Goal: Task Accomplishment & Management: Use online tool/utility

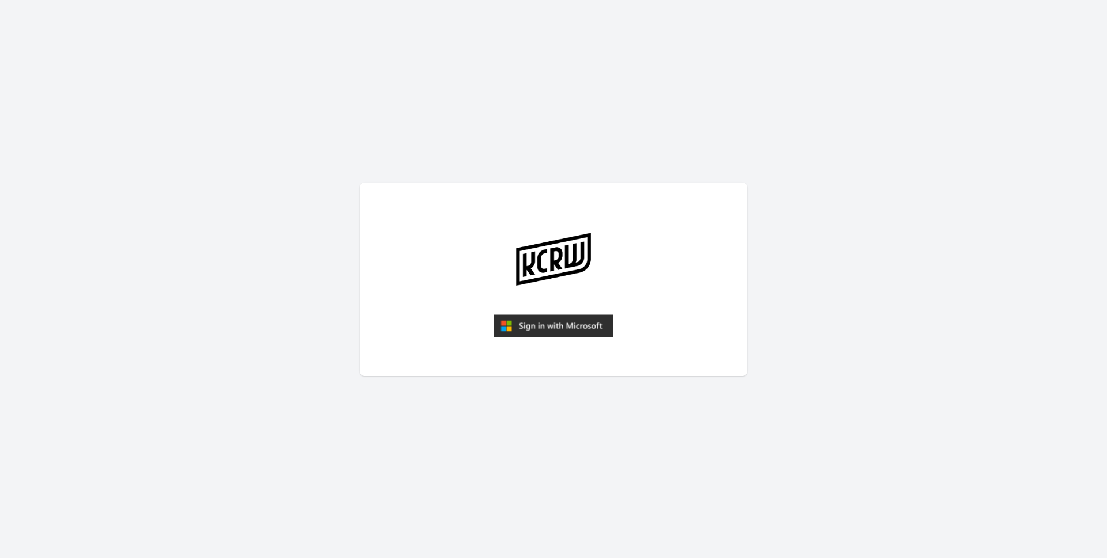
click at [540, 331] on img "submit" at bounding box center [553, 326] width 120 height 23
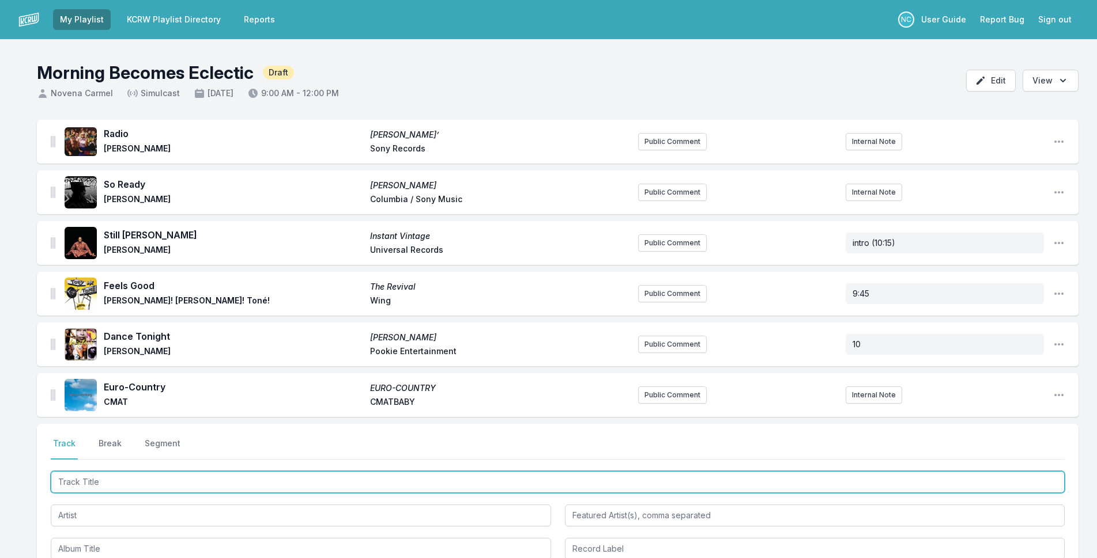
click at [195, 478] on input "Track Title" at bounding box center [558, 482] width 1014 height 22
click at [202, 473] on input "Track Title" at bounding box center [558, 482] width 1014 height 22
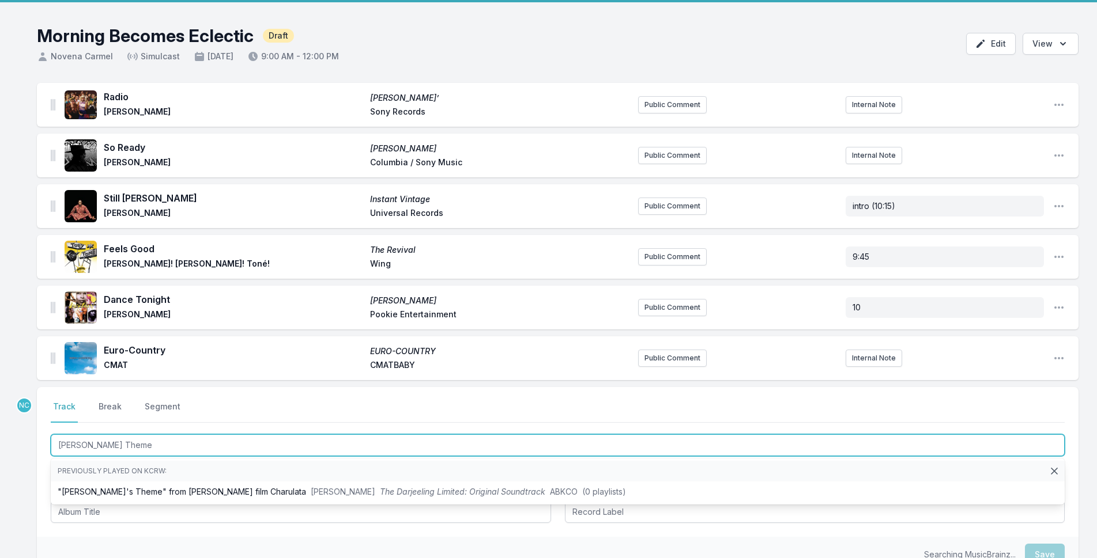
scroll to position [58, 0]
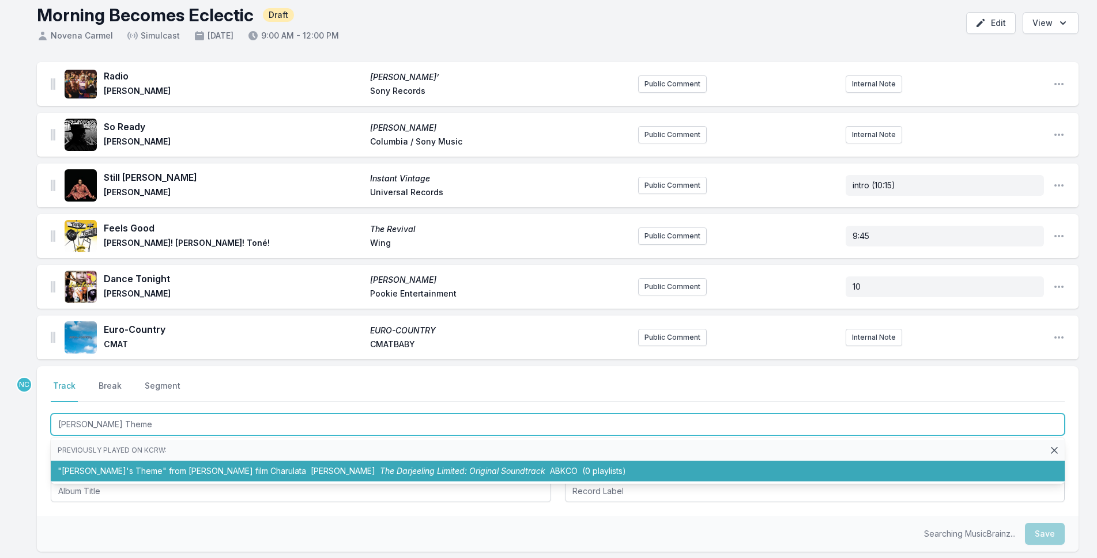
type input "[PERSON_NAME] Theme"
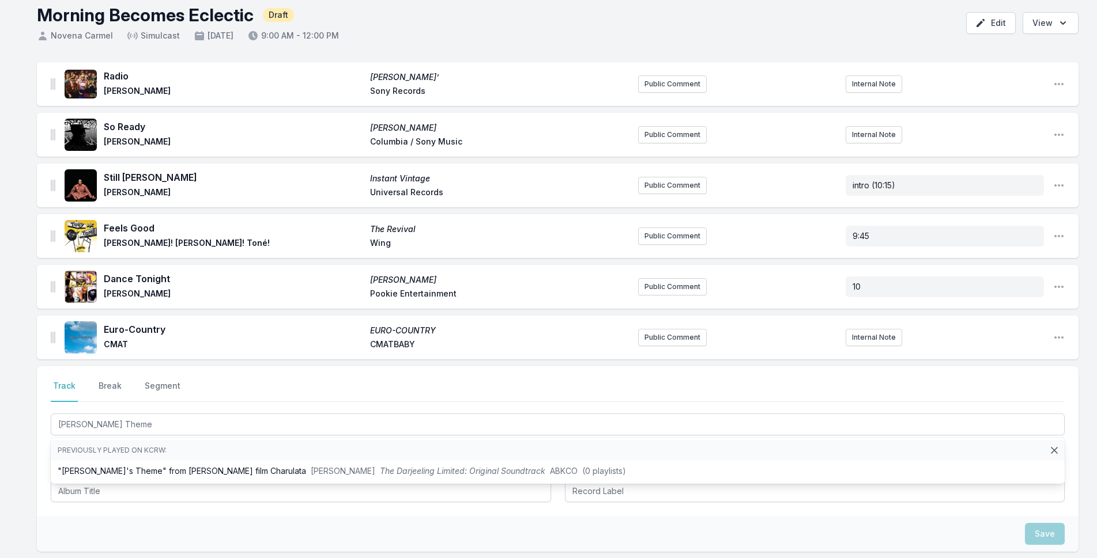
click at [42, 444] on div "Select a tab Track Break Segment Track Break Segment [PERSON_NAME] Theme Previo…" at bounding box center [557, 442] width 1041 height 150
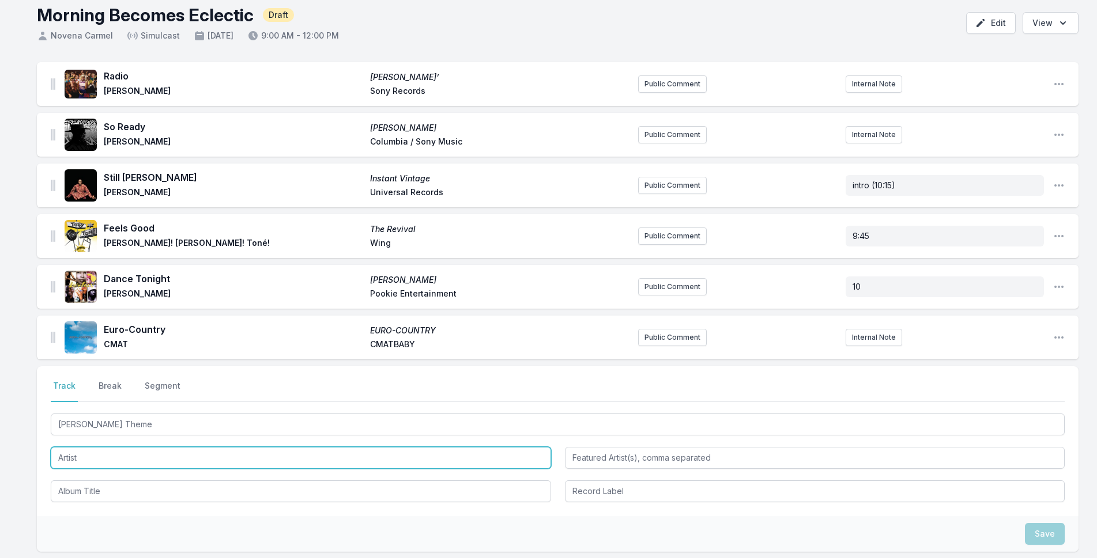
click at [114, 455] on input "Artist" at bounding box center [301, 458] width 500 height 22
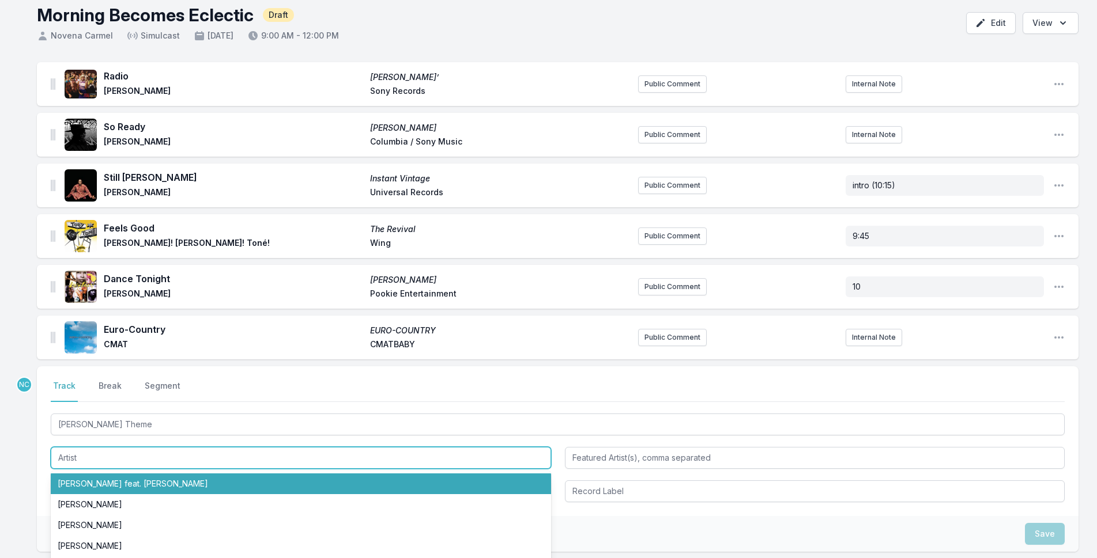
click at [123, 481] on li "[PERSON_NAME] feat. [PERSON_NAME]" at bounding box center [301, 484] width 500 height 21
type input "[PERSON_NAME]"
type input "Joi"
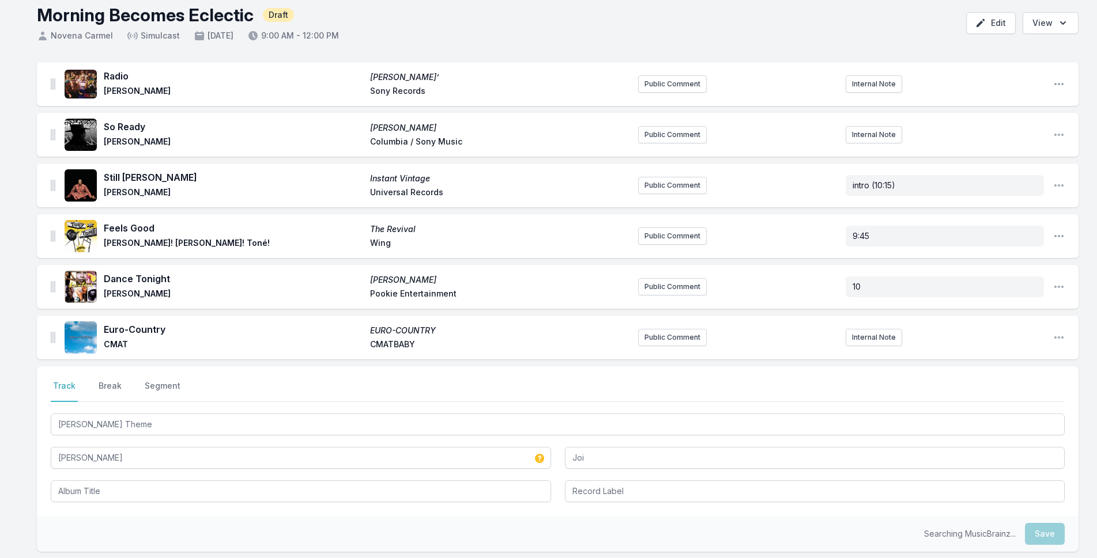
click at [124, 478] on div at bounding box center [301, 490] width 500 height 24
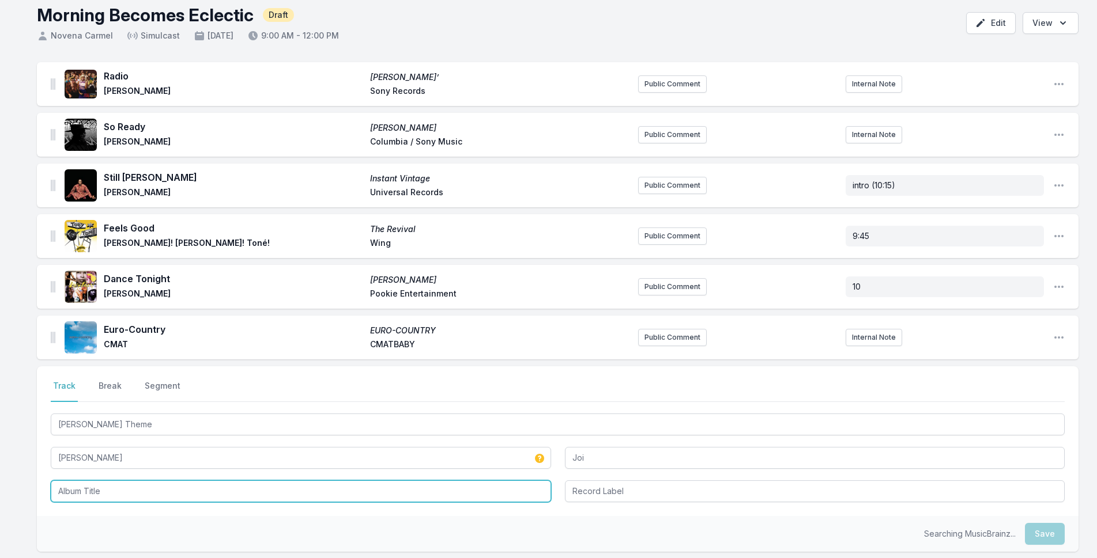
click at [127, 496] on input "Album Title" at bounding box center [301, 492] width 500 height 22
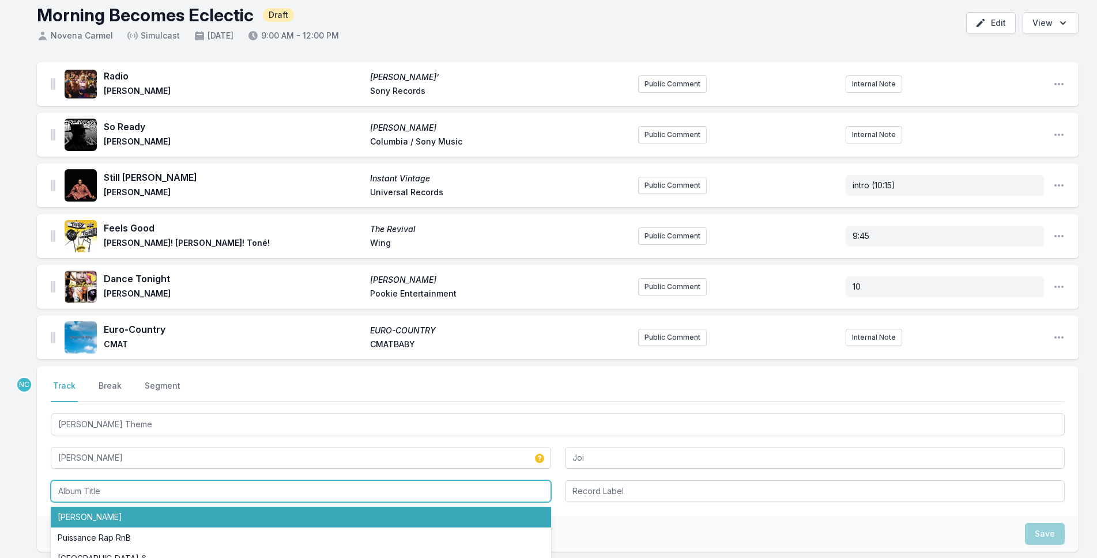
click at [130, 511] on li "[PERSON_NAME]" at bounding box center [301, 517] width 500 height 21
type input "[PERSON_NAME]"
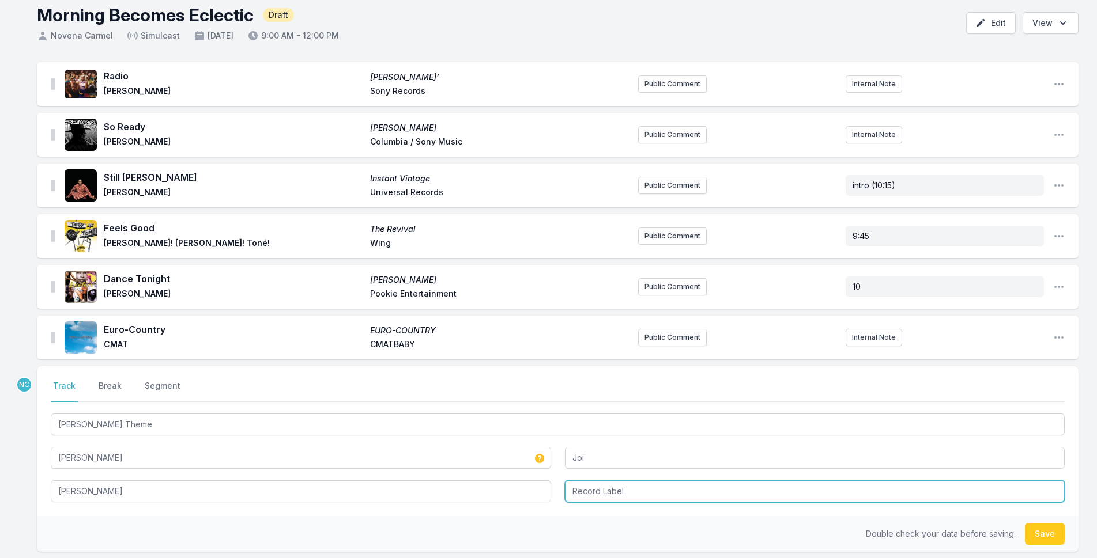
click at [643, 492] on input "Record Label" at bounding box center [815, 492] width 500 height 22
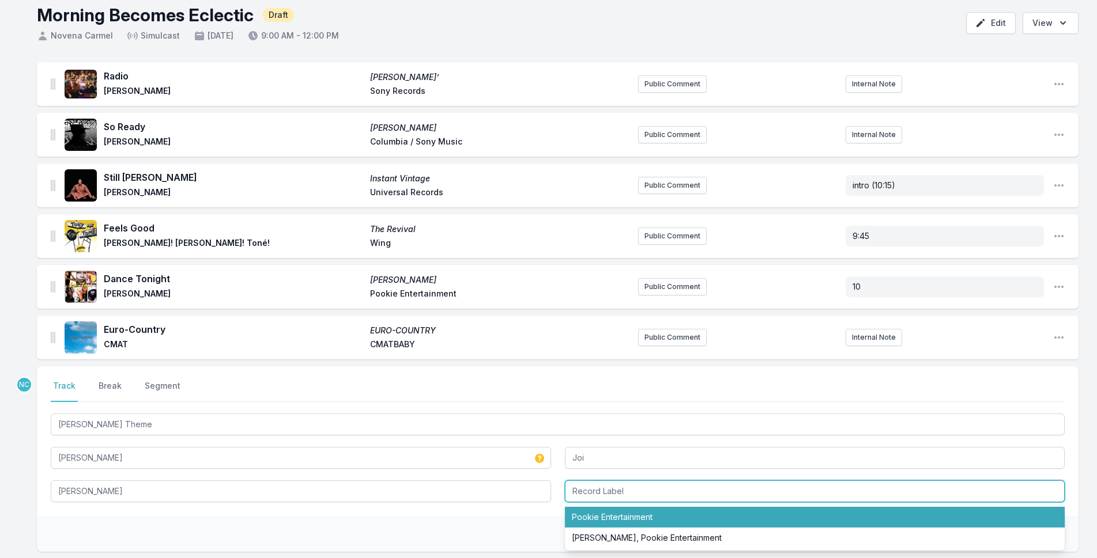
click at [650, 516] on li "Pookie Entertainment" at bounding box center [815, 517] width 500 height 21
type input "Pookie Entertainment"
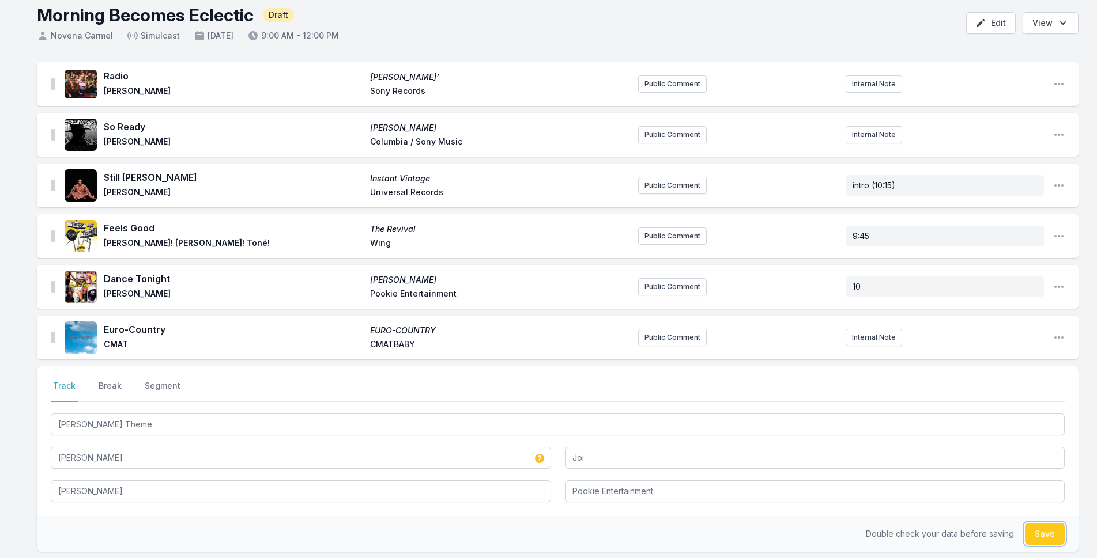
click at [1049, 529] on button "Save" at bounding box center [1045, 534] width 40 height 22
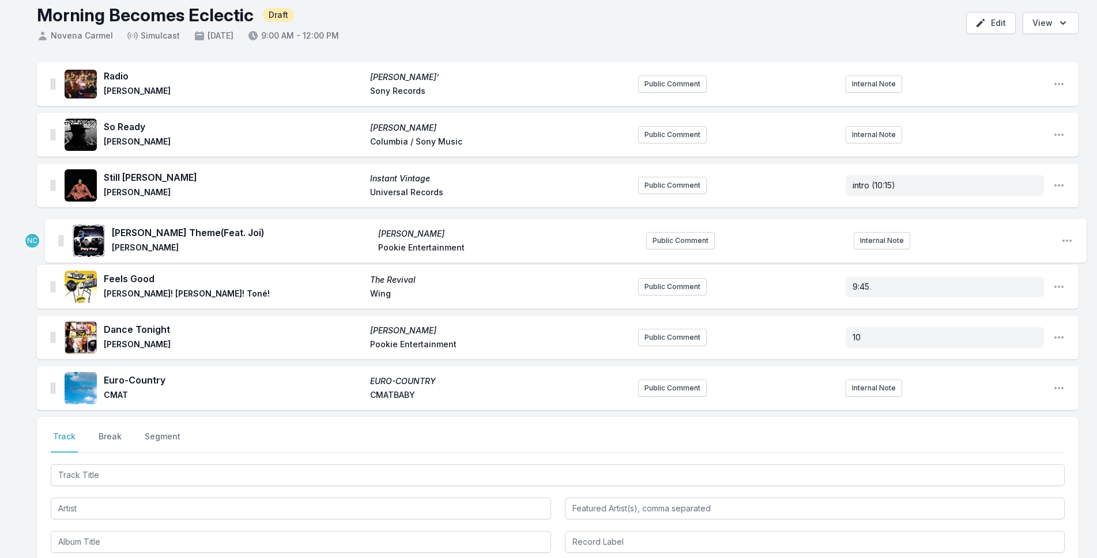
drag, startPoint x: 54, startPoint y: 387, endPoint x: 62, endPoint y: 232, distance: 154.7
click at [62, 232] on ul "Radio [PERSON_NAME]’ [PERSON_NAME] Sony Records Public Comment Internal Note Op…" at bounding box center [557, 236] width 1041 height 348
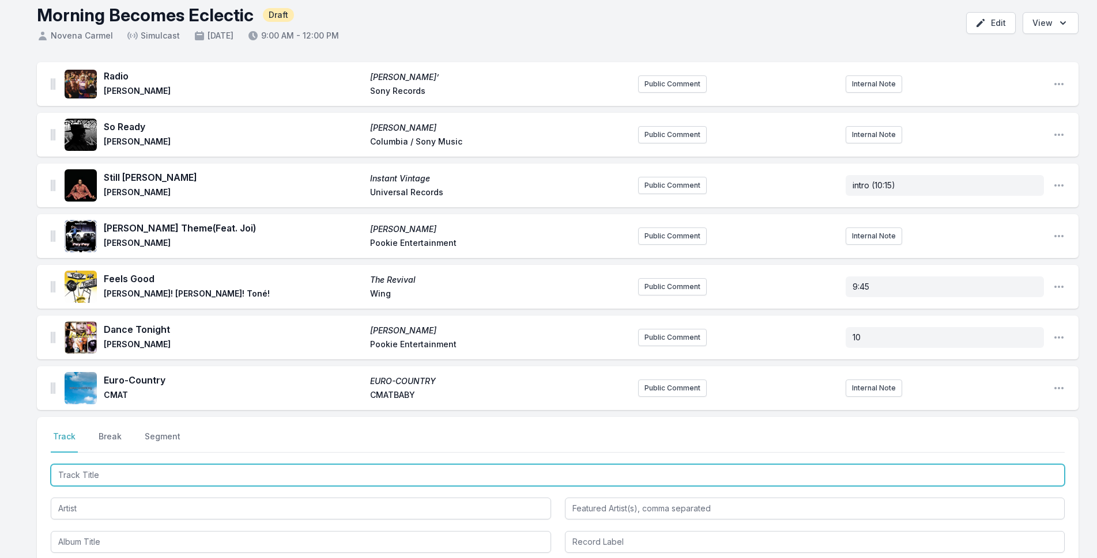
click at [139, 470] on input "Track Title" at bounding box center [558, 476] width 1014 height 22
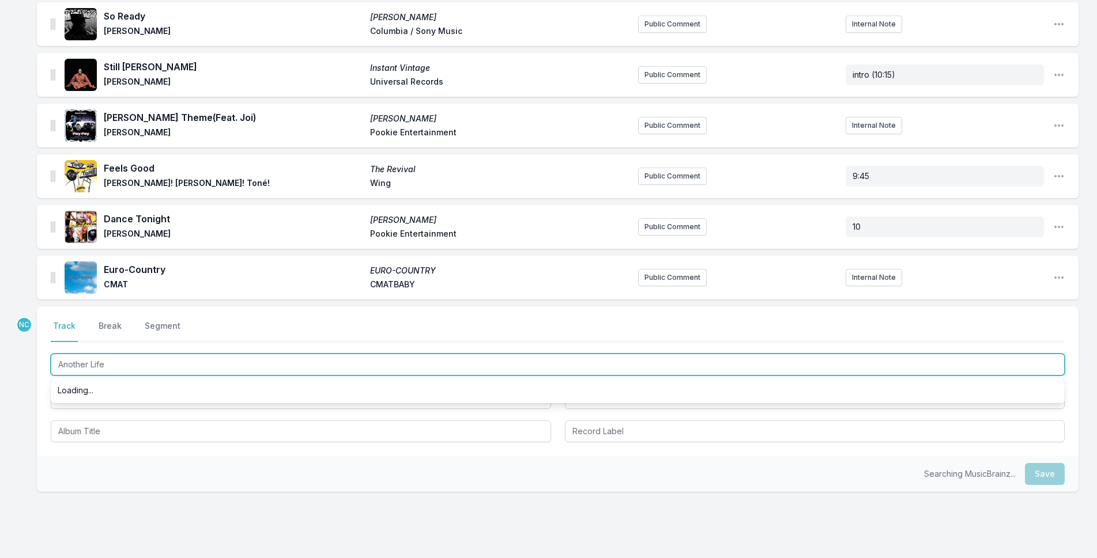
scroll to position [173, 0]
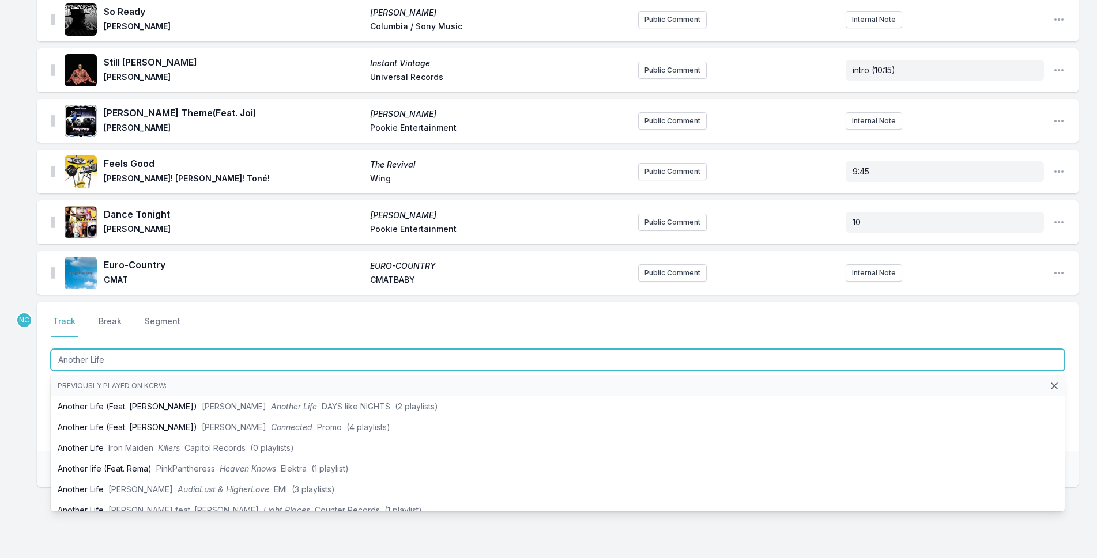
type input "Another Life"
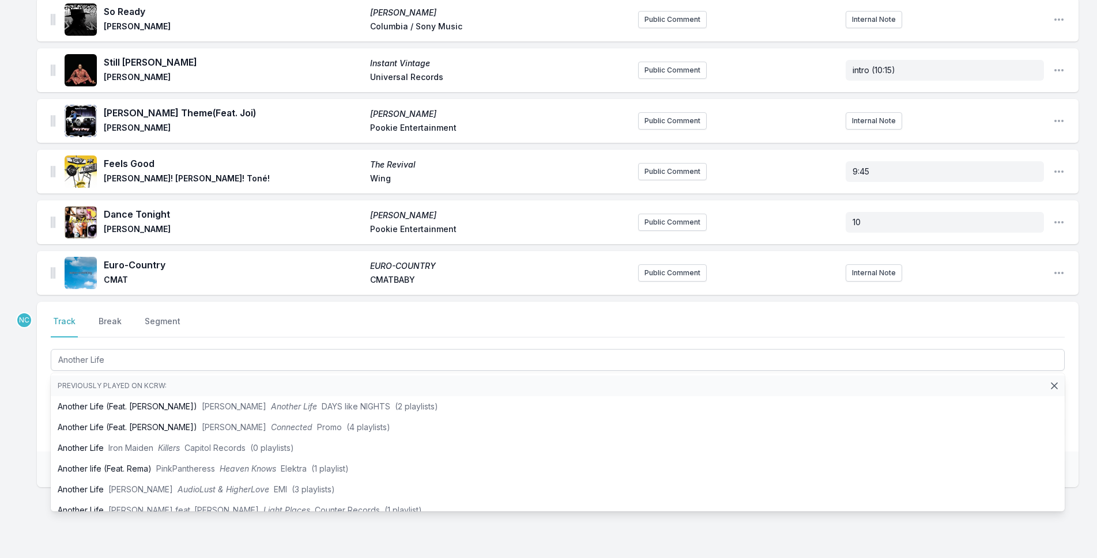
click at [35, 384] on div "Radio [PERSON_NAME]’ [PERSON_NAME] Sony Records Public Comment Internal Note Op…" at bounding box center [548, 272] width 1097 height 651
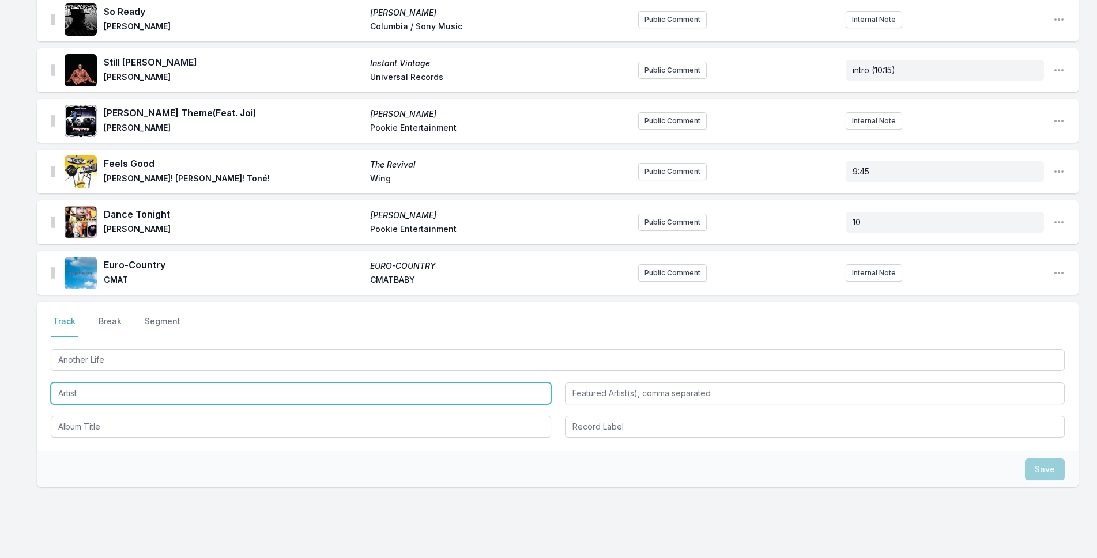
click at [90, 401] on input "Artist" at bounding box center [301, 394] width 500 height 22
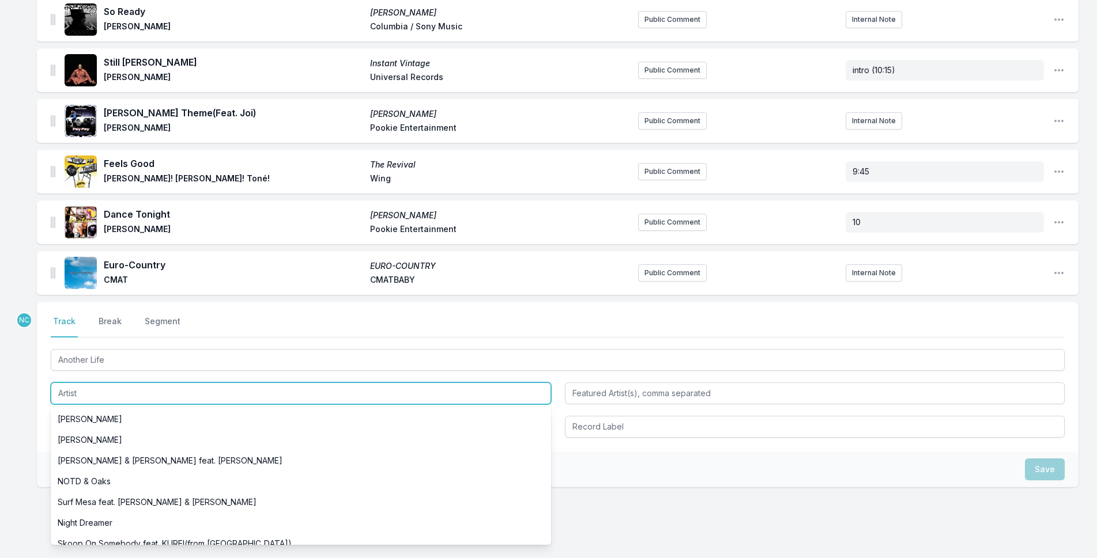
click at [90, 401] on input "Artist" at bounding box center [301, 394] width 500 height 22
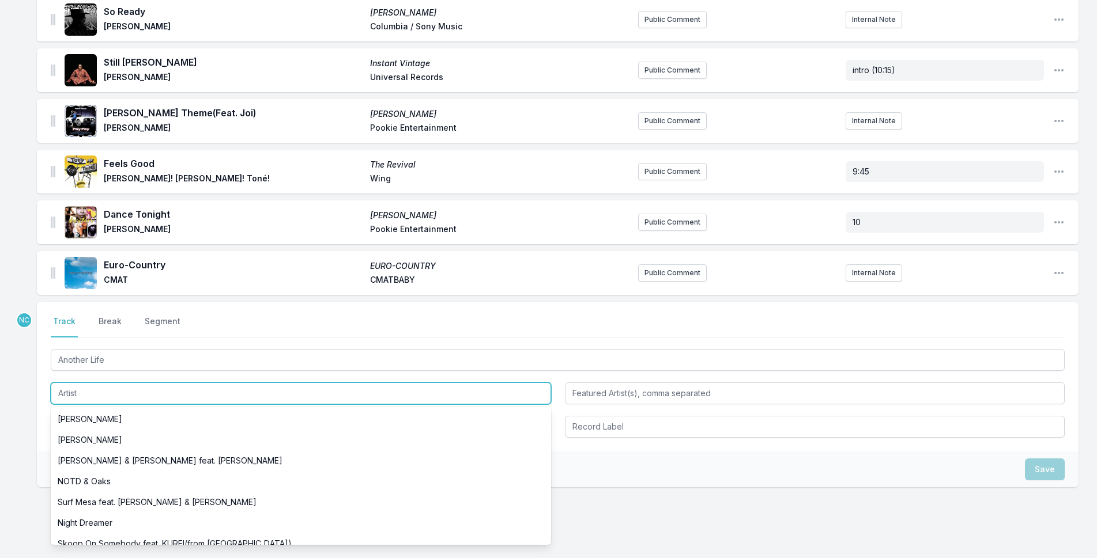
click at [90, 401] on input "Artist" at bounding box center [301, 394] width 500 height 22
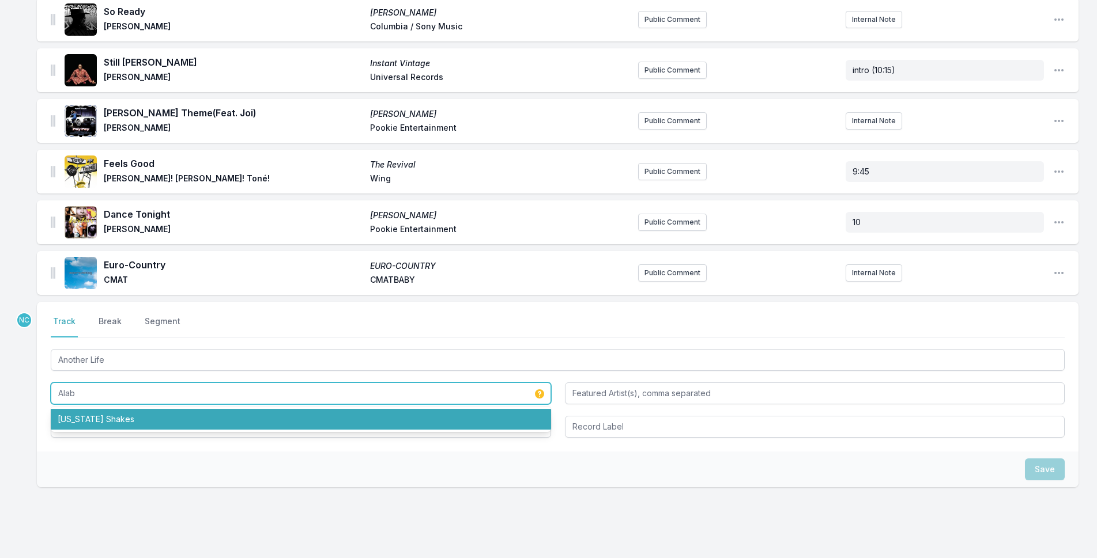
click at [94, 413] on li "[US_STATE] Shakes" at bounding box center [301, 419] width 500 height 21
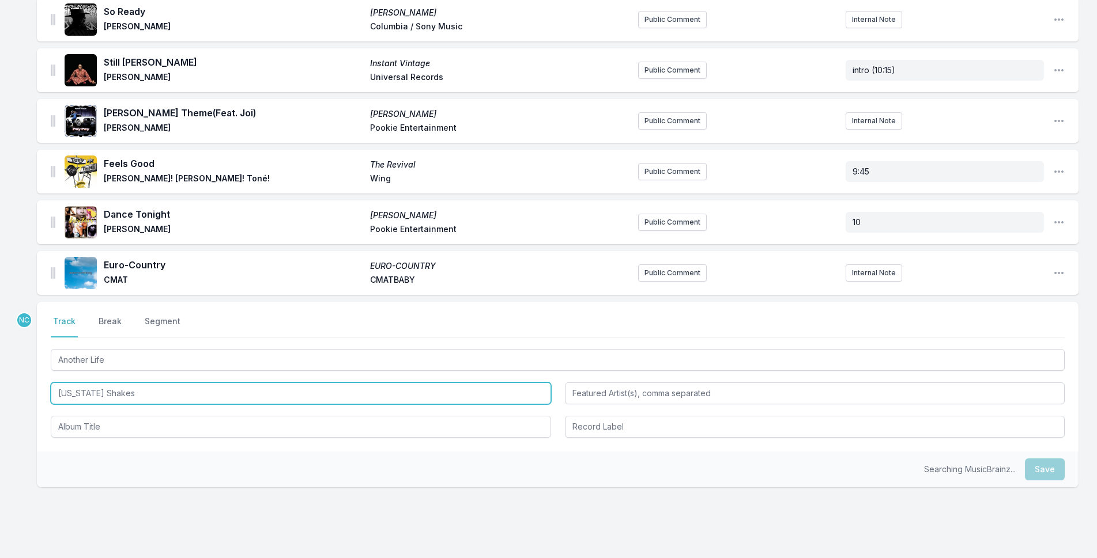
type input "[US_STATE] Shakes"
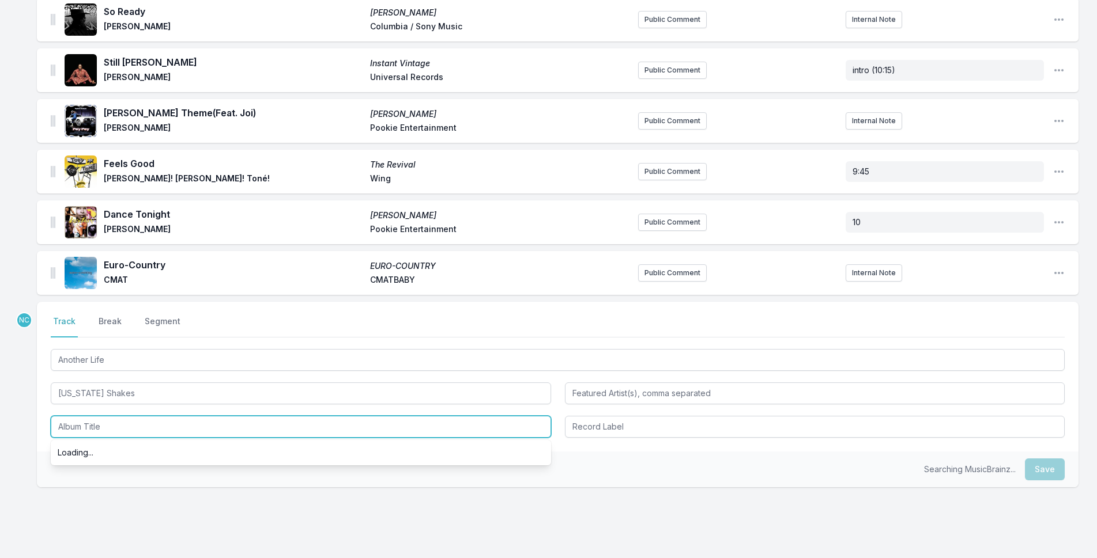
click at [95, 424] on input "Album Title" at bounding box center [301, 427] width 500 height 22
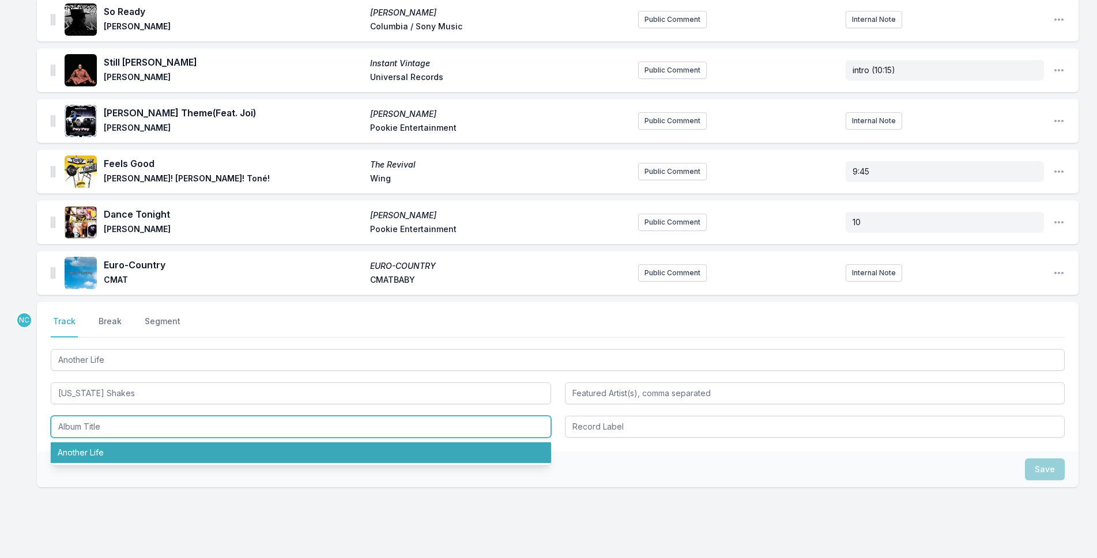
click at [98, 448] on li "Another Life" at bounding box center [301, 453] width 500 height 21
type input "Another Life"
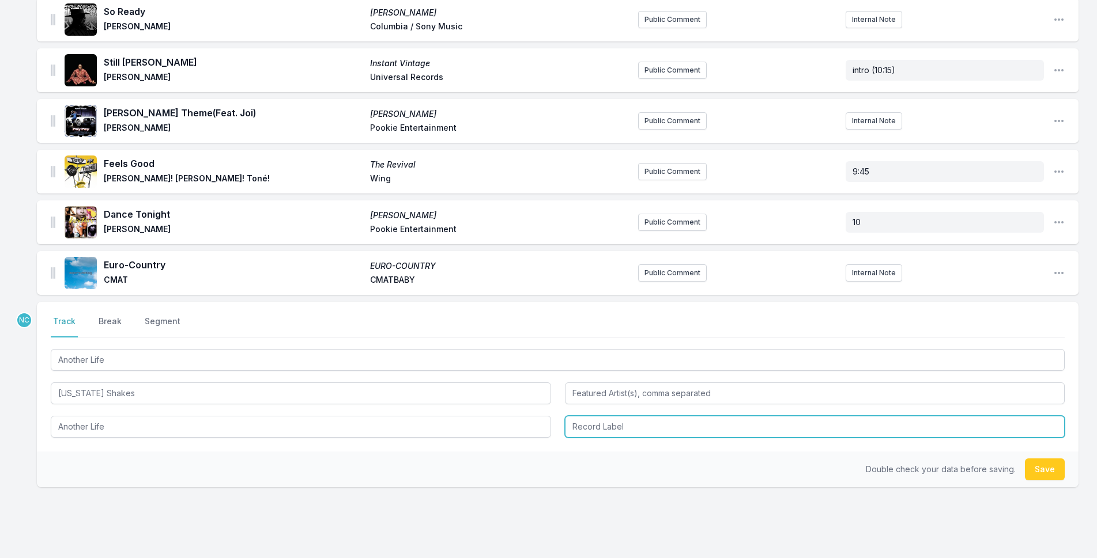
click at [659, 419] on input "Record Label" at bounding box center [815, 427] width 500 height 22
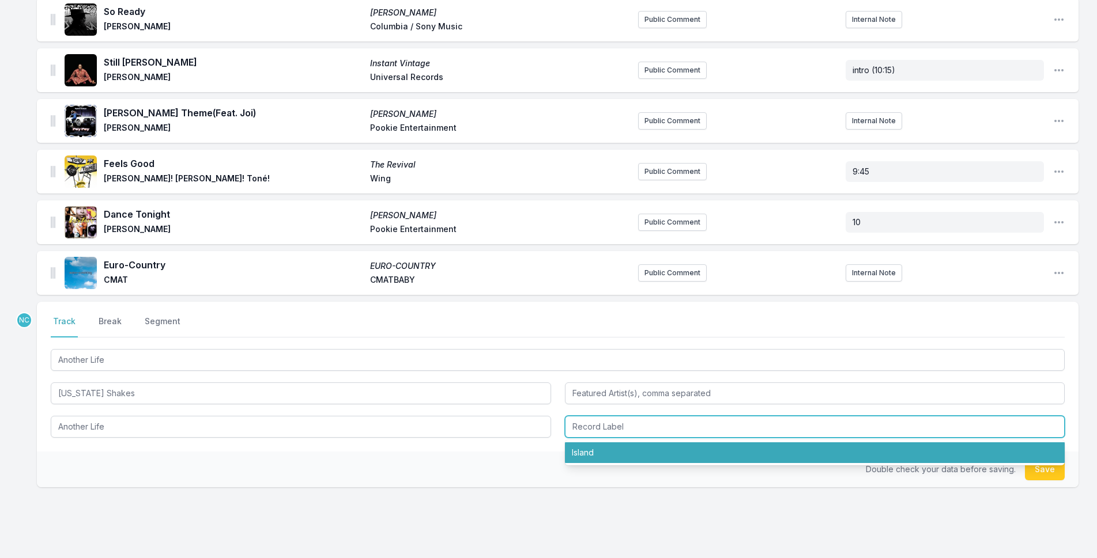
click at [666, 447] on li "Island" at bounding box center [815, 453] width 500 height 21
type input "Island"
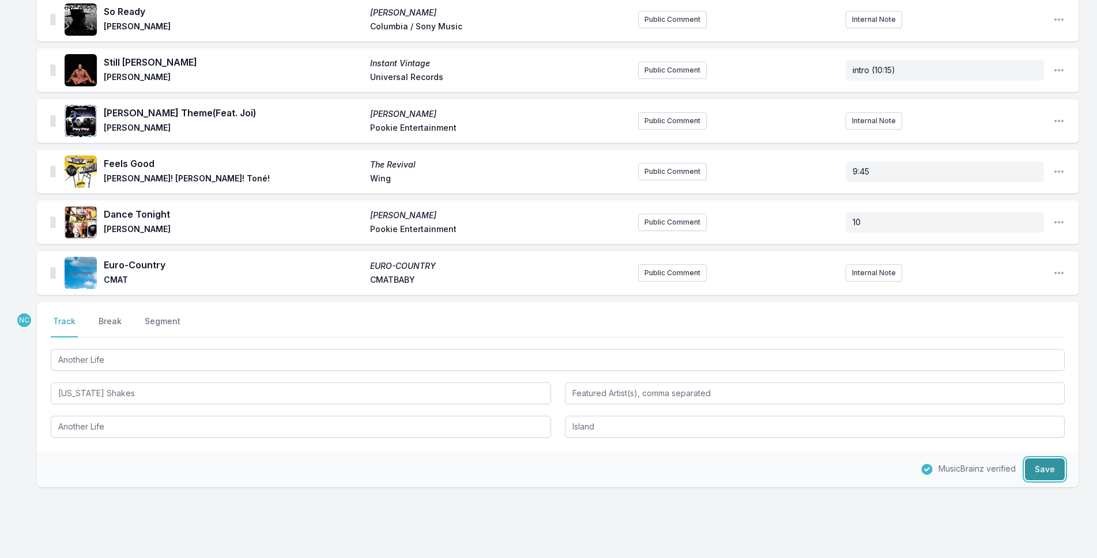
click at [1045, 470] on button "Save" at bounding box center [1045, 470] width 40 height 22
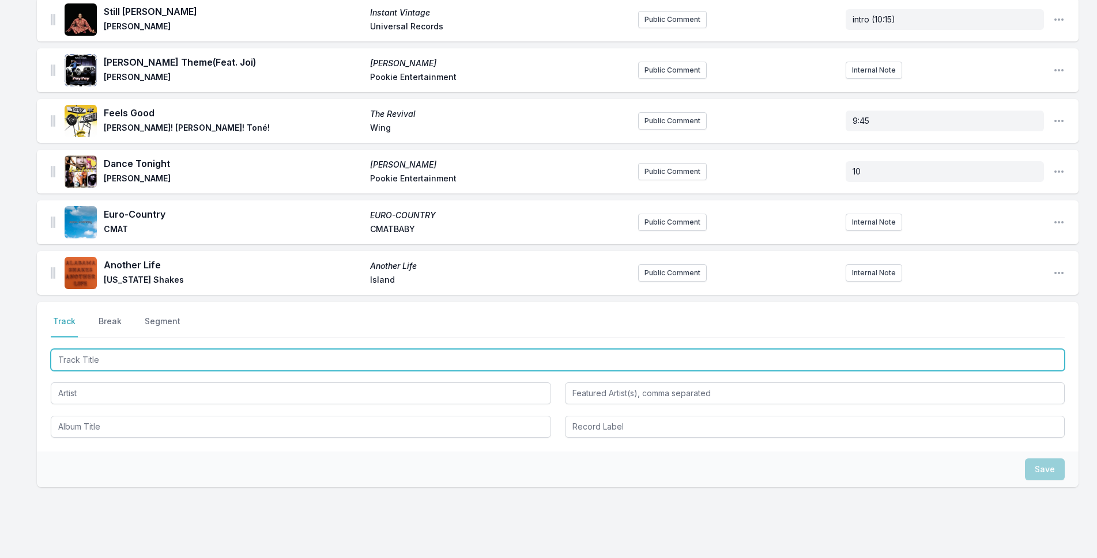
click at [399, 367] on input "Track Title" at bounding box center [558, 360] width 1014 height 22
type input "Countryside"
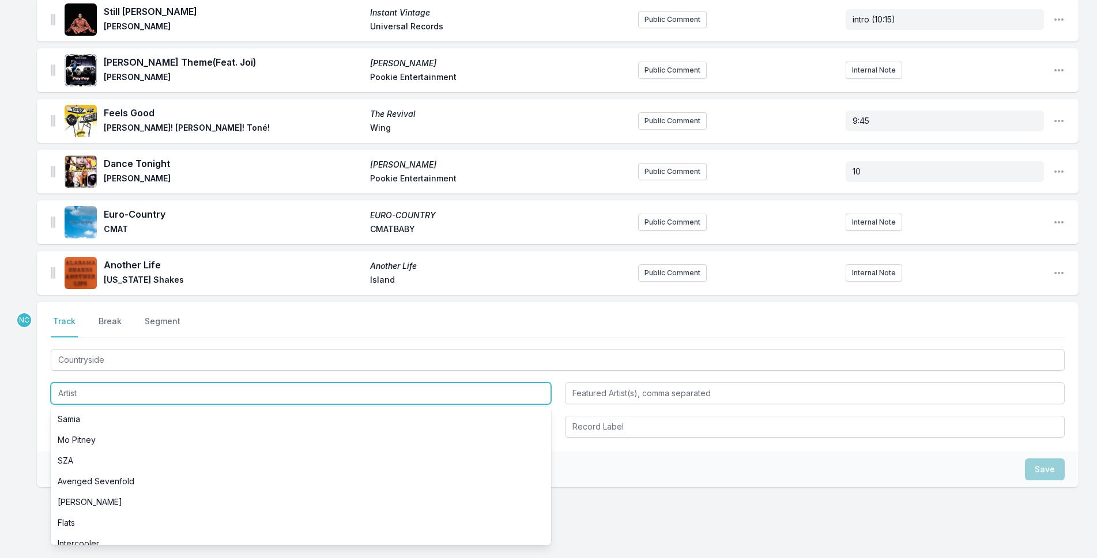
click at [83, 403] on input "Artist" at bounding box center [301, 394] width 500 height 22
click at [83, 400] on input "Artist" at bounding box center [301, 394] width 500 height 22
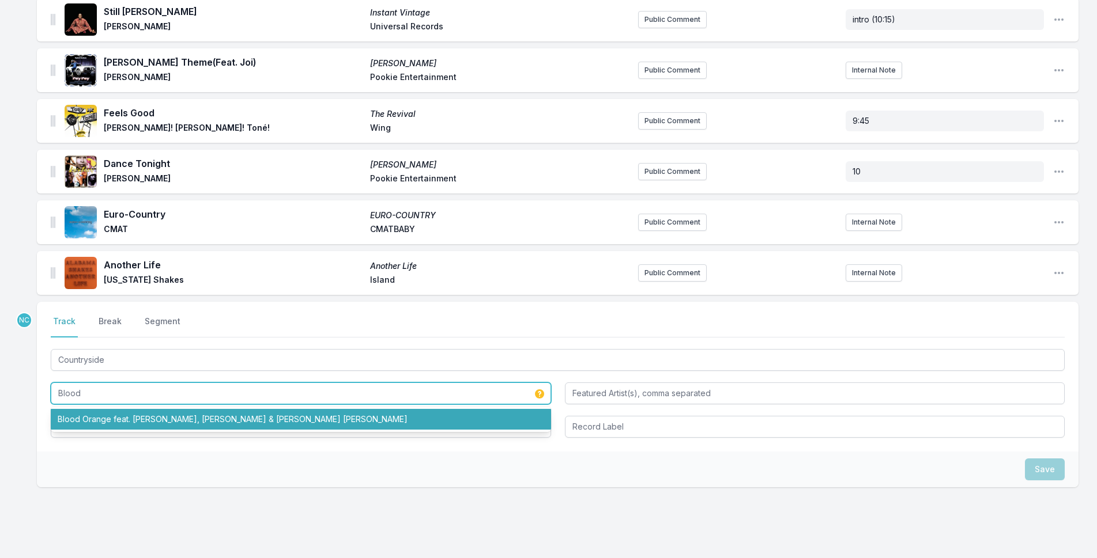
click at [233, 428] on li "Blood Orange feat. [PERSON_NAME], [PERSON_NAME] & [PERSON_NAME] [PERSON_NAME]" at bounding box center [301, 419] width 500 height 21
type input "Blood Orange"
type input "[PERSON_NAME], [PERSON_NAME] & [PERSON_NAME] [PERSON_NAME]"
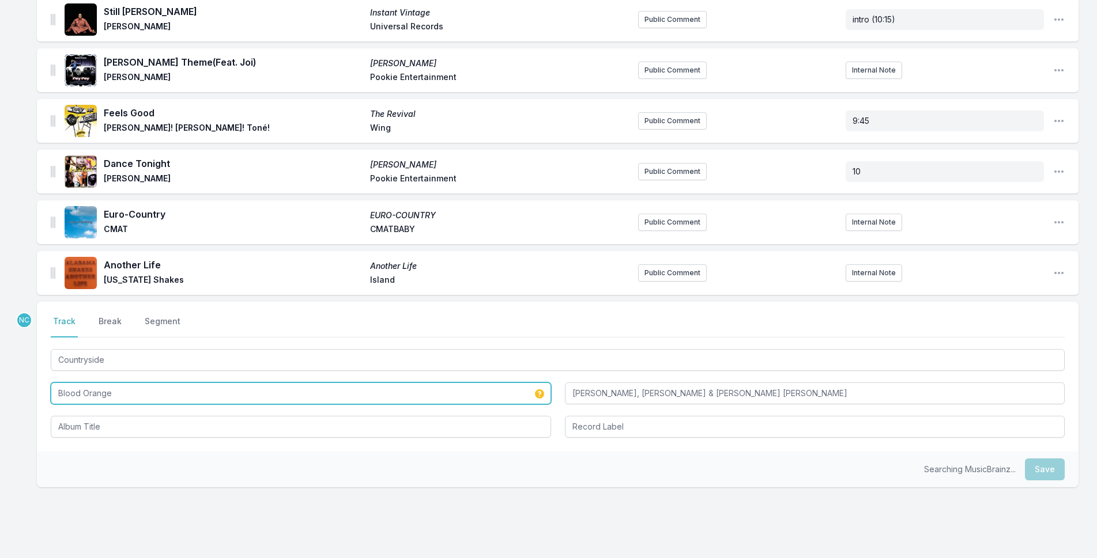
type input "Blood Orange"
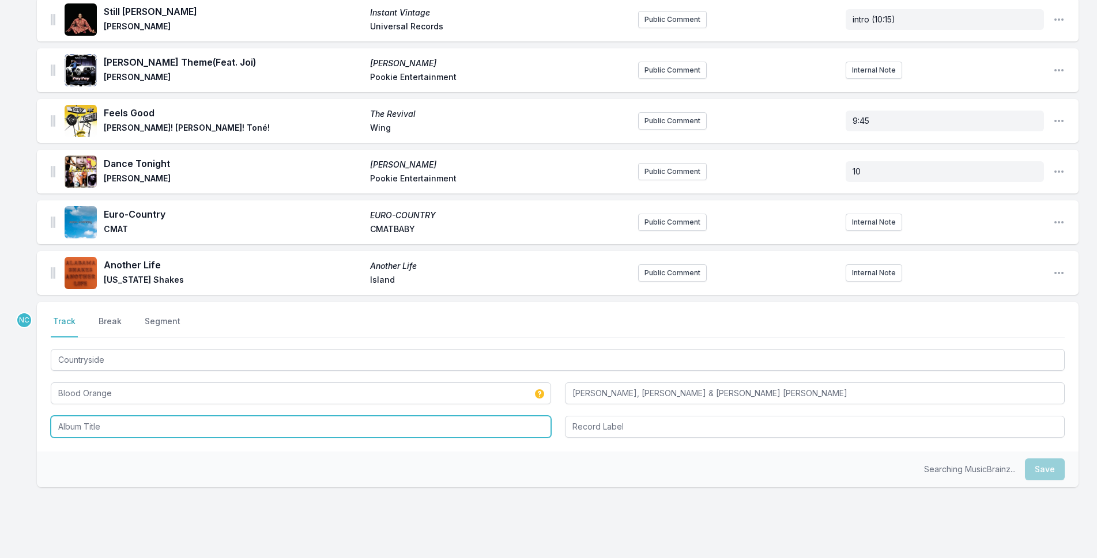
click at [229, 424] on input "Album Title" at bounding box center [301, 427] width 500 height 22
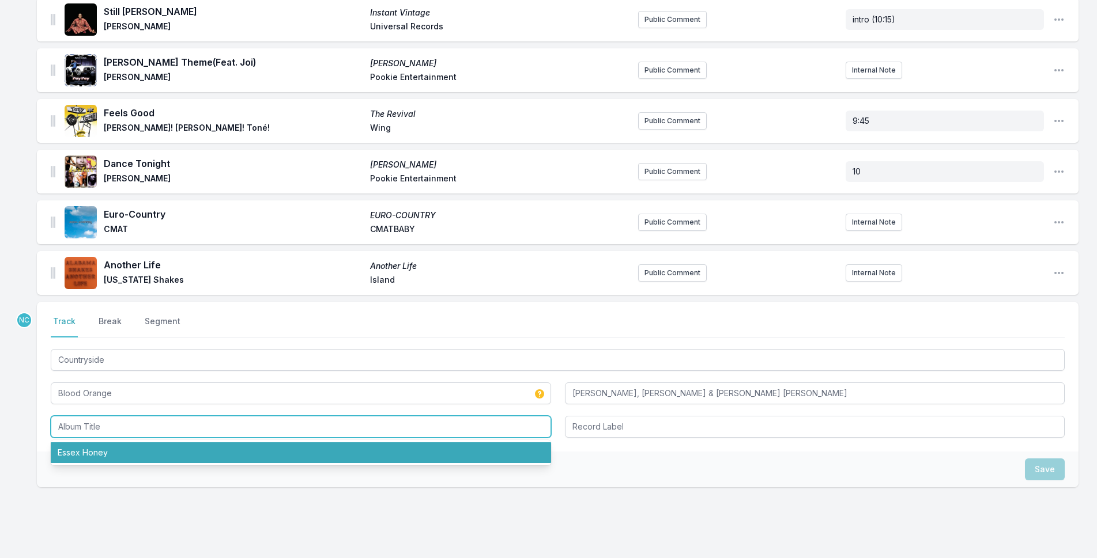
click at [266, 457] on li "Essex Honey" at bounding box center [301, 453] width 500 height 21
type input "Essex Honey"
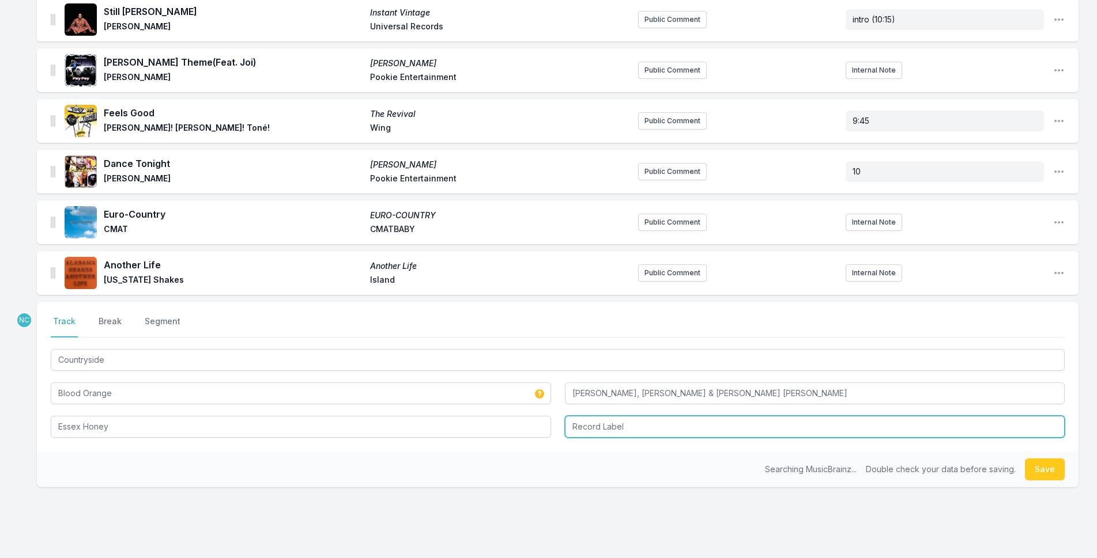
click at [631, 436] on input "Record Label" at bounding box center [815, 427] width 500 height 22
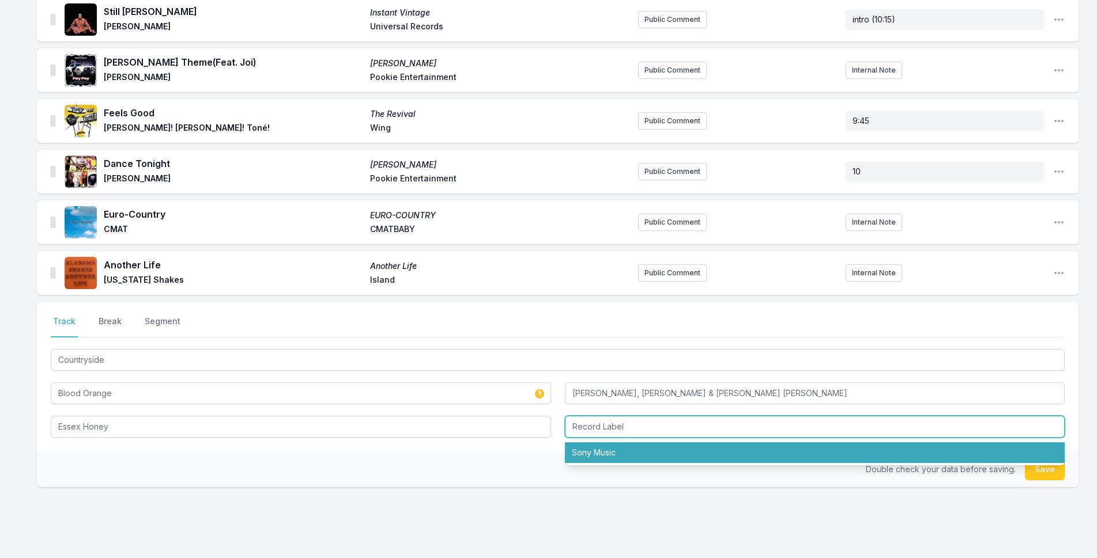
click at [633, 450] on li "Sony Music" at bounding box center [815, 453] width 500 height 21
type input "Sony Music"
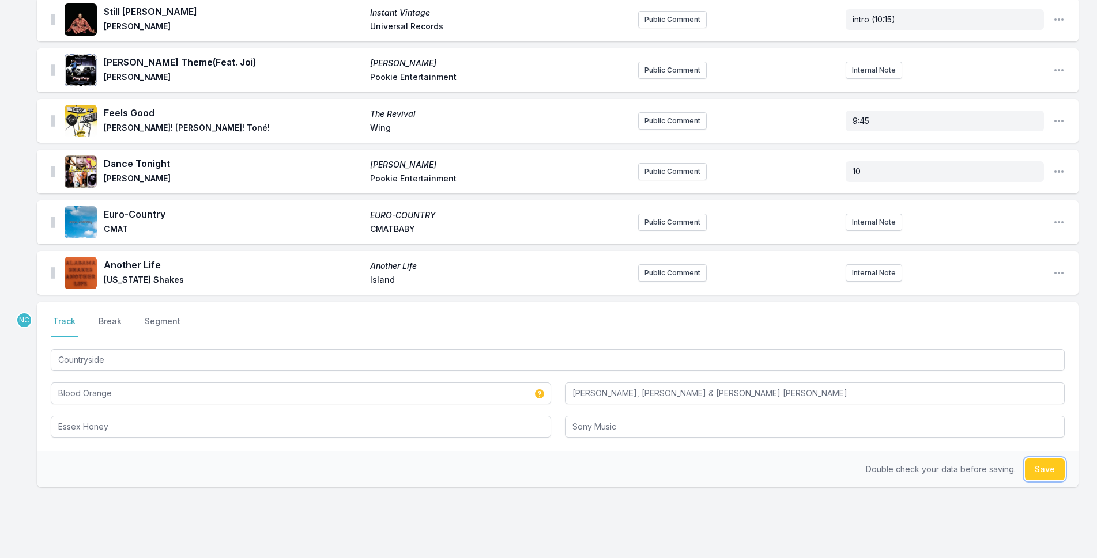
click at [1027, 467] on button "Save" at bounding box center [1045, 470] width 40 height 22
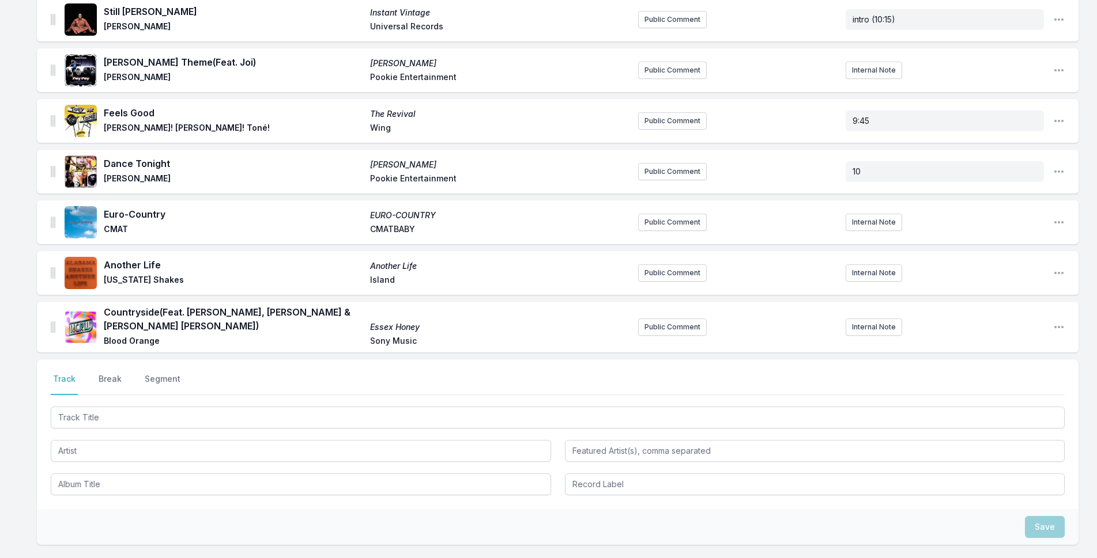
scroll to position [274, 0]
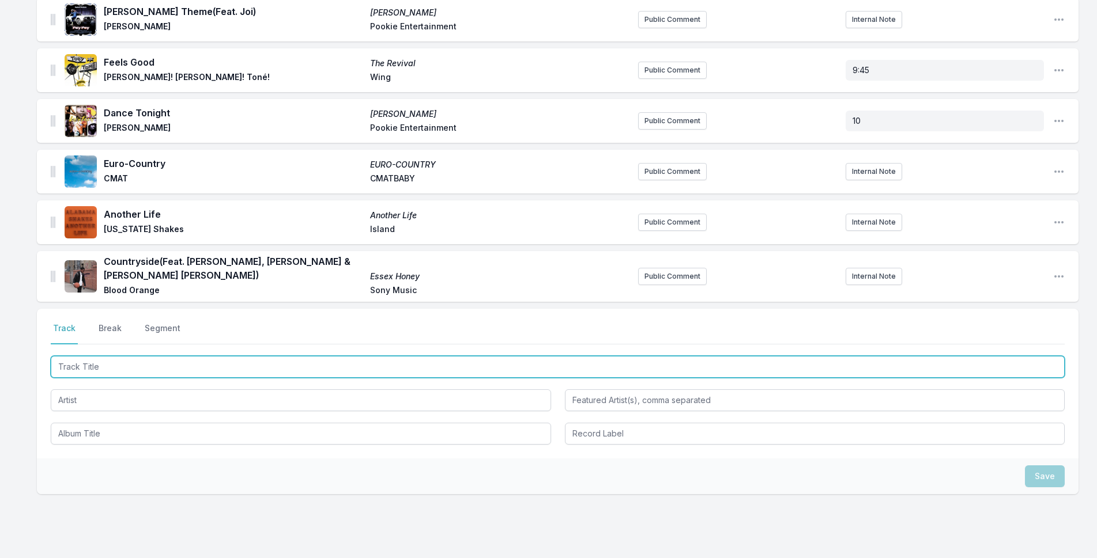
drag, startPoint x: 478, startPoint y: 351, endPoint x: 1106, endPoint y: 223, distance: 640.5
click at [517, 354] on div at bounding box center [558, 366] width 1014 height 24
type input "[PERSON_NAME]"
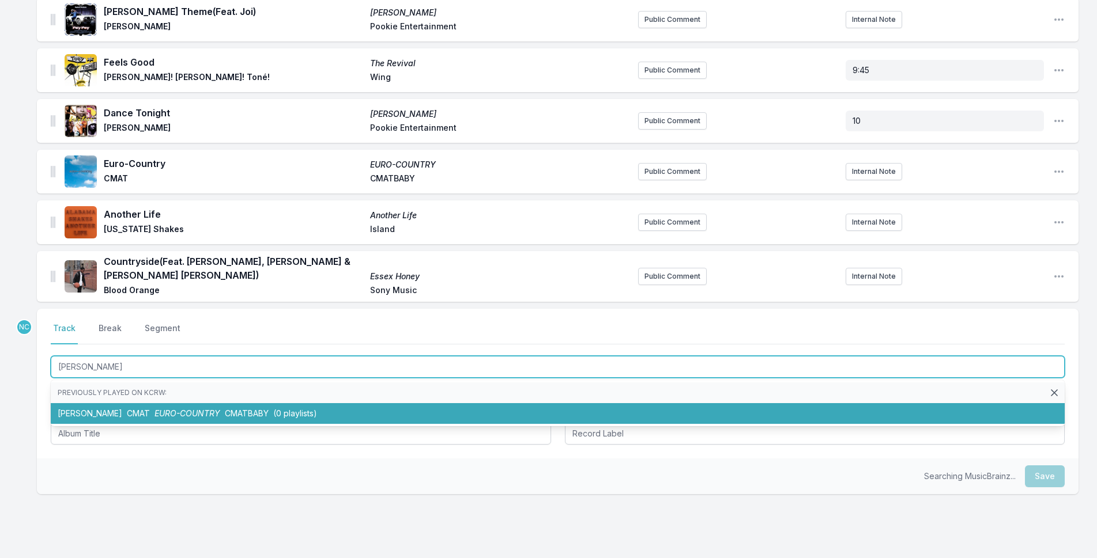
click at [266, 413] on li "[PERSON_NAME] CMAT EURO-COUNTRY CMATBABY (0 playlists)" at bounding box center [558, 413] width 1014 height 21
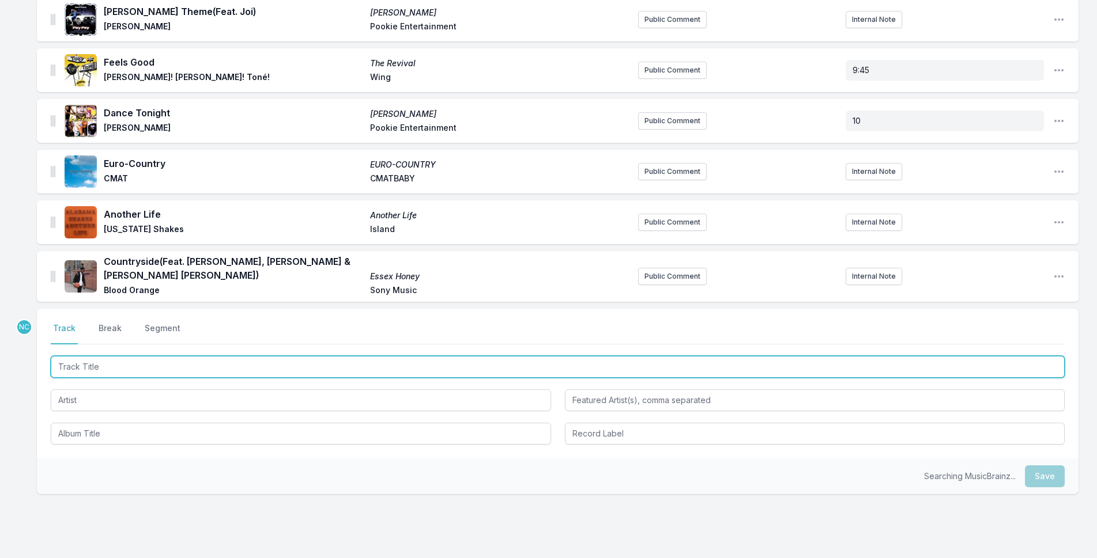
scroll to position [325, 0]
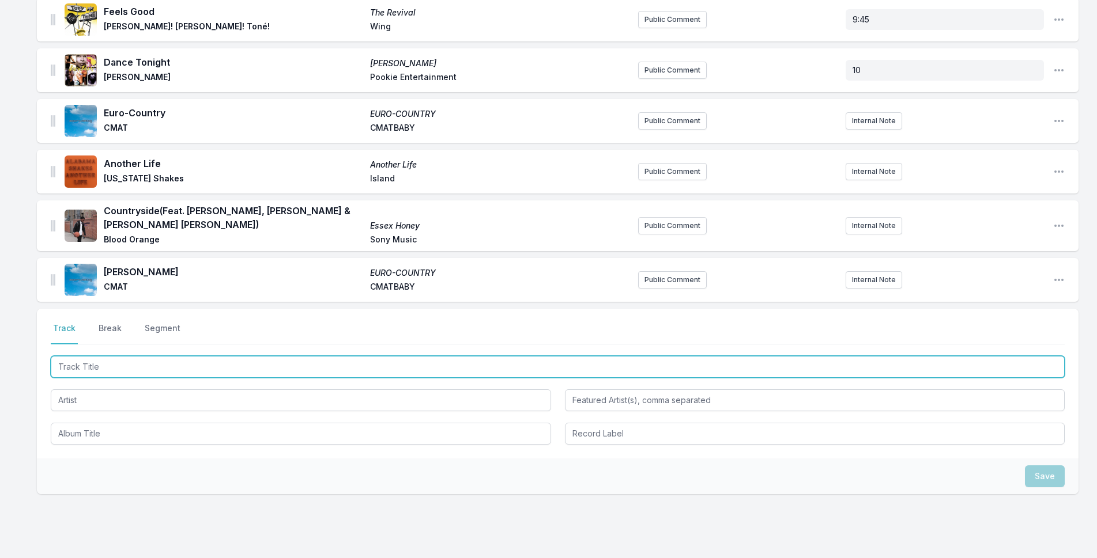
click at [296, 364] on input "Track Title" at bounding box center [558, 367] width 1014 height 22
type input "Obsession"
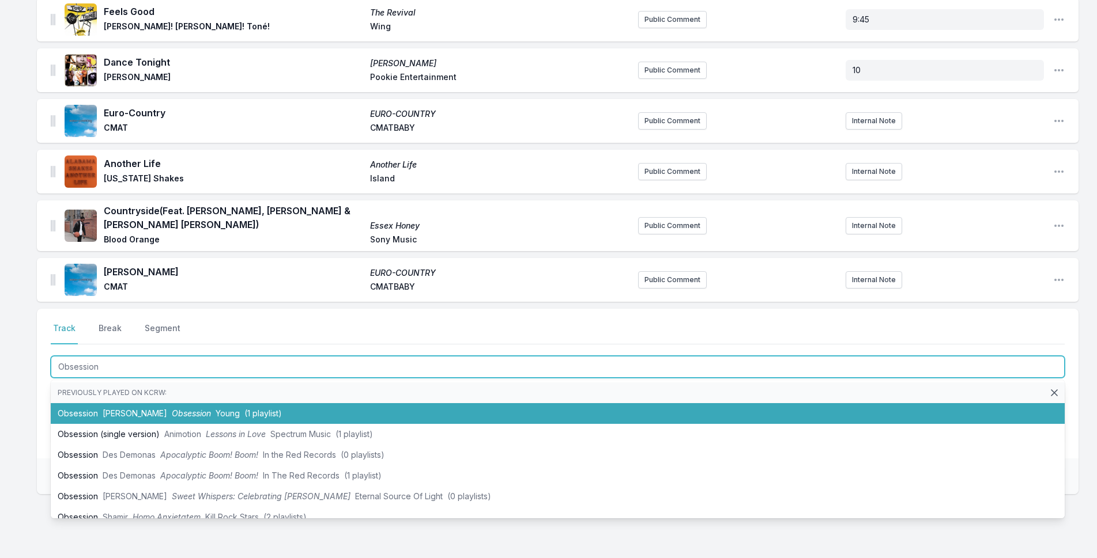
click at [187, 404] on li "Obsession [PERSON_NAME] Obsession Young (1 playlist)" at bounding box center [558, 413] width 1014 height 21
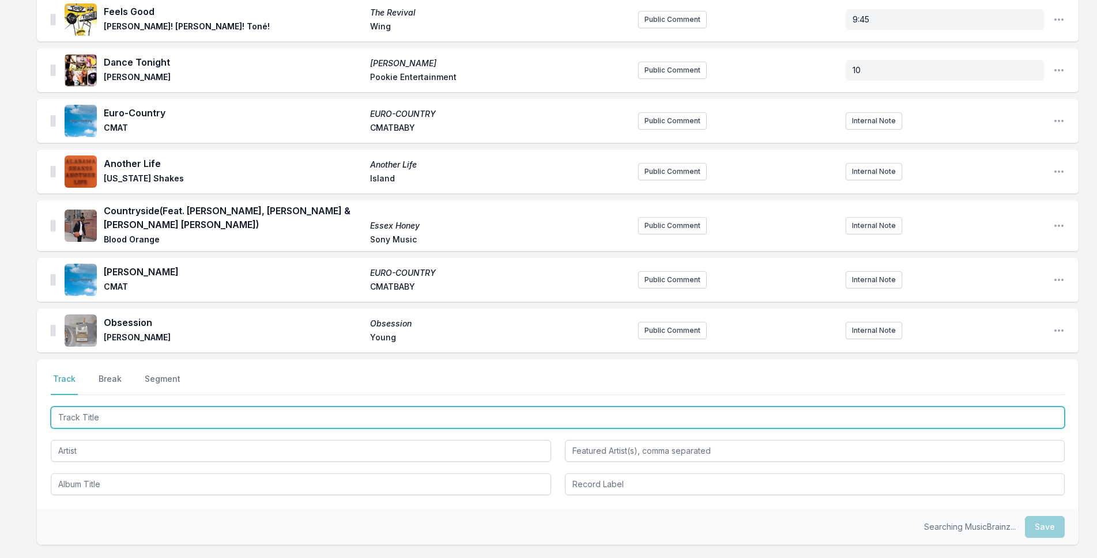
scroll to position [376, 0]
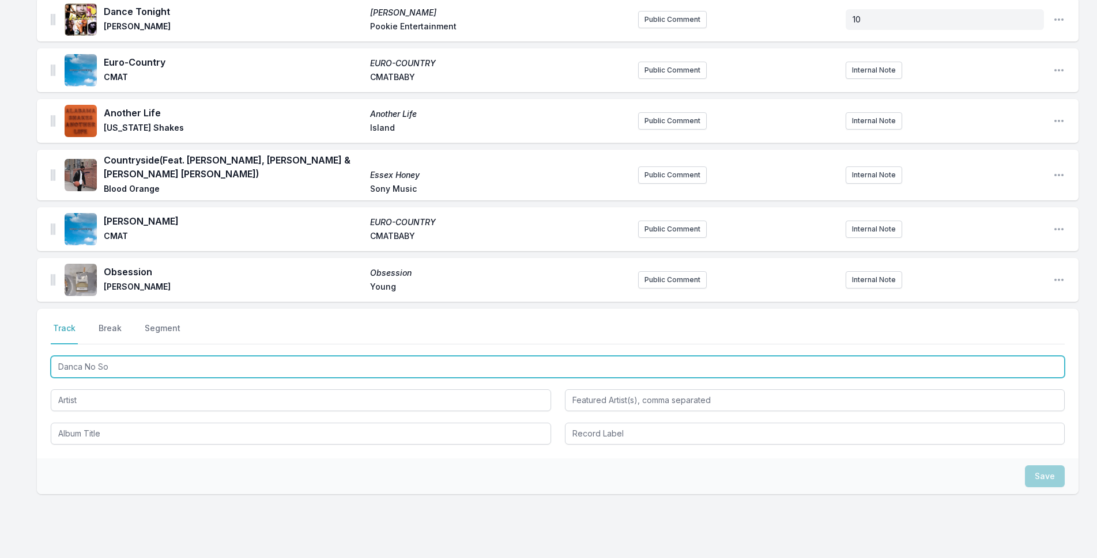
type input "Danca No Sol"
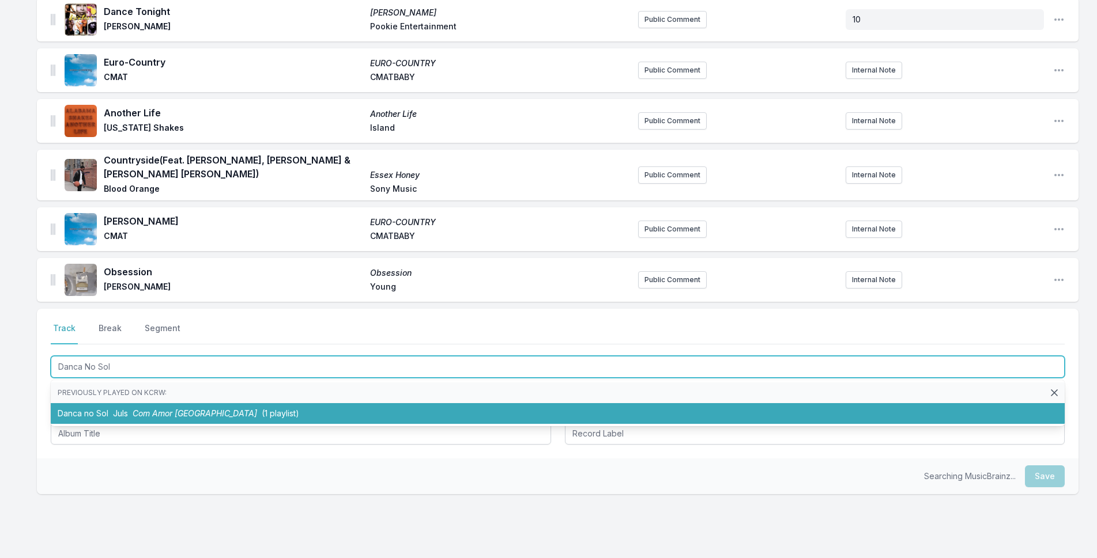
click at [435, 407] on li "Danca no Sol Juls Com Amor [GEOGRAPHIC_DATA] (1 playlist)" at bounding box center [558, 413] width 1014 height 21
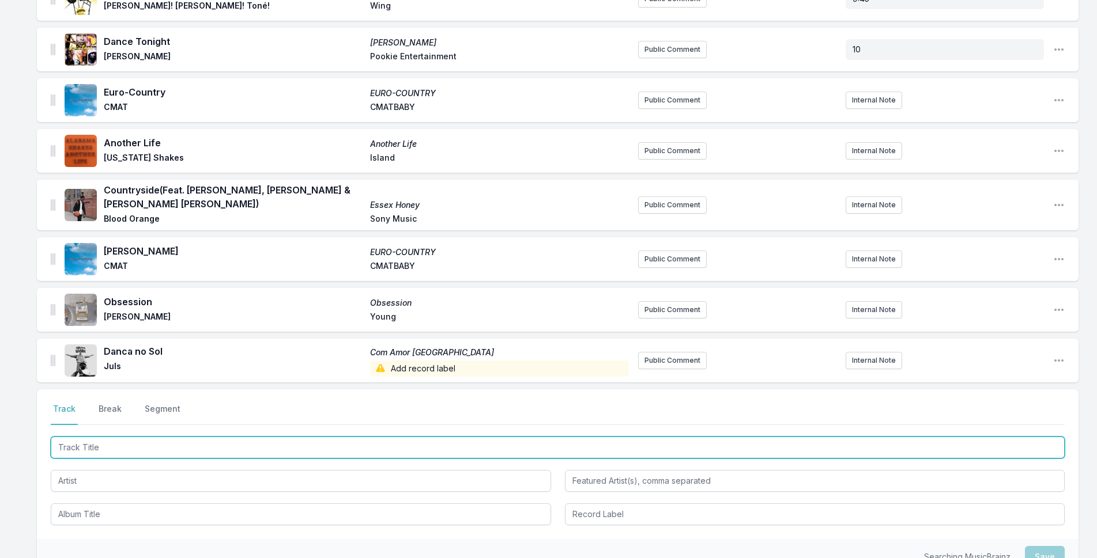
scroll to position [456, 0]
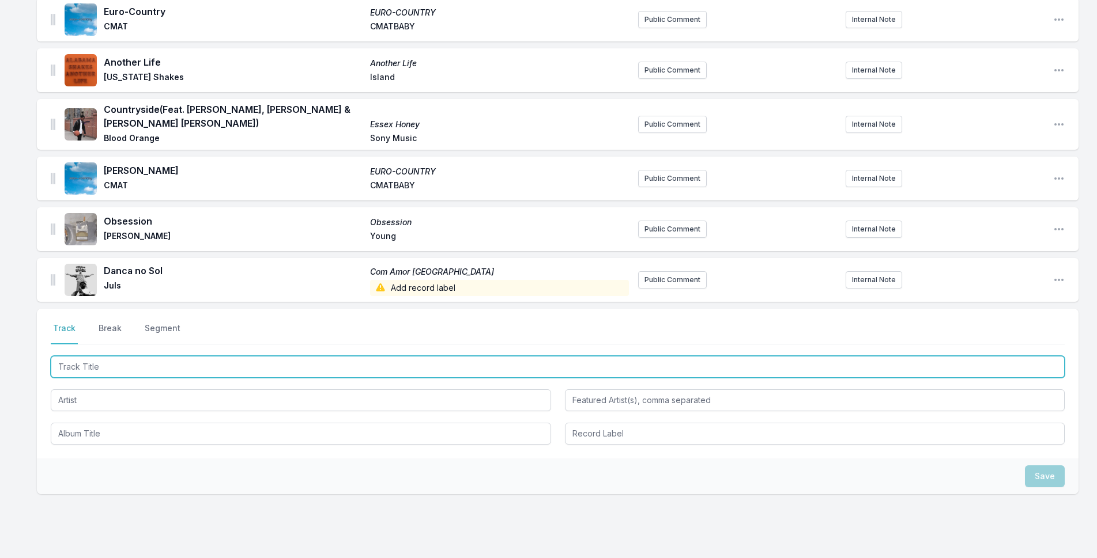
click at [601, 360] on input "Track Title" at bounding box center [558, 367] width 1014 height 22
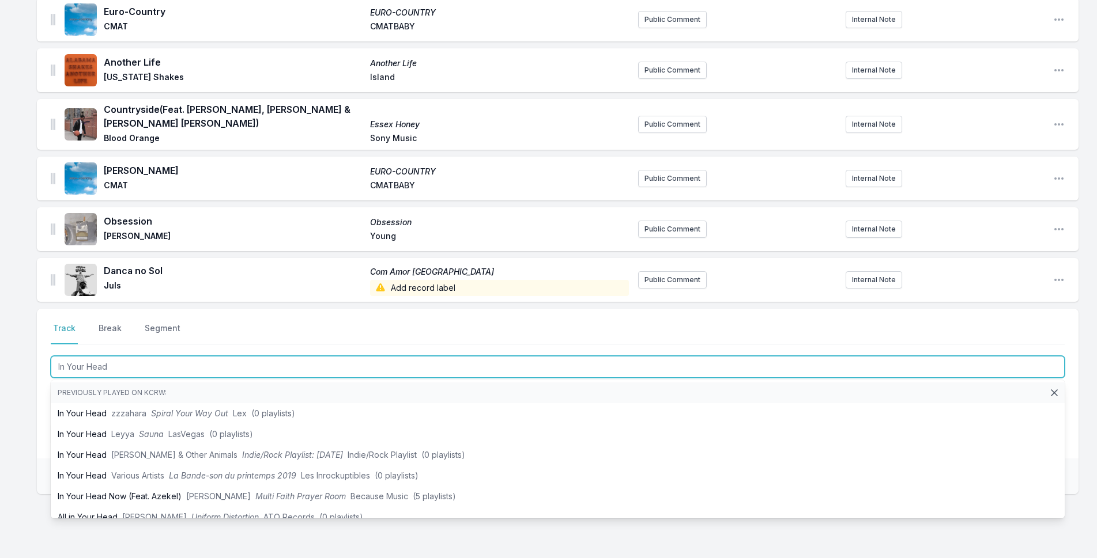
type input "In Your Head"
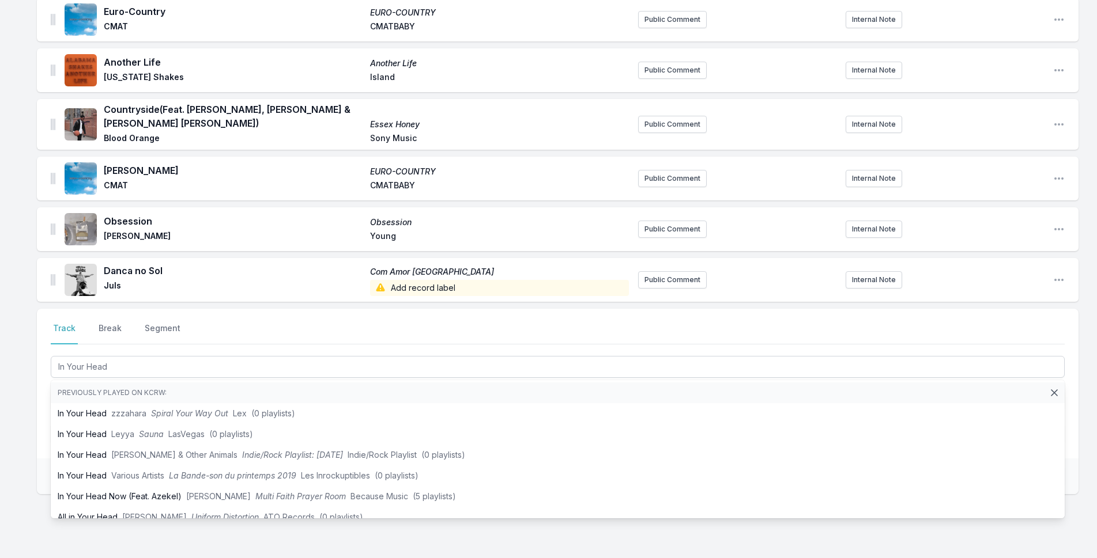
click at [18, 356] on div "Missing Data Some of your tracks are missing record label information. This inf…" at bounding box center [548, 131] width 1097 height 949
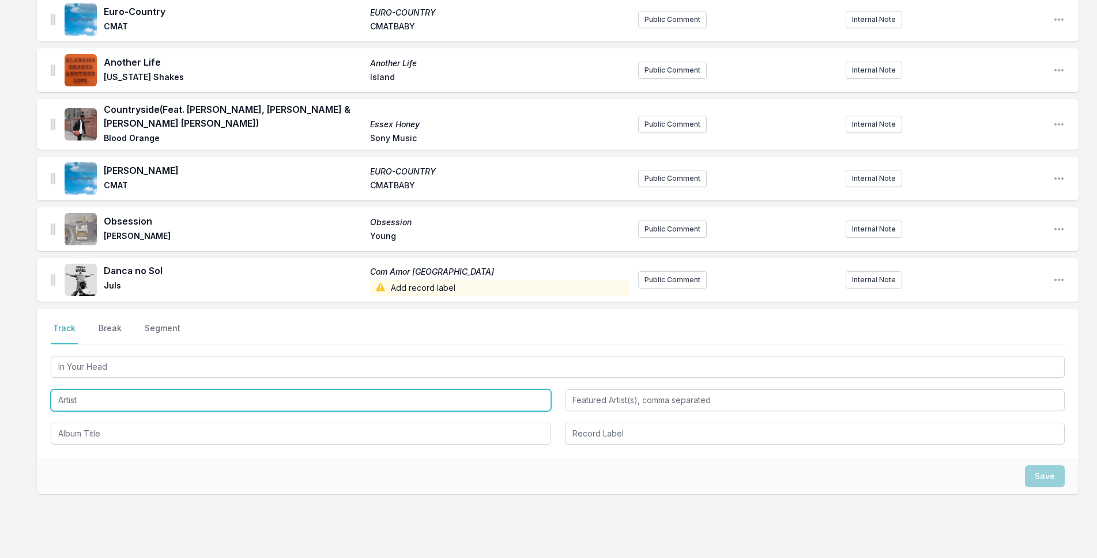
click at [97, 390] on input "Artist" at bounding box center [301, 401] width 500 height 22
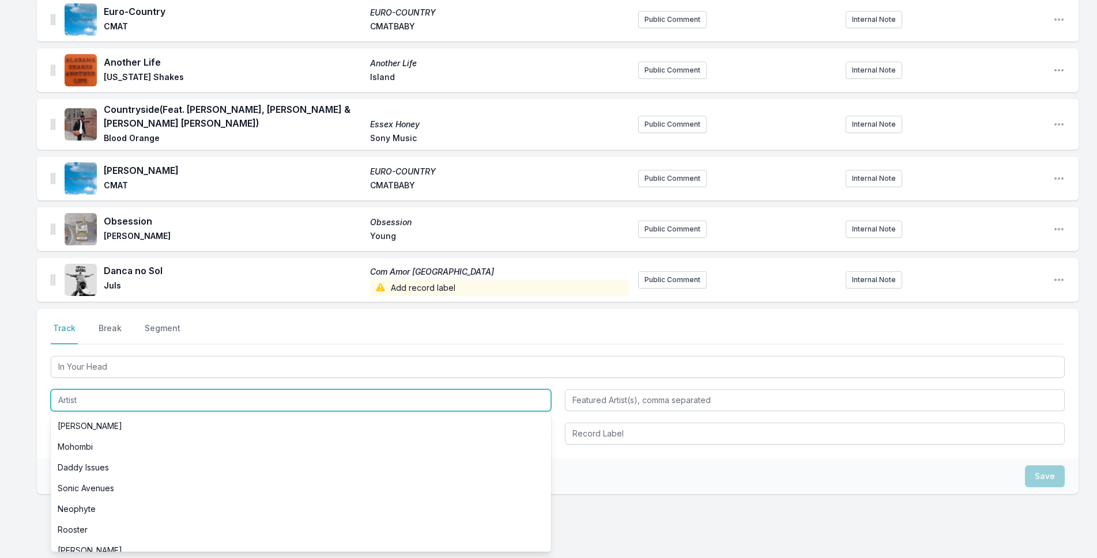
click at [97, 390] on input "Artist" at bounding box center [301, 401] width 500 height 22
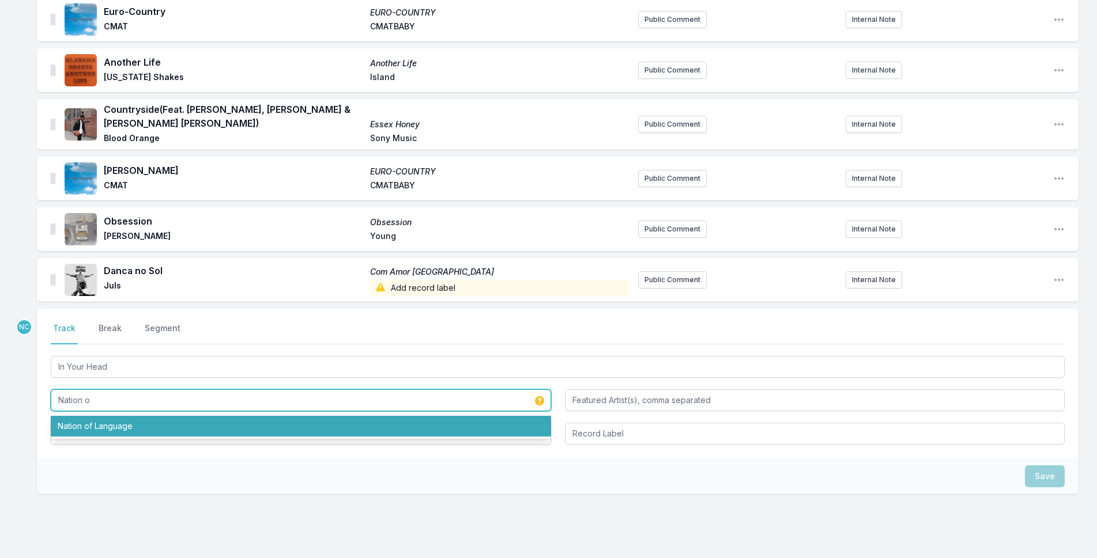
click at [482, 421] on li "Nation of Language" at bounding box center [301, 426] width 500 height 21
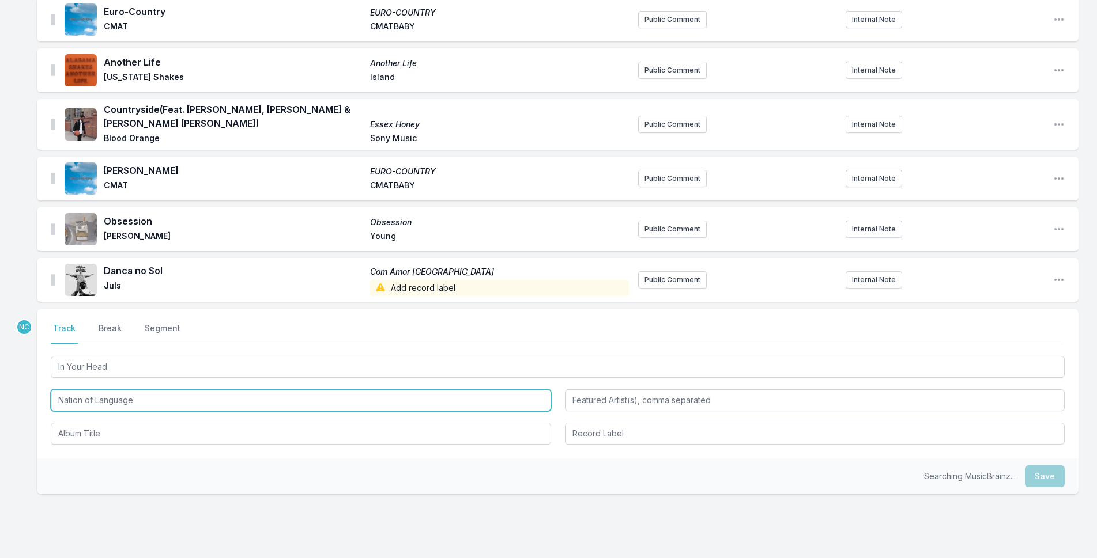
type input "Nation of Language"
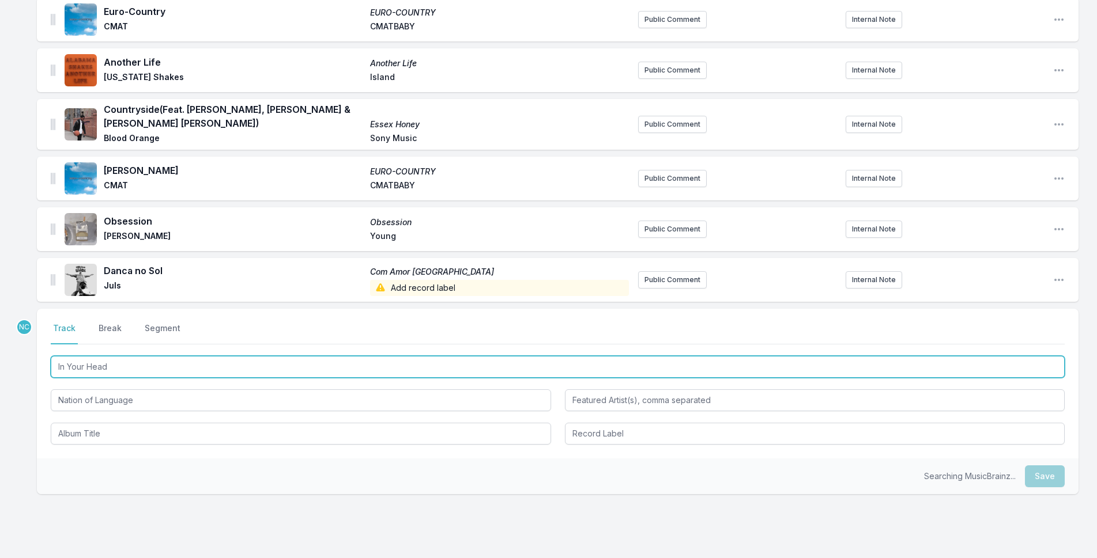
click at [416, 364] on input "In Your Head" at bounding box center [558, 367] width 1014 height 22
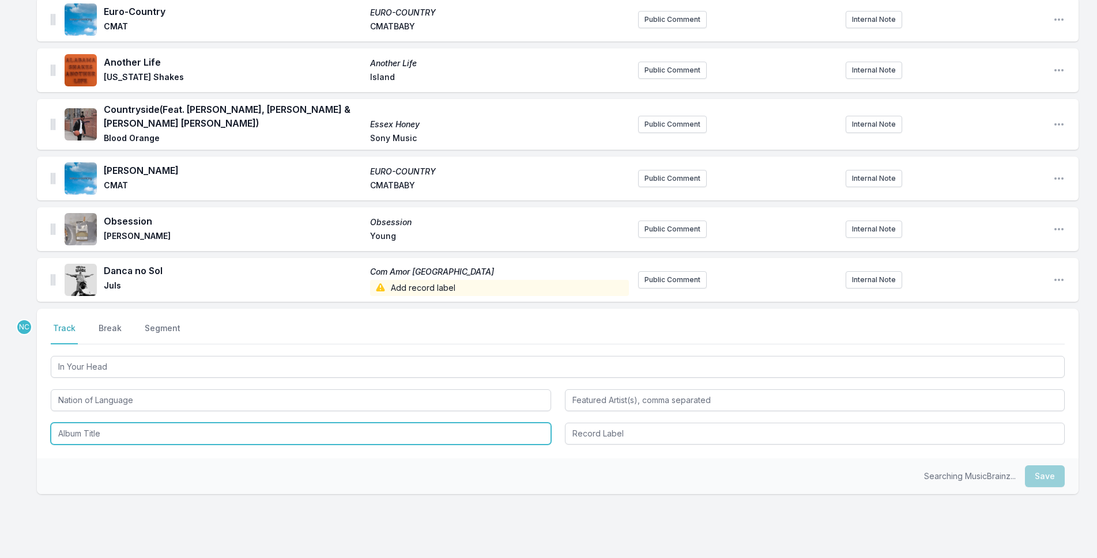
click at [285, 425] on input "Album Title" at bounding box center [301, 434] width 500 height 22
paste input "In Your Head"
type input "In Your Head"
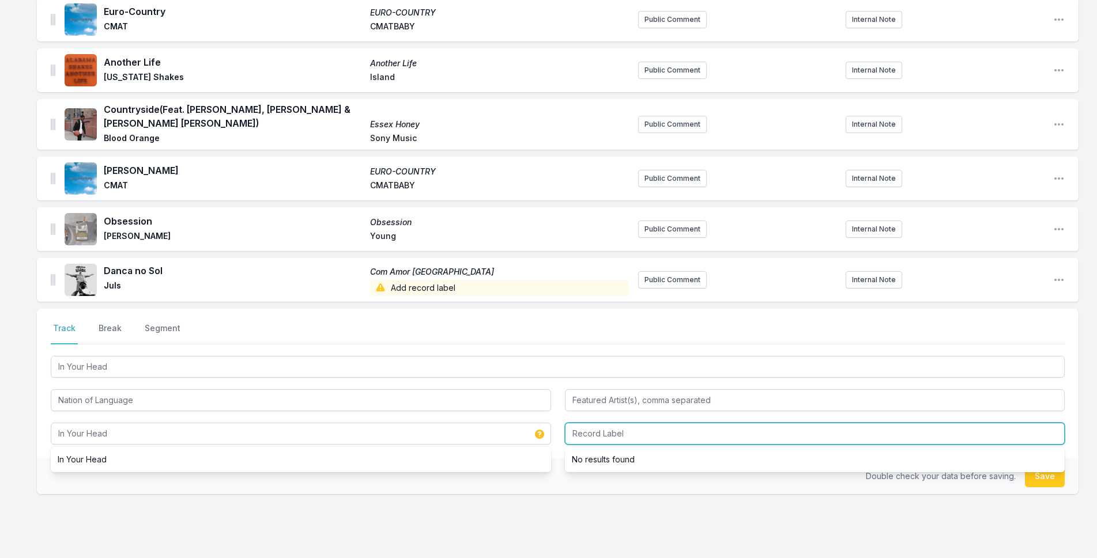
click at [628, 423] on input "Record Label" at bounding box center [815, 434] width 500 height 22
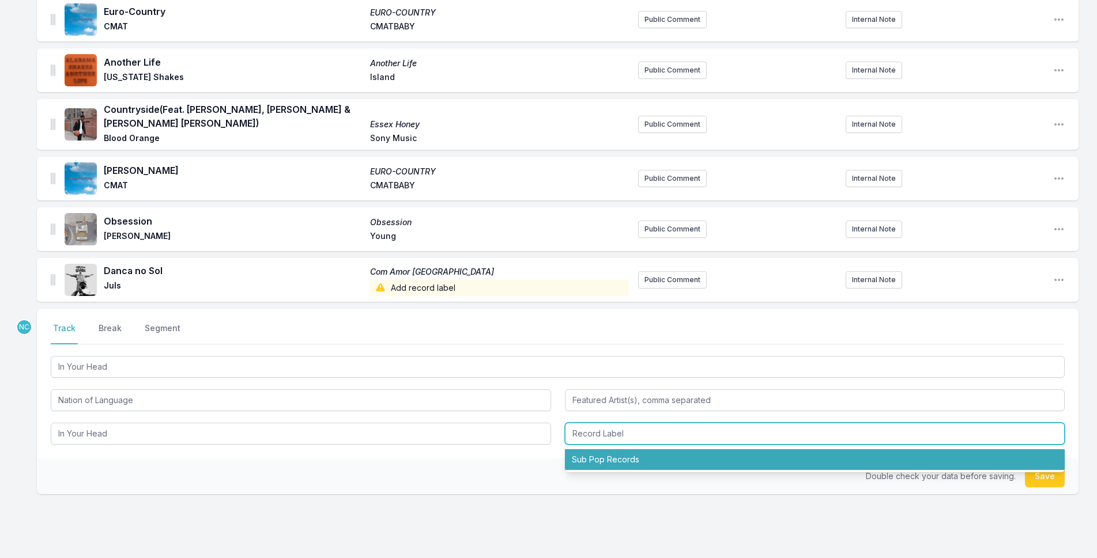
click at [1012, 458] on li "Sub Pop Records" at bounding box center [815, 460] width 500 height 21
type input "Sub Pop Records"
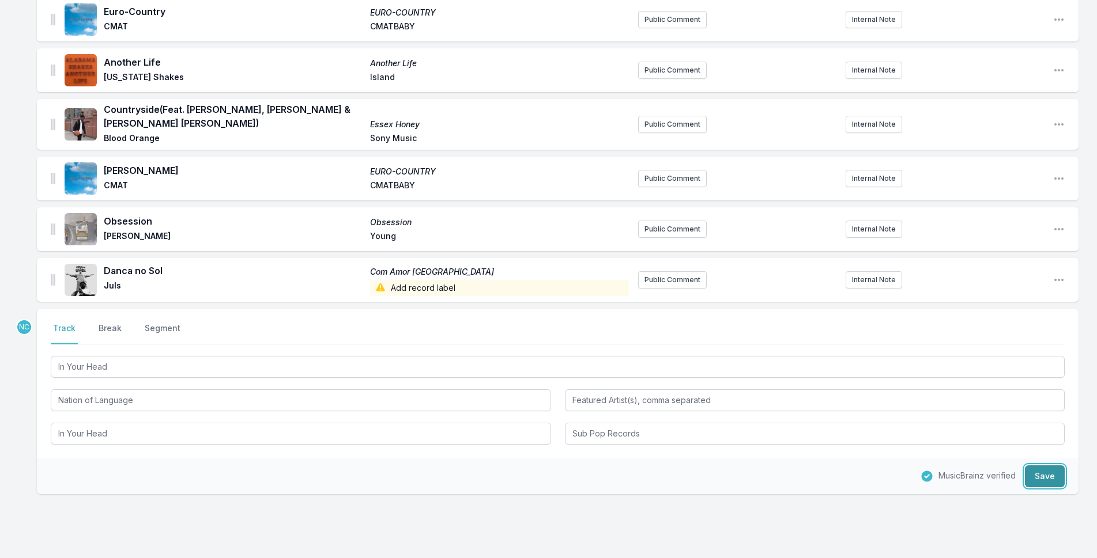
click at [1054, 476] on button "Save" at bounding box center [1045, 477] width 40 height 22
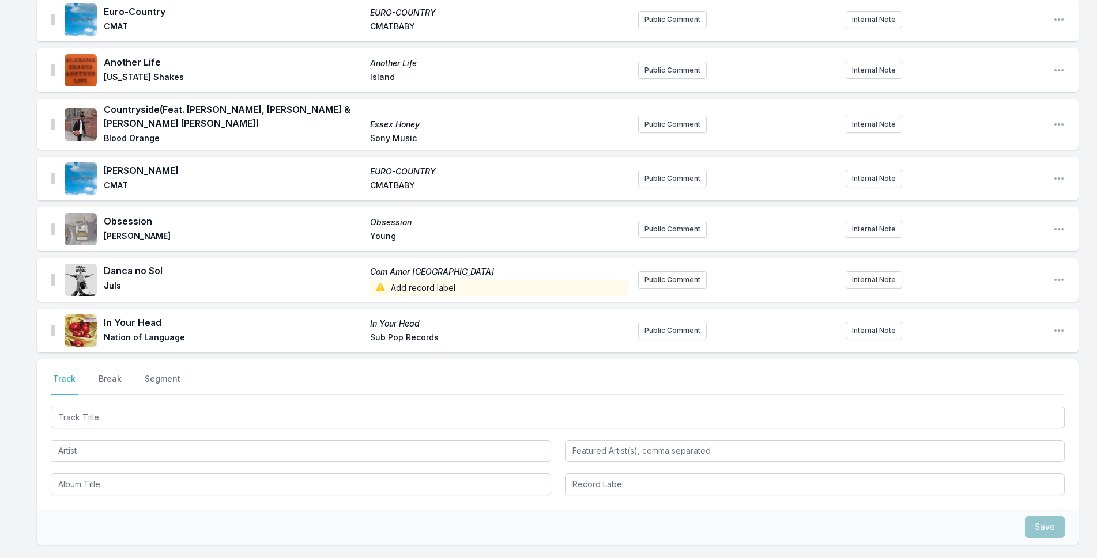
scroll to position [507, 0]
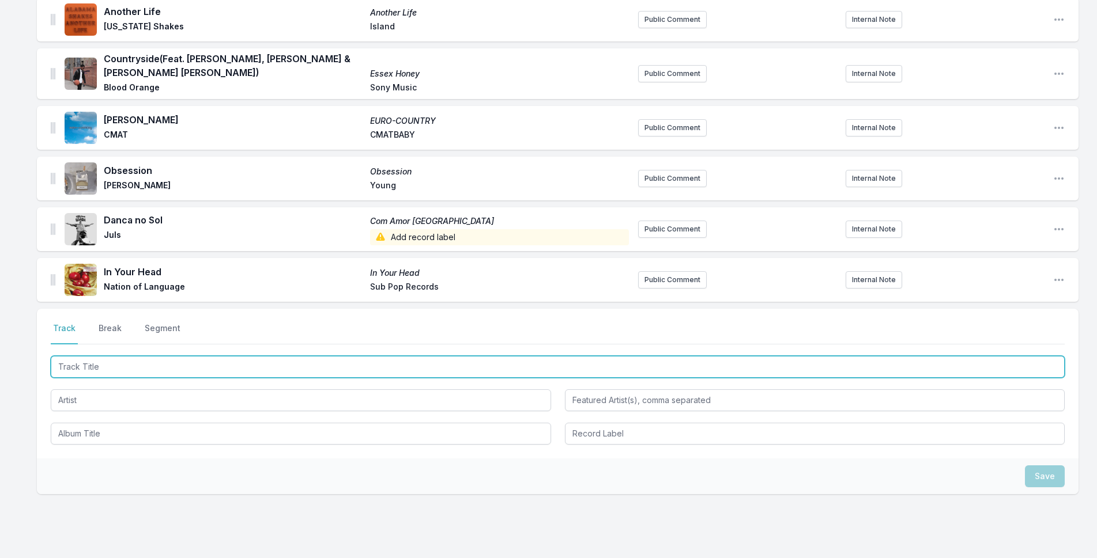
click at [527, 365] on input "Track Title" at bounding box center [558, 367] width 1014 height 22
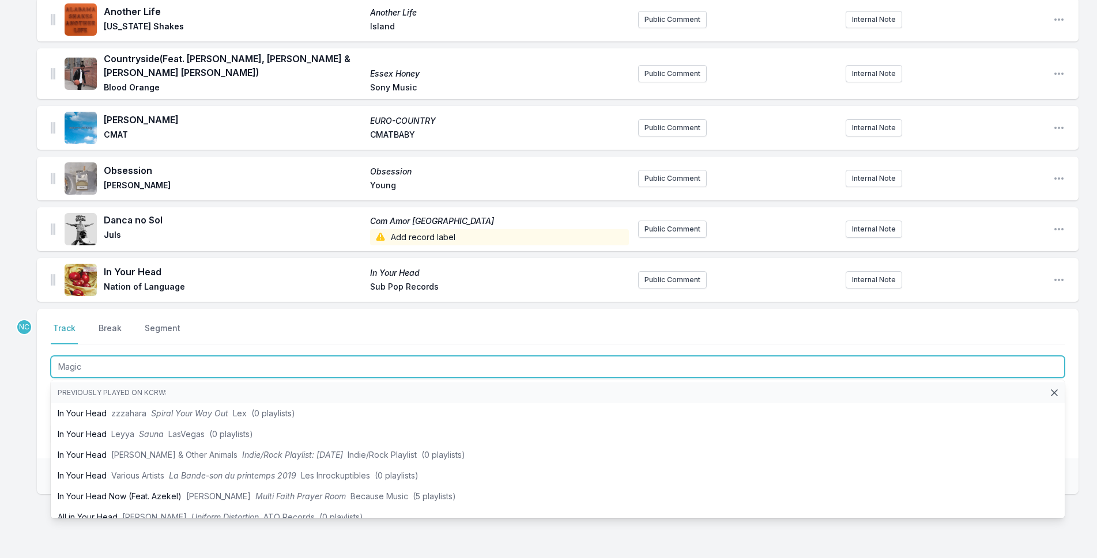
type input "Magica"
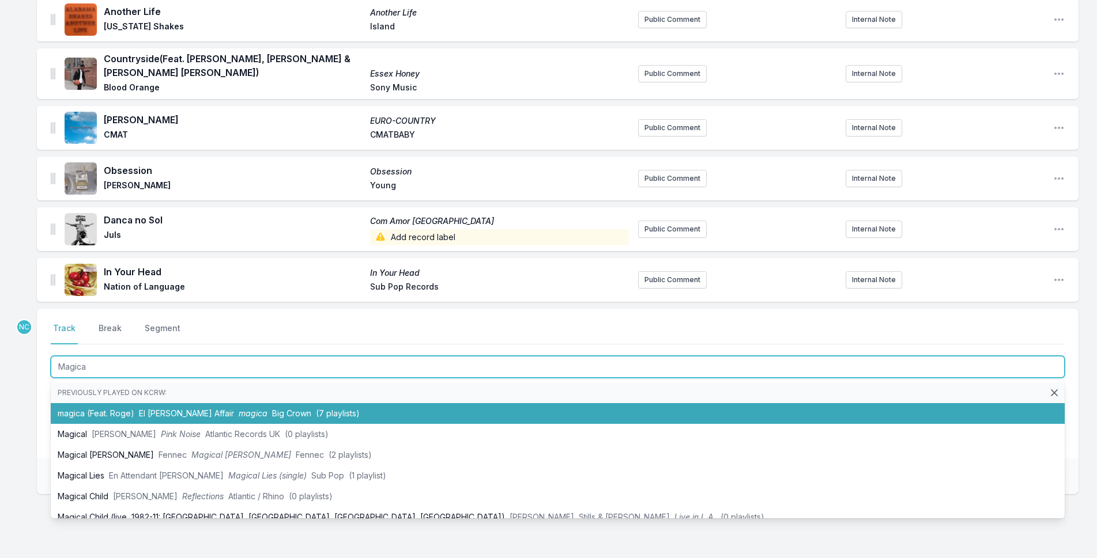
click at [331, 403] on li "magica (Feat. Roge) El [PERSON_NAME] Affair magica Big Crown (7 playlists)" at bounding box center [558, 413] width 1014 height 21
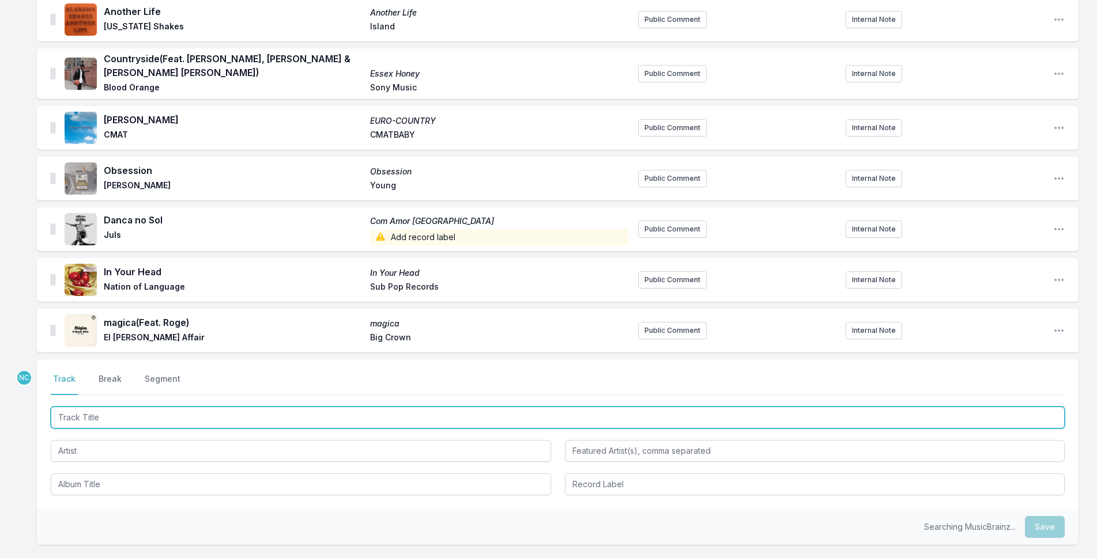
scroll to position [558, 0]
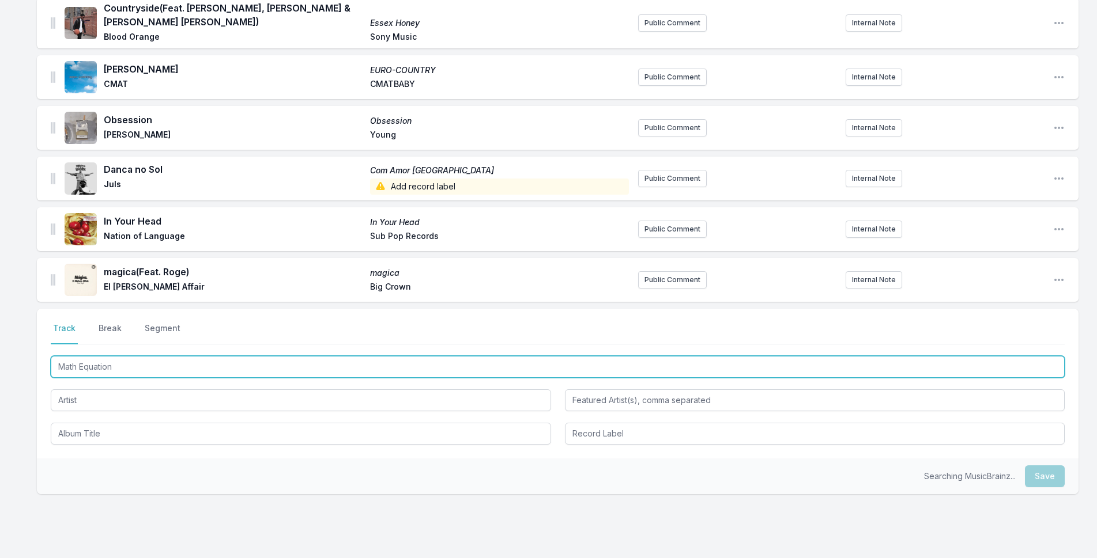
type input "Math Equation"
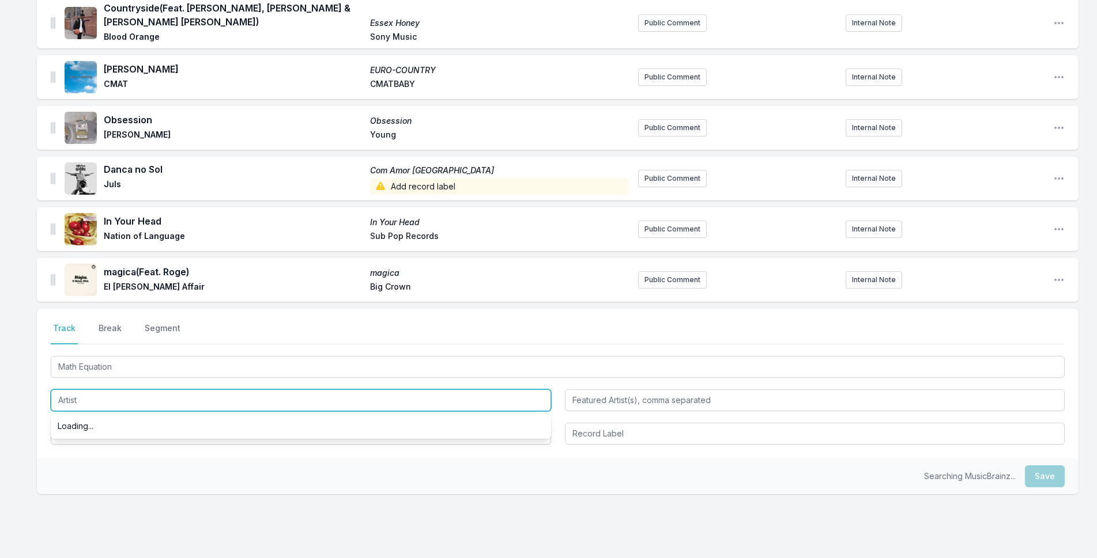
click at [276, 390] on input "Artist" at bounding box center [301, 401] width 500 height 22
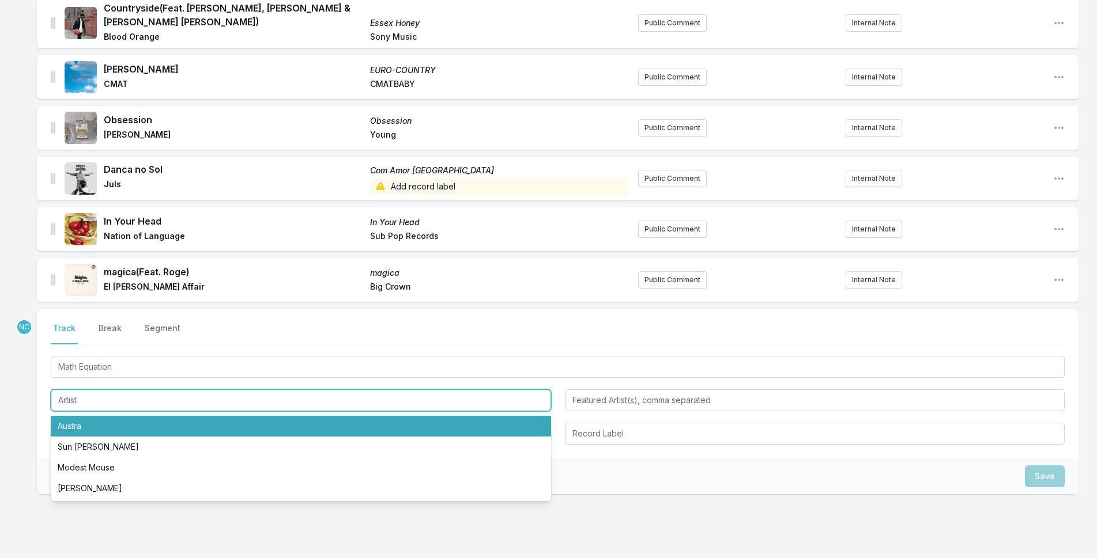
click at [275, 416] on li "Austra" at bounding box center [301, 426] width 500 height 21
type input "Austra"
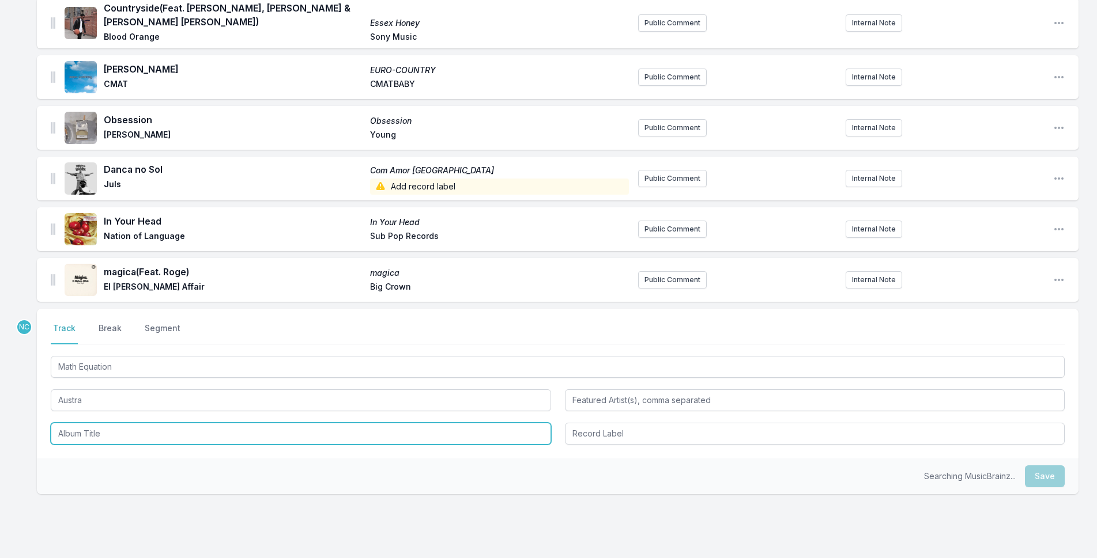
click at [275, 424] on input "Album Title" at bounding box center [301, 434] width 500 height 22
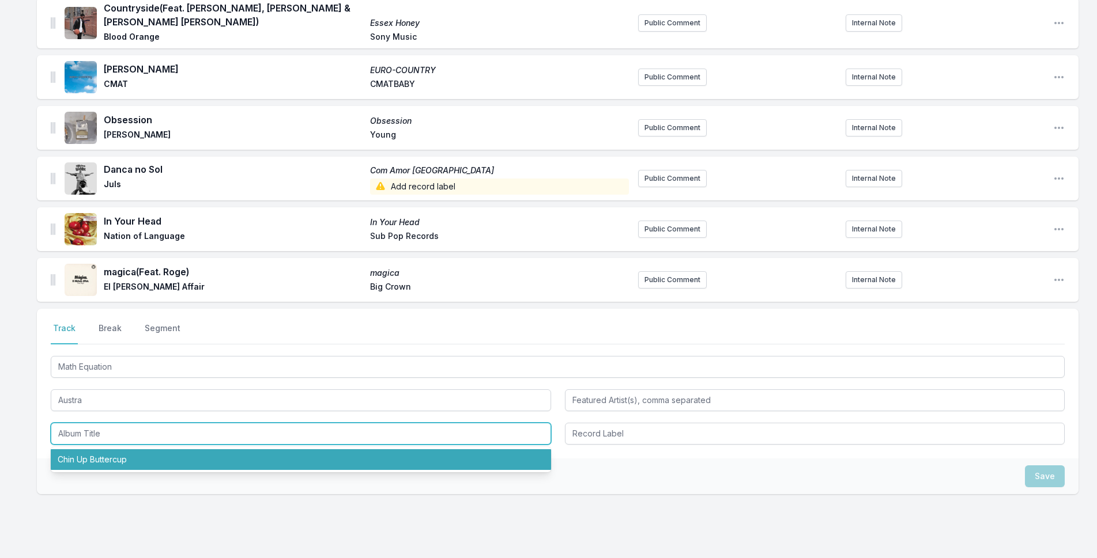
click at [282, 455] on li "Chin Up Buttercup" at bounding box center [301, 460] width 500 height 21
type input "Chin Up Buttercup"
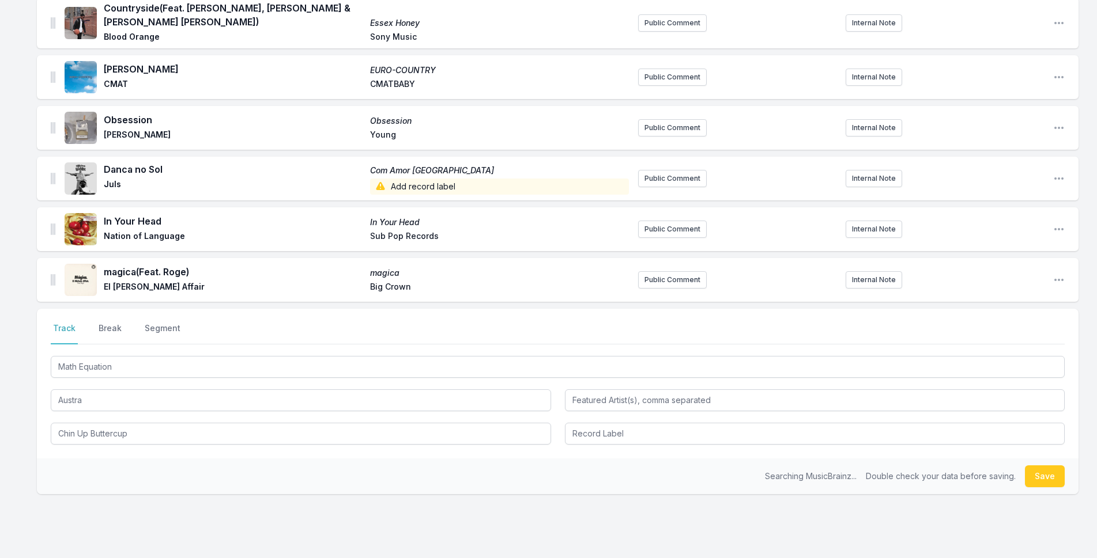
click at [586, 421] on div at bounding box center [815, 433] width 500 height 24
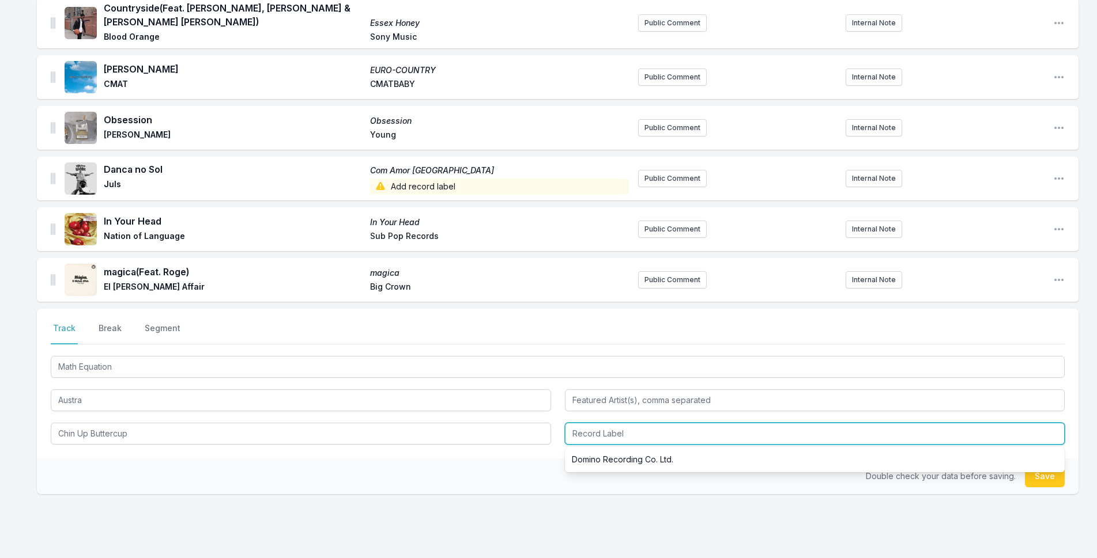
click at [587, 423] on input "Record Label" at bounding box center [815, 434] width 500 height 22
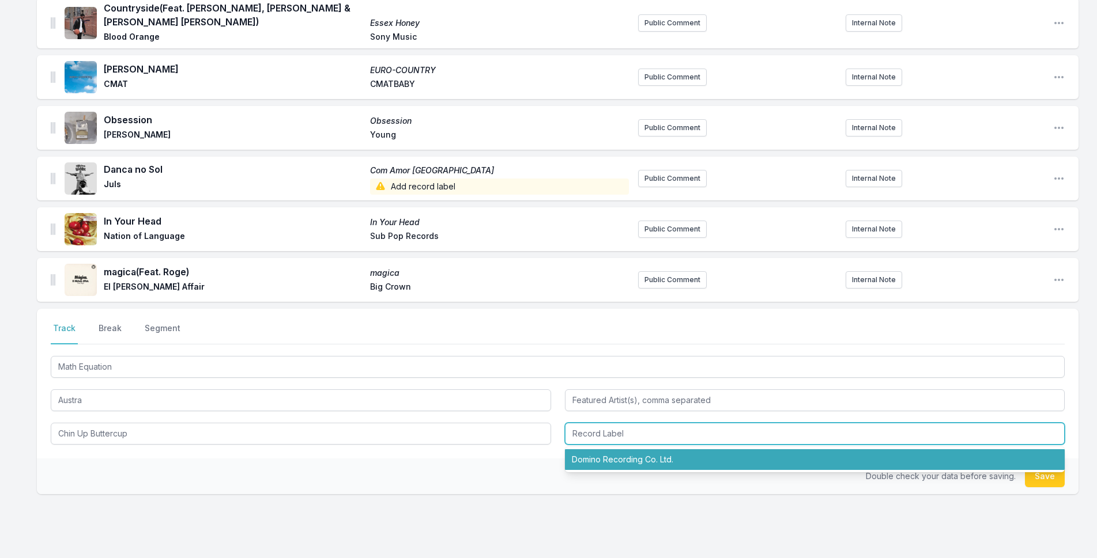
click at [651, 453] on li "Domino Recording Co. Ltd." at bounding box center [815, 460] width 500 height 21
type input "Domino Recording Co. Ltd."
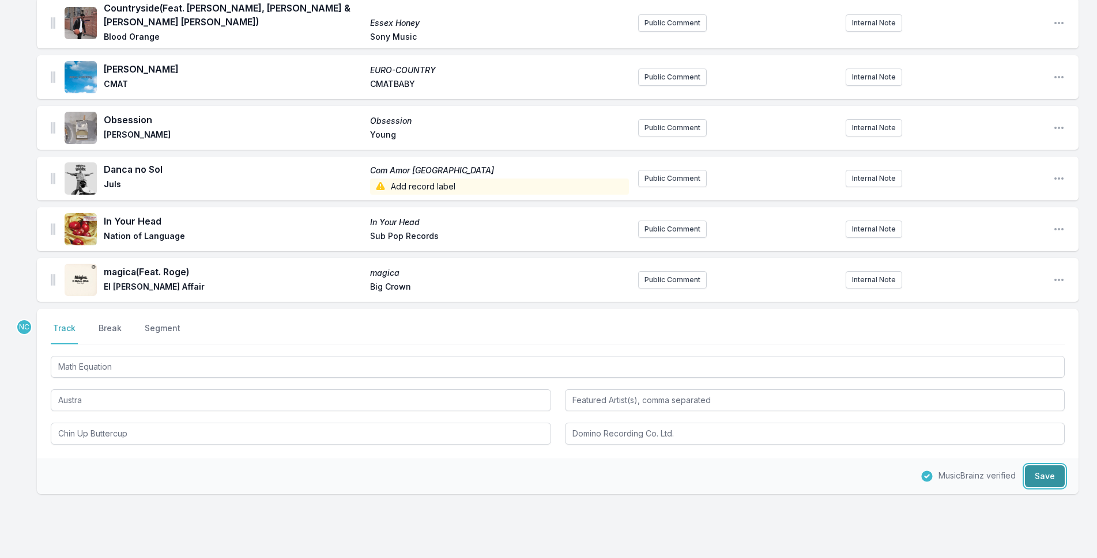
click at [1049, 468] on button "Save" at bounding box center [1045, 477] width 40 height 22
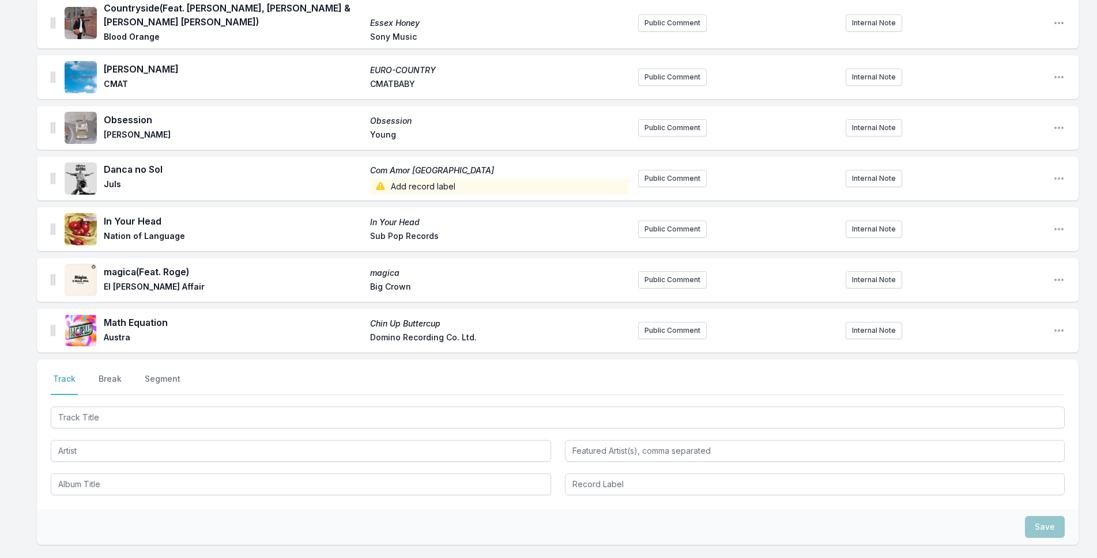
scroll to position [609, 0]
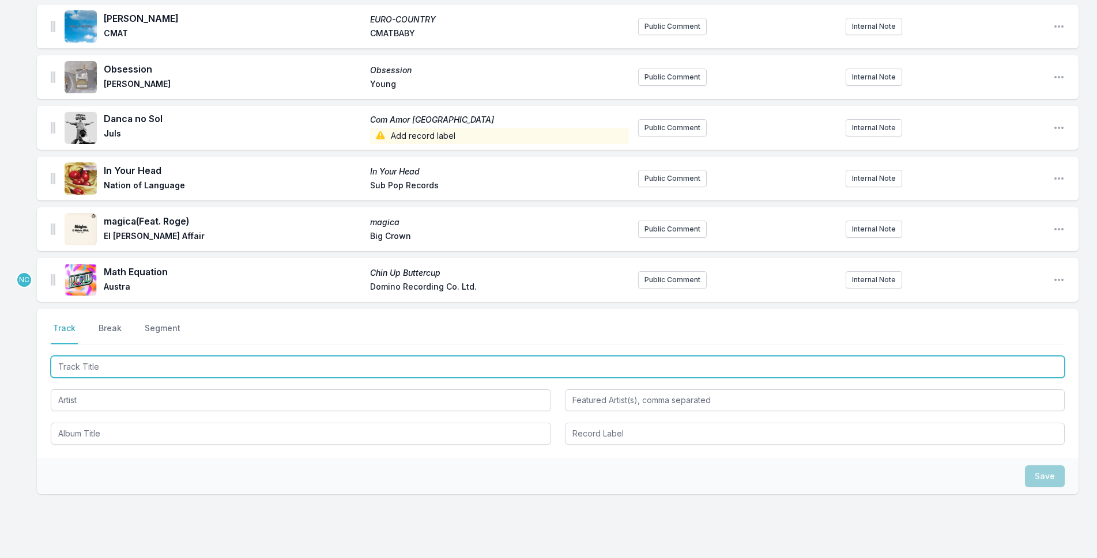
click at [327, 361] on input "Track Title" at bounding box center [558, 367] width 1014 height 22
type input "Afters"
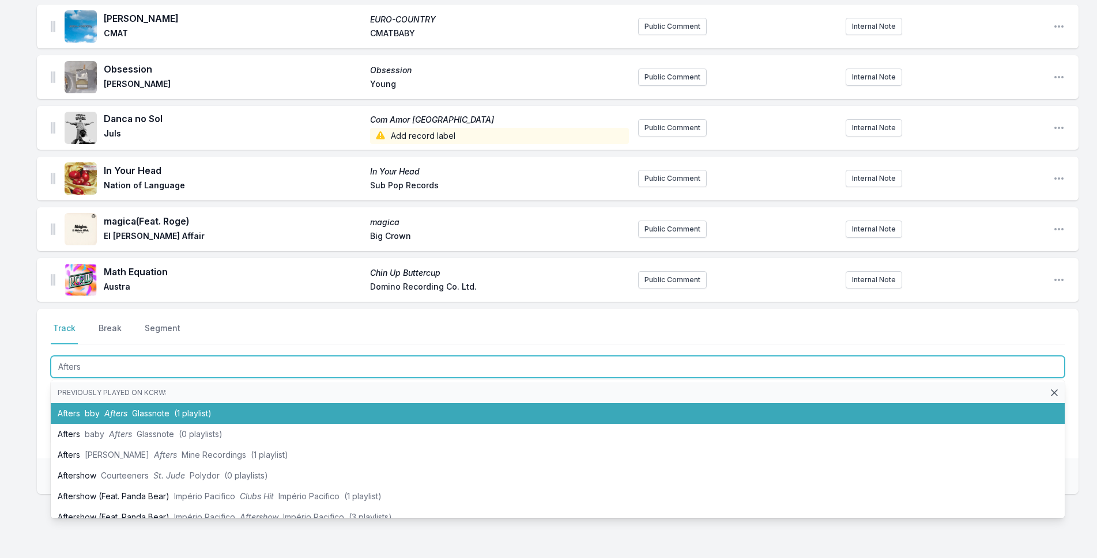
click at [317, 405] on li "Afters bby Afters Glassnote (1 playlist)" at bounding box center [558, 413] width 1014 height 21
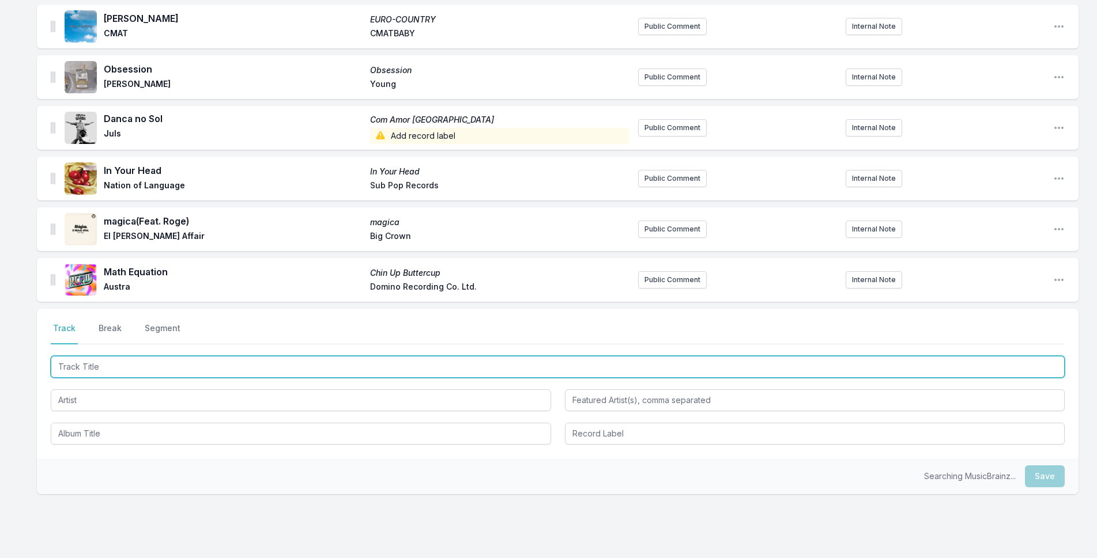
scroll to position [659, 0]
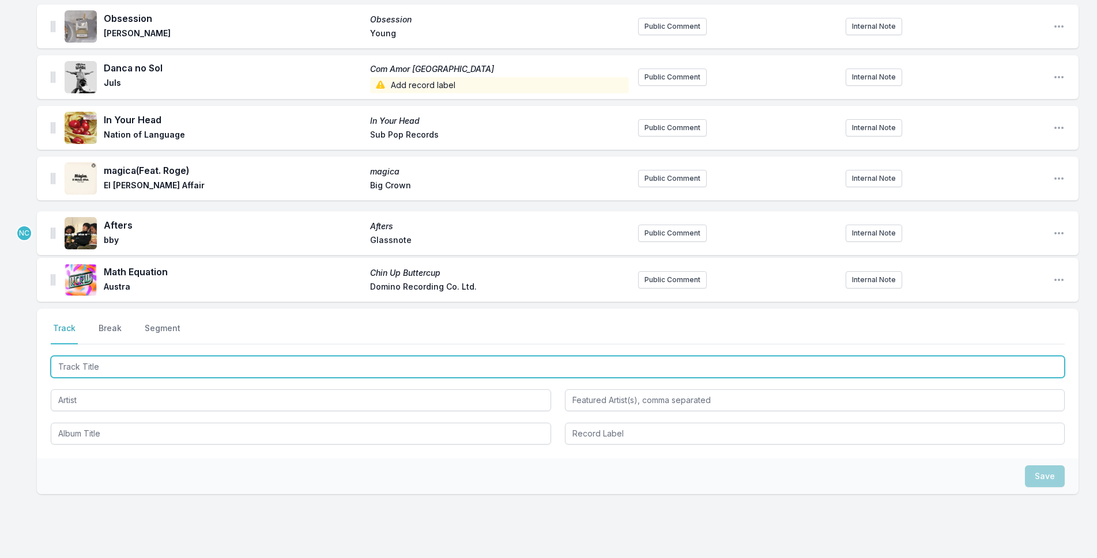
drag, startPoint x: 53, startPoint y: 270, endPoint x: 54, endPoint y: 221, distance: 49.0
drag, startPoint x: 160, startPoint y: 358, endPoint x: 1034, endPoint y: 244, distance: 882.3
click at [187, 360] on input "Track Title" at bounding box center [558, 367] width 1014 height 22
type input "Got 2 Be Loved"
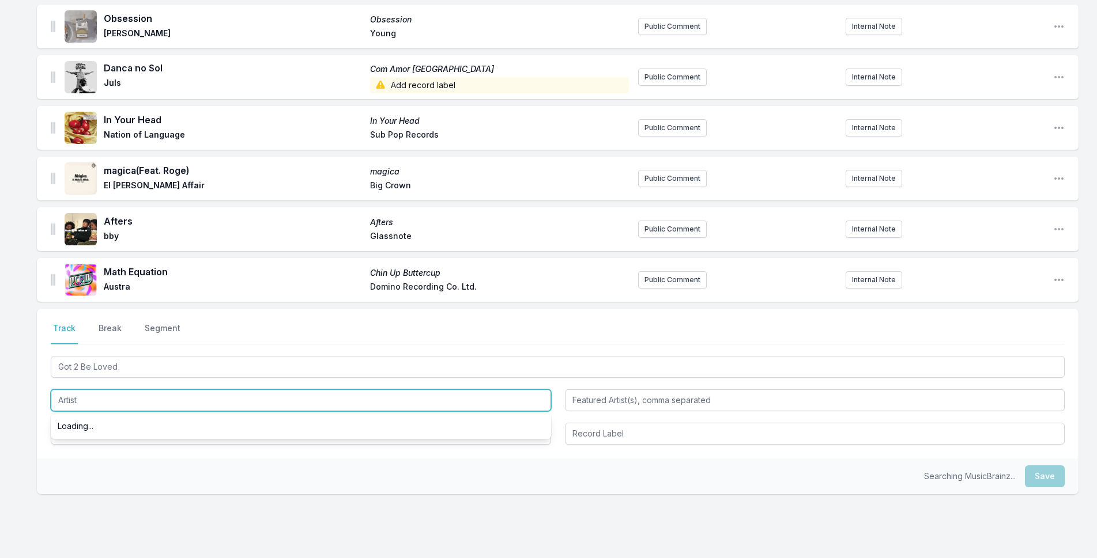
click at [220, 390] on input "Artist" at bounding box center [301, 401] width 500 height 22
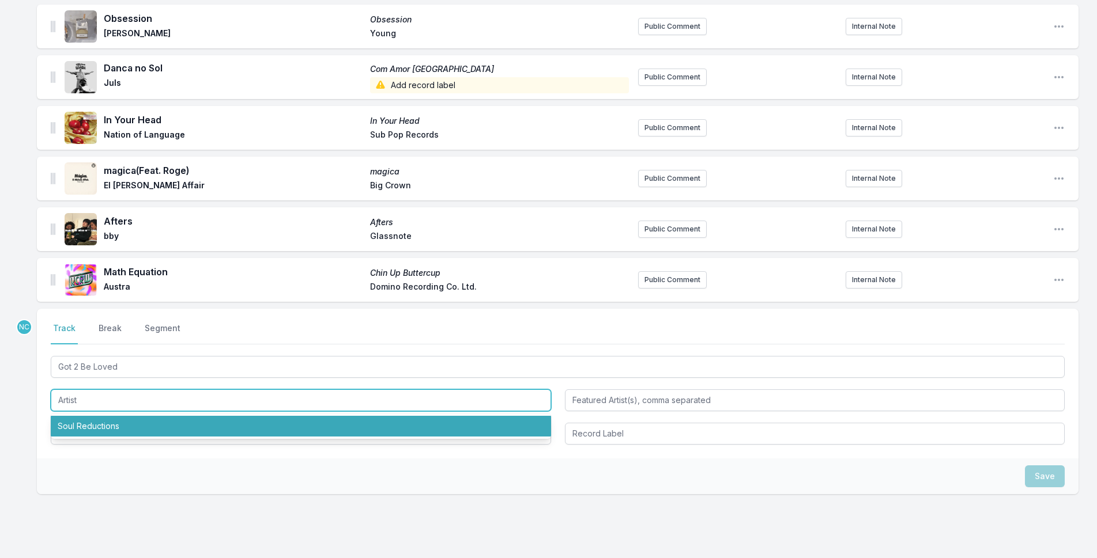
click at [231, 421] on li "Soul Reductions" at bounding box center [301, 426] width 500 height 21
type input "Soul Reductions"
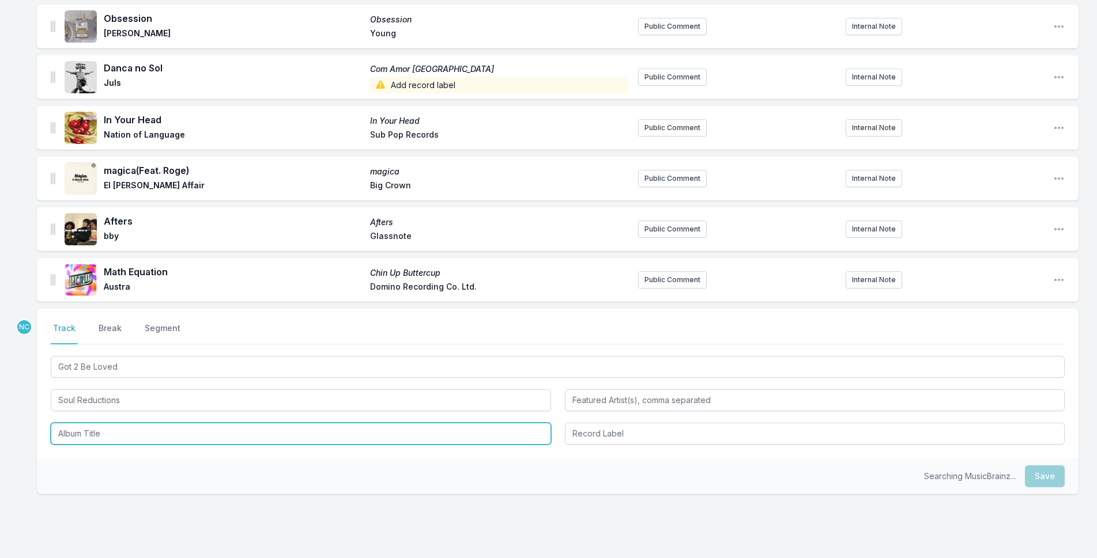
click at [232, 428] on input "Album Title" at bounding box center [301, 434] width 500 height 22
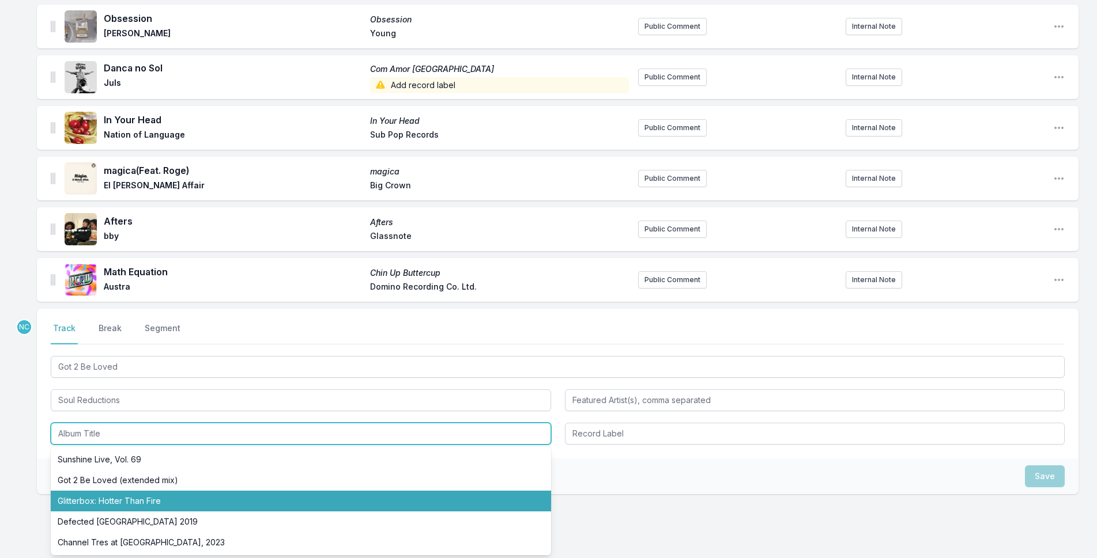
click at [248, 491] on li "Glitterbox: Hotter Than Fire" at bounding box center [301, 501] width 500 height 21
type input "Glitterbox: Hotter Than Fire"
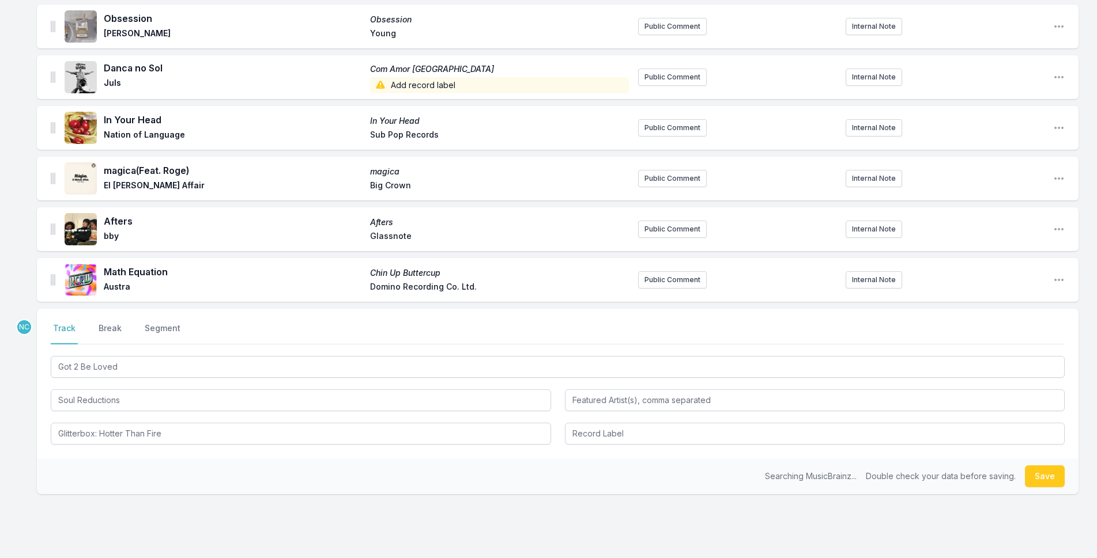
click at [605, 438] on div "Select a tab Track Break Segment Track Break Segment Got 2 Be Loved Soul Reduct…" at bounding box center [557, 384] width 1041 height 150
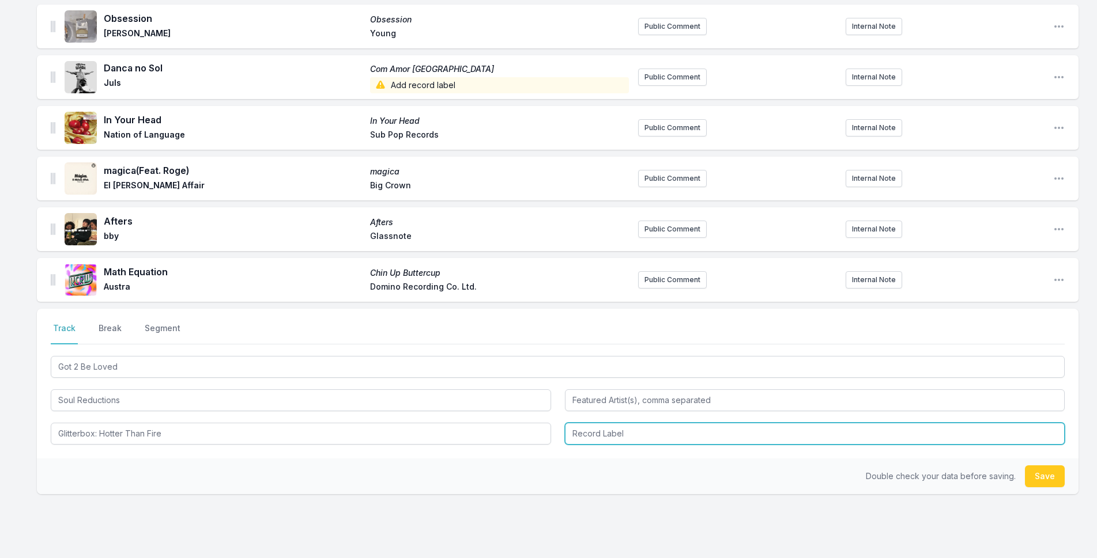
click at [610, 433] on input "Record Label" at bounding box center [815, 434] width 500 height 22
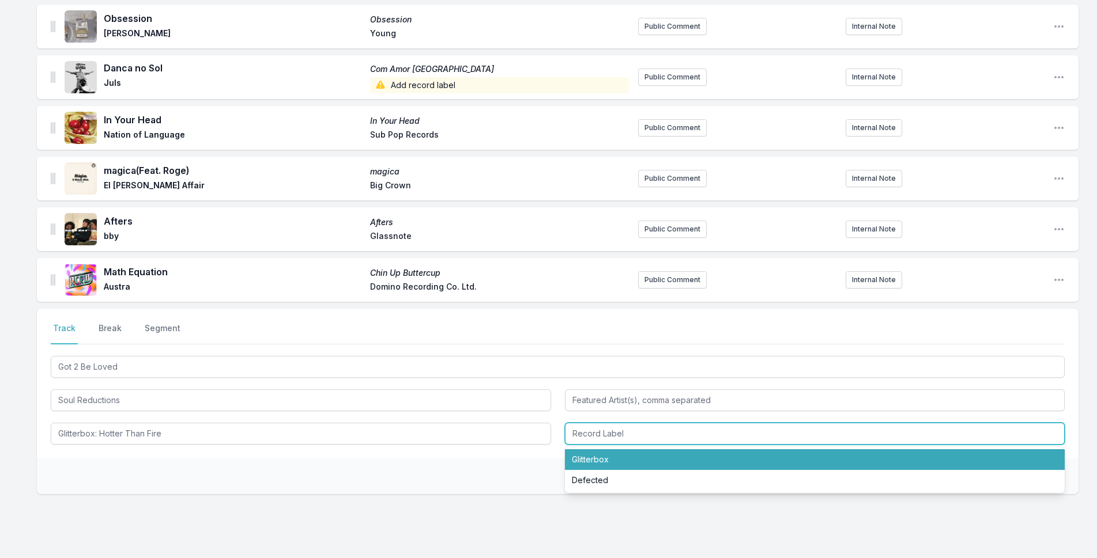
click at [616, 451] on li "Glitterbox" at bounding box center [815, 460] width 500 height 21
type input "Glitterbox"
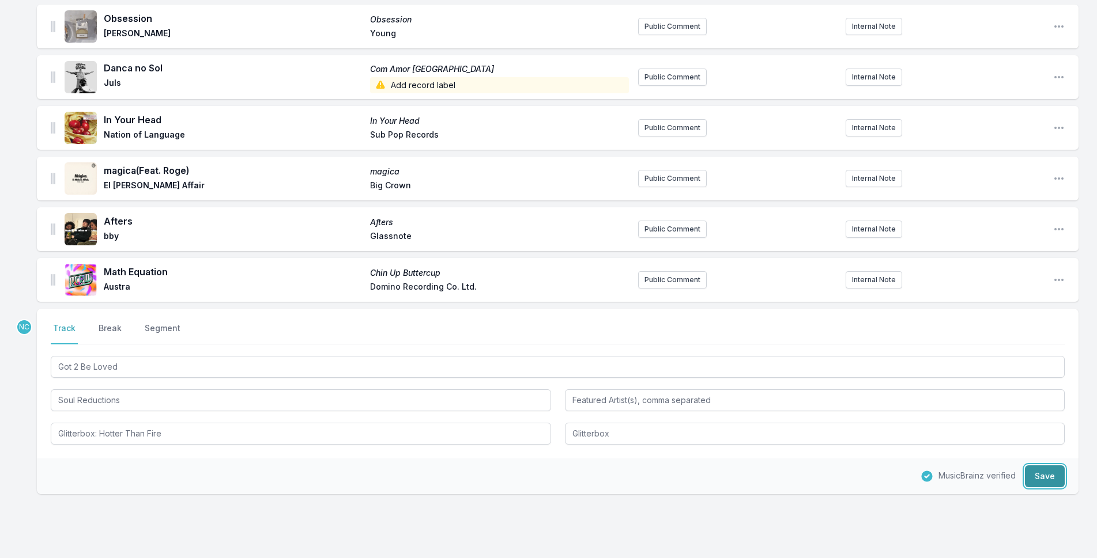
click at [1054, 478] on button "Save" at bounding box center [1045, 477] width 40 height 22
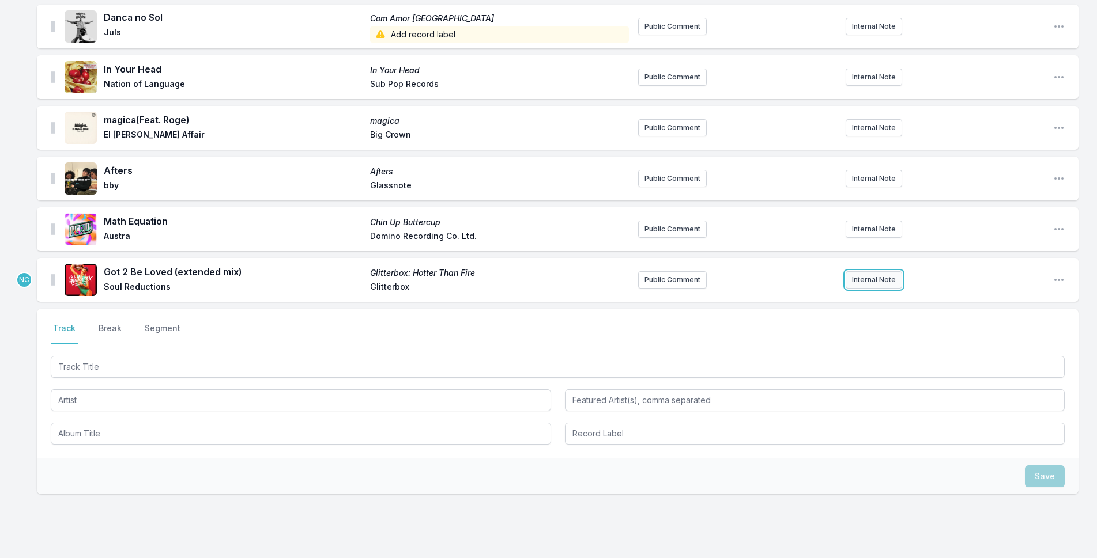
click at [876, 276] on button "Internal Note" at bounding box center [873, 279] width 56 height 17
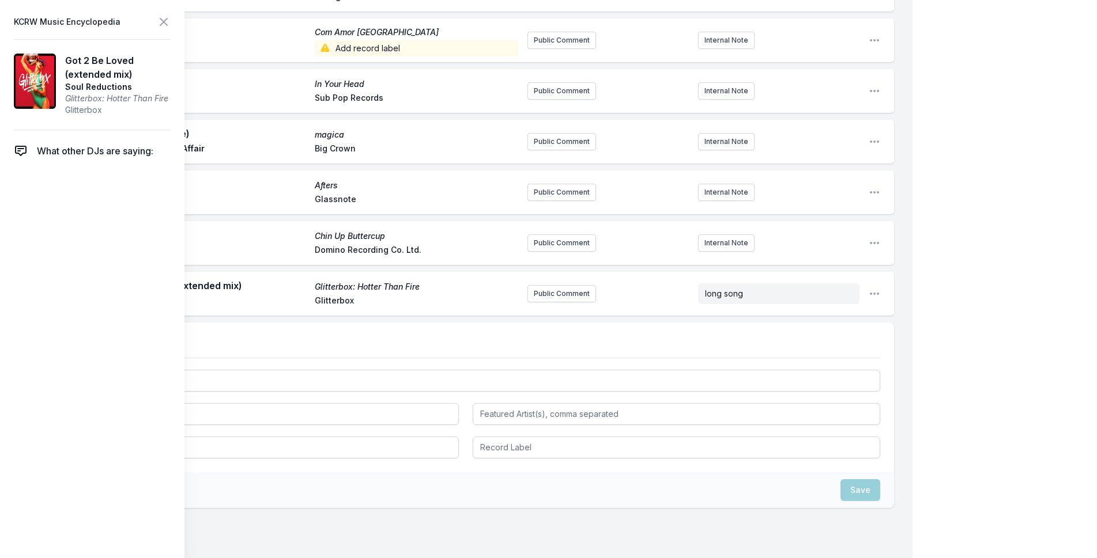
click at [163, 20] on icon at bounding box center [164, 22] width 14 height 14
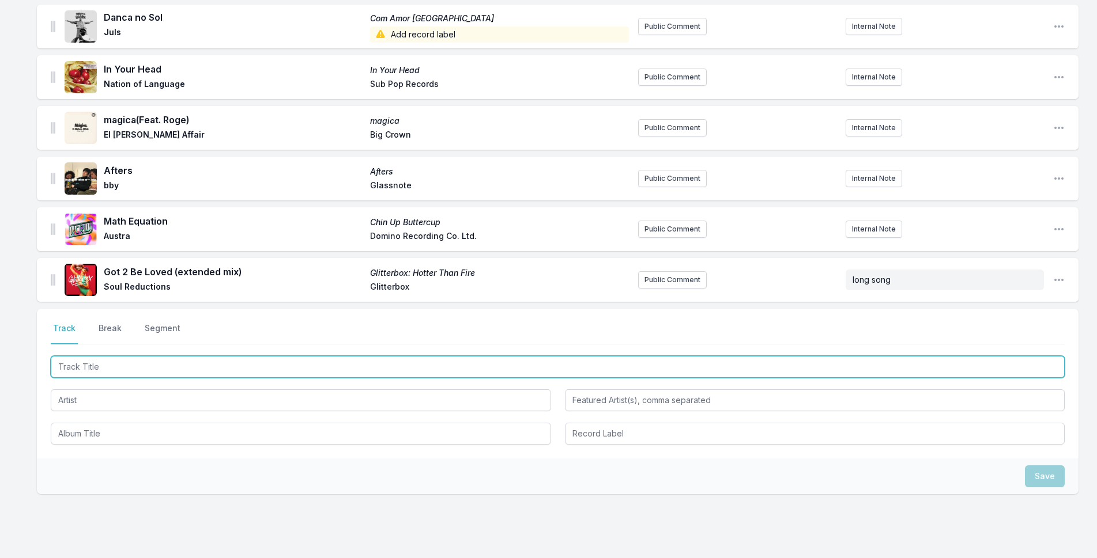
click at [273, 365] on input "Track Title" at bounding box center [558, 367] width 1014 height 22
type input "Our Home"
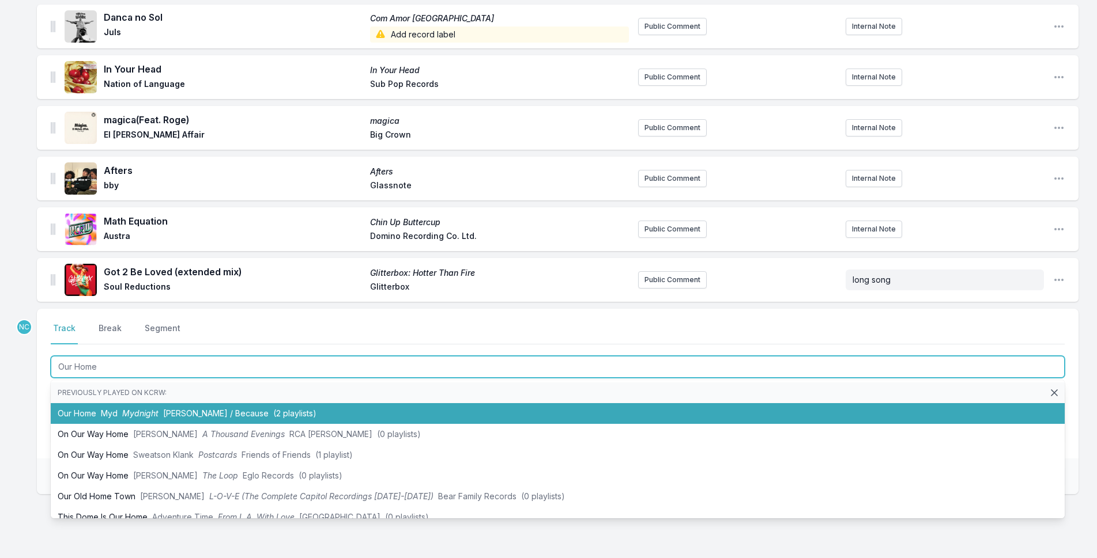
click at [273, 409] on span "(2 playlists)" at bounding box center [294, 414] width 43 height 10
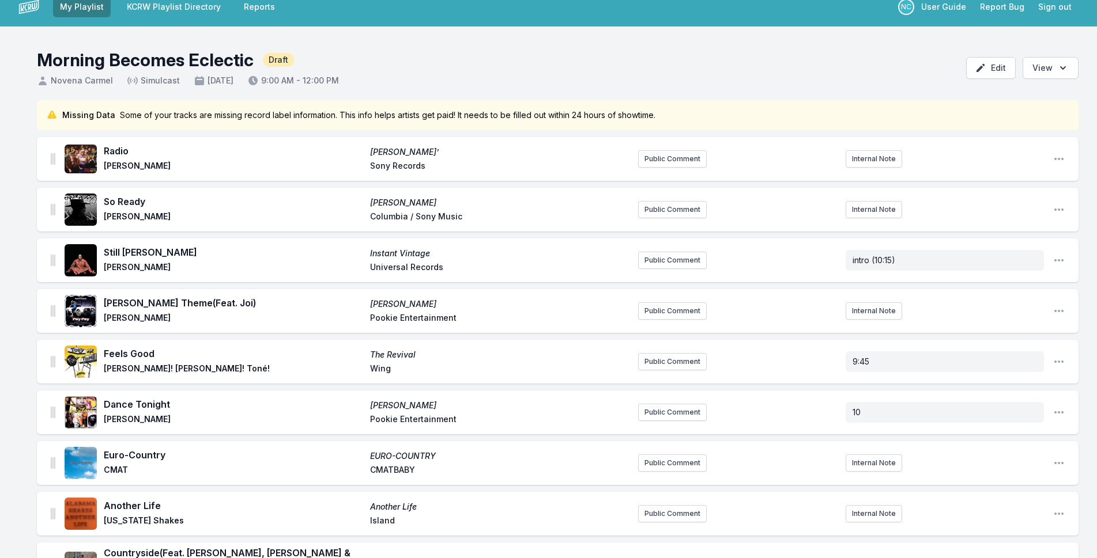
scroll to position [0, 0]
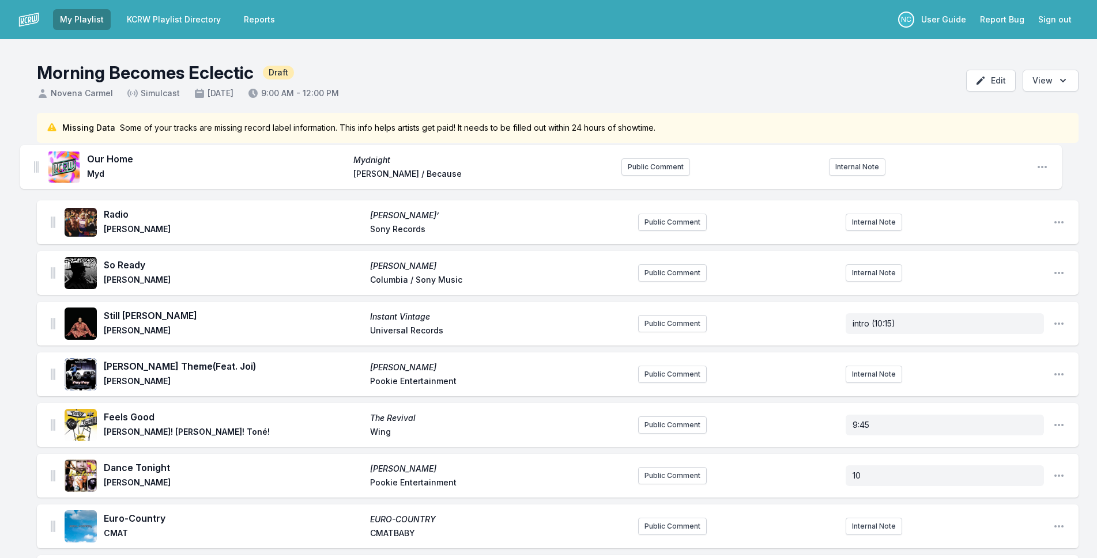
drag, startPoint x: 51, startPoint y: 273, endPoint x: 34, endPoint y: 154, distance: 120.5
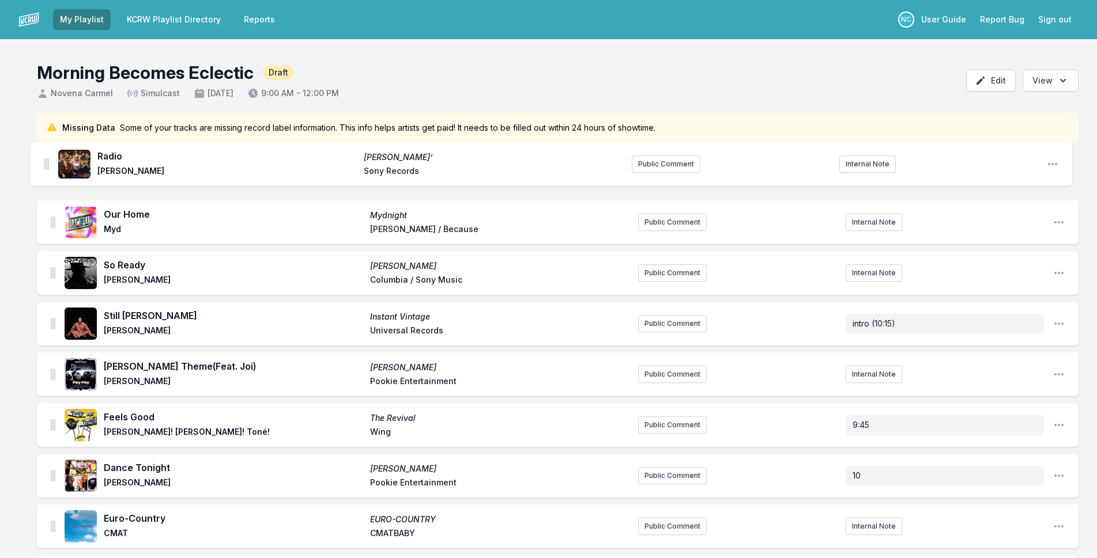
drag, startPoint x: 52, startPoint y: 224, endPoint x: 46, endPoint y: 157, distance: 67.8
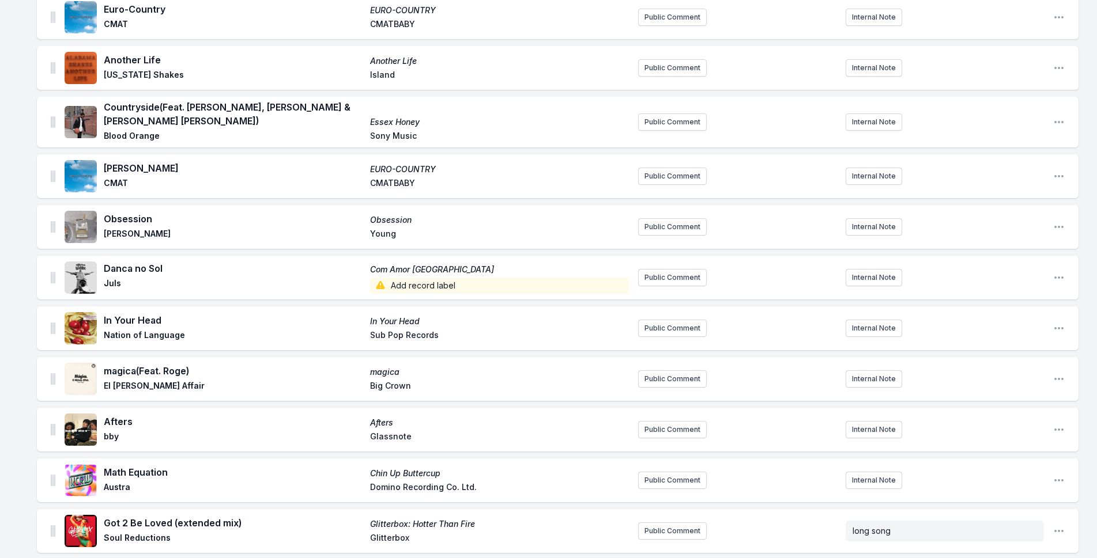
scroll to position [634, 0]
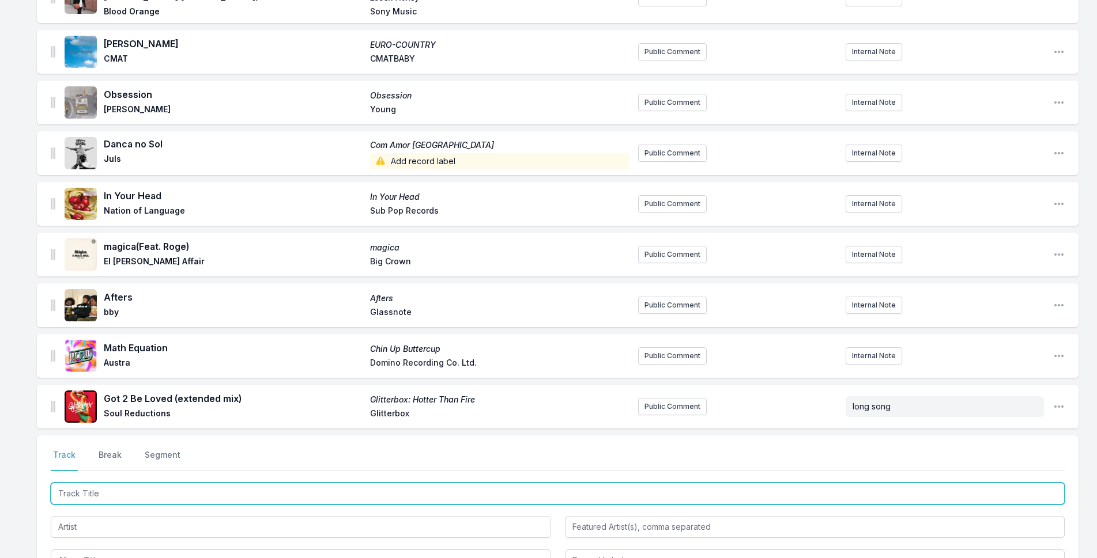
click at [112, 485] on input "Track Title" at bounding box center [558, 494] width 1014 height 22
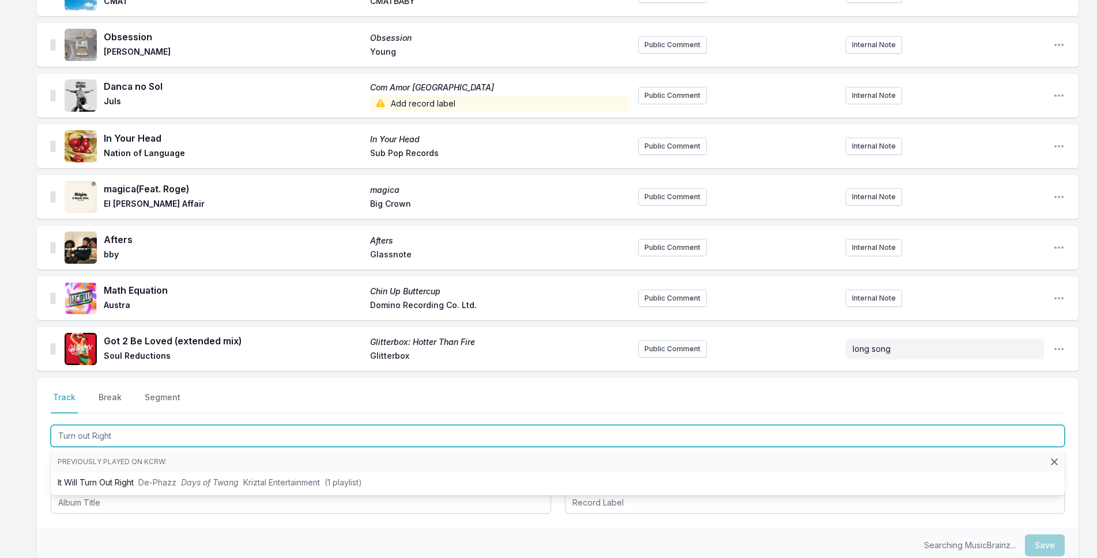
type input "Turn out Right"
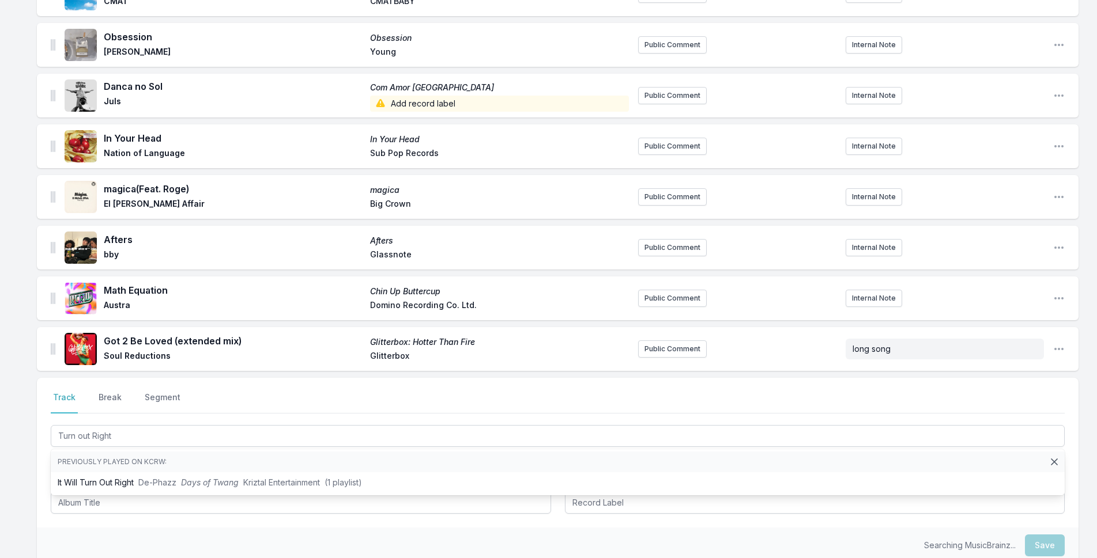
click at [36, 354] on div "Missing Data Some of your tracks are missing record label information. This inf…" at bounding box center [548, 47] width 1097 height 1253
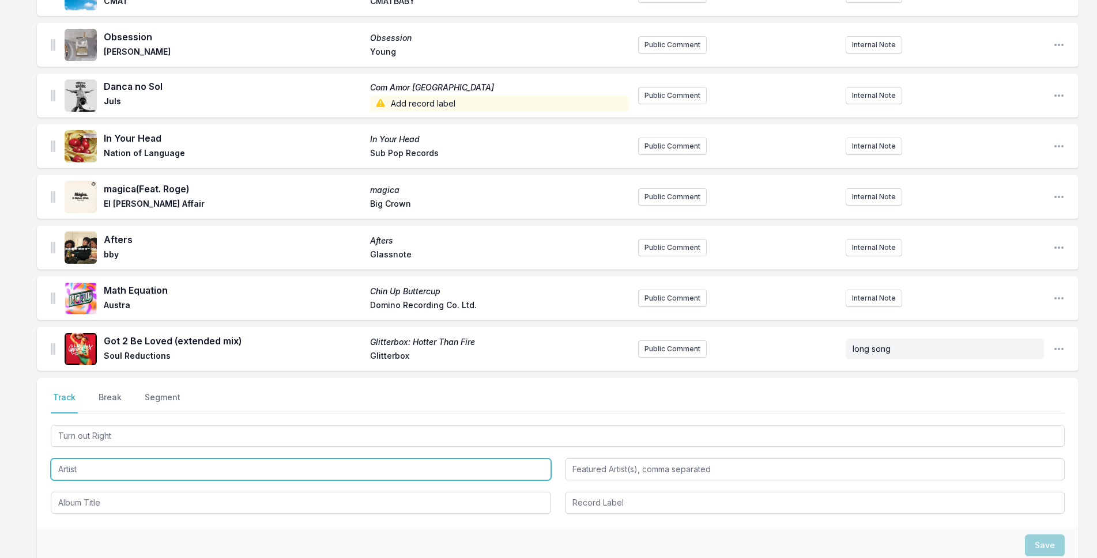
click at [80, 459] on input "Artist" at bounding box center [301, 470] width 500 height 22
click at [82, 459] on input "Artist" at bounding box center [301, 470] width 500 height 22
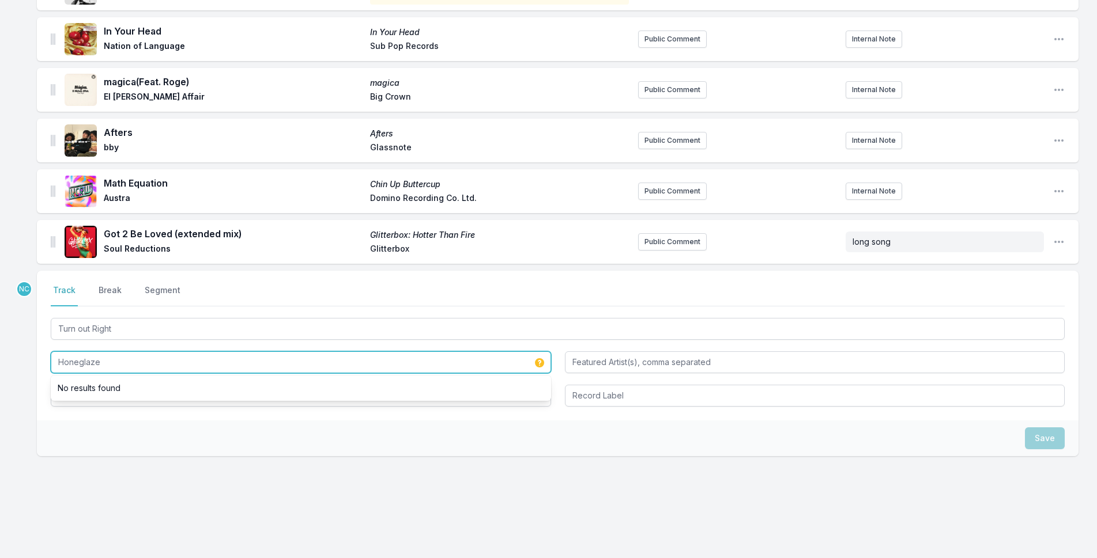
scroll to position [801, 0]
type input "Honeglaze"
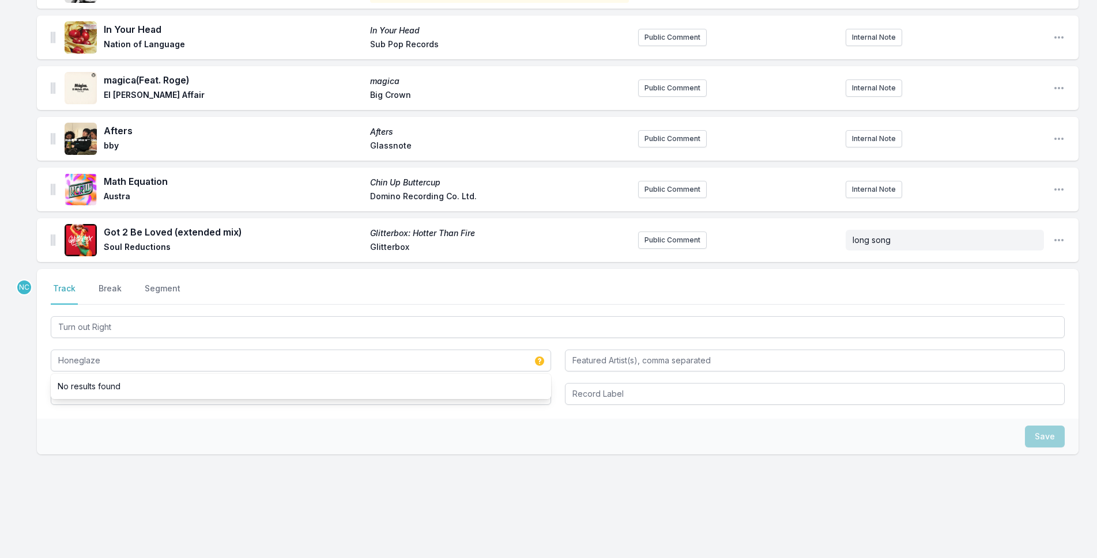
click at [77, 442] on div "Save" at bounding box center [557, 437] width 1041 height 36
click at [89, 386] on input "Album Title" at bounding box center [301, 394] width 500 height 22
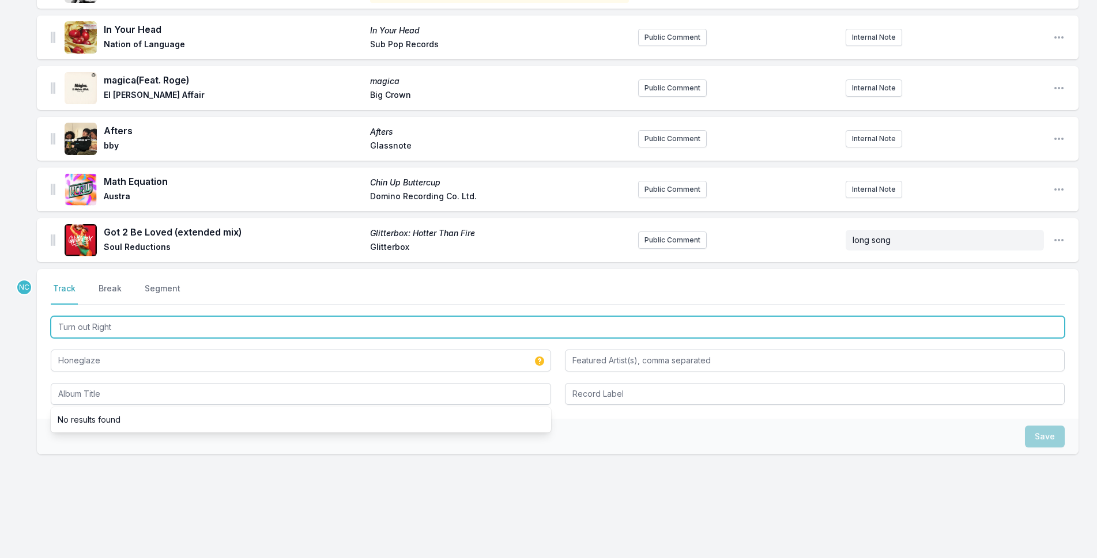
click at [97, 322] on input "Turn out Right" at bounding box center [558, 327] width 1014 height 22
click at [98, 322] on input "Turn out Right" at bounding box center [558, 327] width 1014 height 22
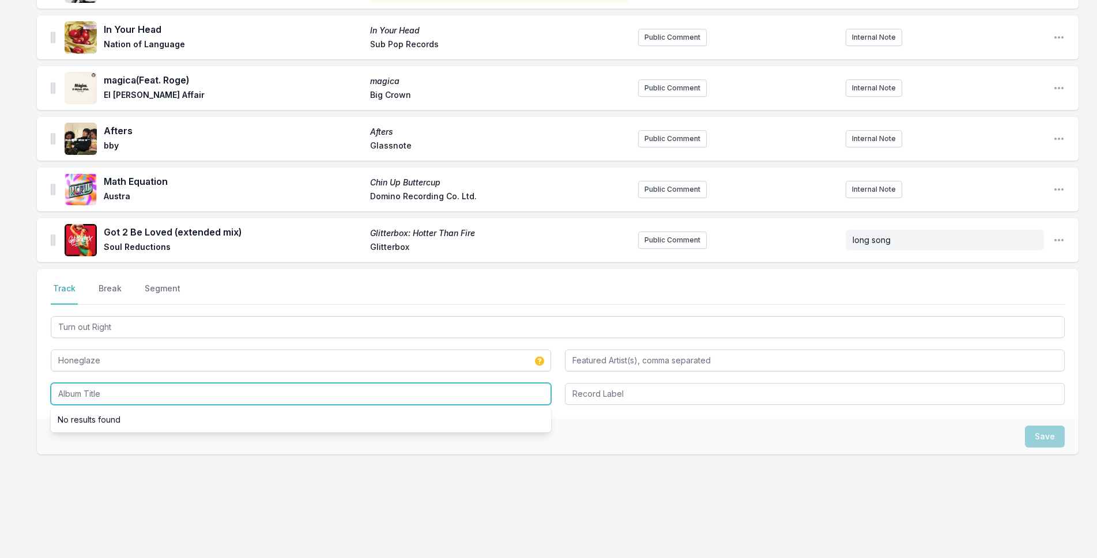
click at [108, 397] on input "Album Title" at bounding box center [301, 394] width 500 height 22
paste input "Turn out Right"
type input "Turn out Right"
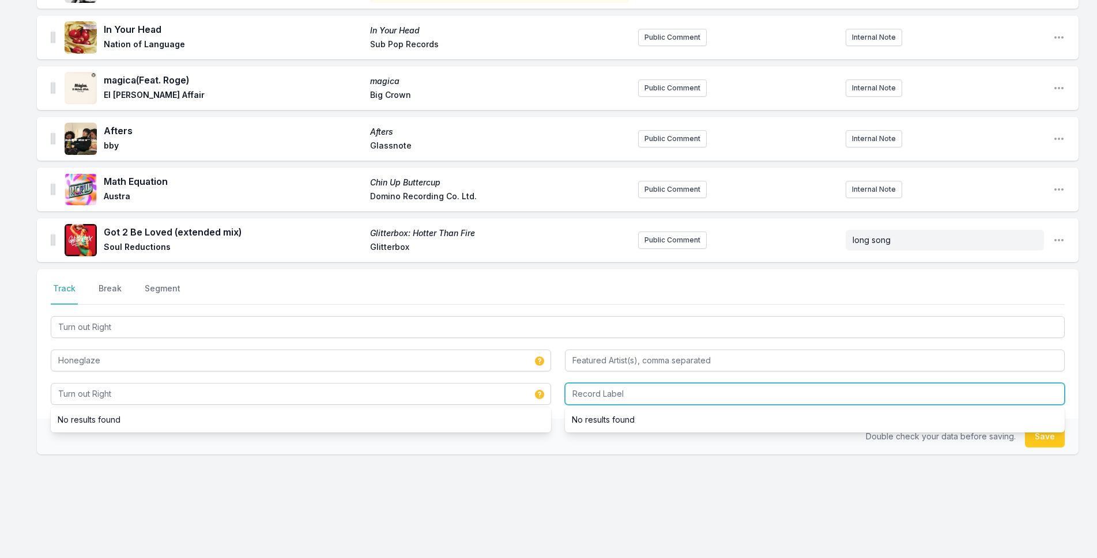
click at [692, 383] on input "Record Label" at bounding box center [815, 394] width 500 height 22
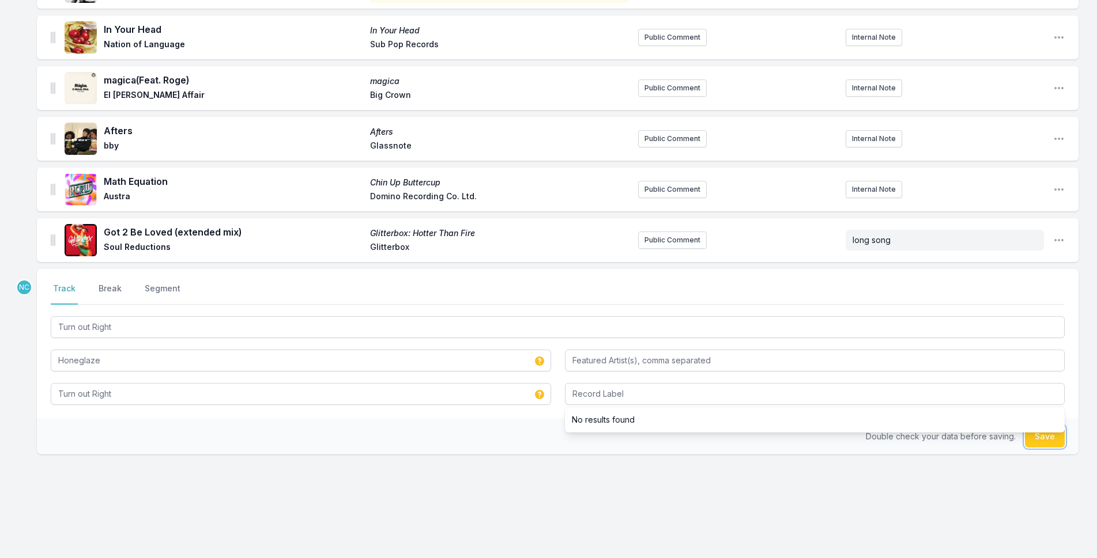
click at [1046, 436] on button "Save" at bounding box center [1045, 437] width 40 height 22
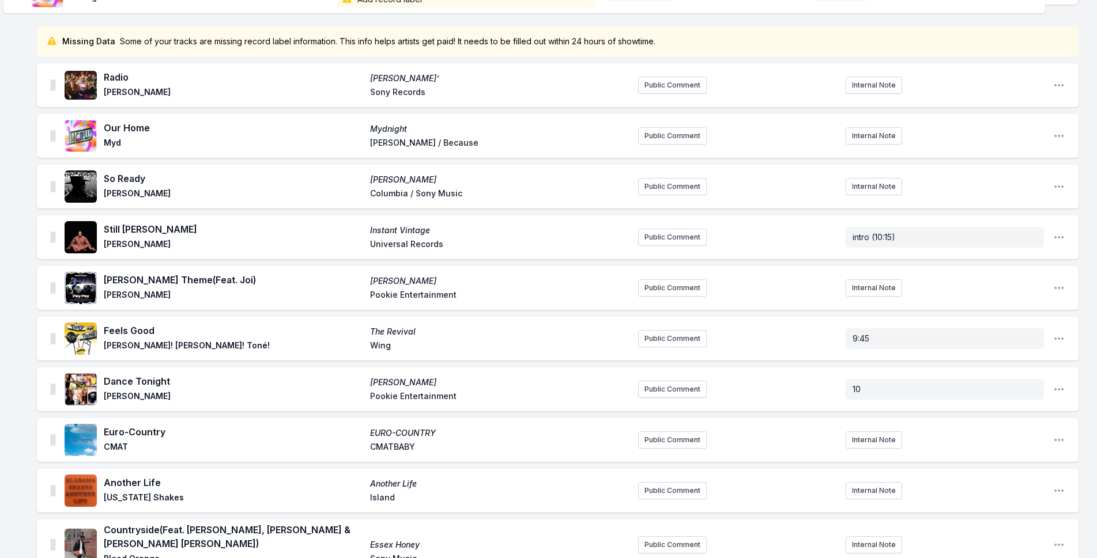
scroll to position [0, 0]
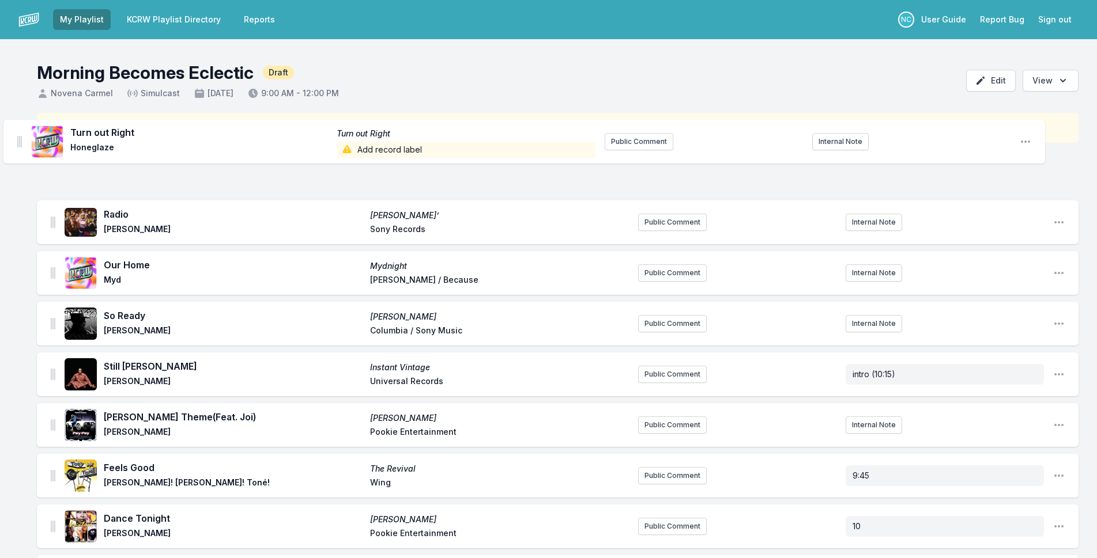
drag, startPoint x: 51, startPoint y: 229, endPoint x: 18, endPoint y: 134, distance: 100.8
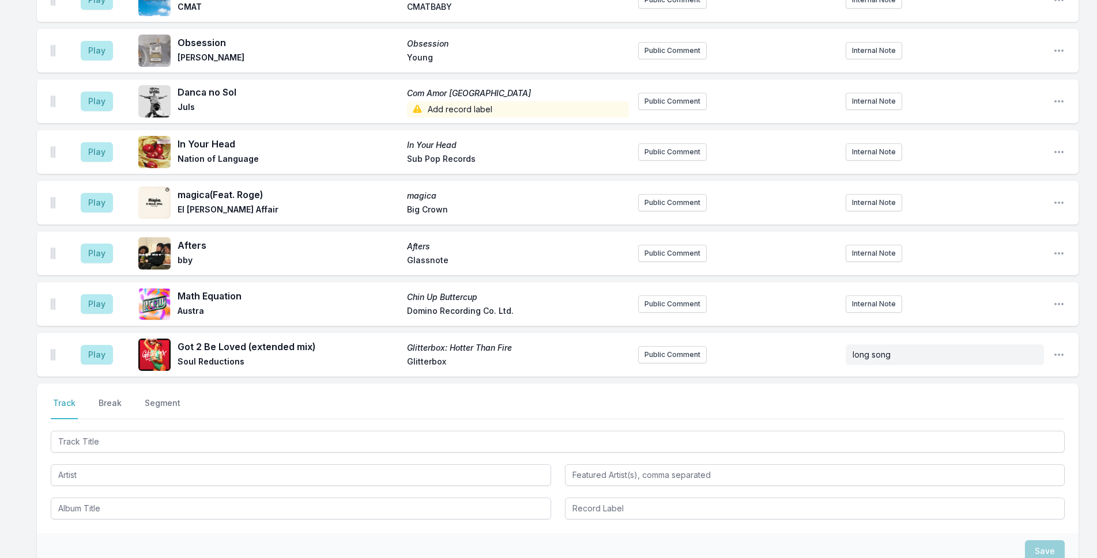
scroll to position [858, 0]
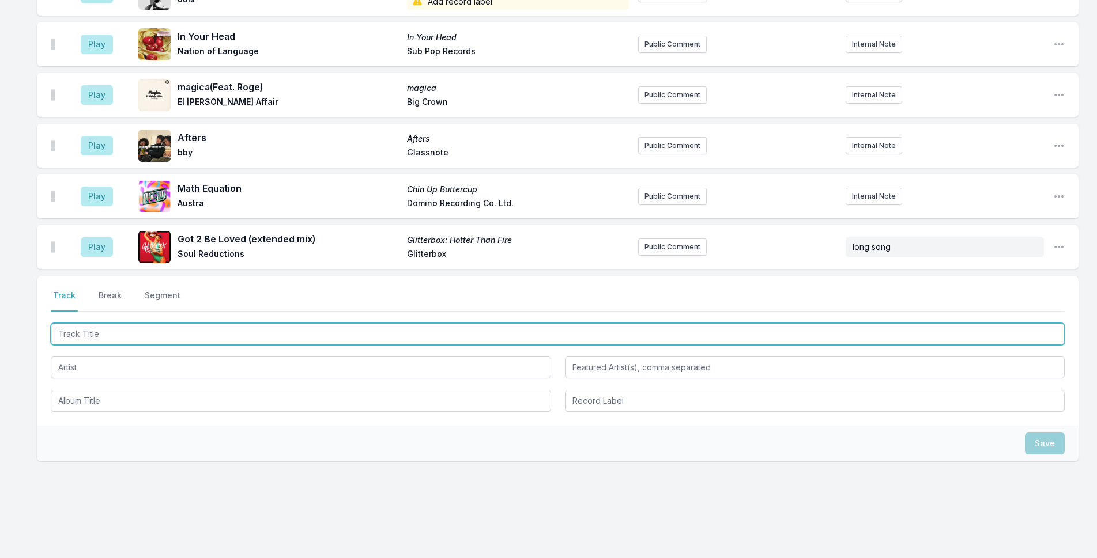
click at [162, 326] on input "Track Title" at bounding box center [558, 334] width 1014 height 22
type input "Mbang"
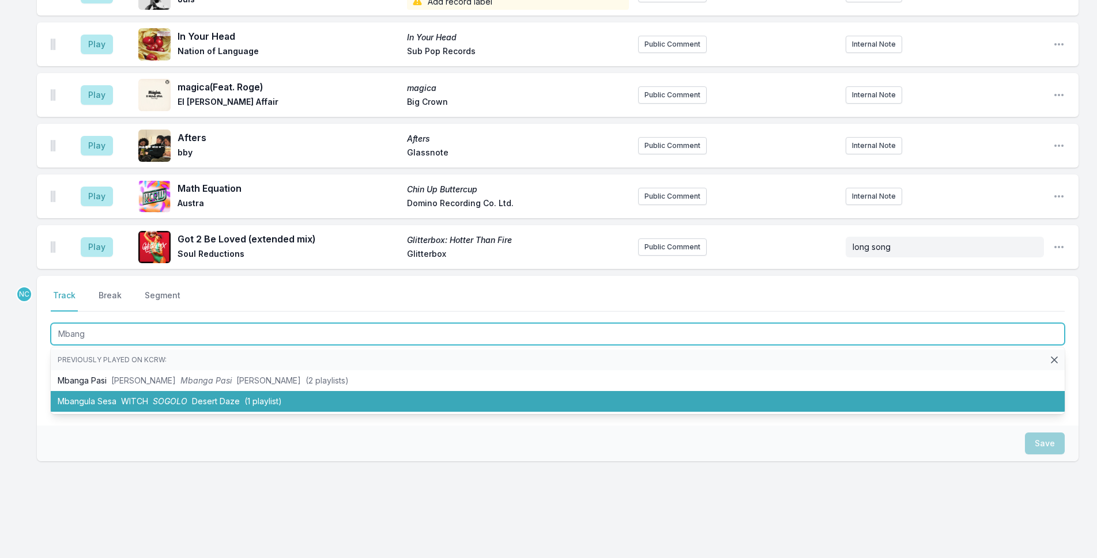
click at [329, 395] on li "Mbangula Sesa WITCH SOGOLO Desert Daze (1 playlist)" at bounding box center [558, 401] width 1014 height 21
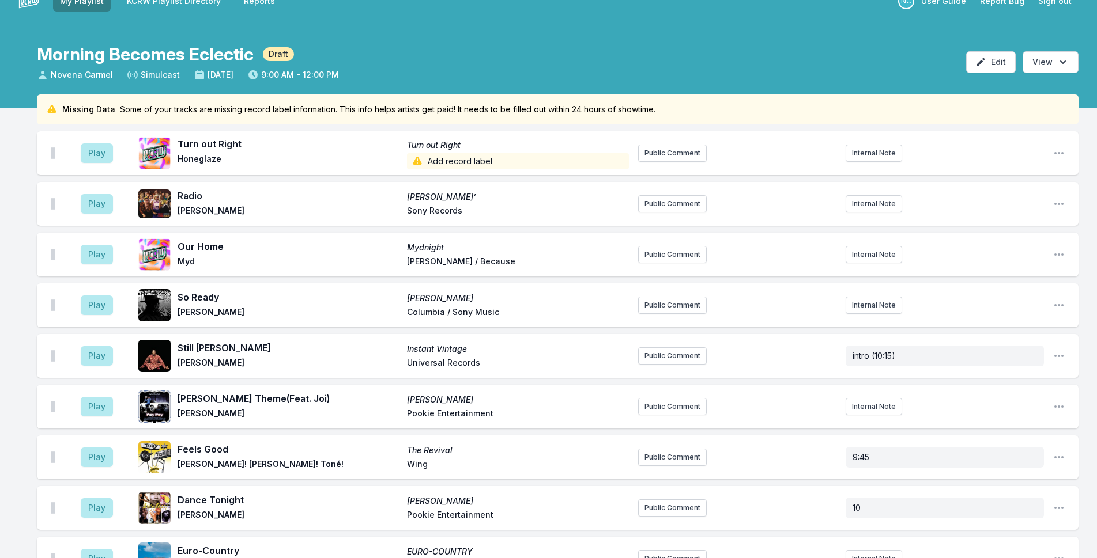
scroll to position [0, 0]
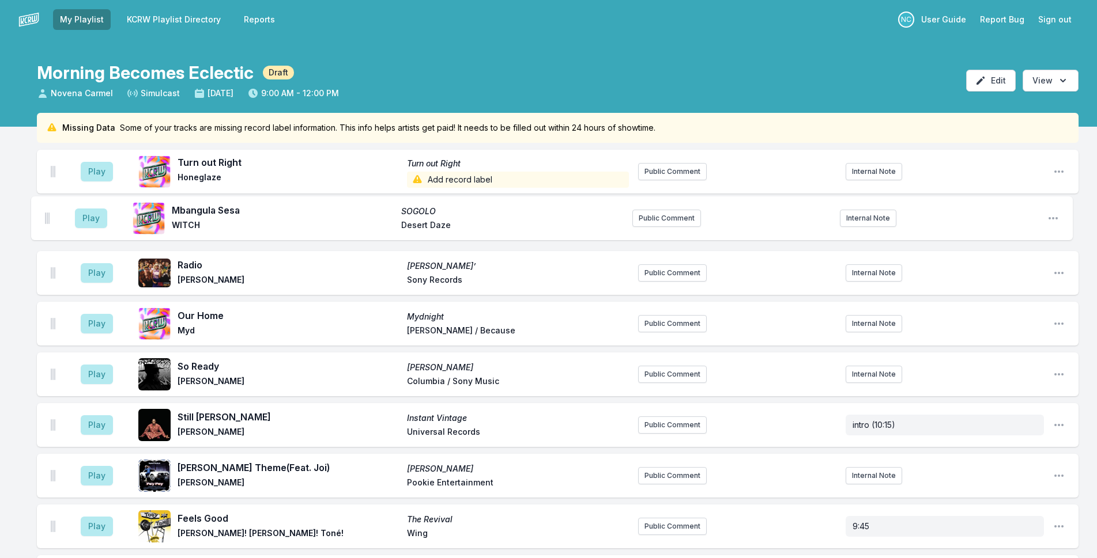
drag, startPoint x: 52, startPoint y: 234, endPoint x: 47, endPoint y: 213, distance: 21.5
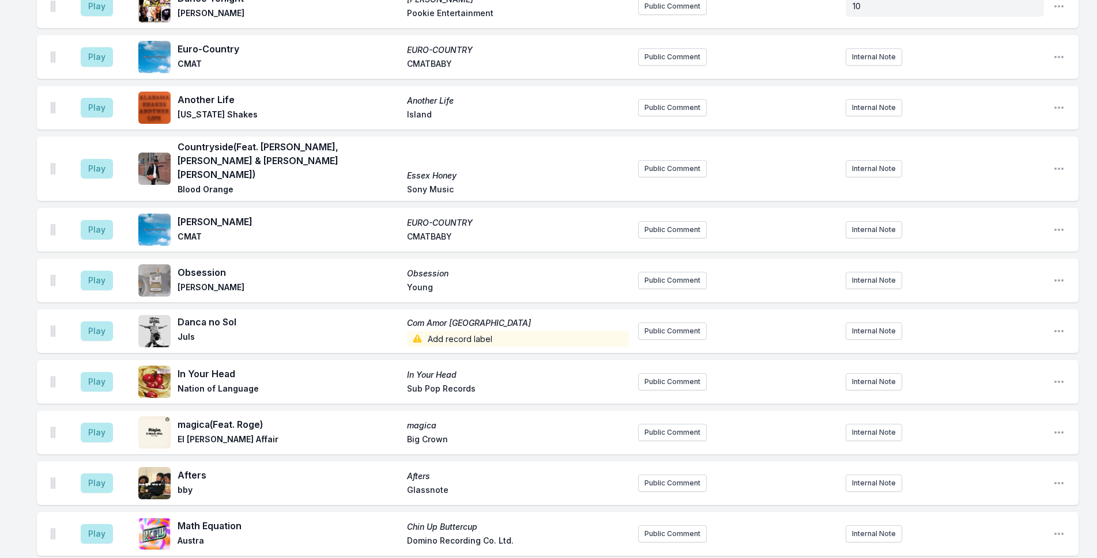
scroll to position [807, 0]
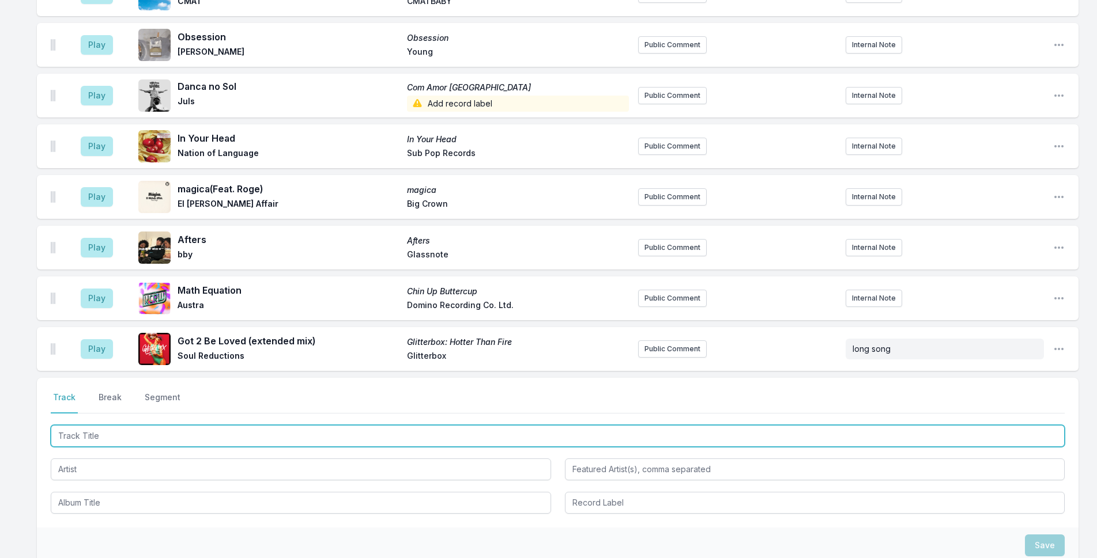
drag, startPoint x: 148, startPoint y: 419, endPoint x: 157, endPoint y: 427, distance: 11.8
click at [150, 425] on input "Track Title" at bounding box center [558, 436] width 1014 height 22
type input "[PERSON_NAME]"
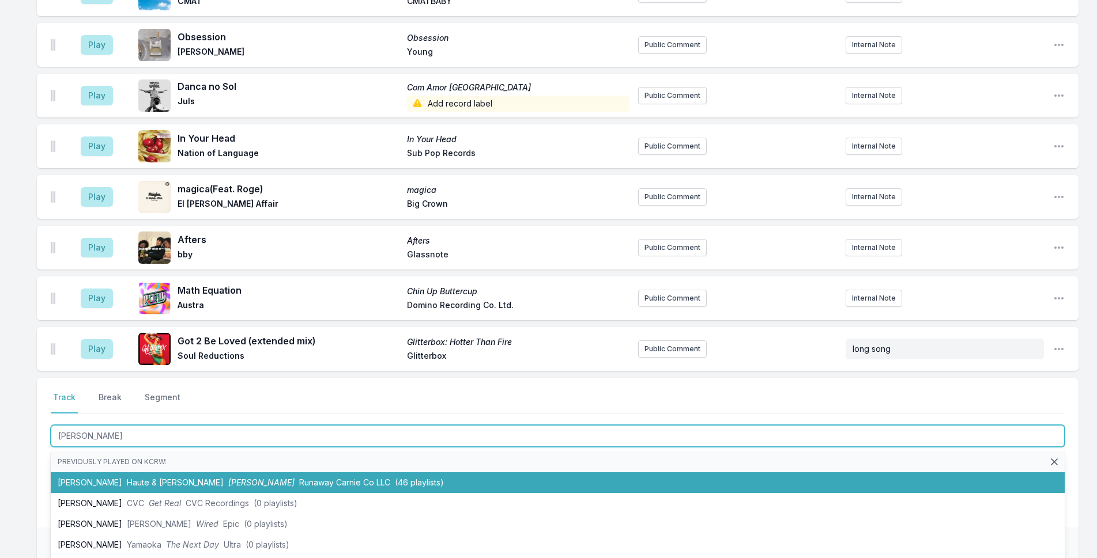
click at [228, 478] on span "[PERSON_NAME]" at bounding box center [261, 483] width 66 height 10
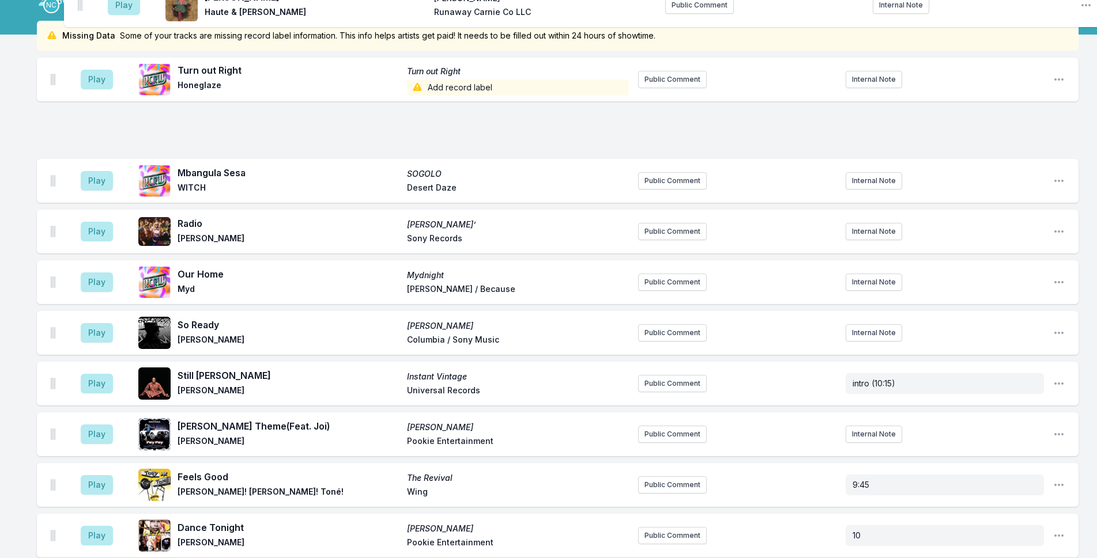
scroll to position [0, 0]
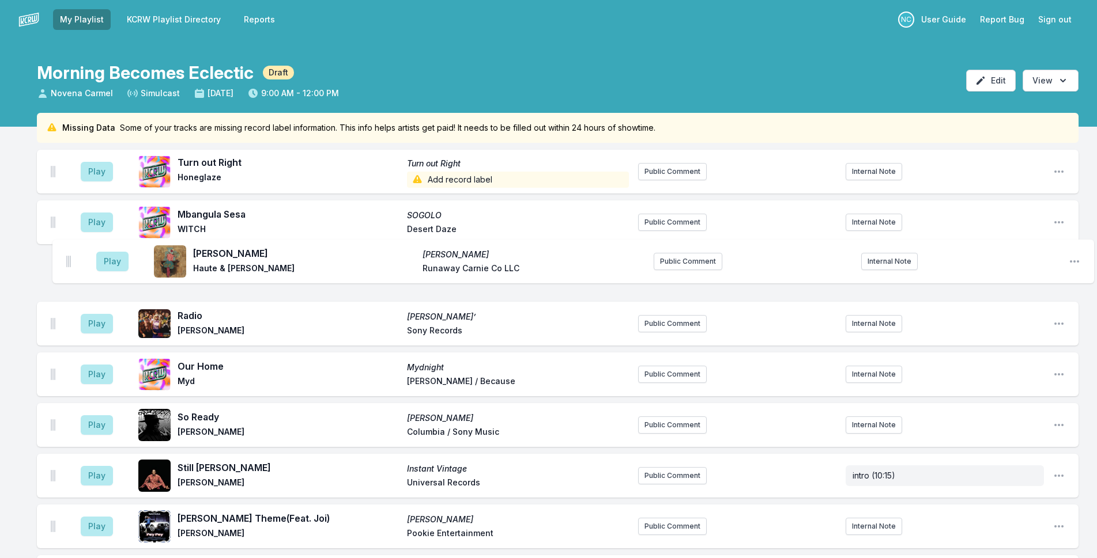
drag, startPoint x: 53, startPoint y: 334, endPoint x: 69, endPoint y: 257, distance: 78.3
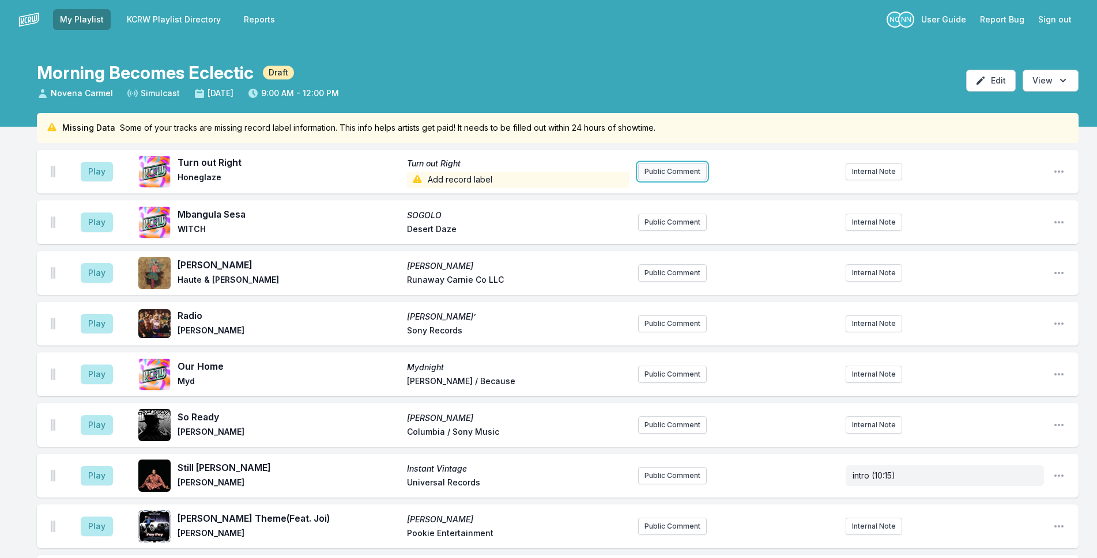
click at [651, 164] on button "Public Comment" at bounding box center [672, 171] width 69 height 17
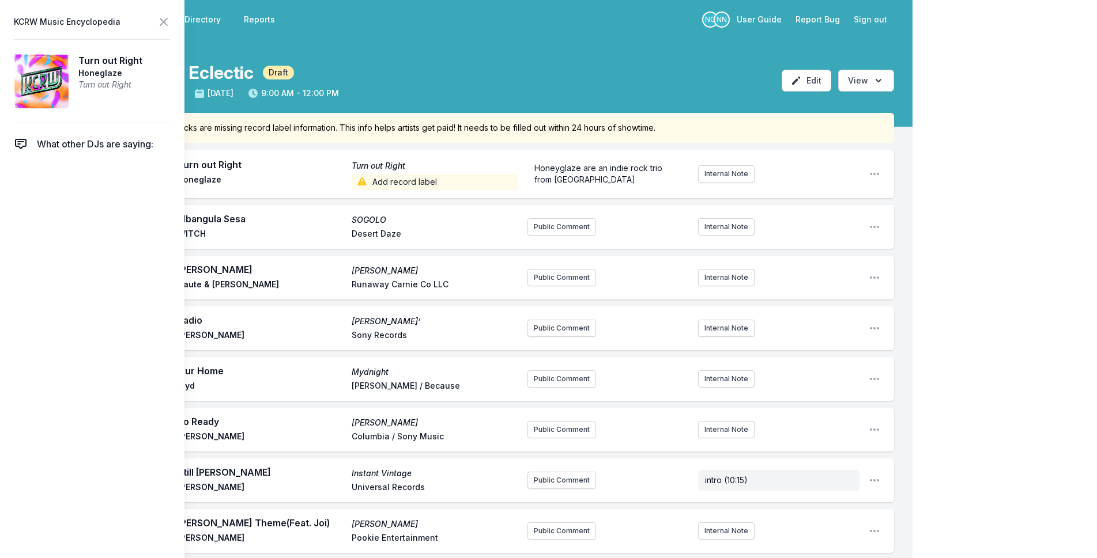
click at [165, 18] on icon at bounding box center [164, 22] width 14 height 14
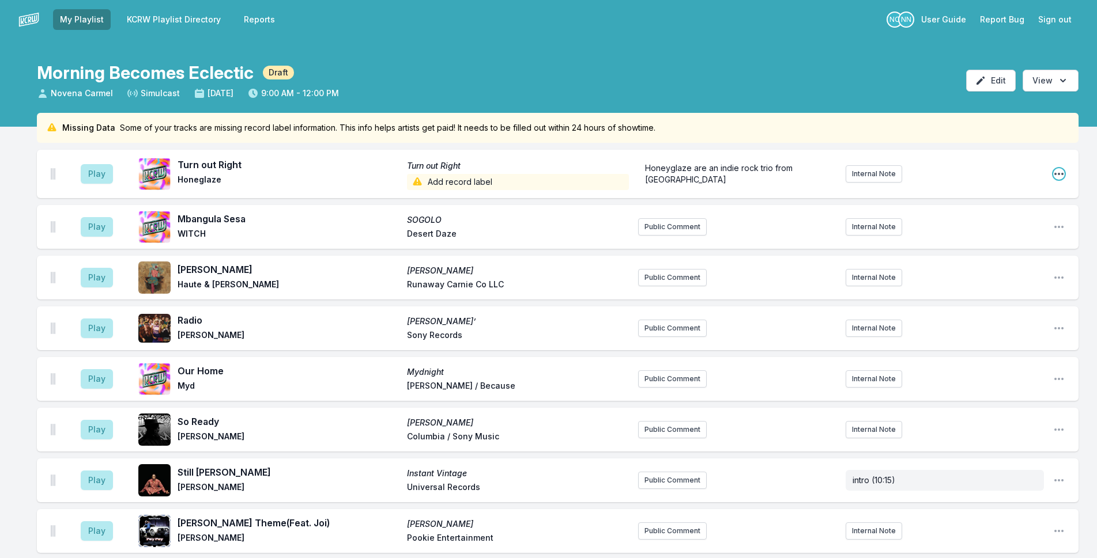
click at [1062, 169] on icon "Open playlist item options" at bounding box center [1059, 174] width 12 height 12
click at [1033, 213] on button "Edit Track Details" at bounding box center [999, 217] width 129 height 21
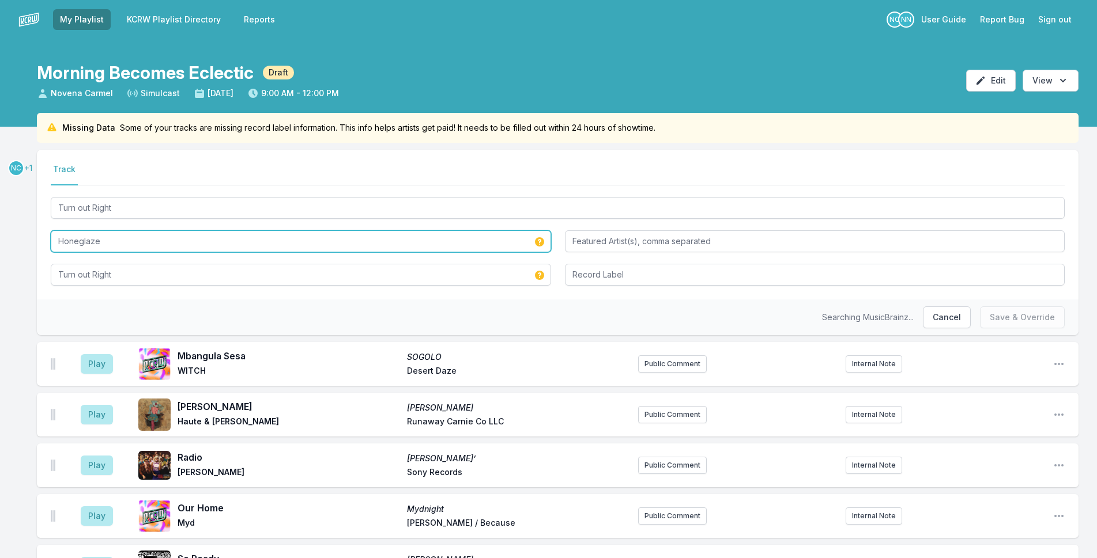
click at [78, 243] on input "Honeglaze" at bounding box center [301, 242] width 500 height 22
type input "Honeyglaze"
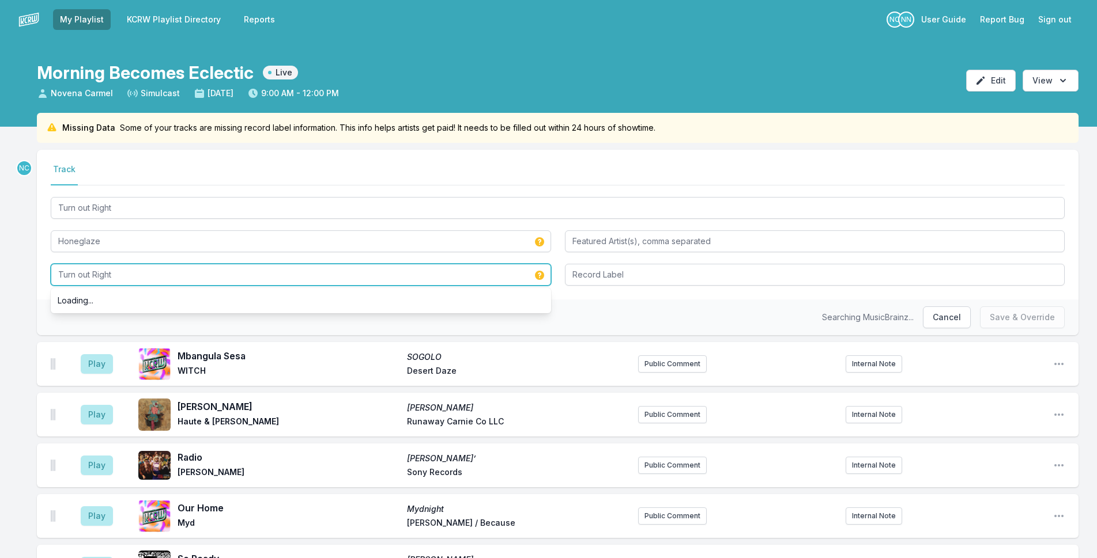
click at [392, 271] on input "Turn out Right" at bounding box center [301, 275] width 500 height 22
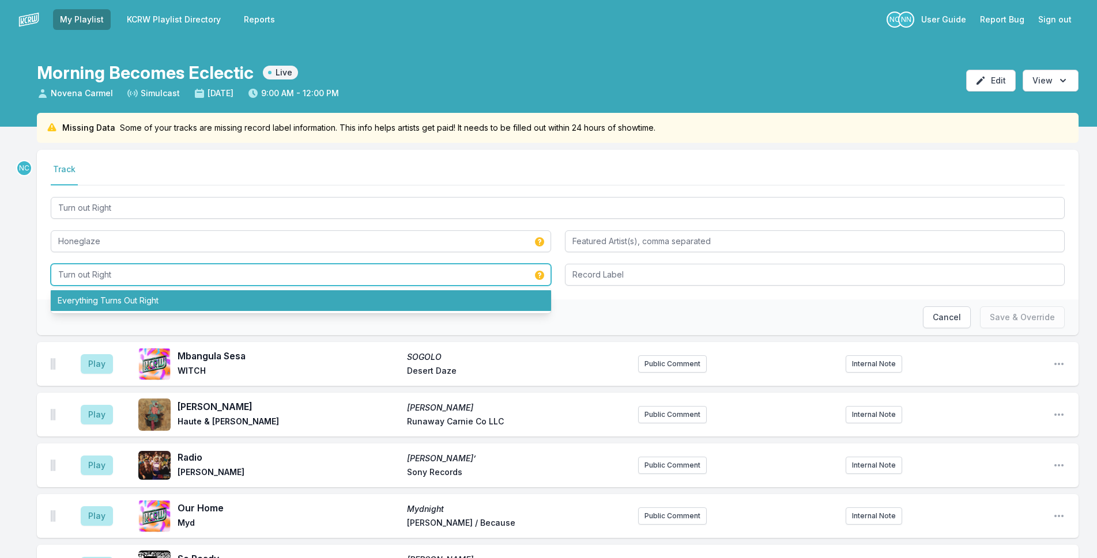
click at [99, 267] on input "Turn out Right" at bounding box center [301, 275] width 500 height 22
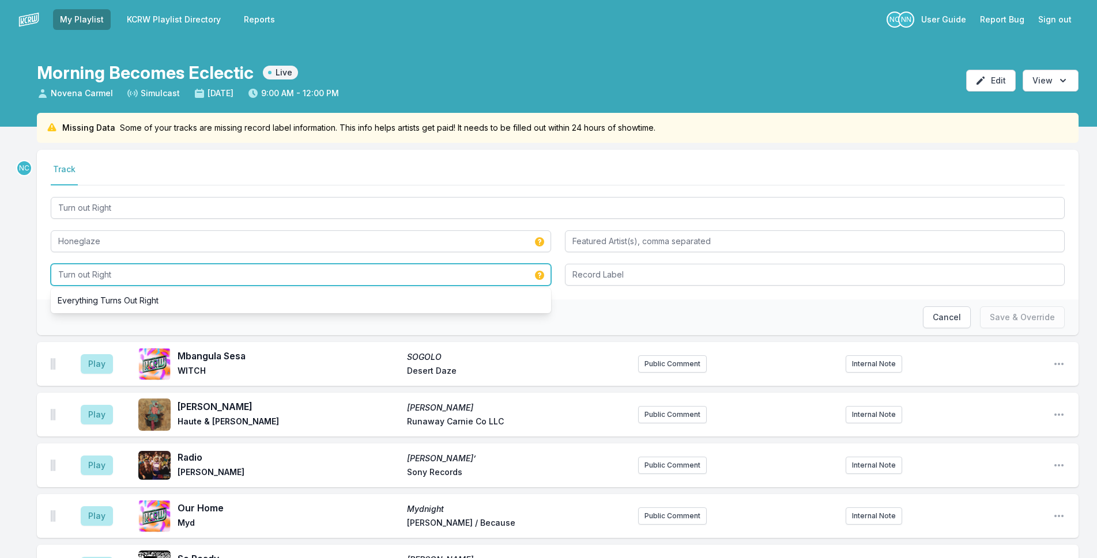
click at [149, 277] on input "Turn out Right" at bounding box center [301, 275] width 500 height 22
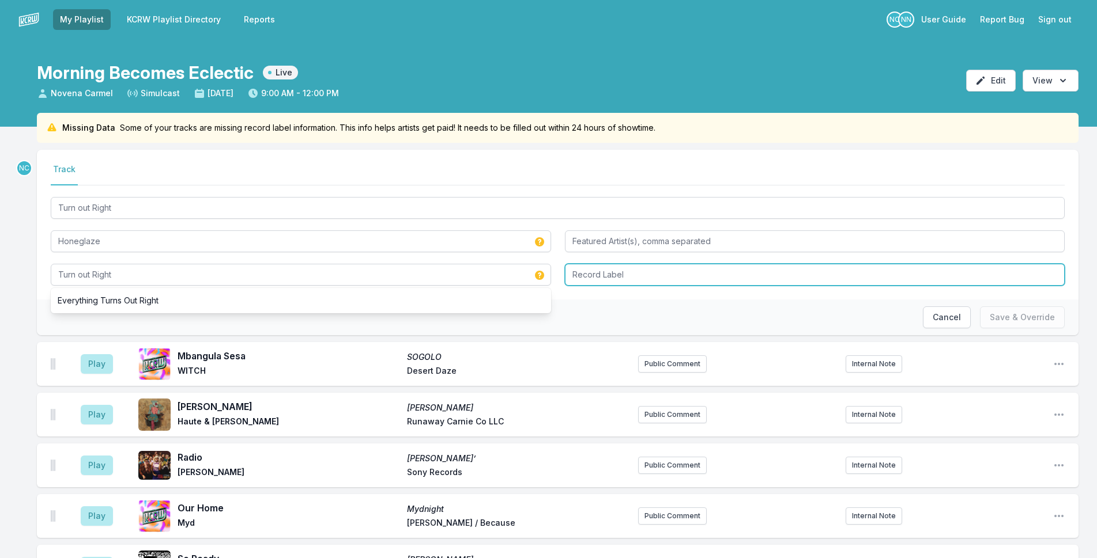
click at [692, 273] on input "Record Label" at bounding box center [815, 275] width 500 height 22
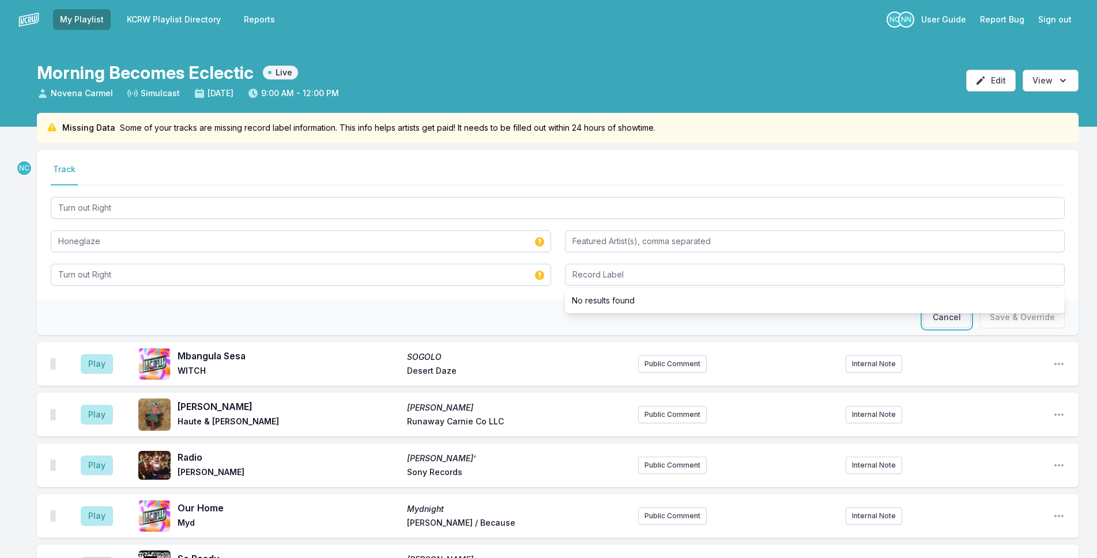
click at [939, 320] on button "Cancel" at bounding box center [947, 318] width 48 height 22
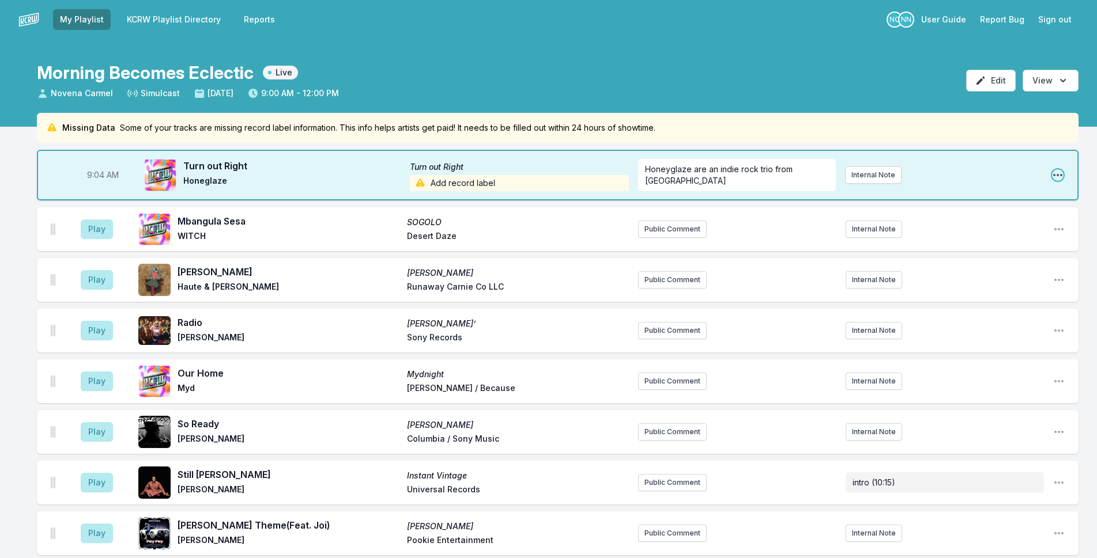
click at [1054, 175] on icon "Open playlist item options" at bounding box center [1057, 175] width 9 height 2
click at [1028, 220] on button "Edit Track Details" at bounding box center [998, 219] width 129 height 21
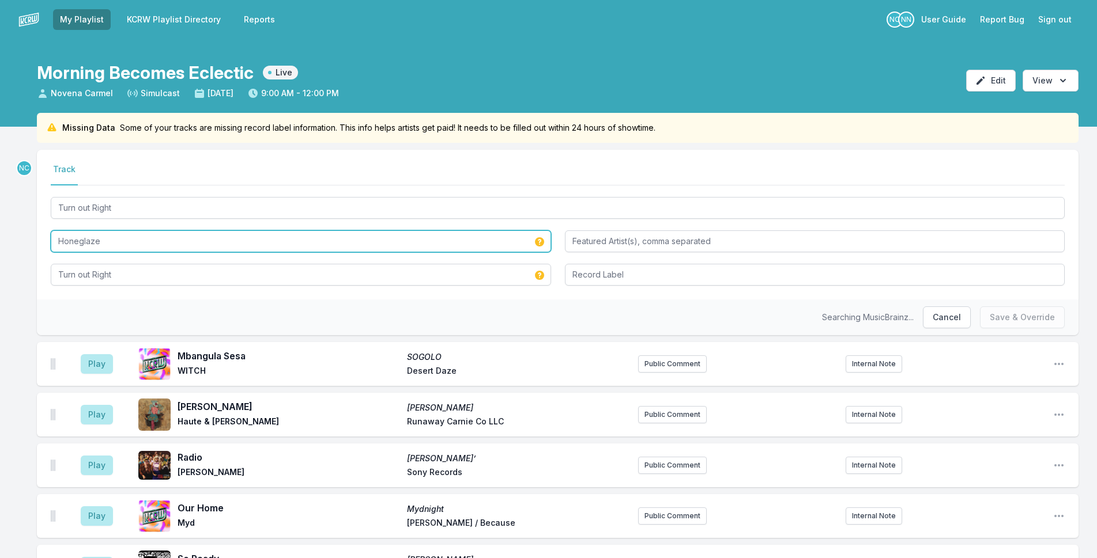
click at [76, 241] on input "Honeglaze" at bounding box center [301, 242] width 500 height 22
click at [81, 240] on input "Honeglaze" at bounding box center [301, 242] width 500 height 22
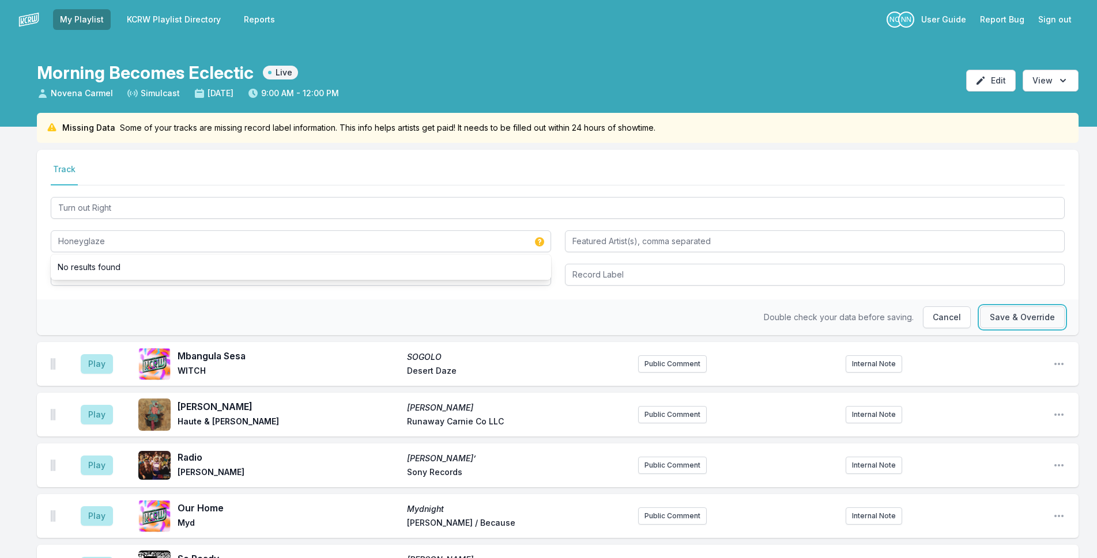
click at [1043, 322] on button "Save & Override" at bounding box center [1022, 318] width 85 height 22
type input "Honeglaze"
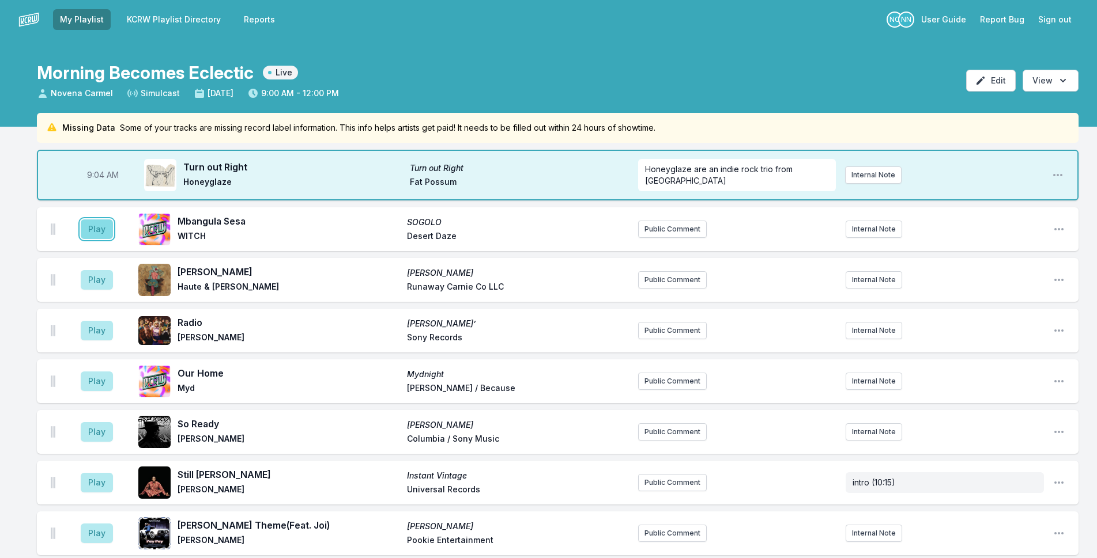
click at [87, 222] on button "Play" at bounding box center [97, 230] width 32 height 20
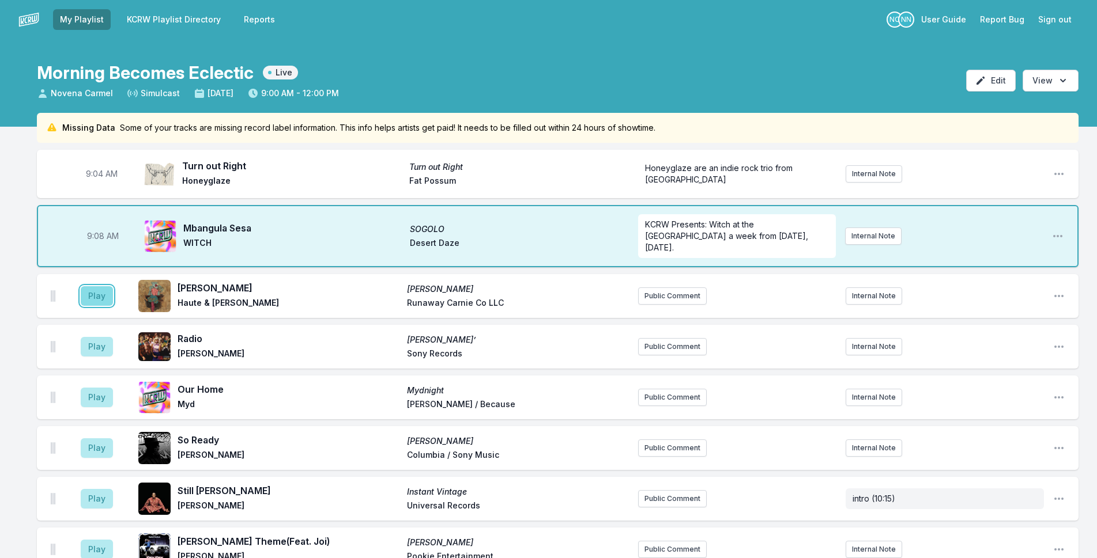
click at [104, 286] on button "Play" at bounding box center [97, 296] width 32 height 20
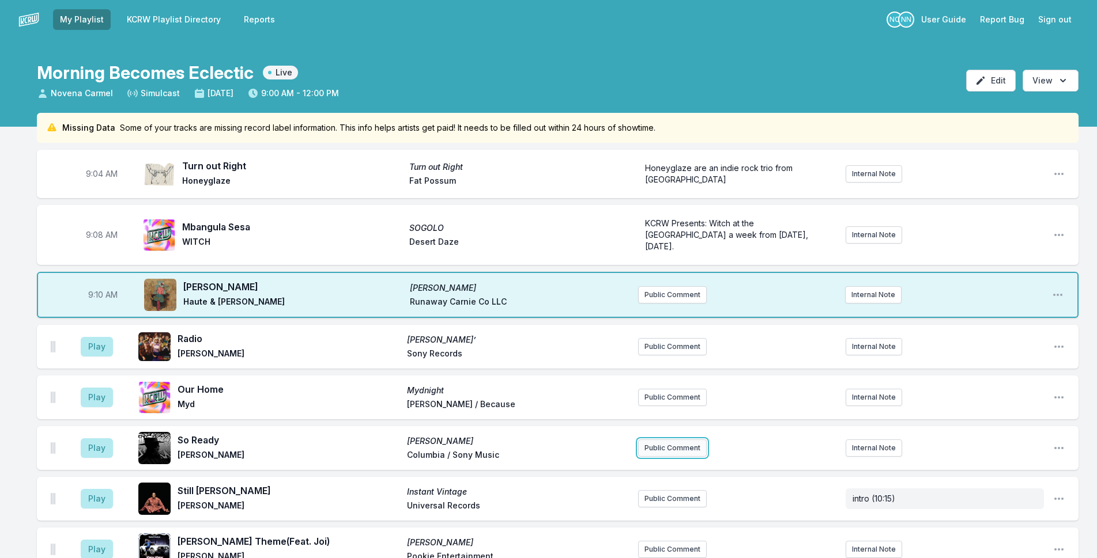
click at [662, 440] on button "Public Comment" at bounding box center [672, 448] width 69 height 17
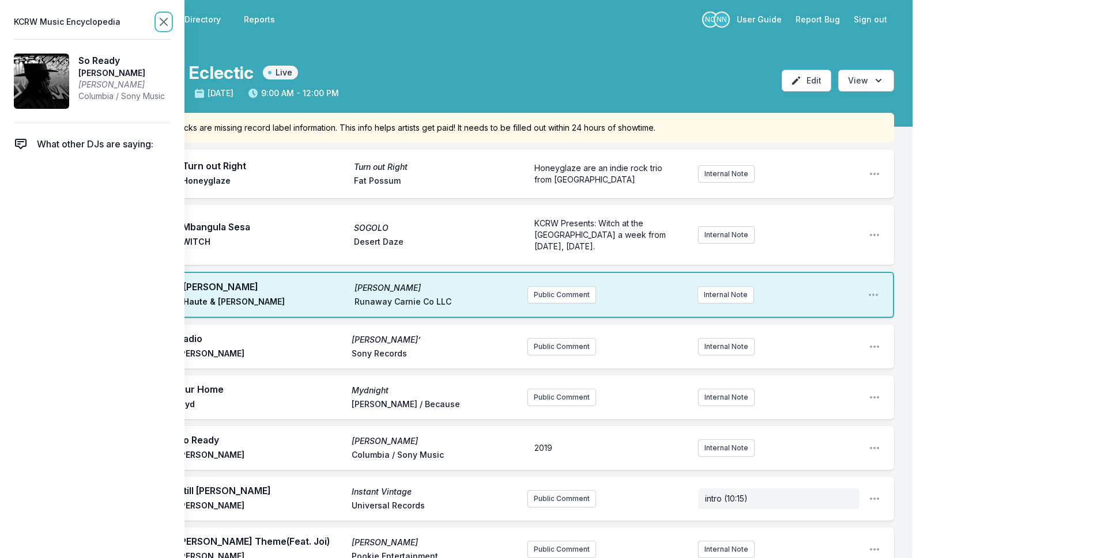
click at [167, 21] on icon at bounding box center [164, 22] width 14 height 14
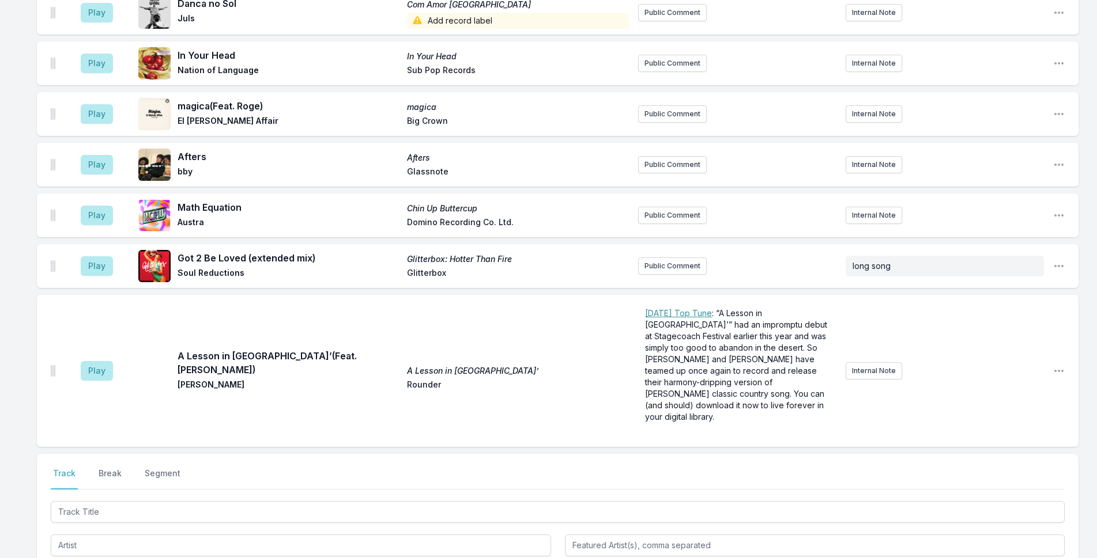
scroll to position [1135, 0]
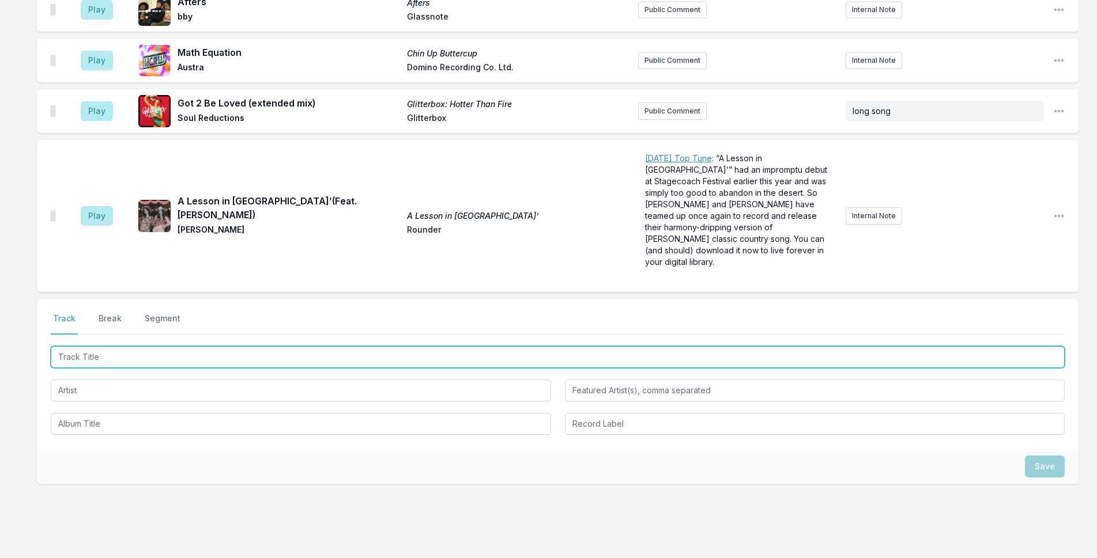
click at [307, 346] on input "Track Title" at bounding box center [558, 357] width 1014 height 22
type input "Music Will Explain"
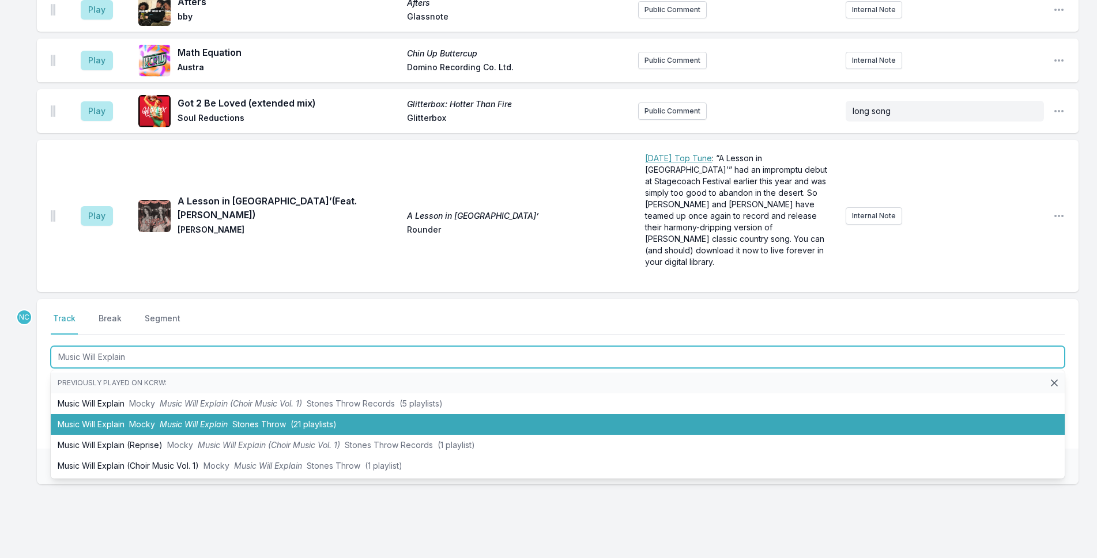
click at [310, 414] on li "Music Will Explain Mocky Music Will Explain Stones Throw (21 playlists)" at bounding box center [558, 424] width 1014 height 21
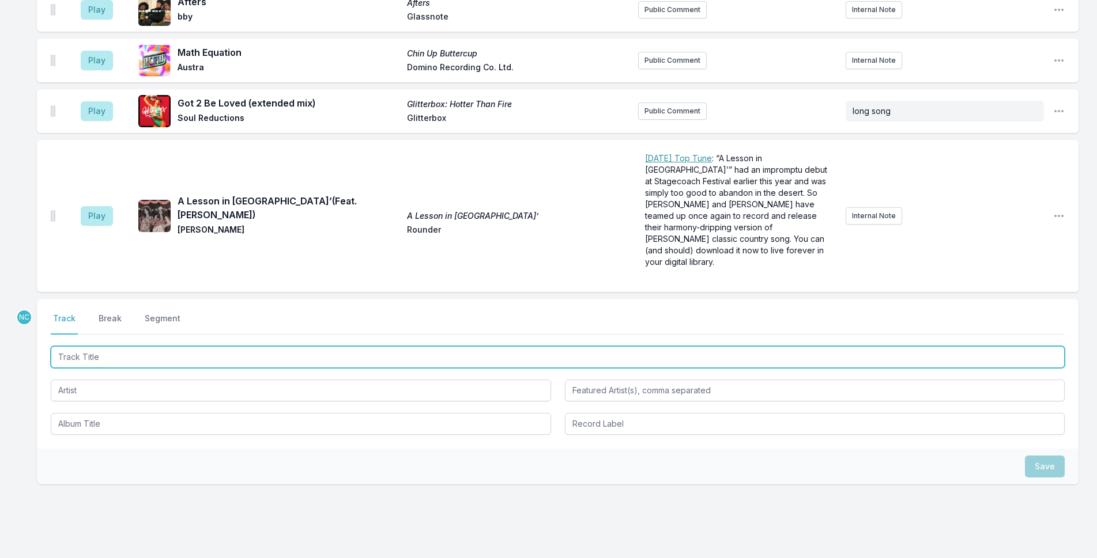
scroll to position [1185, 0]
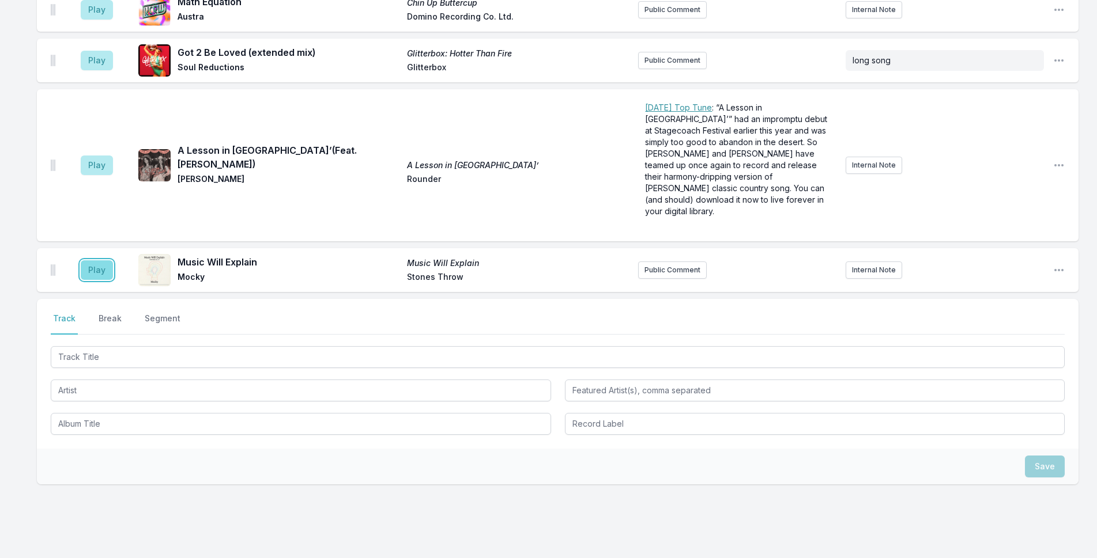
click at [111, 260] on button "Play" at bounding box center [97, 270] width 32 height 20
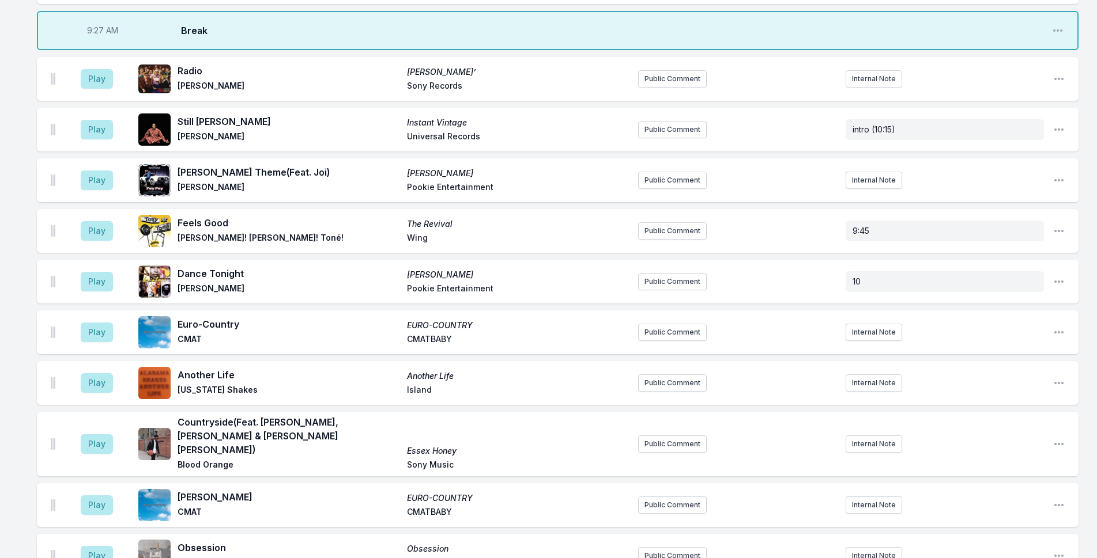
scroll to position [494, 0]
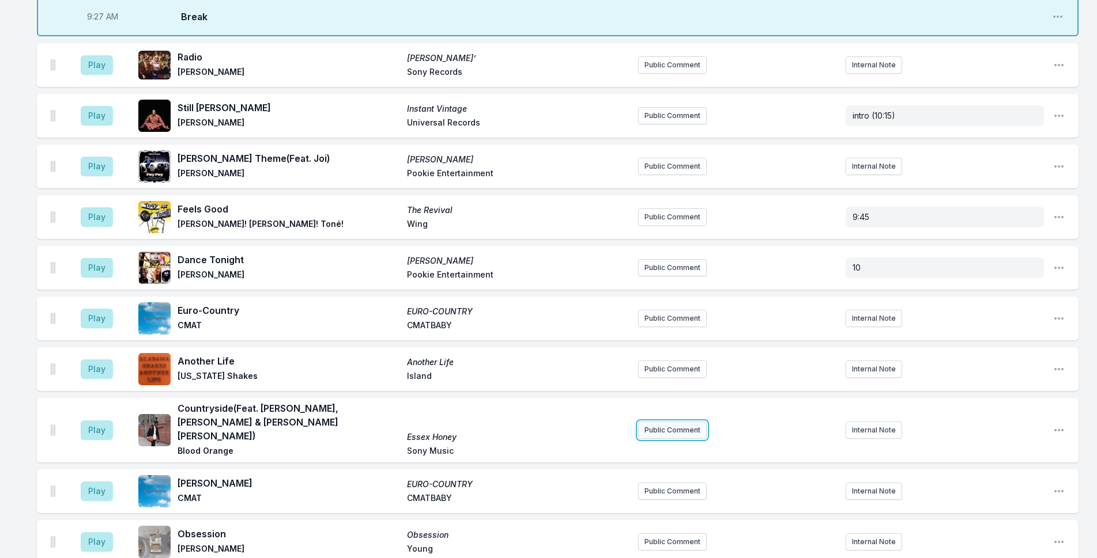
click at [694, 422] on button "Public Comment" at bounding box center [672, 430] width 69 height 17
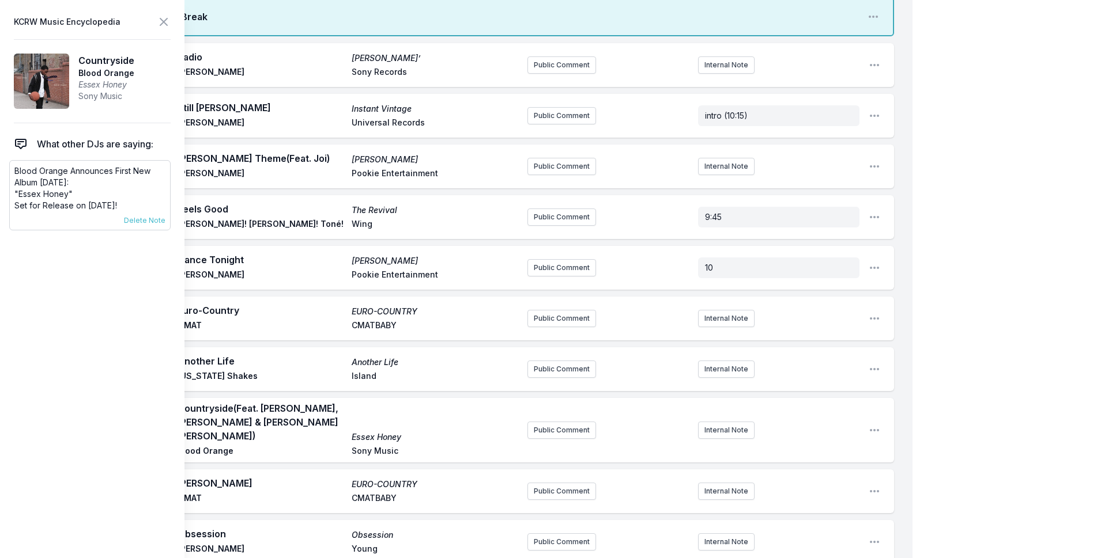
drag, startPoint x: 140, startPoint y: 203, endPoint x: 17, endPoint y: 171, distance: 127.5
click at [17, 171] on div "Blood Orange Announces First New Album [DATE]: "Essex Honey" Set for Release on…" at bounding box center [89, 188] width 151 height 46
copy div "Blood Orange Announces First New Album [DATE]: "Essex Honey" Set for Release on…"
click at [562, 425] on button "Public Comment" at bounding box center [561, 430] width 69 height 17
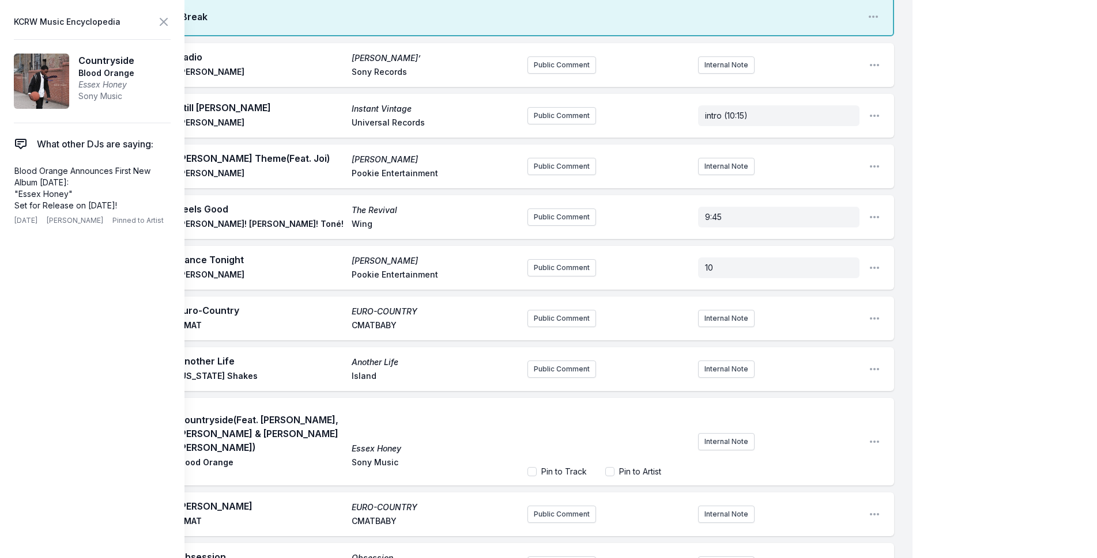
scroll to position [23, 0]
click at [592, 441] on p "﻿" at bounding box center [608, 440] width 148 height 12
click at [601, 428] on p "﻿" at bounding box center [608, 428] width 148 height 12
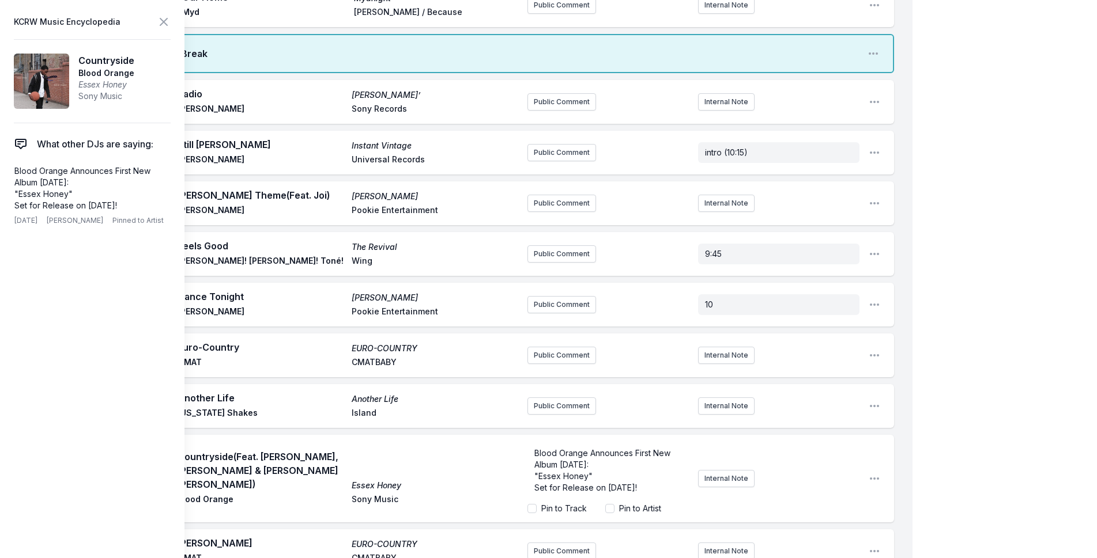
scroll to position [436, 0]
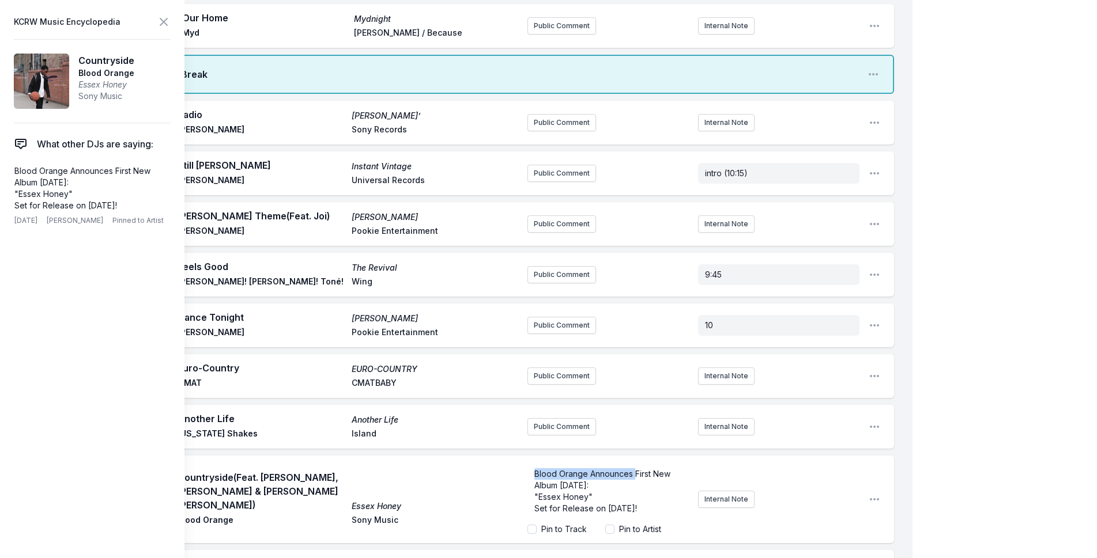
drag, startPoint x: 636, startPoint y: 473, endPoint x: 499, endPoint y: 472, distance: 136.6
click at [499, 472] on div "Play Countryside (Feat. [PERSON_NAME], [PERSON_NAME] & [PERSON_NAME] [PERSON_NA…" at bounding box center [465, 500] width 857 height 88
click at [916, 357] on div "My Playlist KCRW Playlist Directory Reports NC NN User Guide Report Bug Sign ou…" at bounding box center [548, 499] width 1097 height 1871
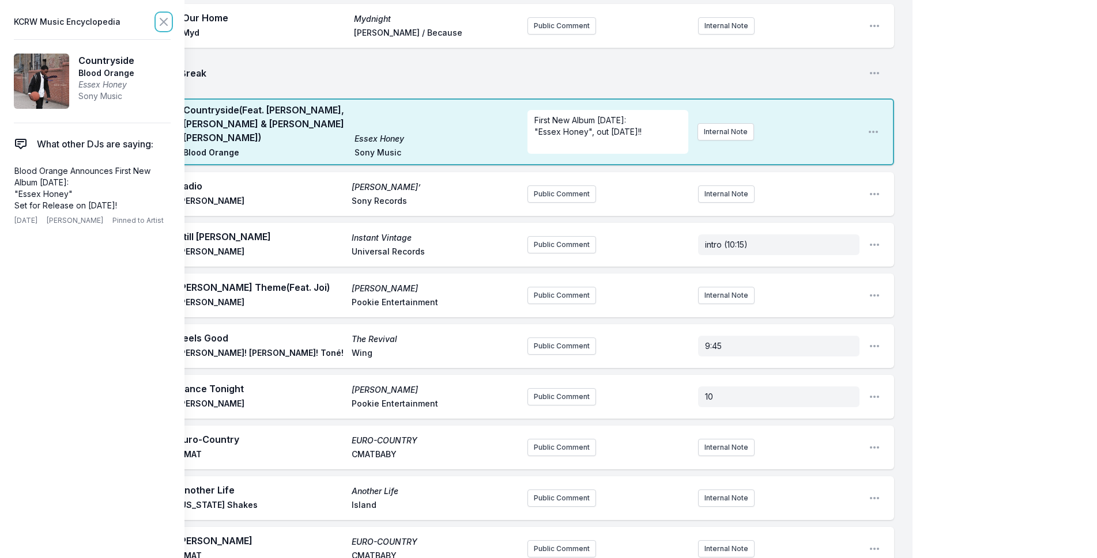
drag, startPoint x: 165, startPoint y: 20, endPoint x: 178, endPoint y: 20, distance: 13.3
click at [165, 20] on icon at bounding box center [164, 22] width 14 height 14
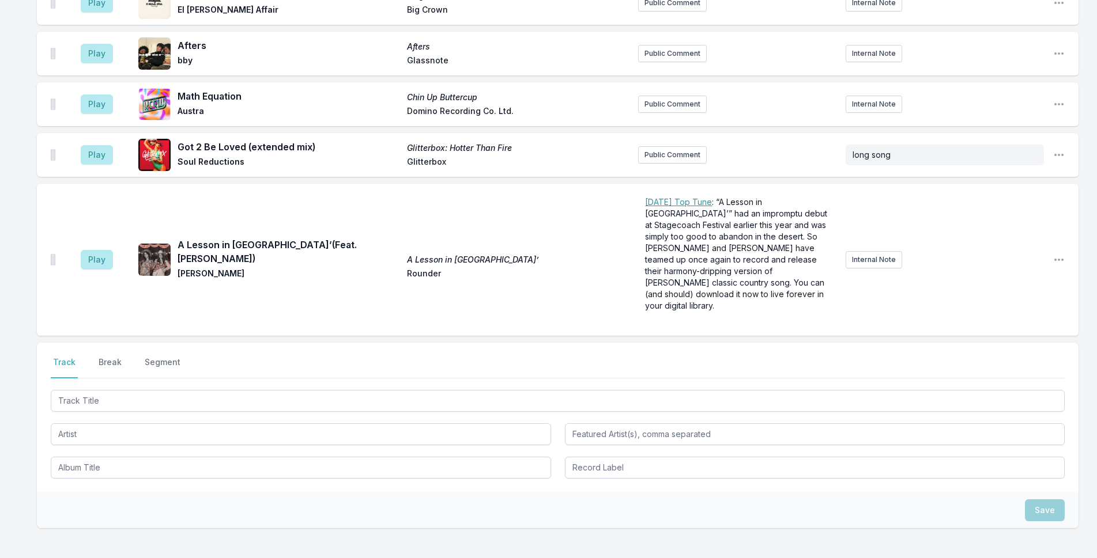
scroll to position [1238, 0]
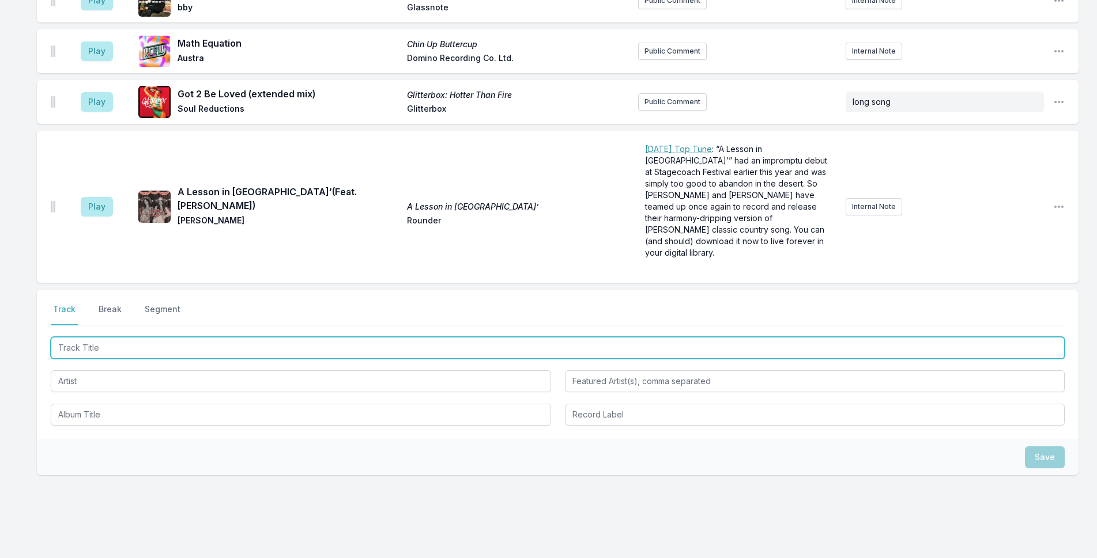
click at [365, 337] on input "Track Title" at bounding box center [558, 348] width 1014 height 22
type input "Marylebone"
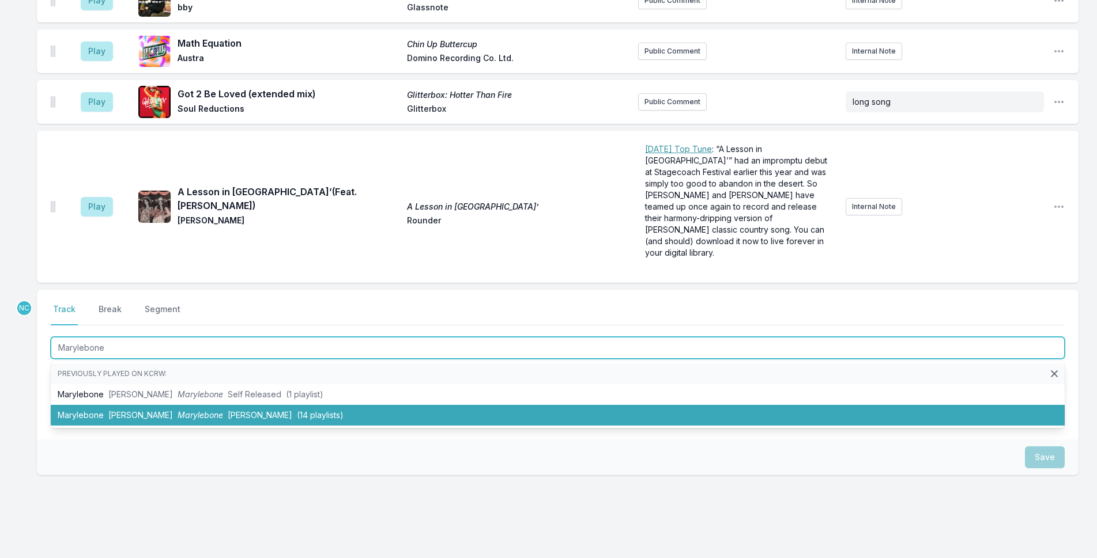
click at [314, 405] on li "Marylebone [PERSON_NAME] [PERSON_NAME] (14 playlists)" at bounding box center [558, 415] width 1014 height 21
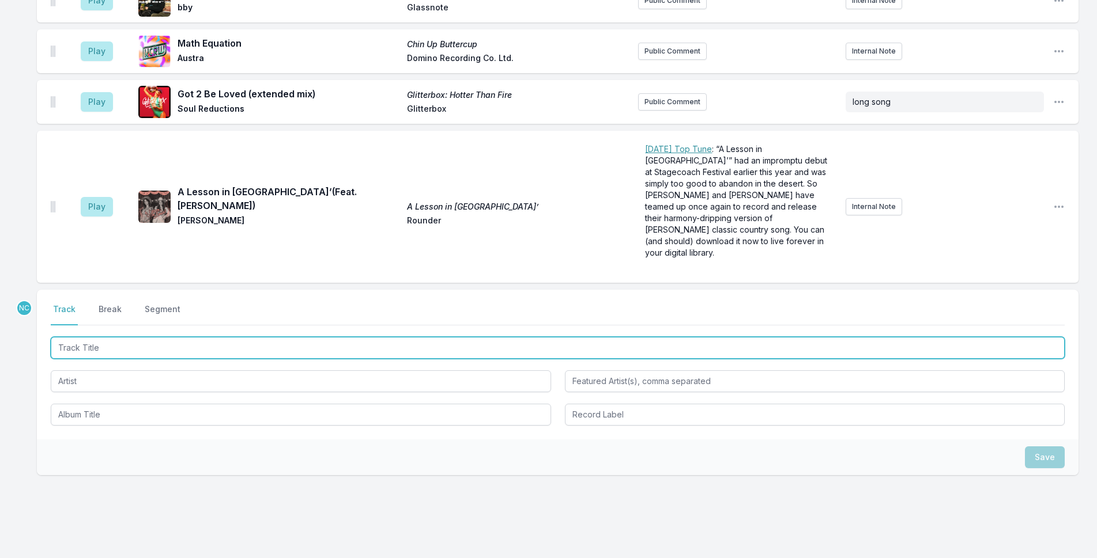
scroll to position [1289, 0]
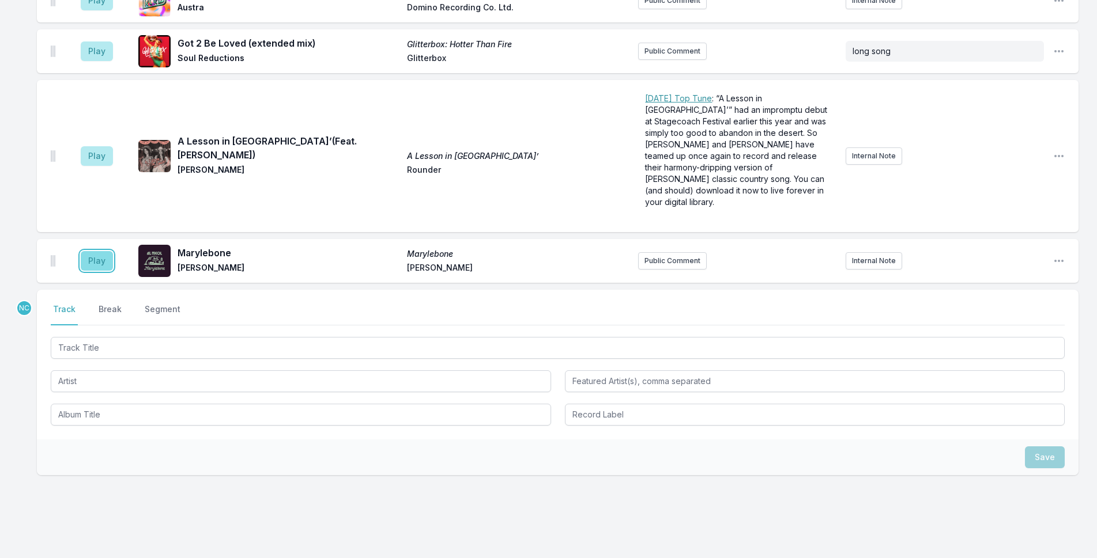
click at [96, 251] on button "Play" at bounding box center [97, 261] width 32 height 20
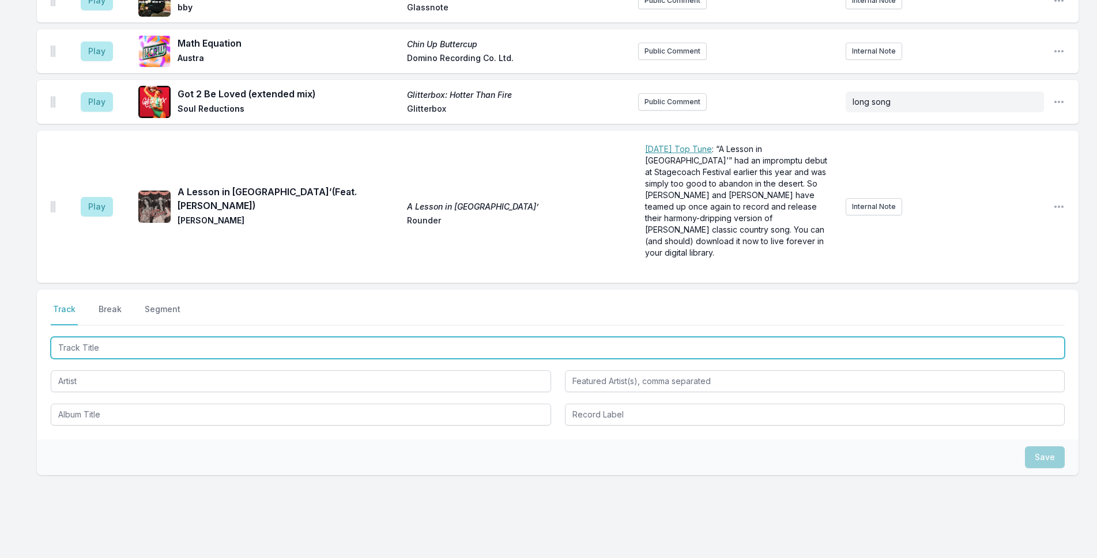
click at [196, 337] on input "Track Title" at bounding box center [558, 348] width 1014 height 22
type input "Universal Traveler"
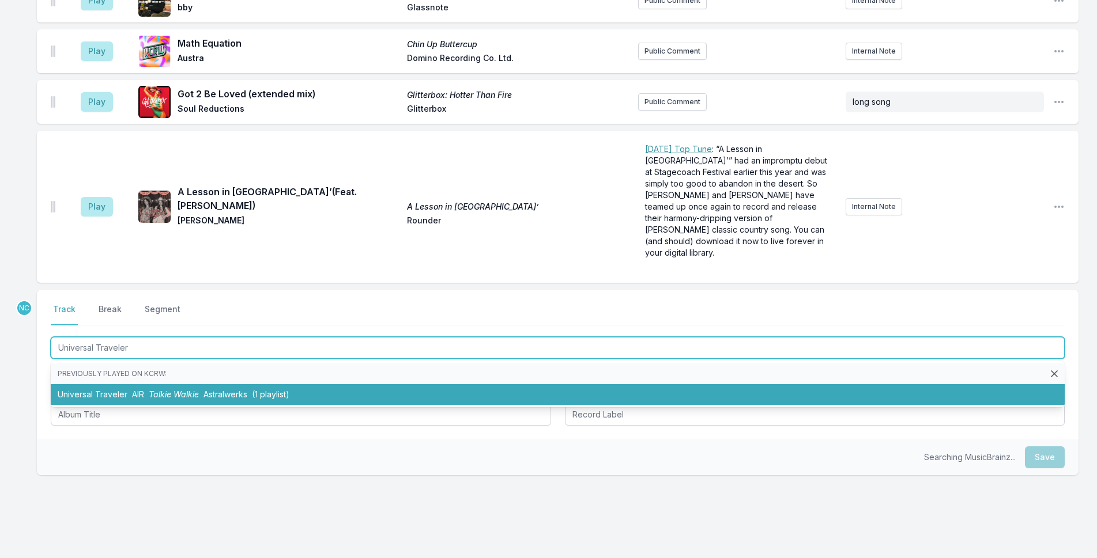
click at [220, 384] on li "Universal Traveler AIR Talkie Walkie Astralwerks (1 playlist)" at bounding box center [558, 394] width 1014 height 21
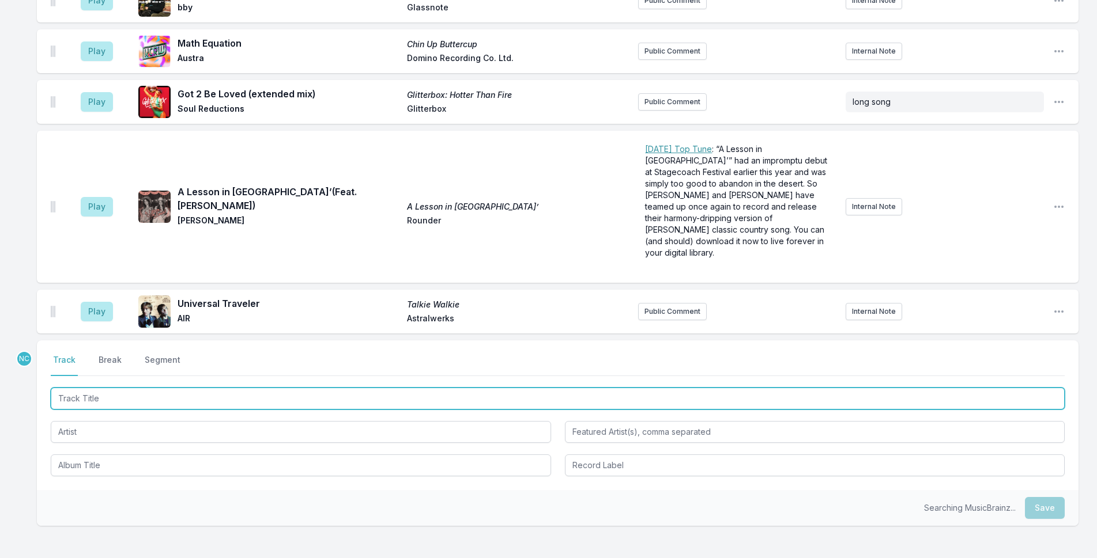
scroll to position [1340, 0]
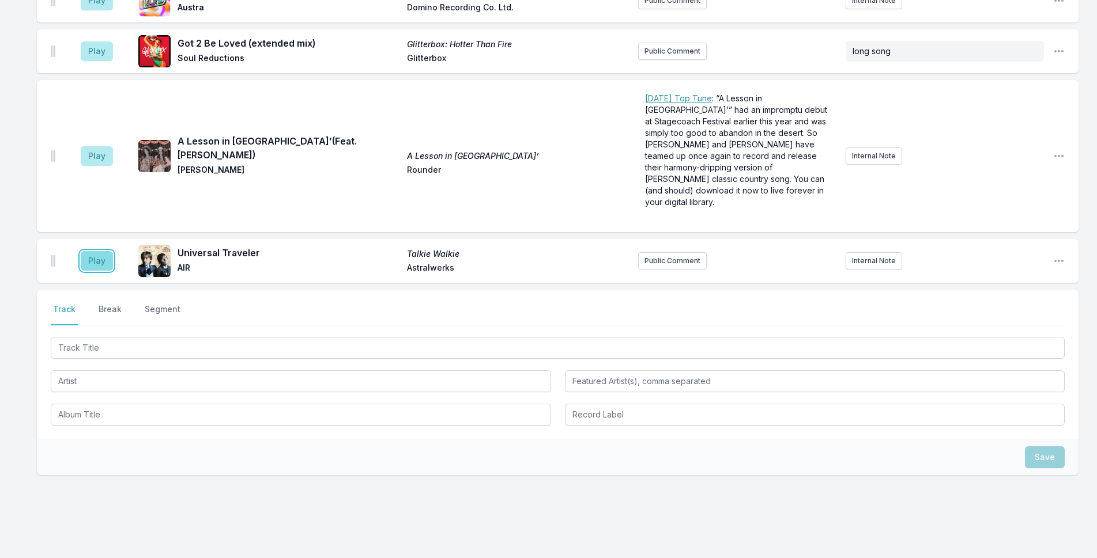
click at [89, 251] on button "Play" at bounding box center [97, 261] width 32 height 20
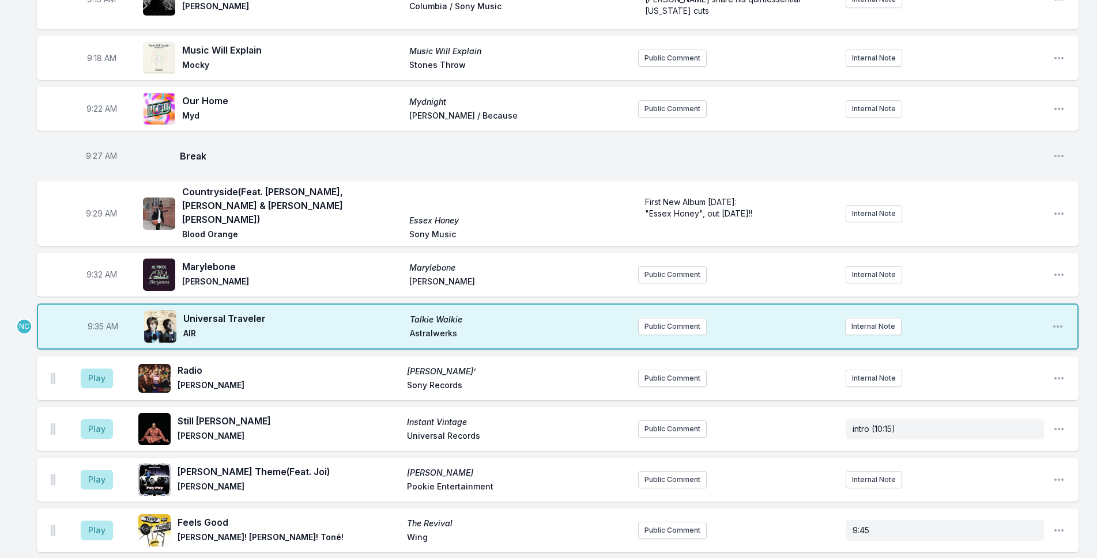
scroll to position [187, 0]
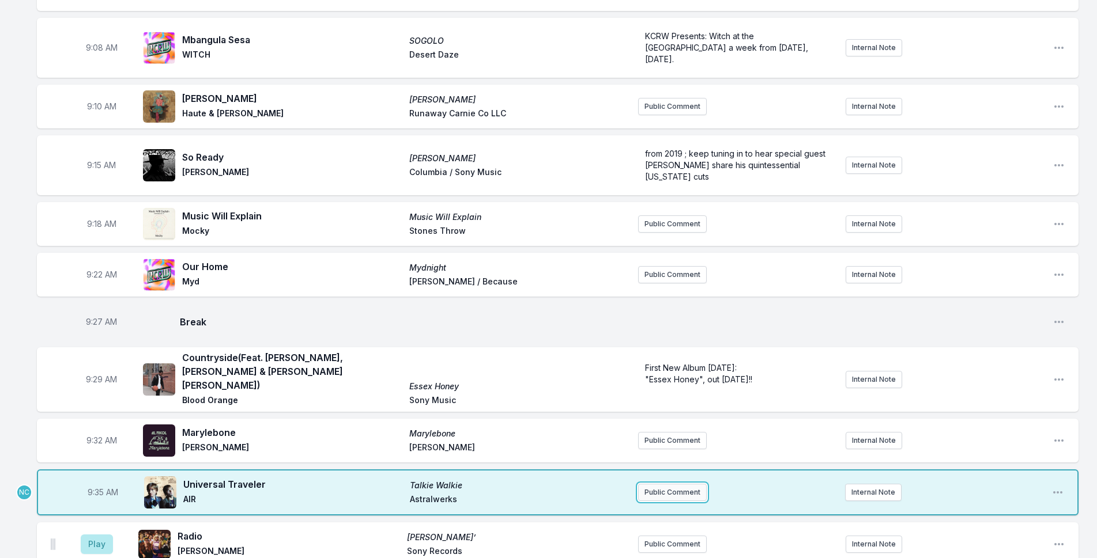
click at [666, 484] on button "Public Comment" at bounding box center [672, 492] width 69 height 17
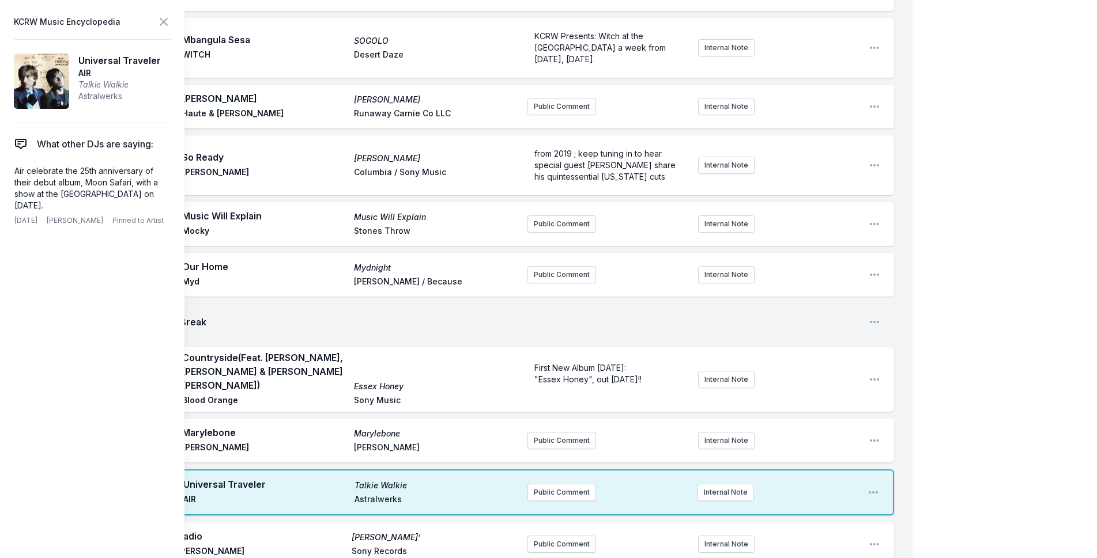
drag, startPoint x: 83, startPoint y: 206, endPoint x: 7, endPoint y: 162, distance: 87.8
click at [7, 162] on aside "KCRW Music Encyclopedia Universal Traveler AIR Talkie [PERSON_NAME] What other …" at bounding box center [92, 279] width 184 height 558
copy p "Air celebrate the 25th anniversary of their debut album, Moon Safari, with a sh…"
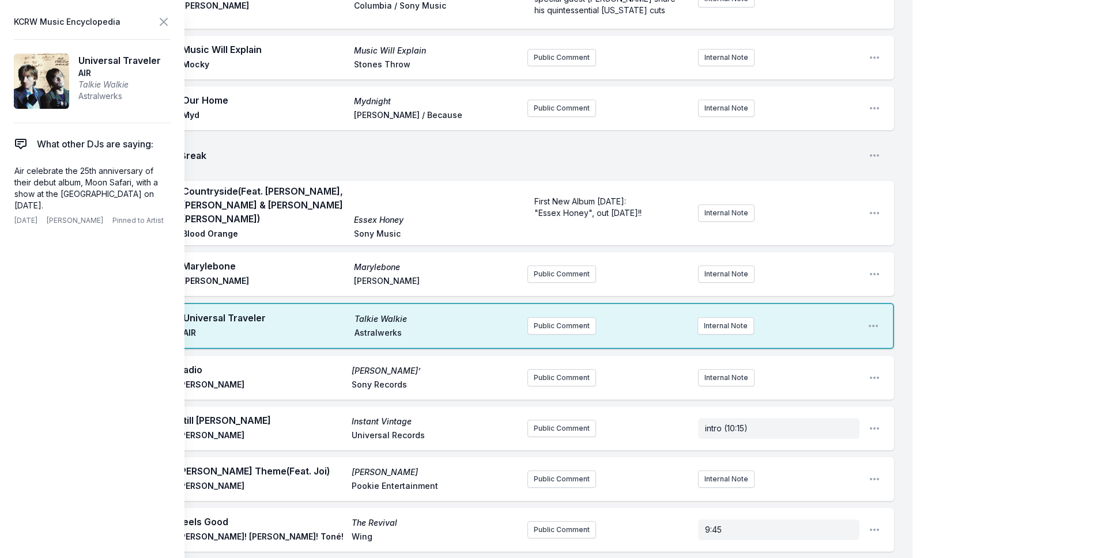
scroll to position [360, 0]
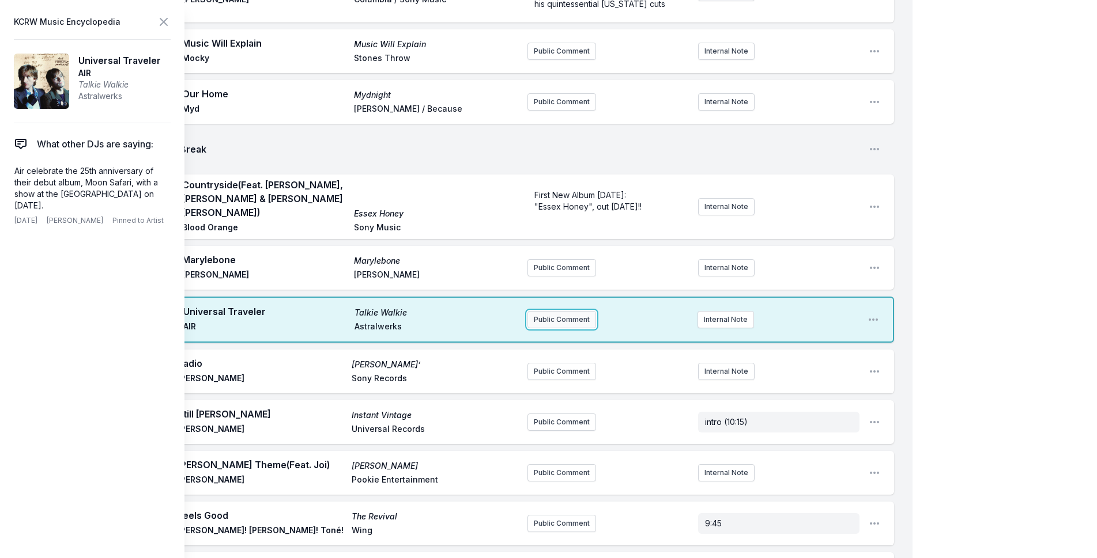
click at [575, 319] on button "Public Comment" at bounding box center [561, 319] width 69 height 17
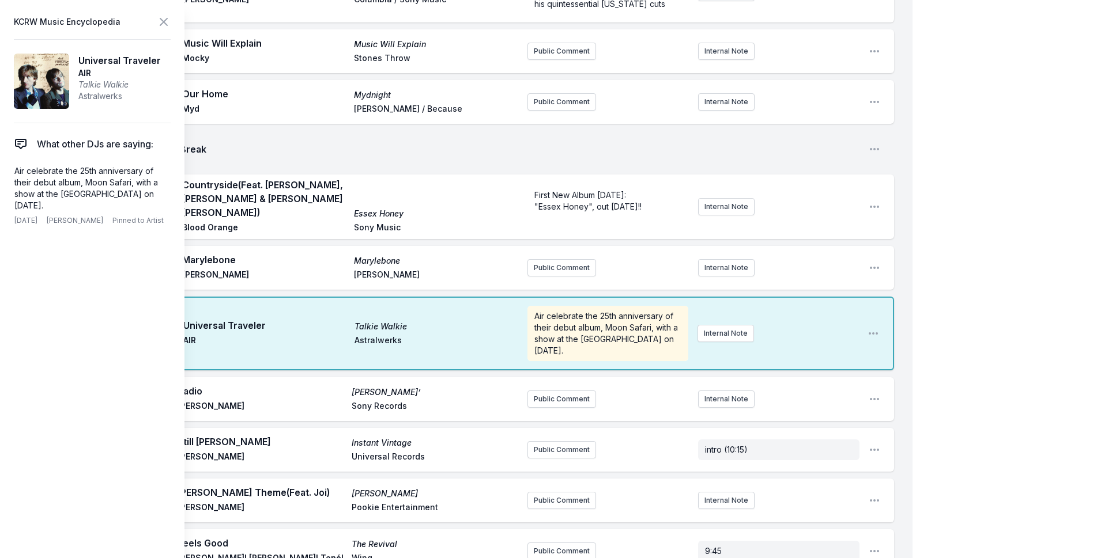
click at [167, 21] on icon at bounding box center [164, 22] width 14 height 14
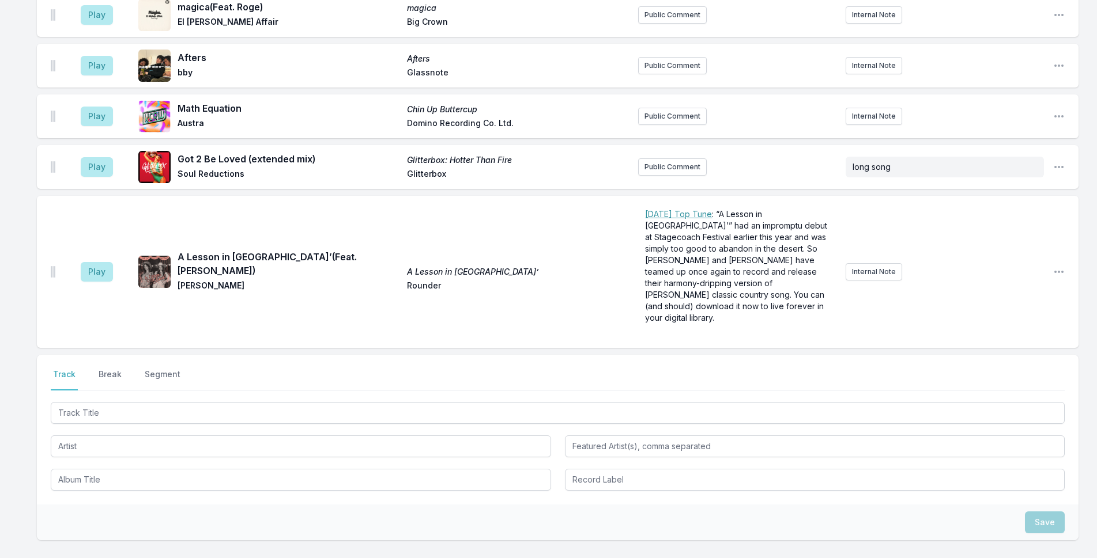
scroll to position [1391, 0]
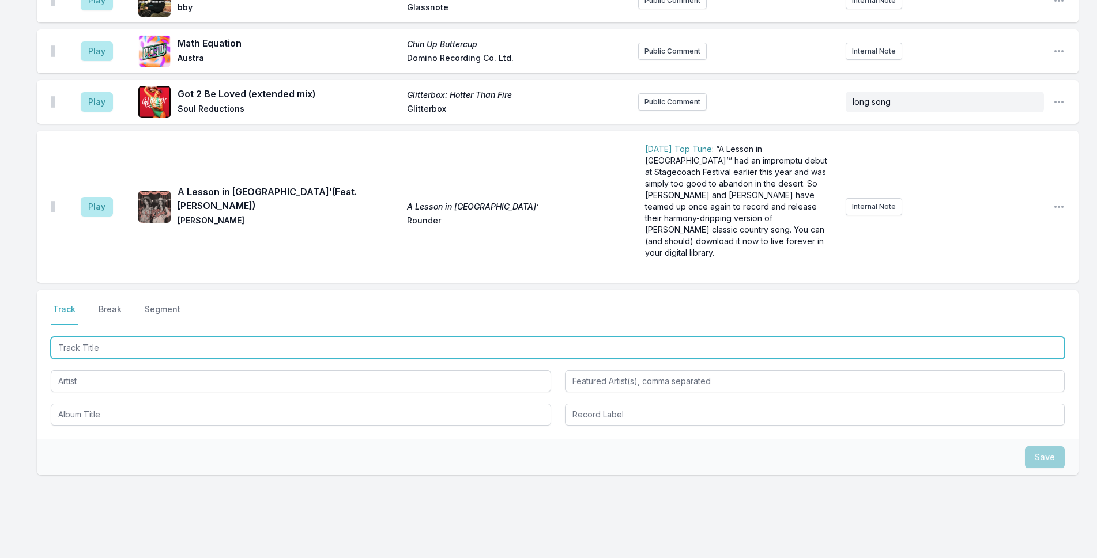
click at [293, 337] on input "Track Title" at bounding box center [558, 348] width 1014 height 22
type input "If I Had A Band"
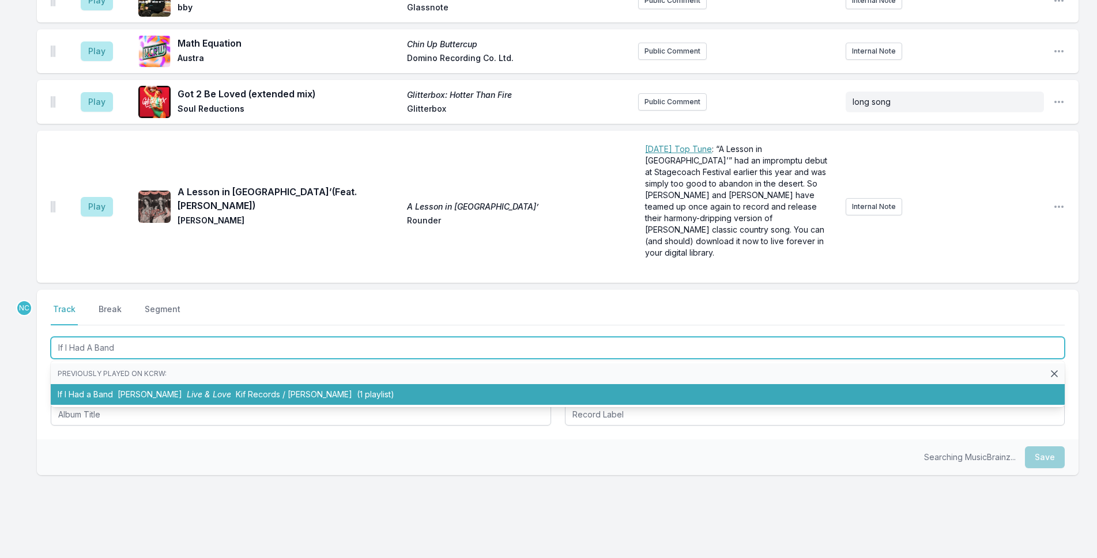
click at [357, 390] on span "(1 playlist)" at bounding box center [375, 395] width 37 height 10
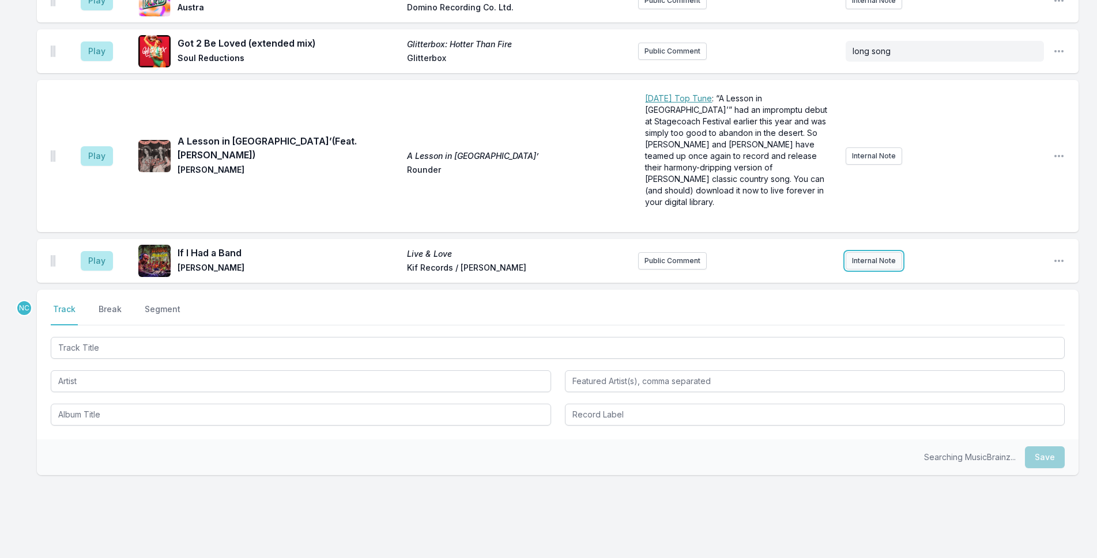
click at [890, 252] on button "Internal Note" at bounding box center [873, 260] width 56 height 17
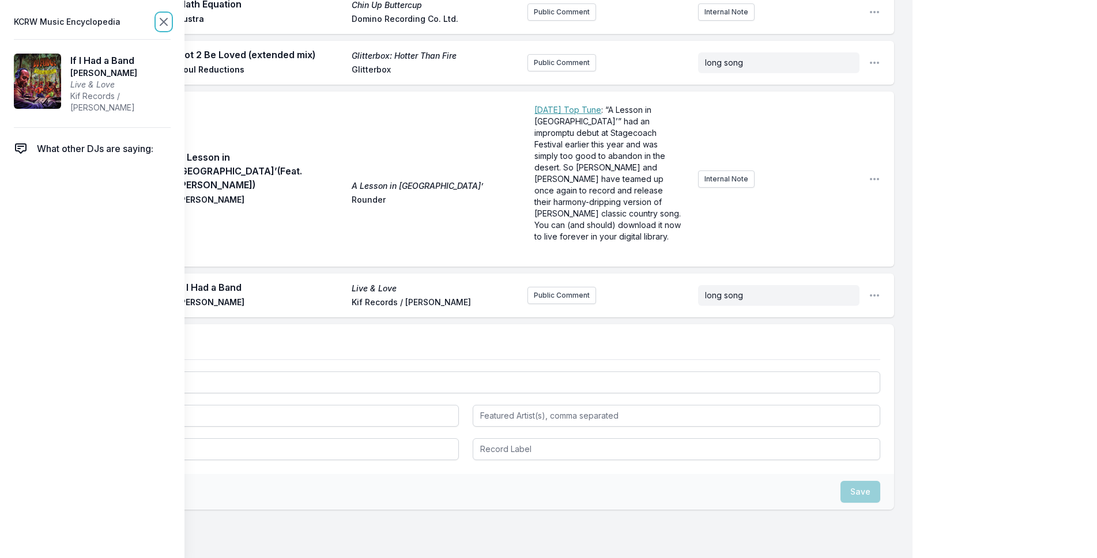
click at [166, 21] on icon at bounding box center [164, 22] width 14 height 14
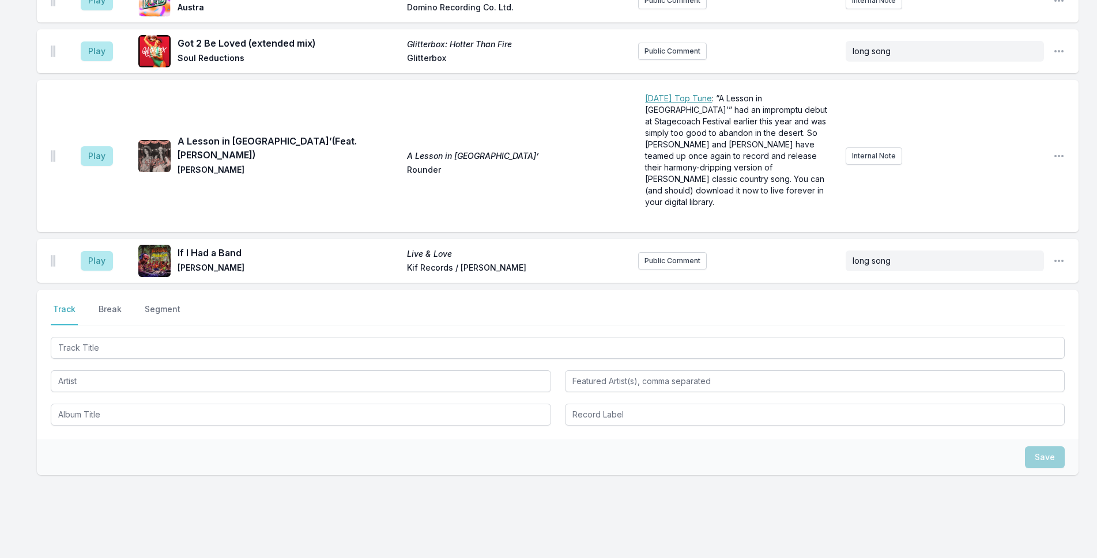
click at [285, 335] on div at bounding box center [558, 380] width 1014 height 91
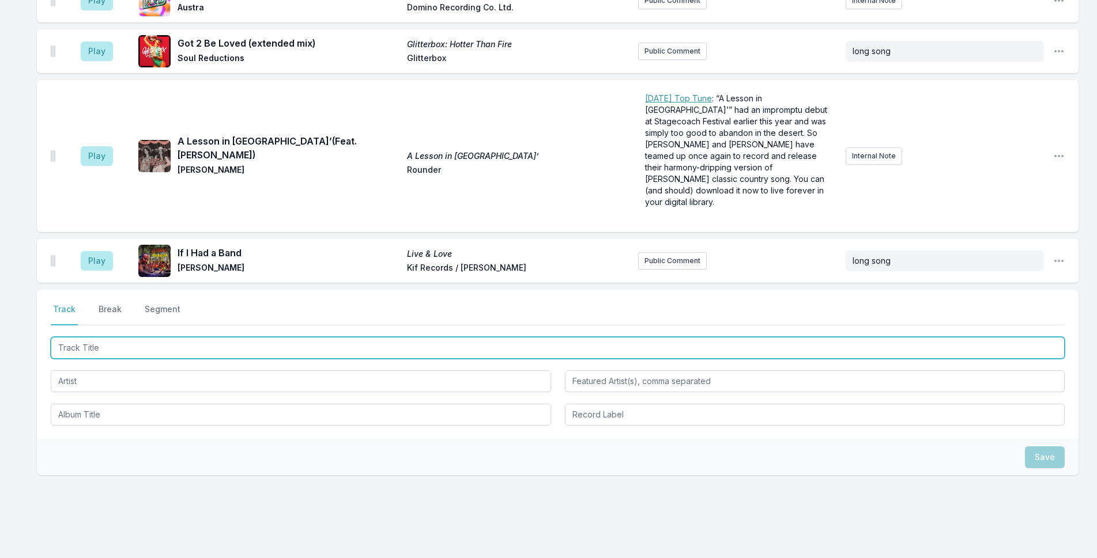
click at [288, 337] on input "Track Title" at bounding box center [558, 348] width 1014 height 22
type input "Run River Run"
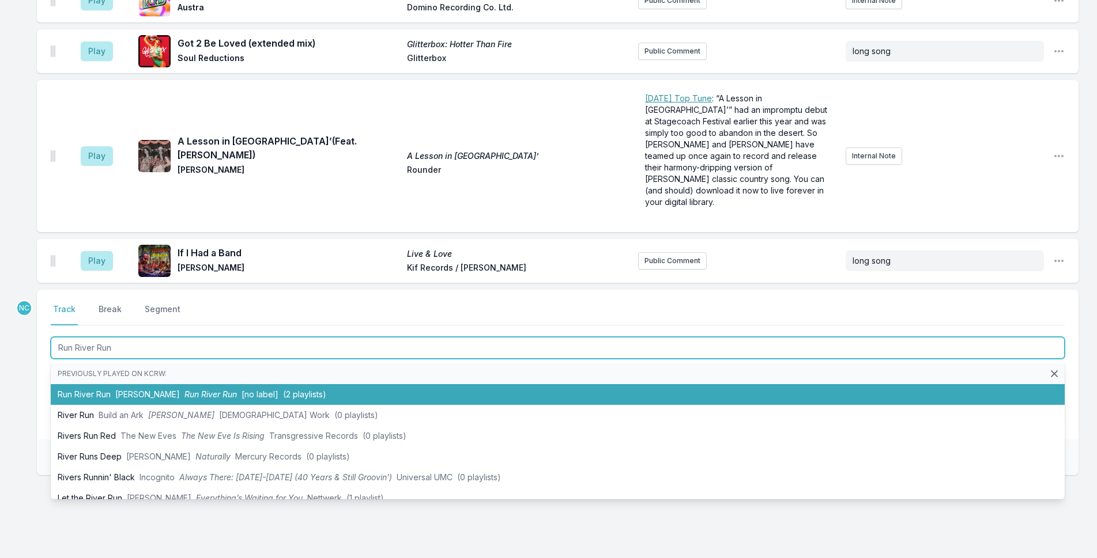
click at [220, 384] on li "Run River Run [PERSON_NAME] Run River Run [no label] (2 playlists)" at bounding box center [558, 394] width 1014 height 21
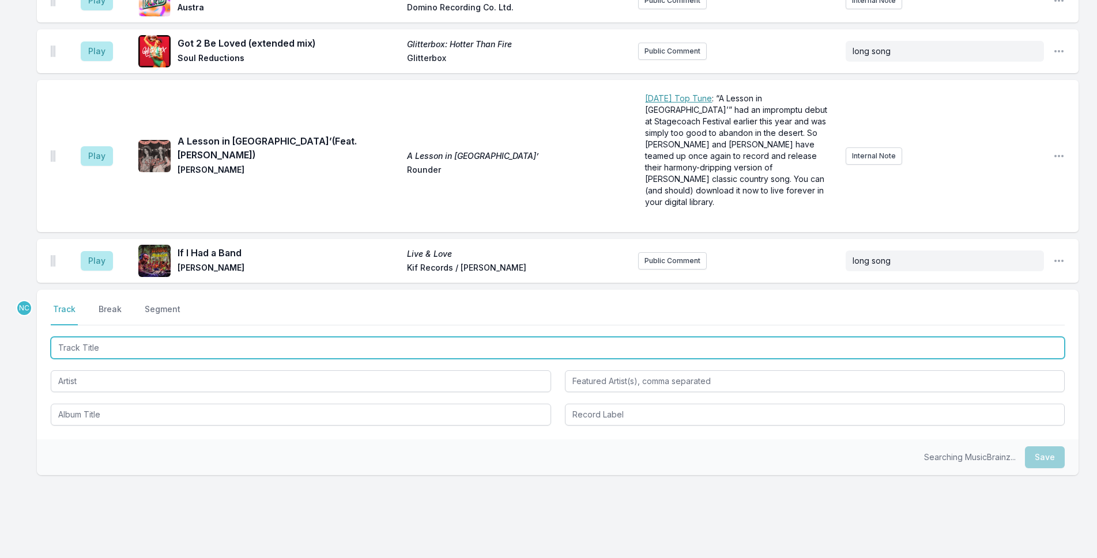
scroll to position [1492, 0]
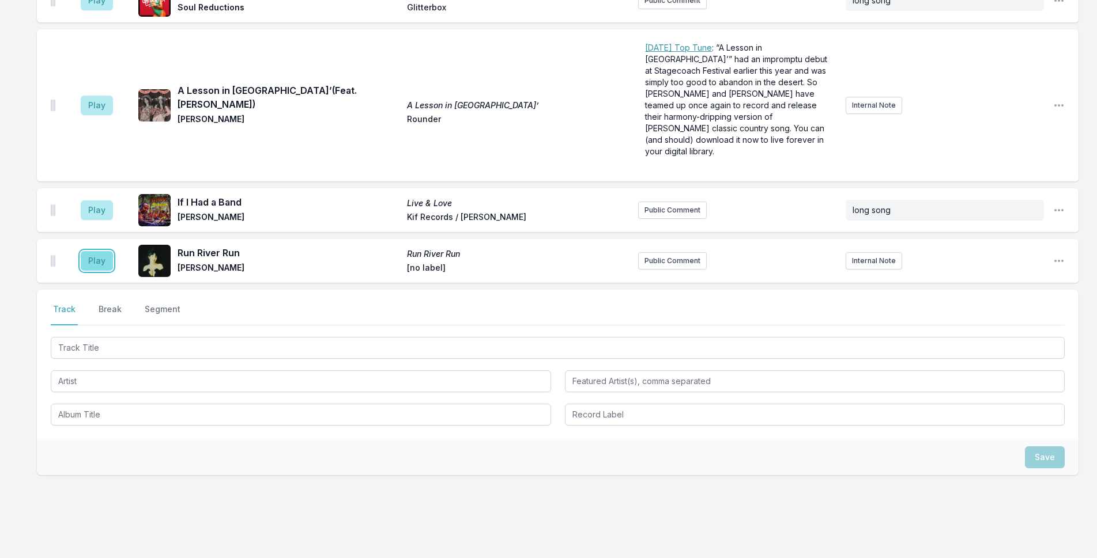
click at [93, 251] on button "Play" at bounding box center [97, 261] width 32 height 20
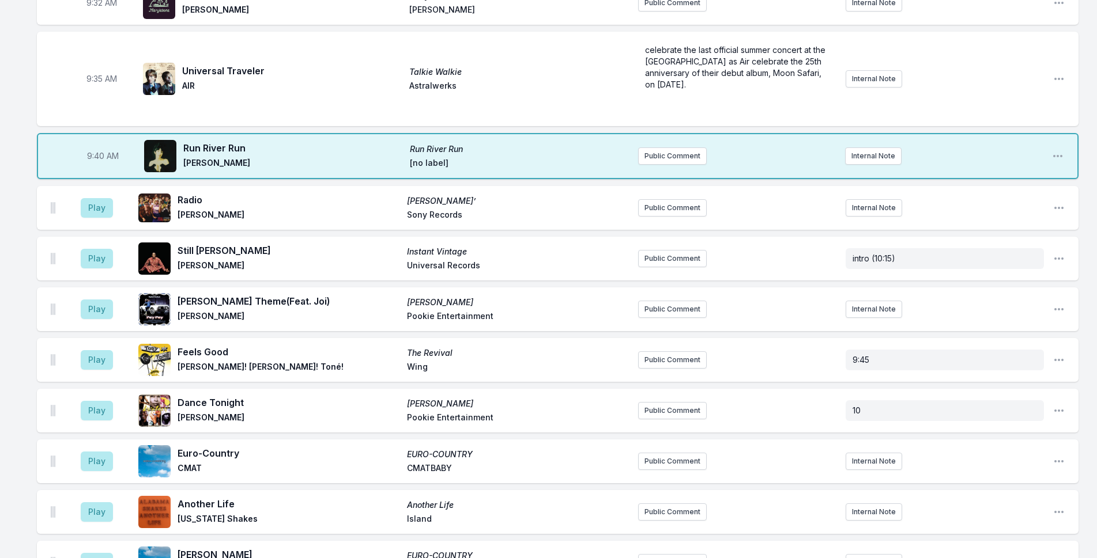
scroll to position [628, 0]
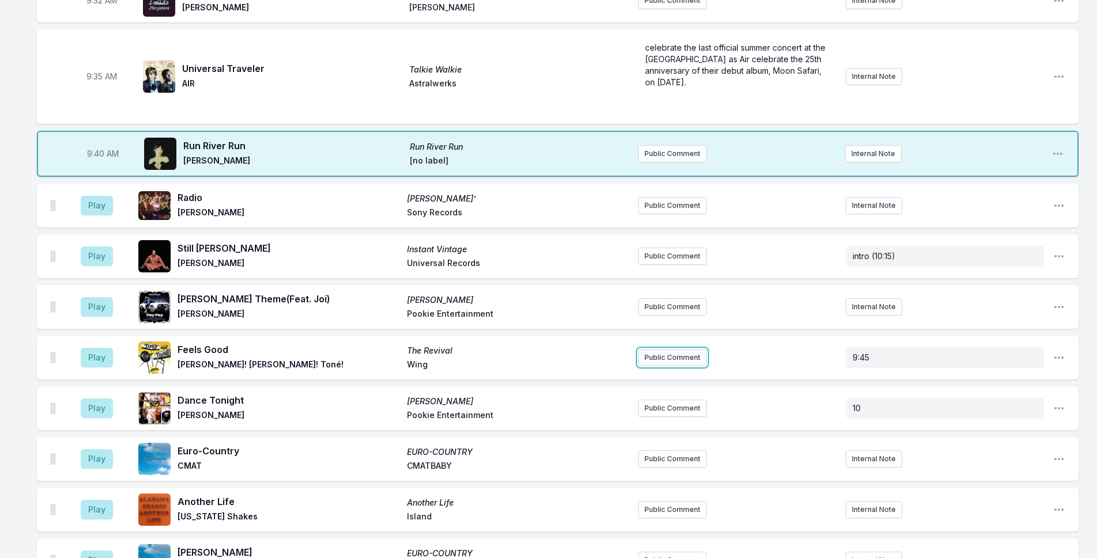
click at [662, 349] on button "Public Comment" at bounding box center [672, 357] width 69 height 17
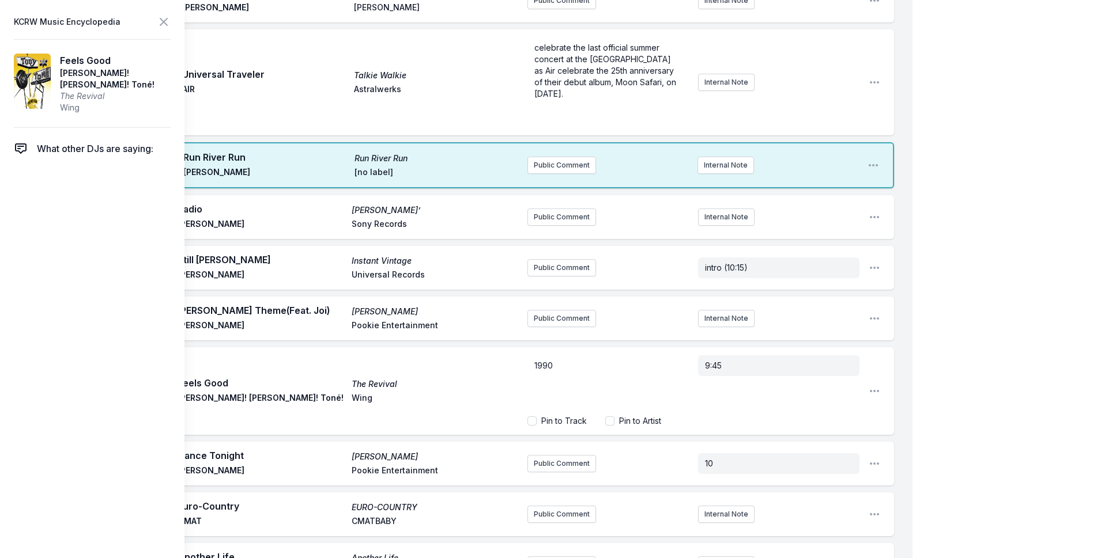
click at [971, 228] on div "My Playlist KCRW Playlist Directory Reports NC NN User Guide Report Bug Sign ou…" at bounding box center [548, 450] width 1097 height 2157
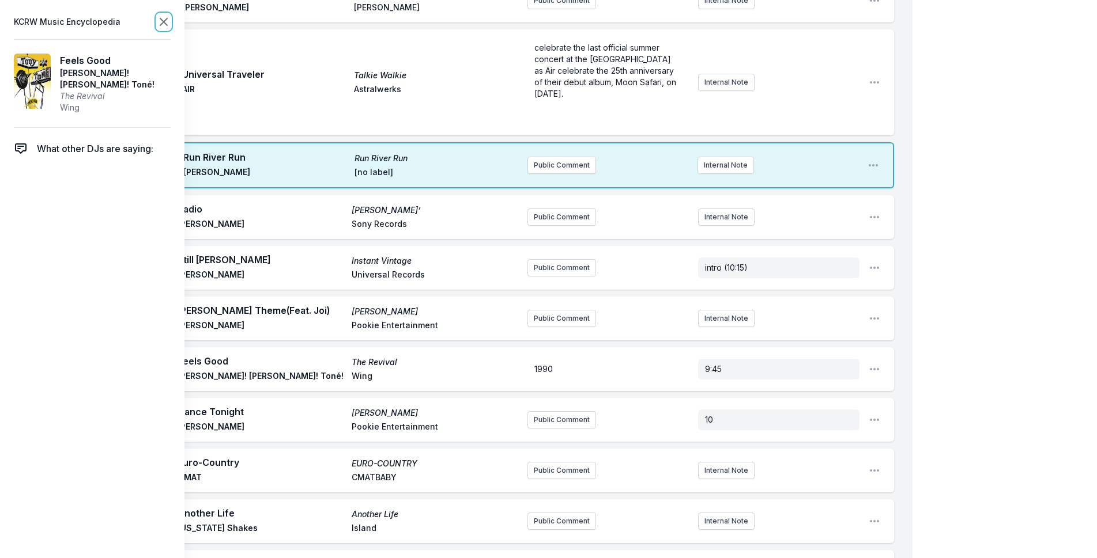
click at [165, 20] on icon at bounding box center [163, 21] width 7 height 7
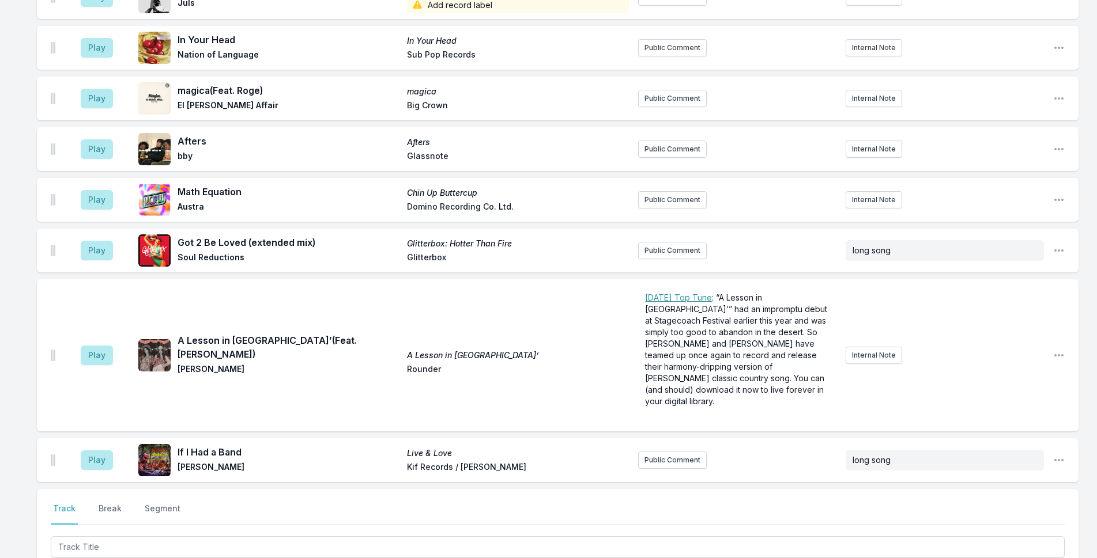
scroll to position [1492, 0]
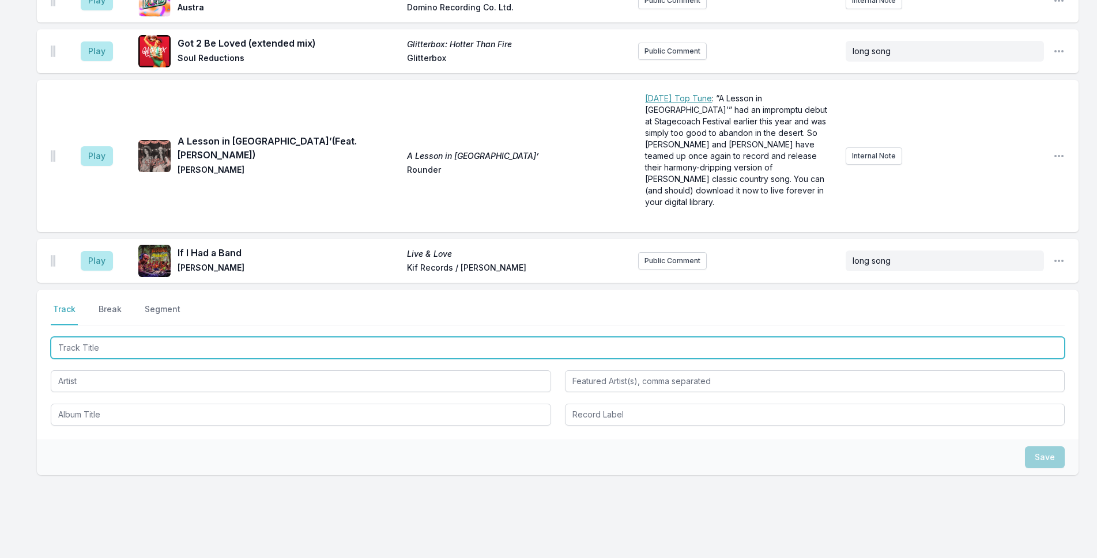
click at [243, 337] on input "Track Title" at bounding box center [558, 348] width 1014 height 22
type input "[PERSON_NAME]"
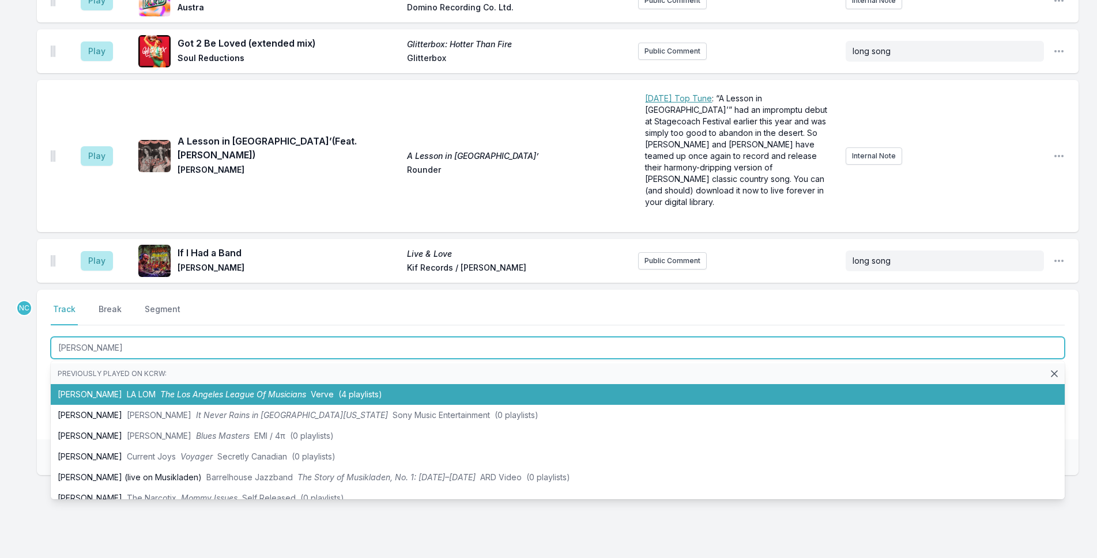
click at [231, 390] on span "The Los Angeles League Of Musicians" at bounding box center [233, 395] width 146 height 10
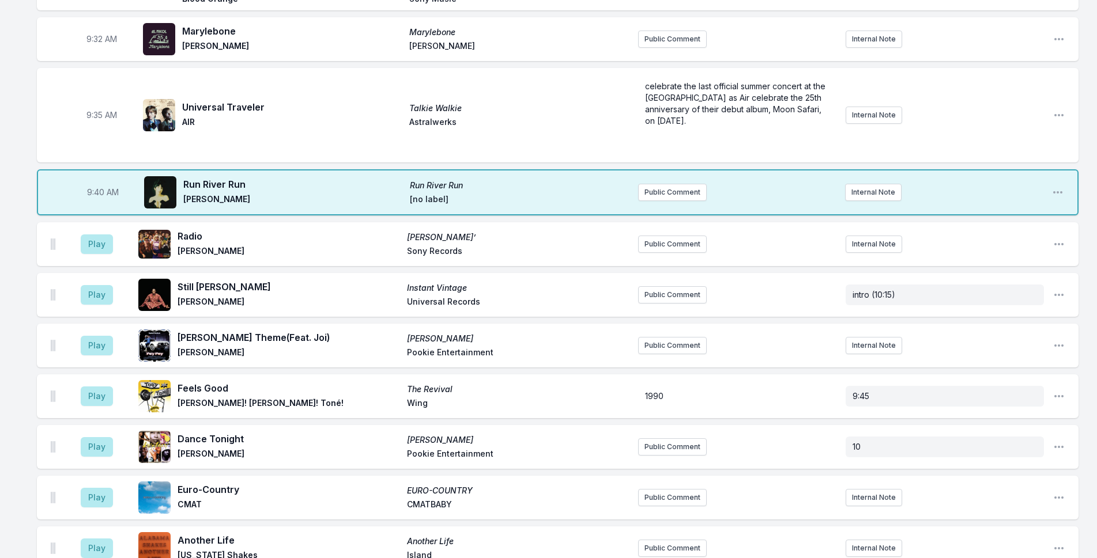
scroll to position [621, 0]
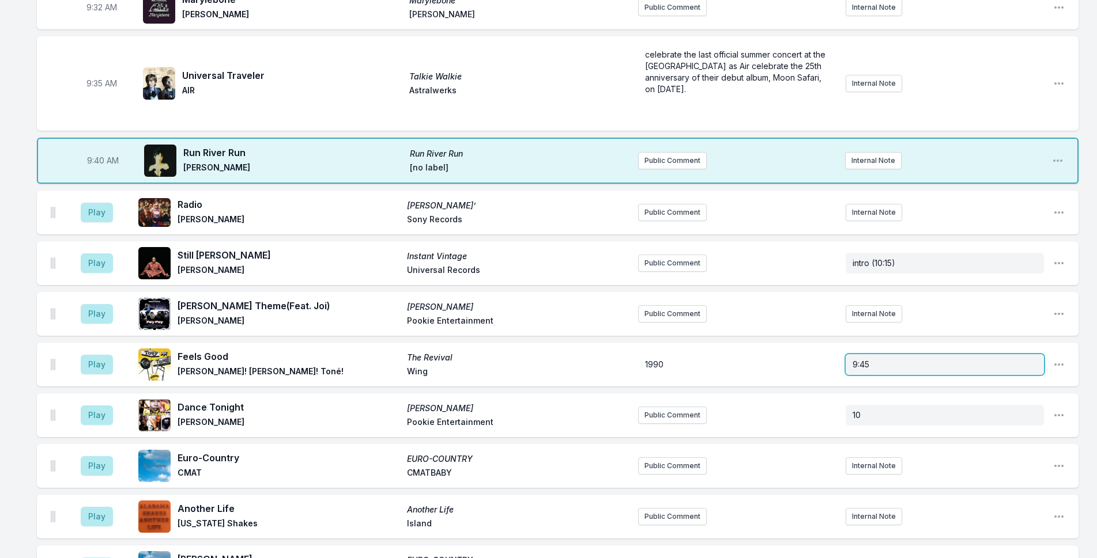
click at [903, 350] on aside "9:45" at bounding box center [944, 365] width 198 height 30
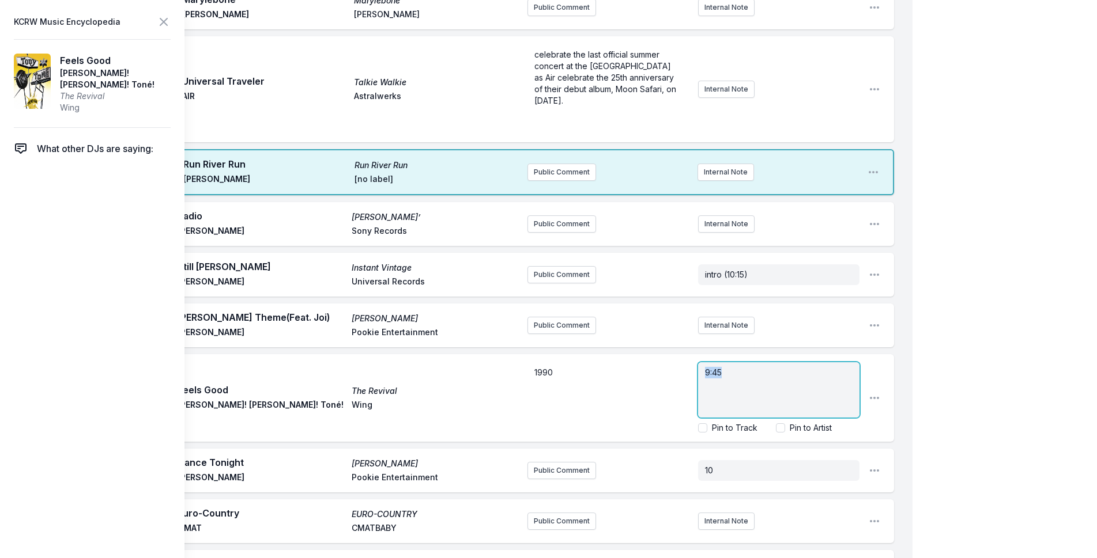
drag, startPoint x: 789, startPoint y: 378, endPoint x: 672, endPoint y: 358, distance: 118.7
click at [672, 358] on div "1990 9:45 Pin to Track Pin to Artist" at bounding box center [693, 398] width 332 height 81
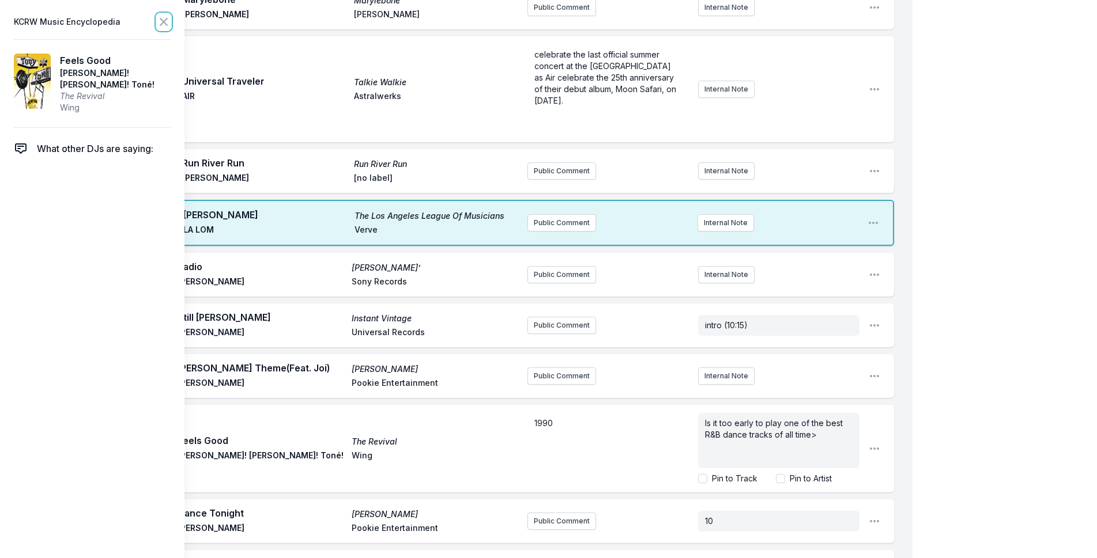
click at [164, 14] on button at bounding box center [164, 22] width 14 height 16
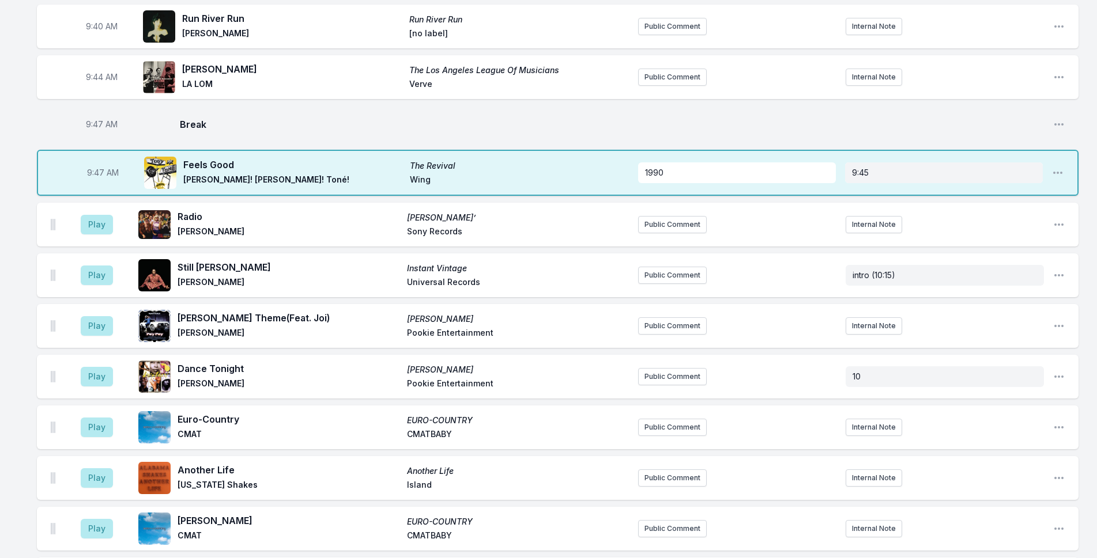
scroll to position [736, 0]
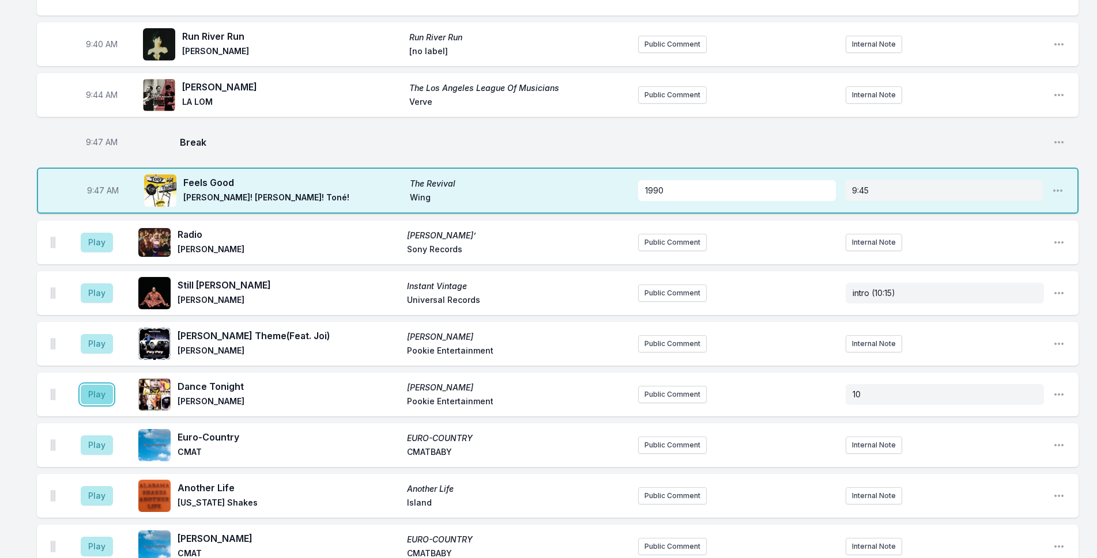
click at [89, 385] on button "Play" at bounding box center [97, 395] width 32 height 20
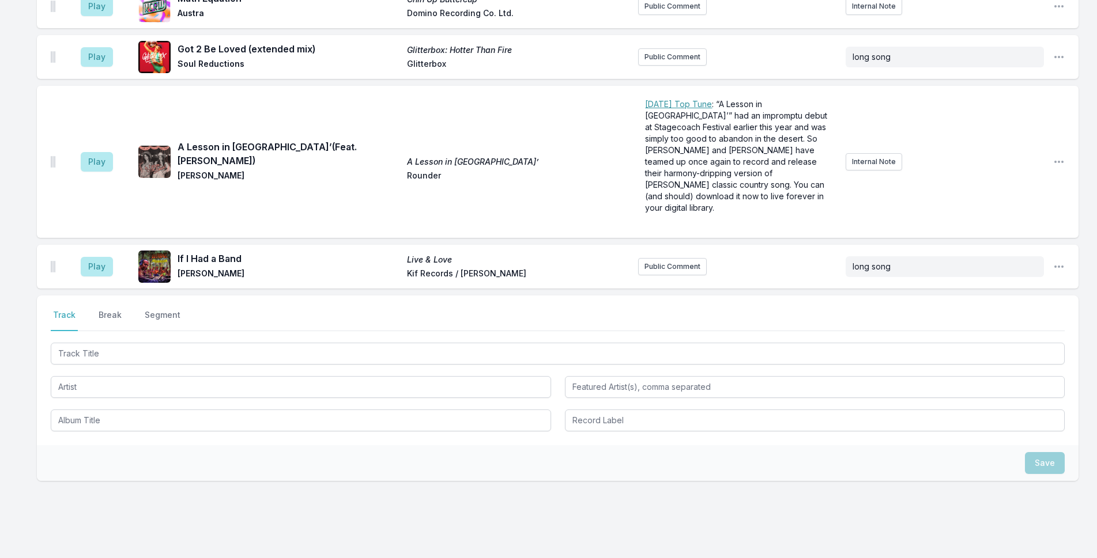
scroll to position [1587, 0]
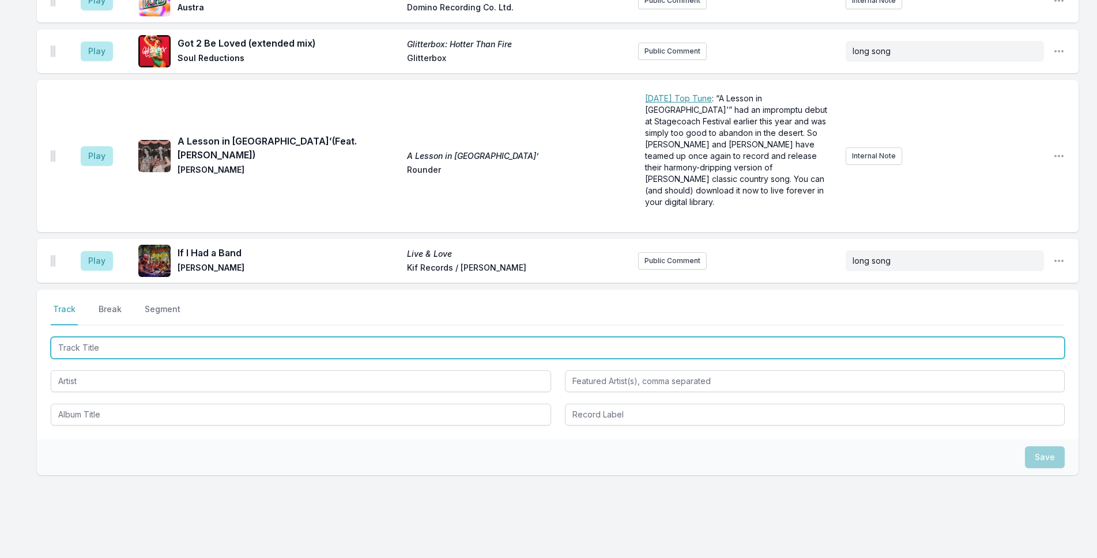
drag, startPoint x: 263, startPoint y: 326, endPoint x: 1106, endPoint y: 109, distance: 870.7
click at [263, 337] on input "Track Title" at bounding box center [558, 348] width 1014 height 22
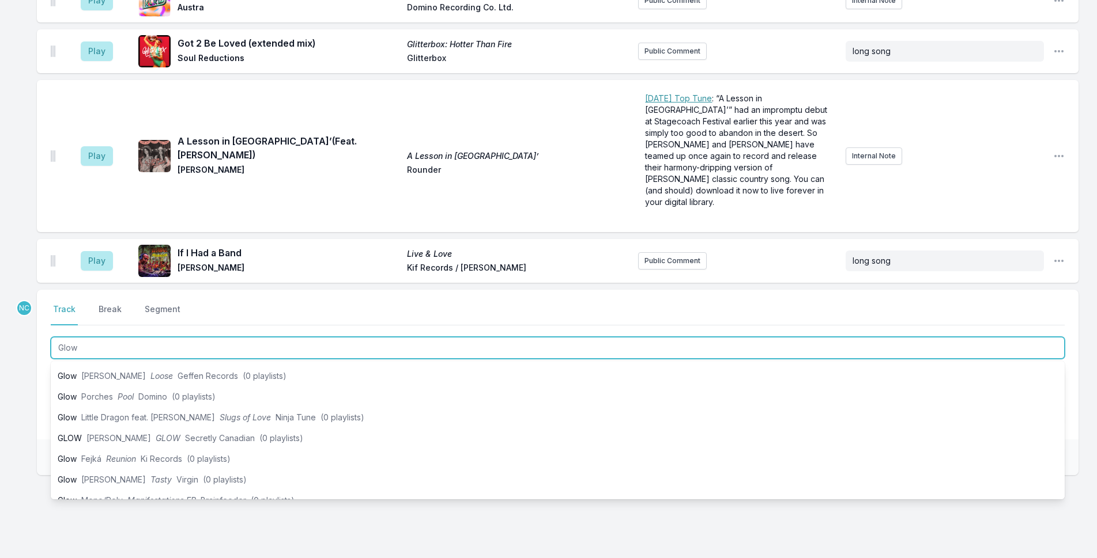
scroll to position [288, 0]
type input "Glow"
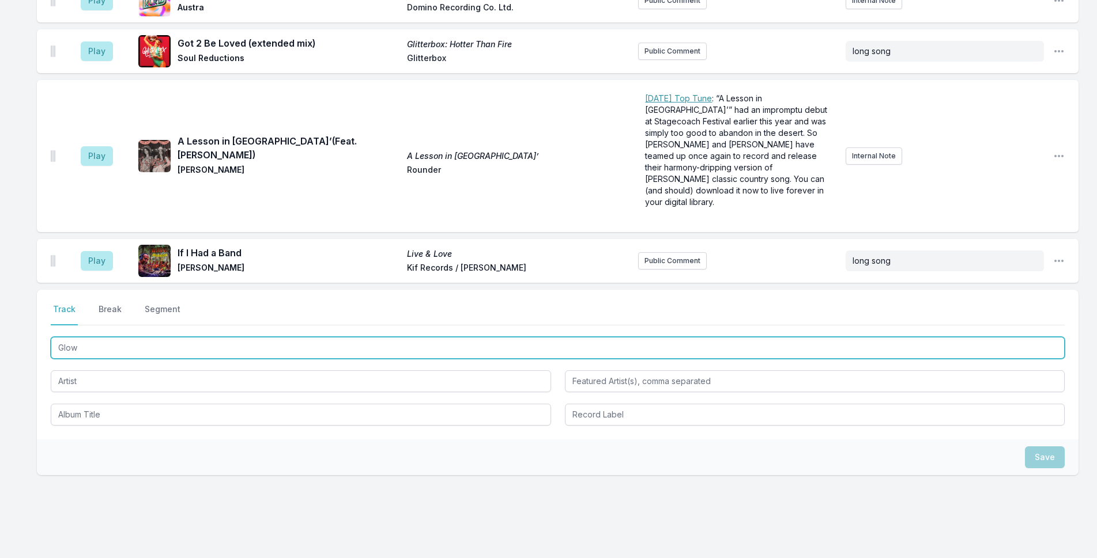
click at [128, 337] on input "Glow" at bounding box center [558, 348] width 1014 height 22
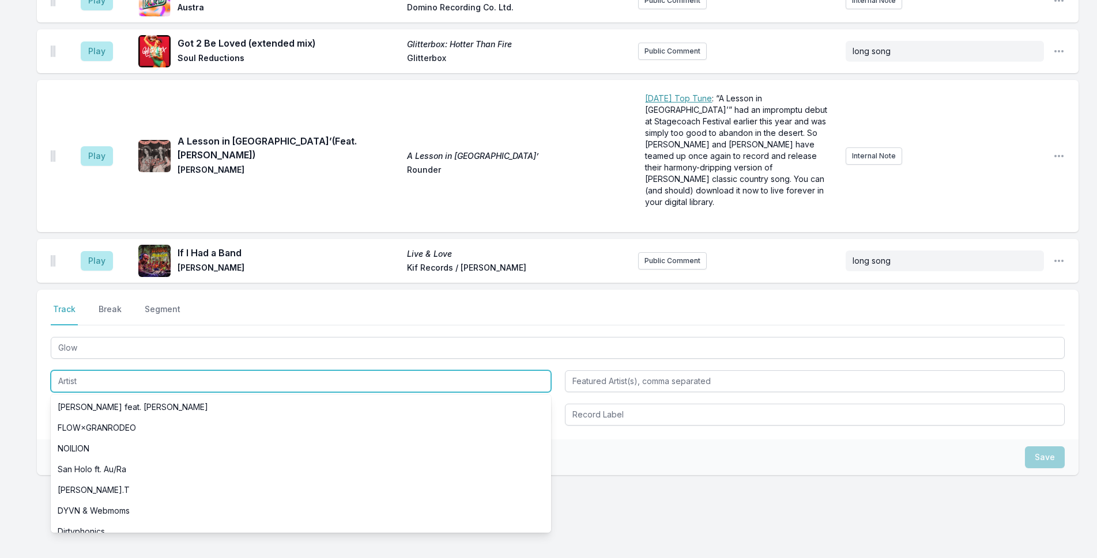
click at [133, 371] on input "Artist" at bounding box center [301, 382] width 500 height 22
click at [134, 371] on input "Artist" at bounding box center [301, 382] width 500 height 22
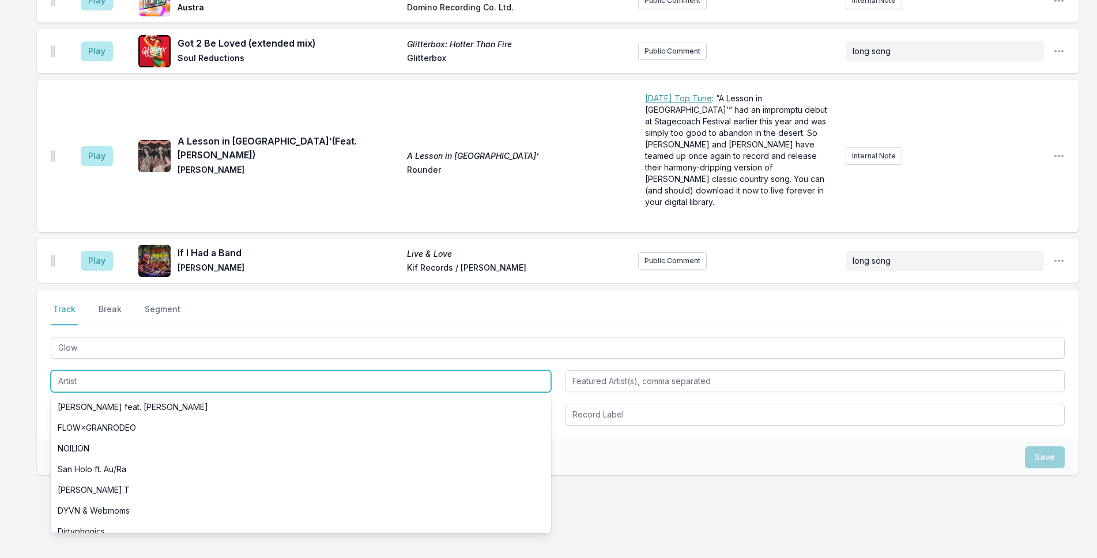
click at [134, 371] on input "Artist" at bounding box center [301, 382] width 500 height 22
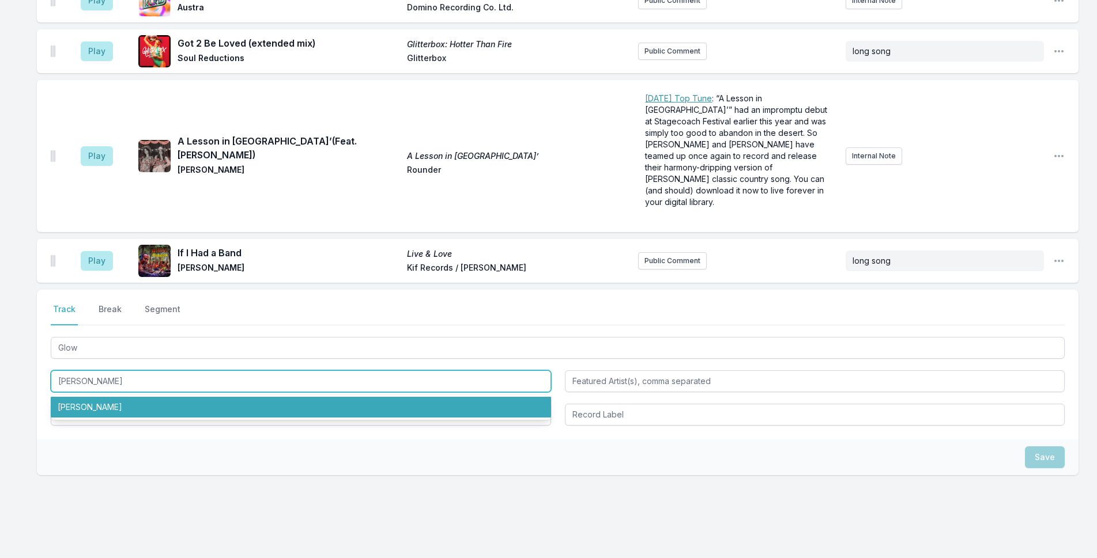
click at [157, 397] on li "[PERSON_NAME]" at bounding box center [301, 407] width 500 height 21
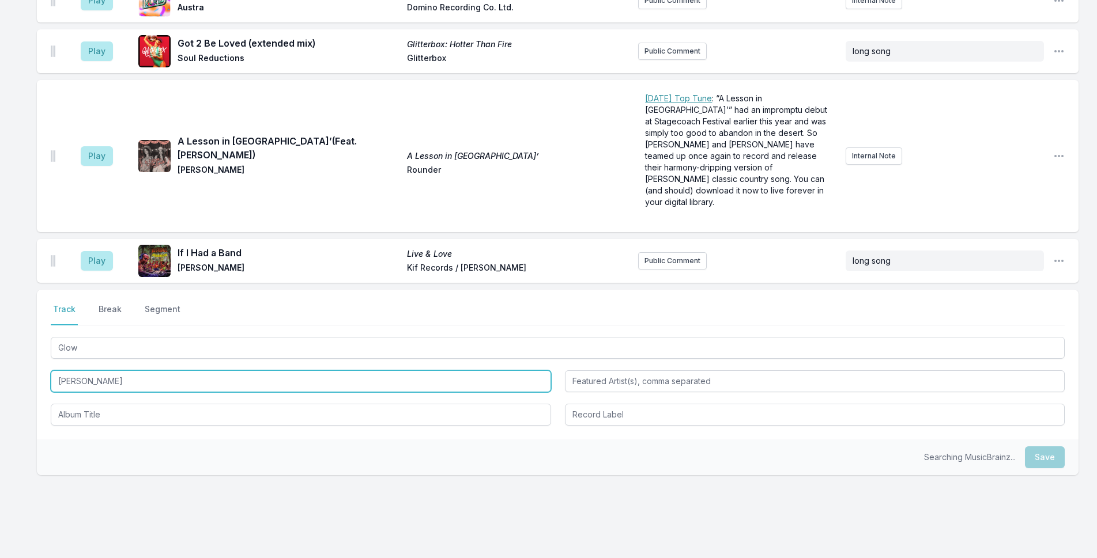
type input "[PERSON_NAME]"
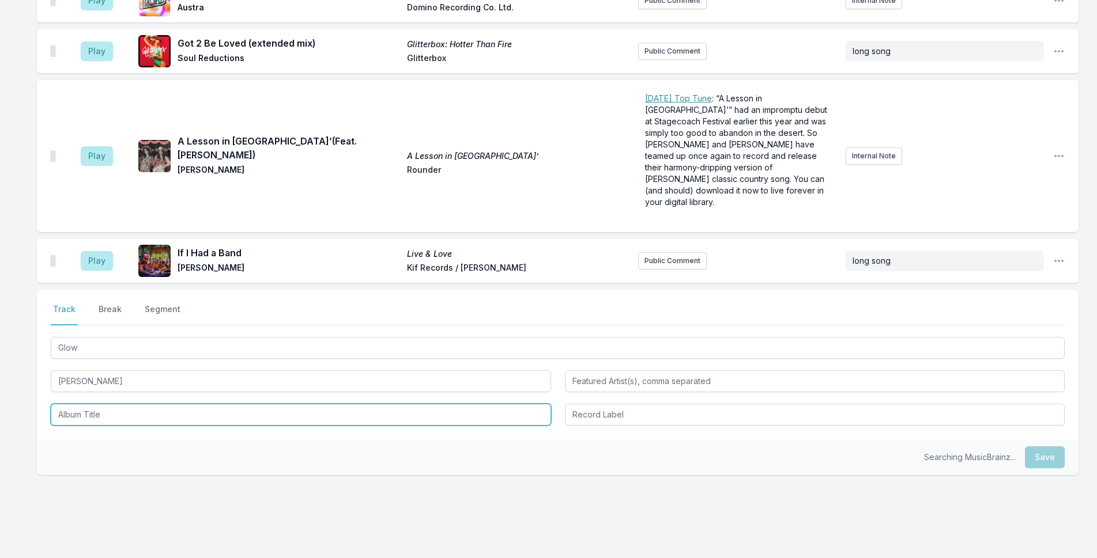
click at [157, 404] on input "Album Title" at bounding box center [301, 415] width 500 height 22
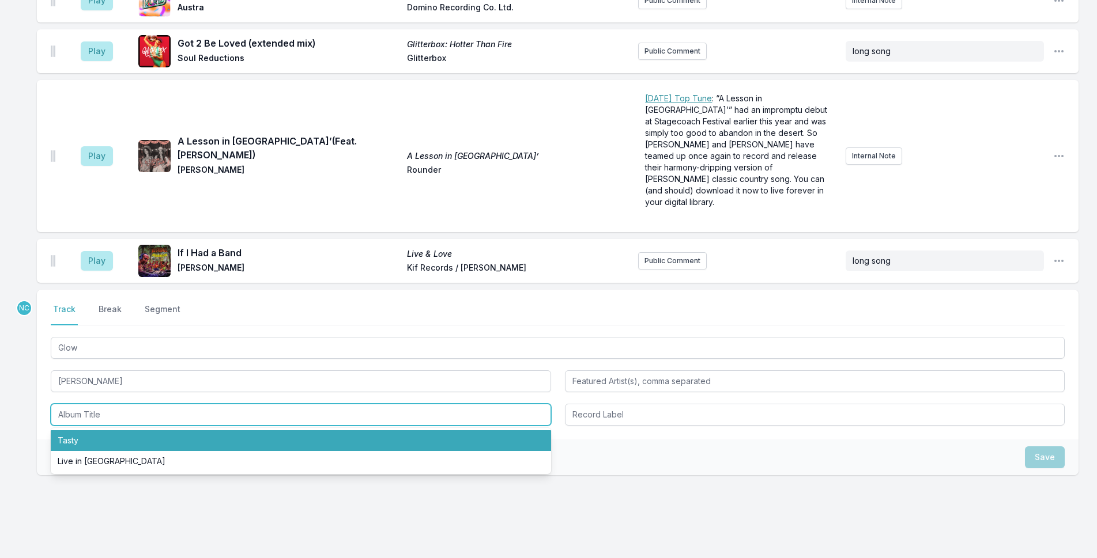
click at [151, 431] on li "Tasty" at bounding box center [301, 441] width 500 height 21
type input "Tasty"
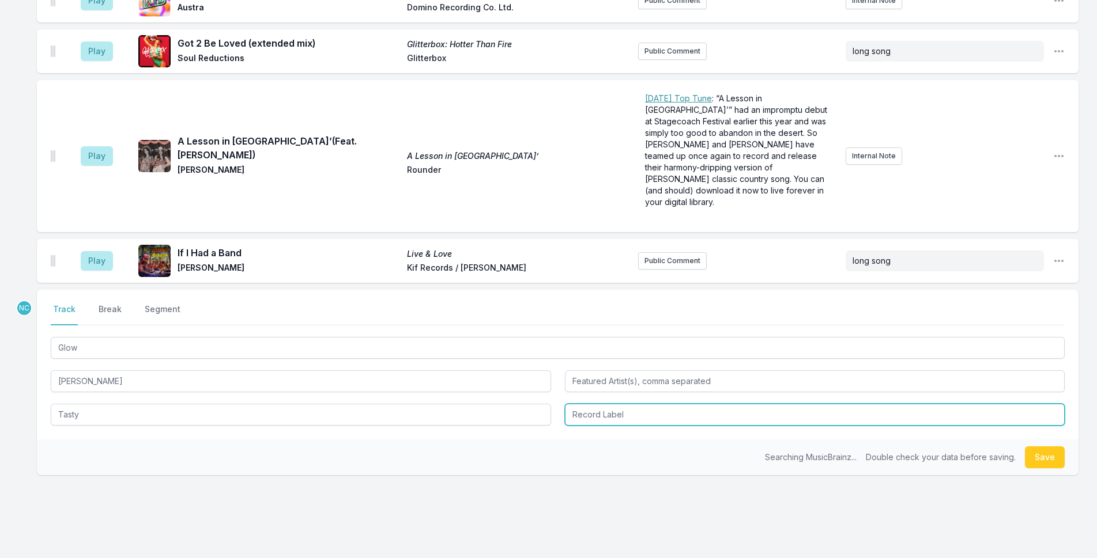
click at [616, 404] on input "Record Label" at bounding box center [815, 415] width 500 height 22
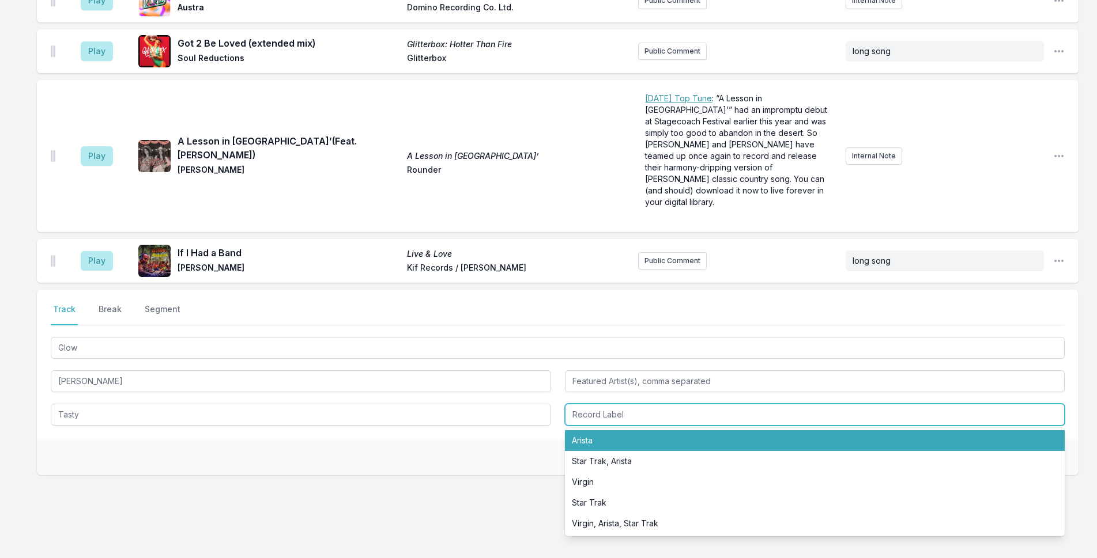
click at [604, 431] on li "Arista" at bounding box center [815, 441] width 500 height 21
type input "Arista"
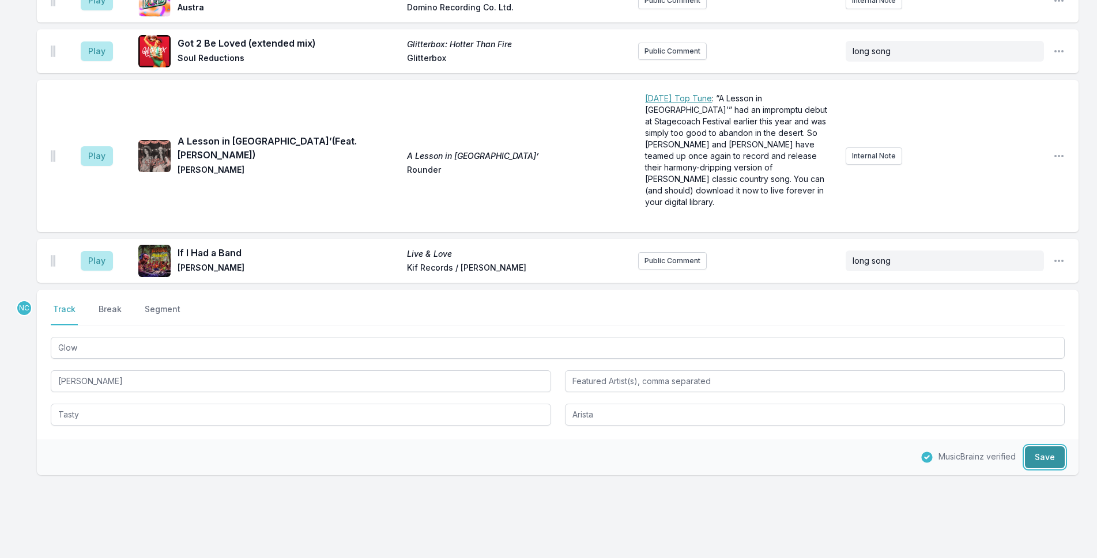
click at [1041, 447] on button "Save" at bounding box center [1045, 458] width 40 height 22
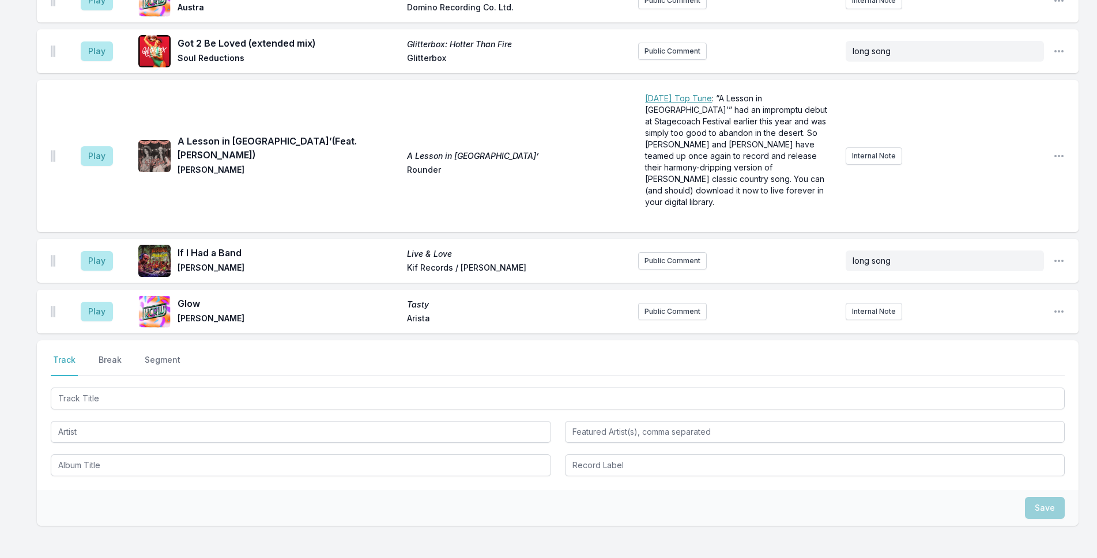
scroll to position [1637, 0]
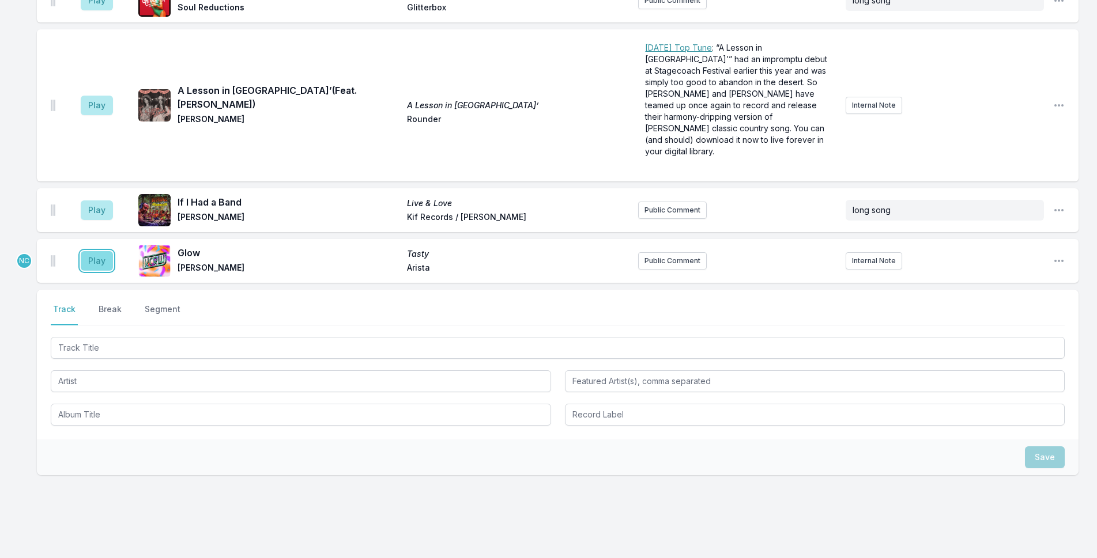
click at [95, 251] on button "Play" at bounding box center [97, 261] width 32 height 20
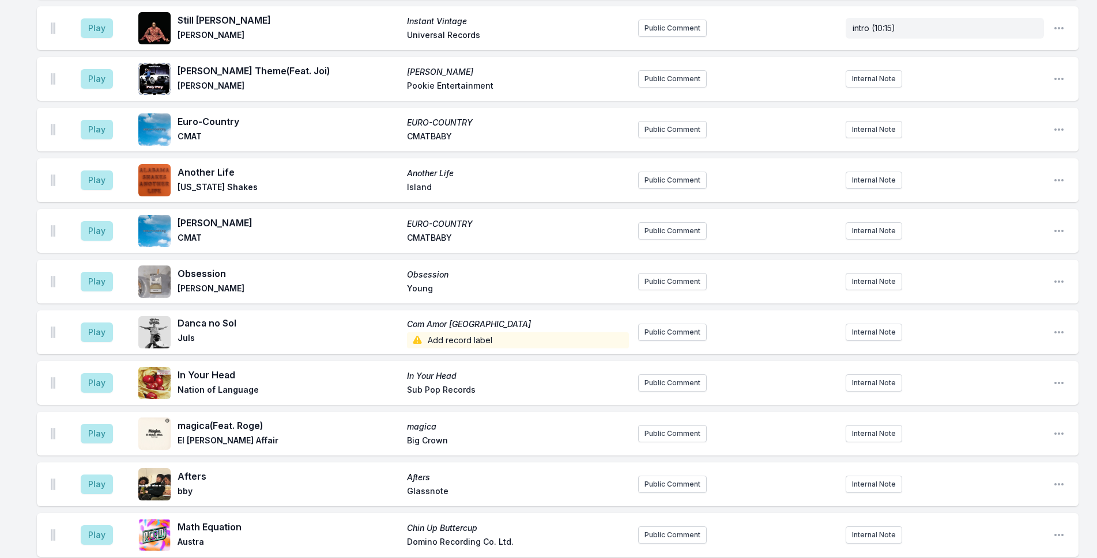
scroll to position [1061, 0]
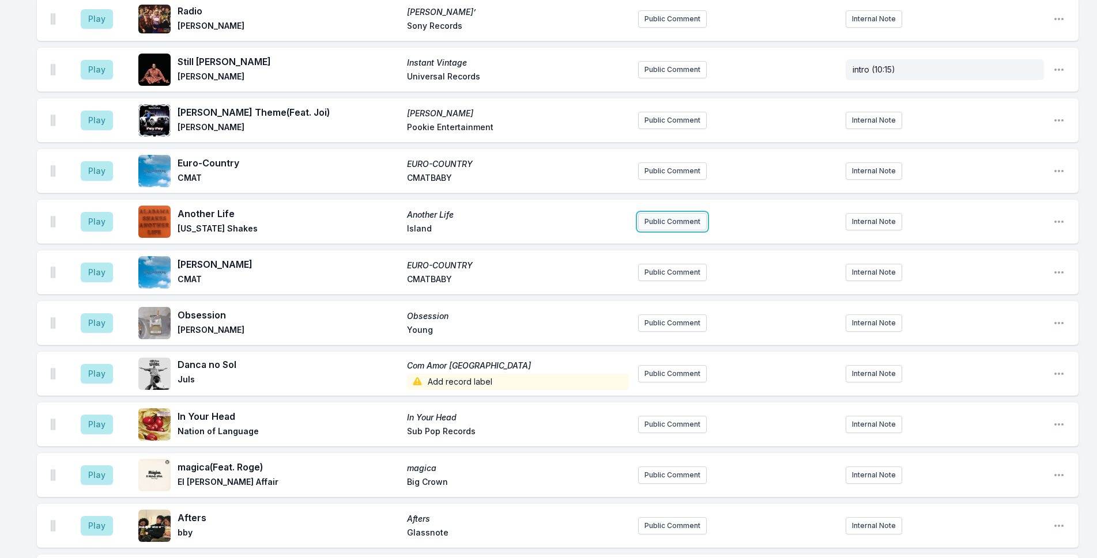
click at [661, 213] on button "Public Comment" at bounding box center [672, 221] width 69 height 17
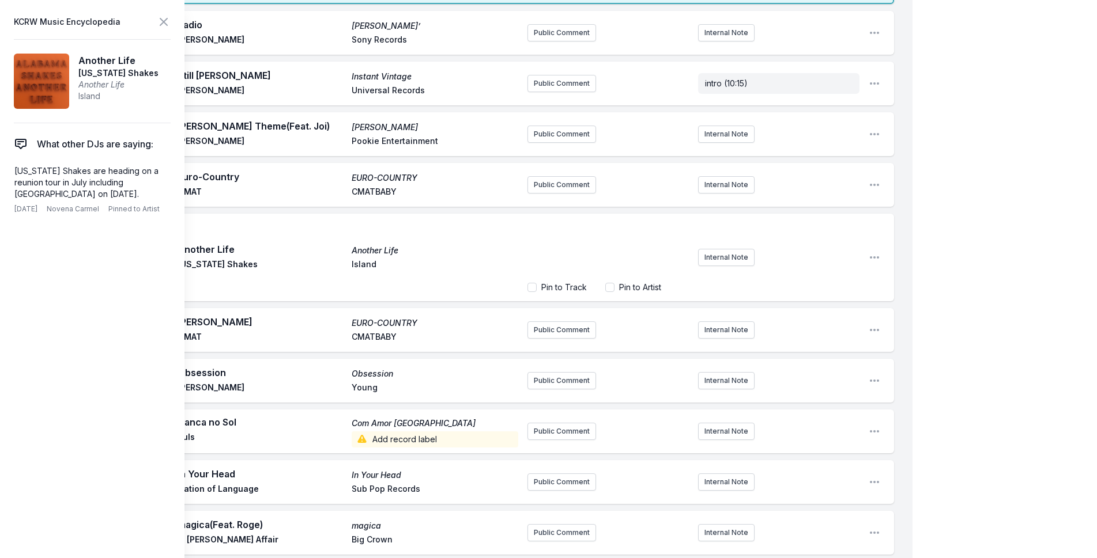
click at [606, 243] on div "﻿" at bounding box center [607, 249] width 161 height 55
click at [989, 184] on div "My Playlist KCRW Playlist Directory Reports NC NN User Guide Report Bug Sign ou…" at bounding box center [548, 91] width 1097 height 2304
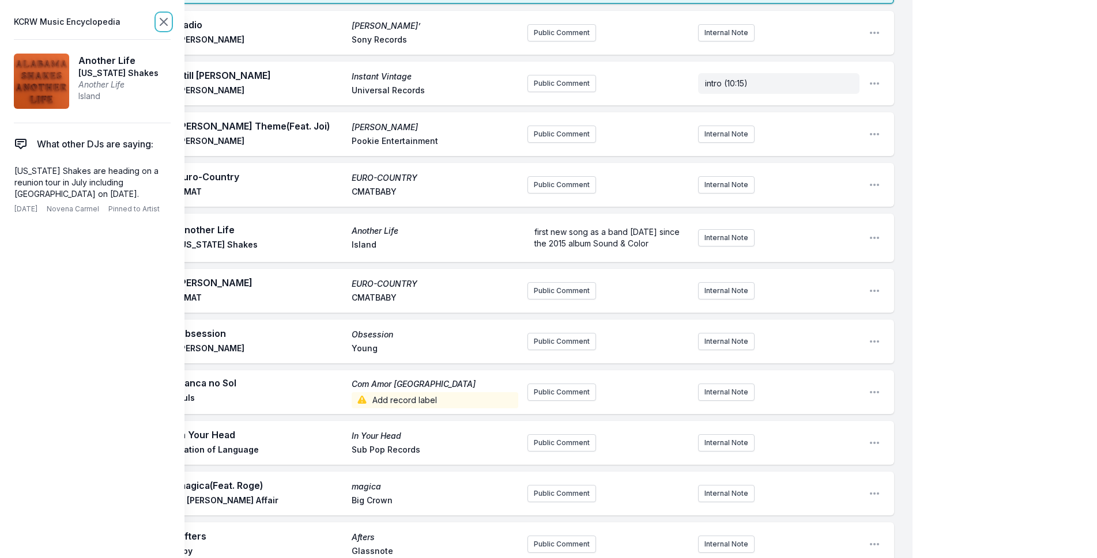
click at [161, 24] on icon at bounding box center [164, 22] width 14 height 14
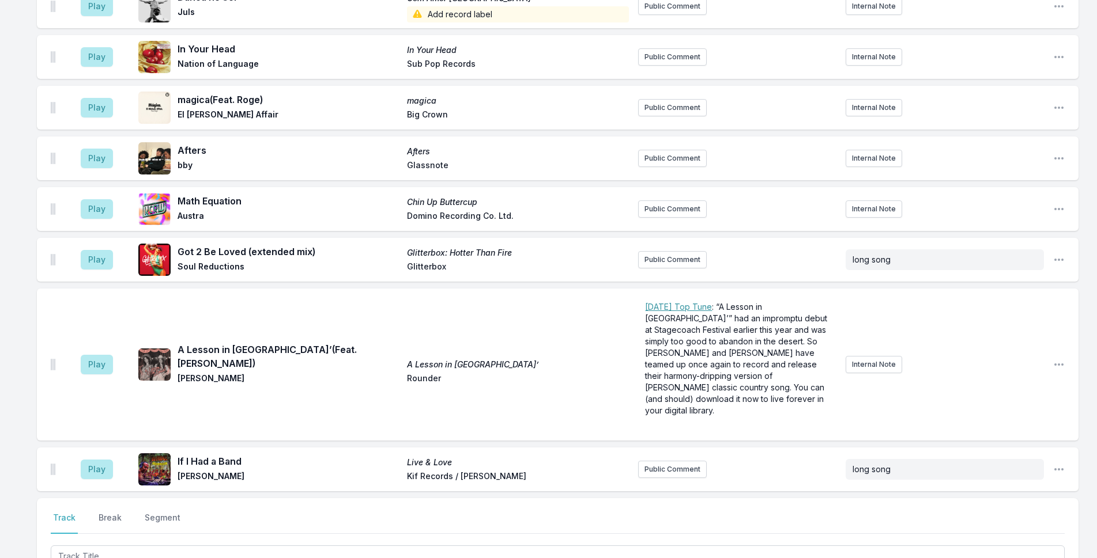
scroll to position [1642, 0]
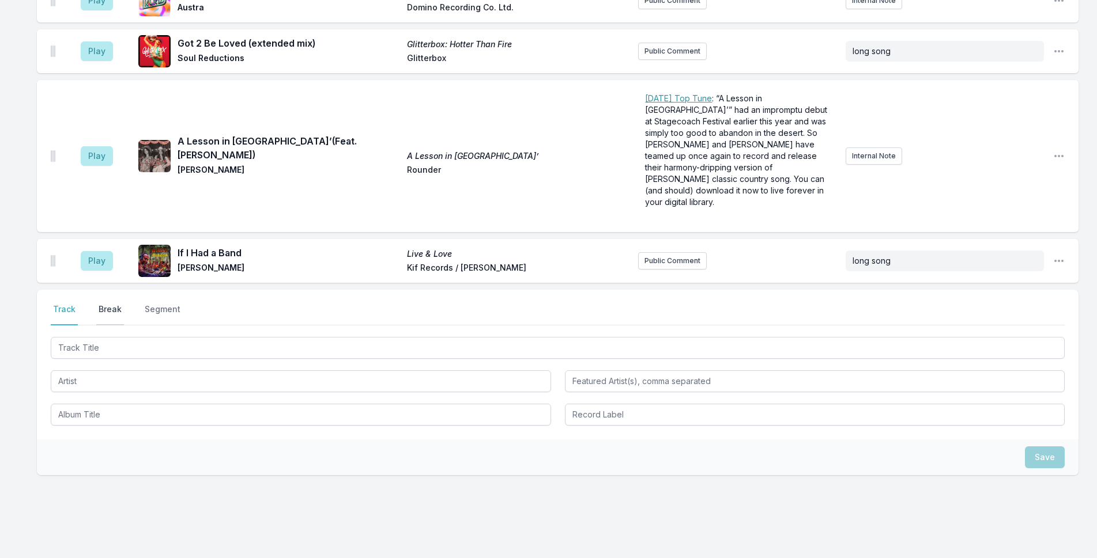
click at [117, 304] on button "Break" at bounding box center [110, 315] width 28 height 22
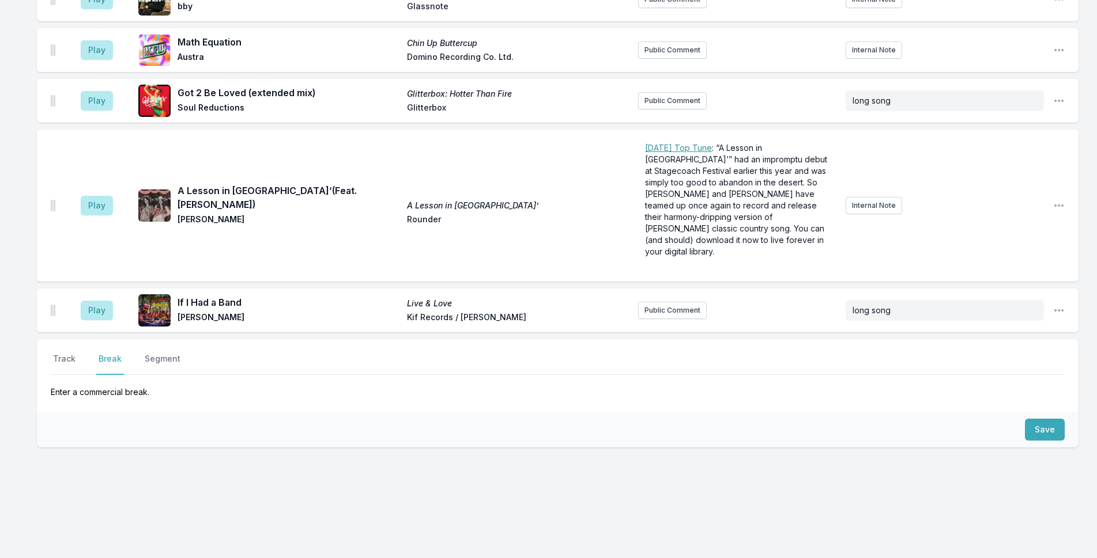
scroll to position [1565, 0]
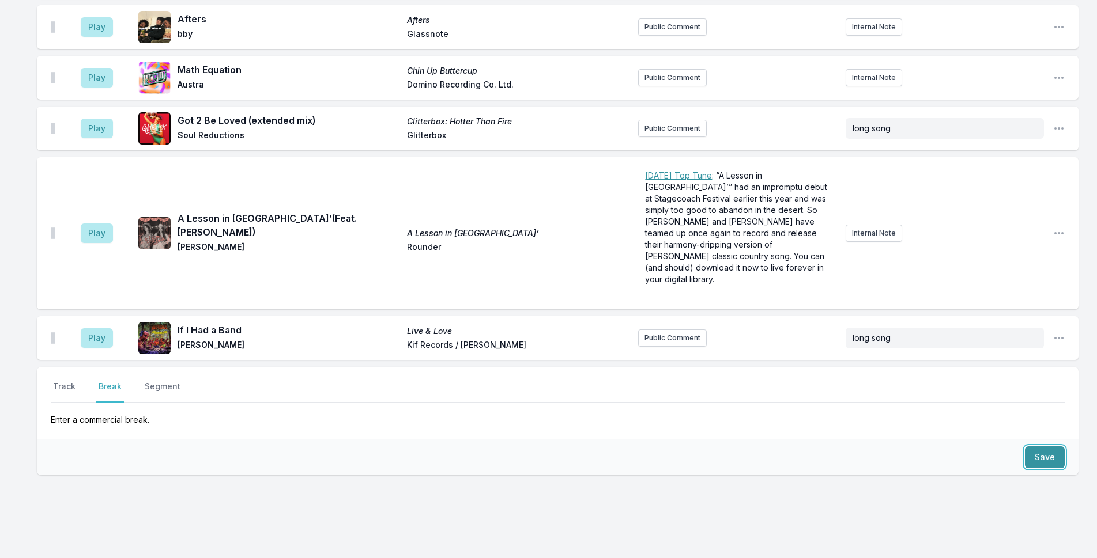
click at [1046, 447] on button "Save" at bounding box center [1045, 458] width 40 height 22
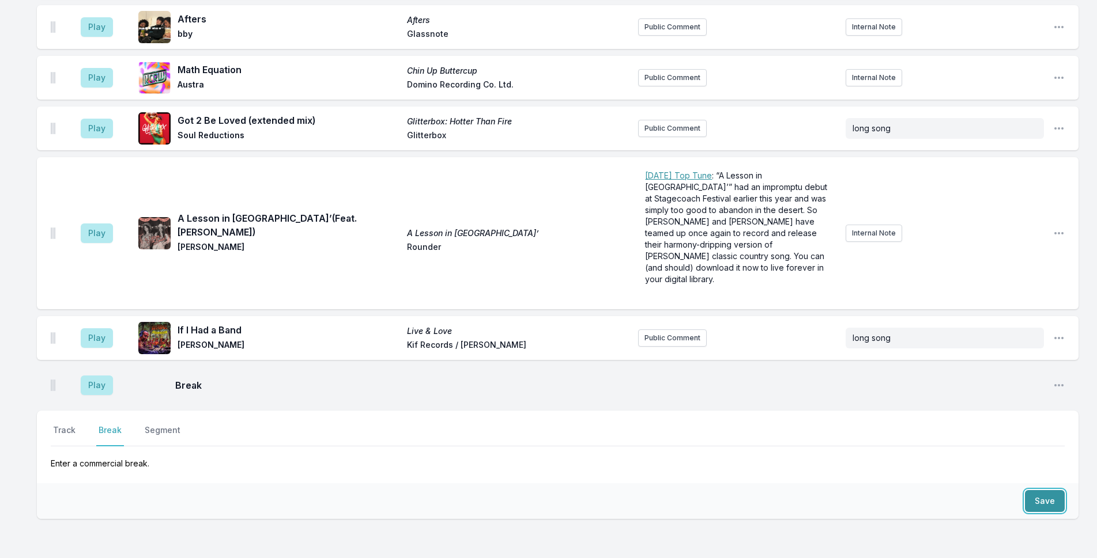
scroll to position [1608, 0]
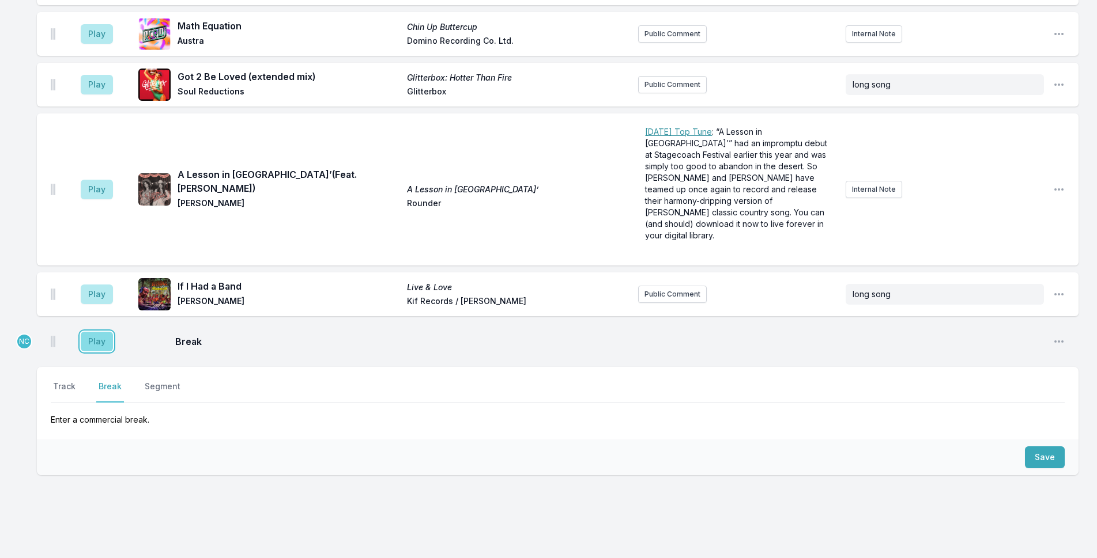
click at [89, 332] on button "Play" at bounding box center [97, 342] width 32 height 20
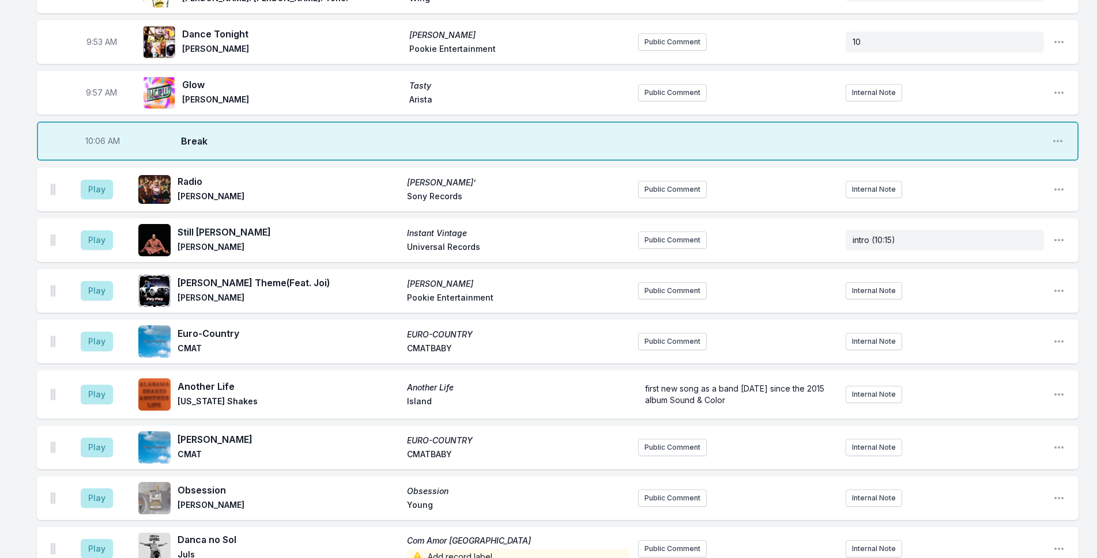
scroll to position [917, 0]
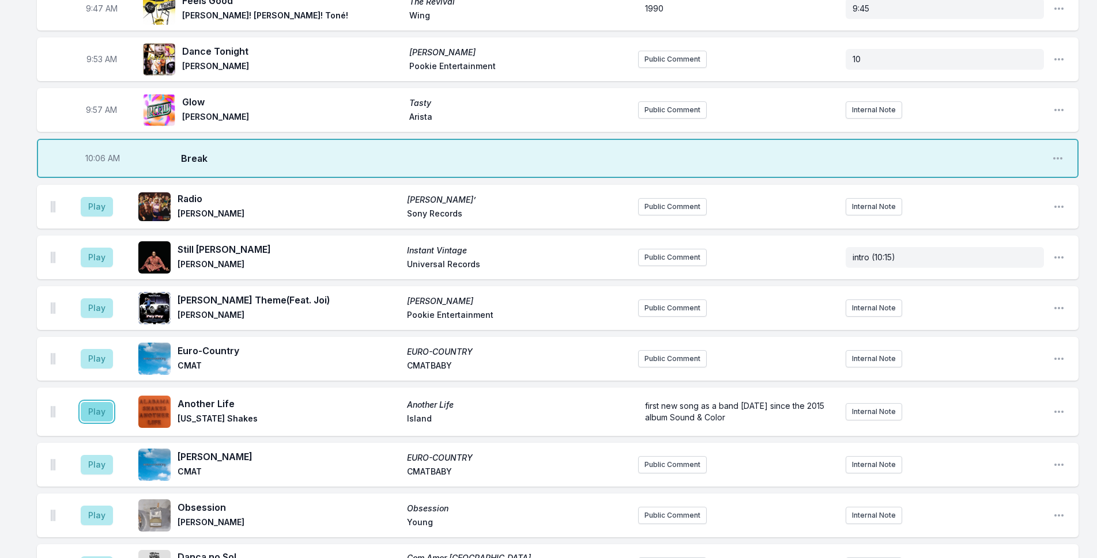
click at [94, 402] on button "Play" at bounding box center [97, 412] width 32 height 20
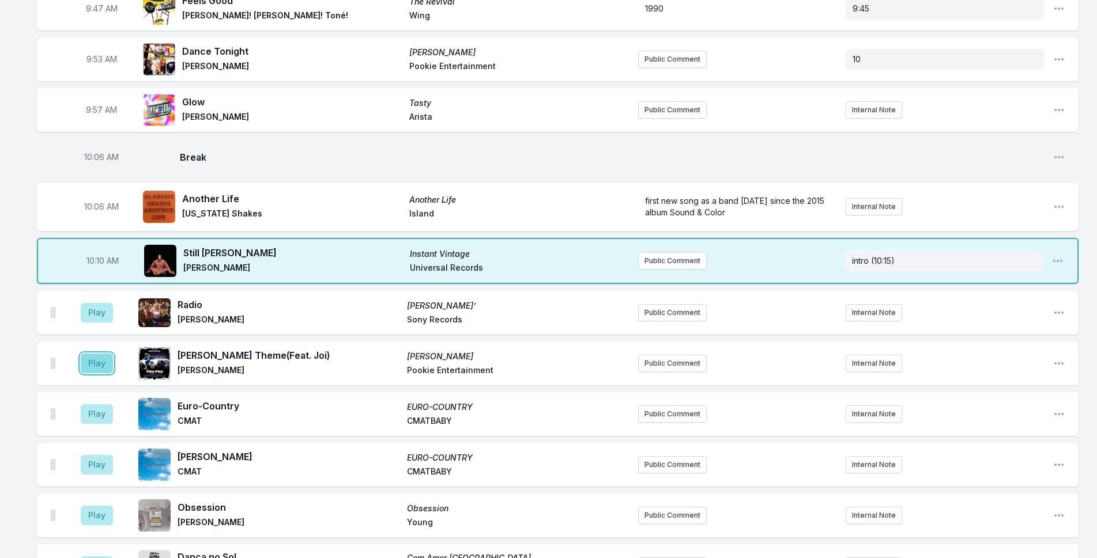
click at [95, 354] on button "Play" at bounding box center [97, 364] width 32 height 20
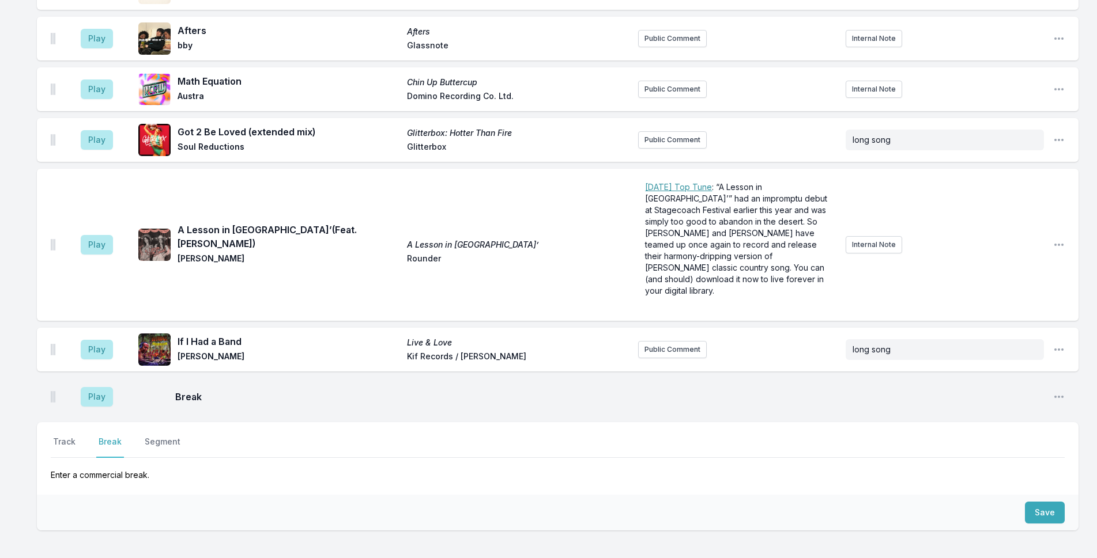
scroll to position [1982, 0]
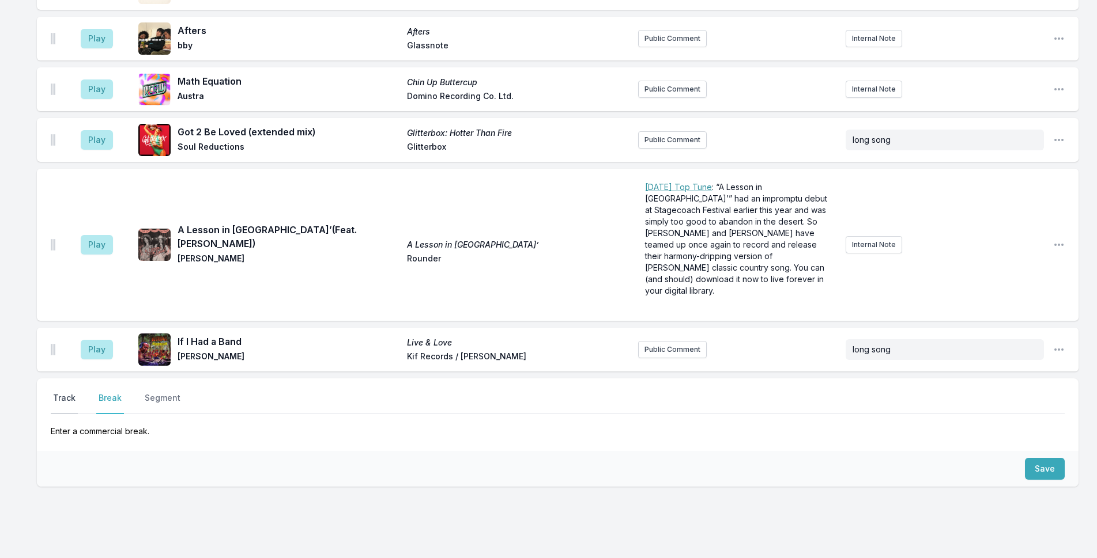
drag, startPoint x: 59, startPoint y: 357, endPoint x: 89, endPoint y: 357, distance: 29.4
click at [59, 392] on button "Track" at bounding box center [64, 403] width 27 height 22
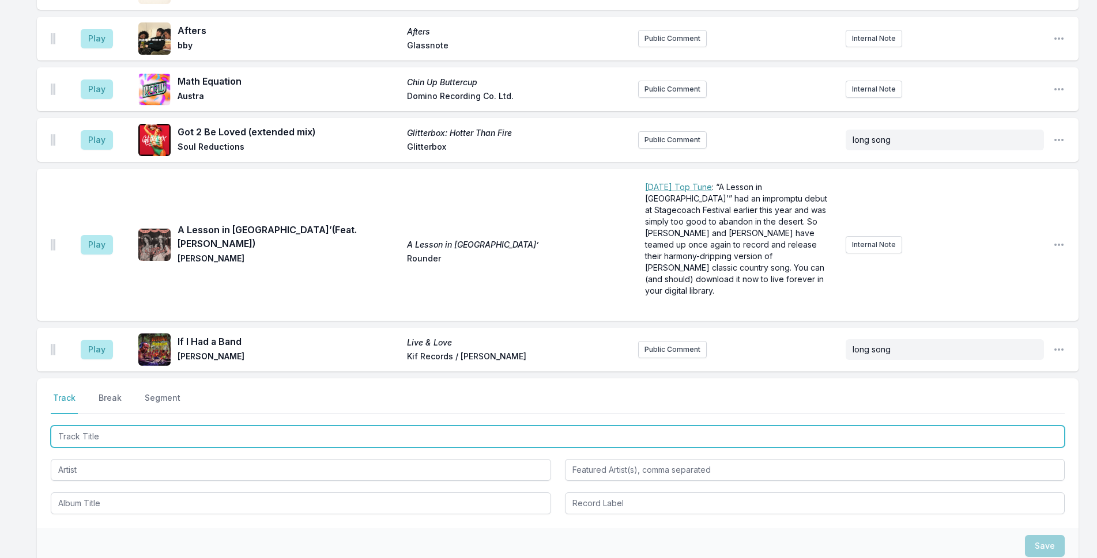
click at [251, 426] on input "Track Title" at bounding box center [558, 437] width 1014 height 22
type input "A Decade Long Sunset"
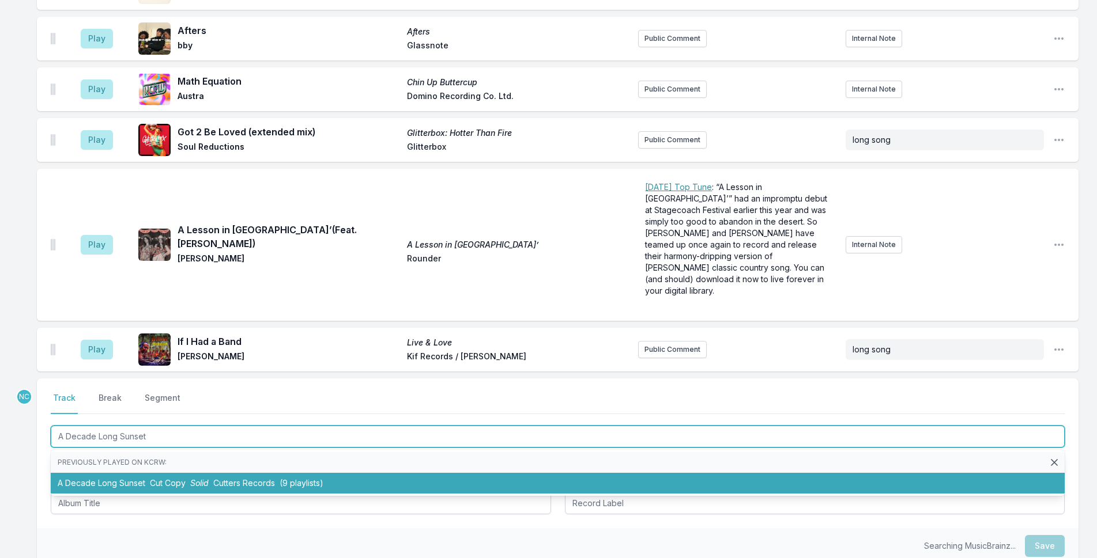
click at [293, 478] on span "(9 playlists)" at bounding box center [302, 483] width 44 height 10
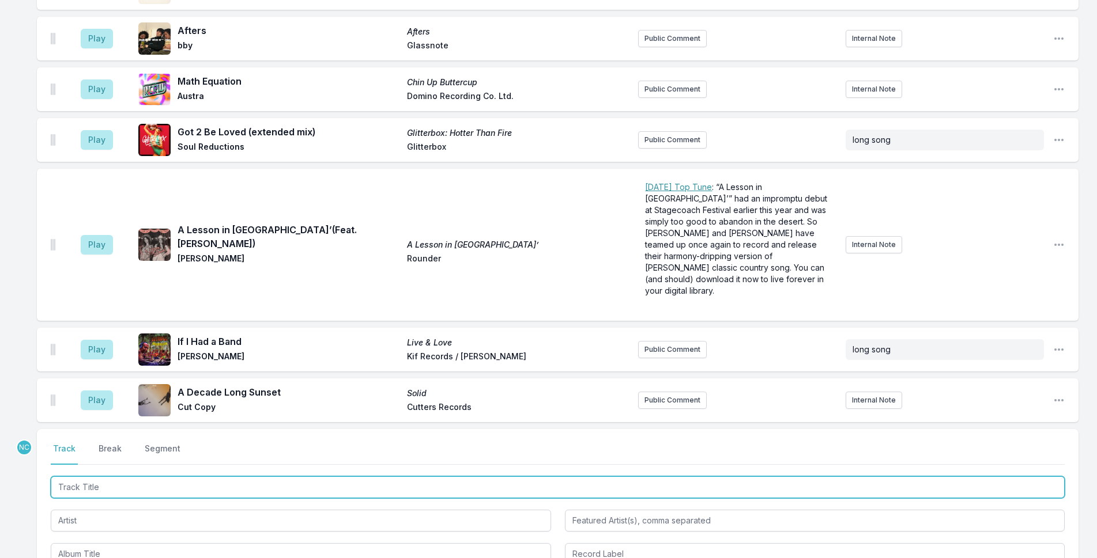
scroll to position [2033, 0]
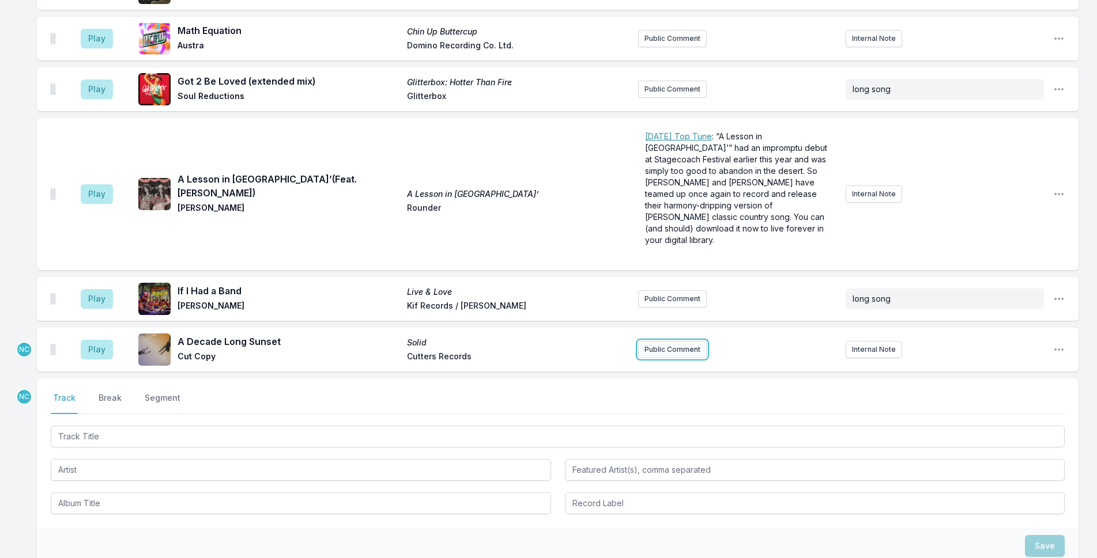
click at [669, 341] on button "Public Comment" at bounding box center [672, 349] width 69 height 17
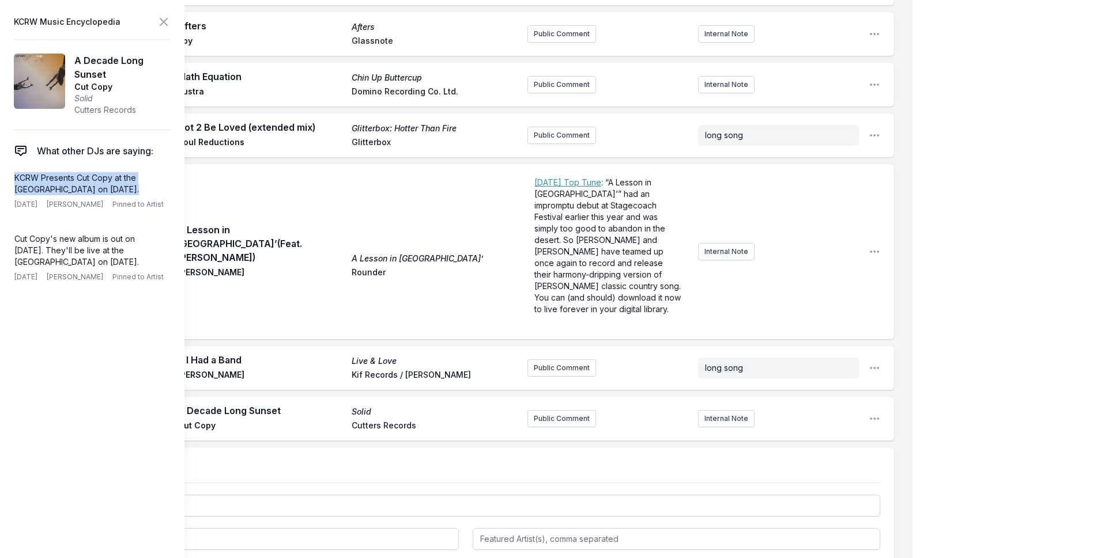
drag, startPoint x: 133, startPoint y: 189, endPoint x: 3, endPoint y: 176, distance: 130.3
click at [3, 176] on aside "KCRW Music Encyclopedia A Decade Long Sunset Cut Copy Solid Cutters Records Wha…" at bounding box center [92, 279] width 184 height 558
copy p "KCRW Presents Cut Copy at the [GEOGRAPHIC_DATA] on [DATE]."
click at [543, 410] on button "Public Comment" at bounding box center [561, 418] width 69 height 17
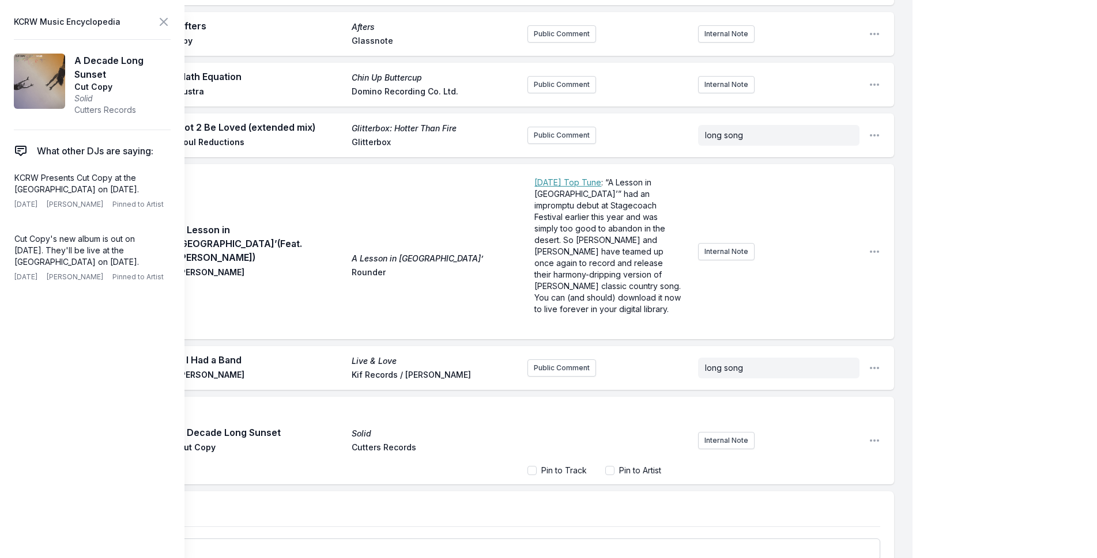
scroll to position [2076, 0]
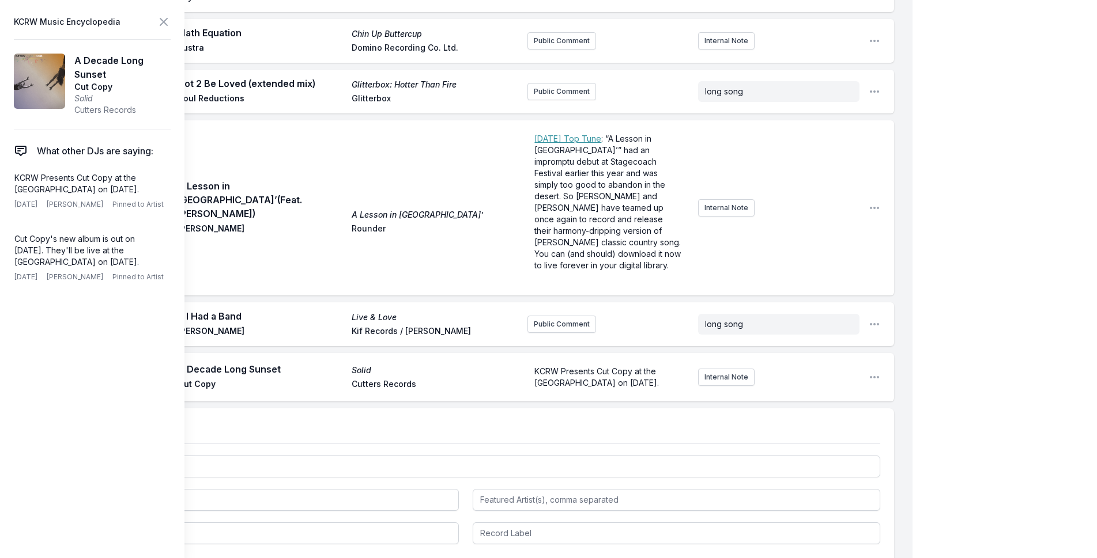
scroll to position [2037, 0]
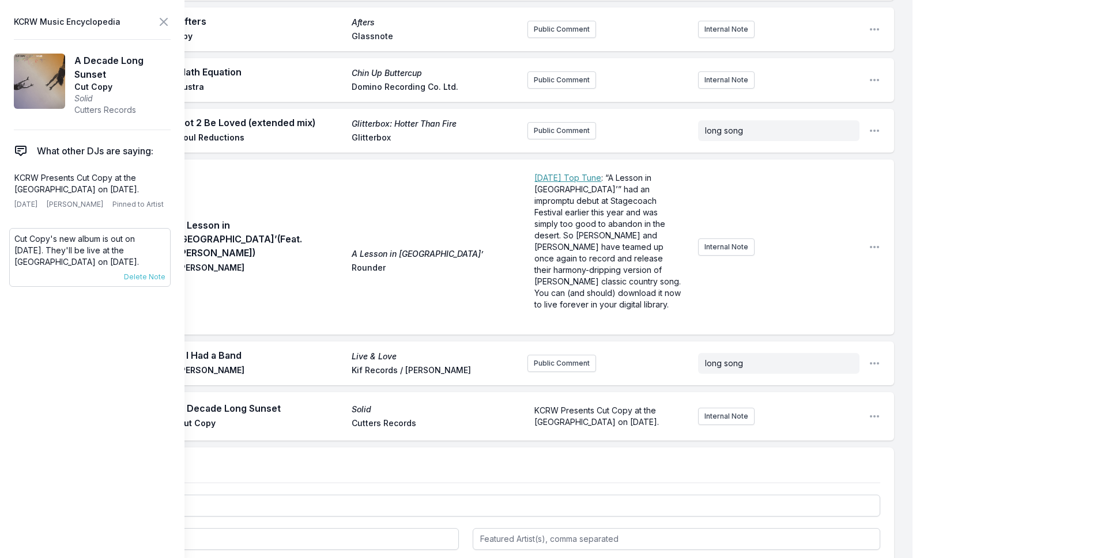
drag, startPoint x: 146, startPoint y: 273, endPoint x: 10, endPoint y: 244, distance: 138.9
click at [10, 244] on div "Cut Copy's new album is out on [DATE]. They'll be live at the [GEOGRAPHIC_DATA]…" at bounding box center [89, 257] width 161 height 59
copy p "Cut Copy's new album is out on [DATE]. They'll be live at the [GEOGRAPHIC_DATA]…"
click at [716, 408] on button "Internal Note" at bounding box center [726, 416] width 56 height 17
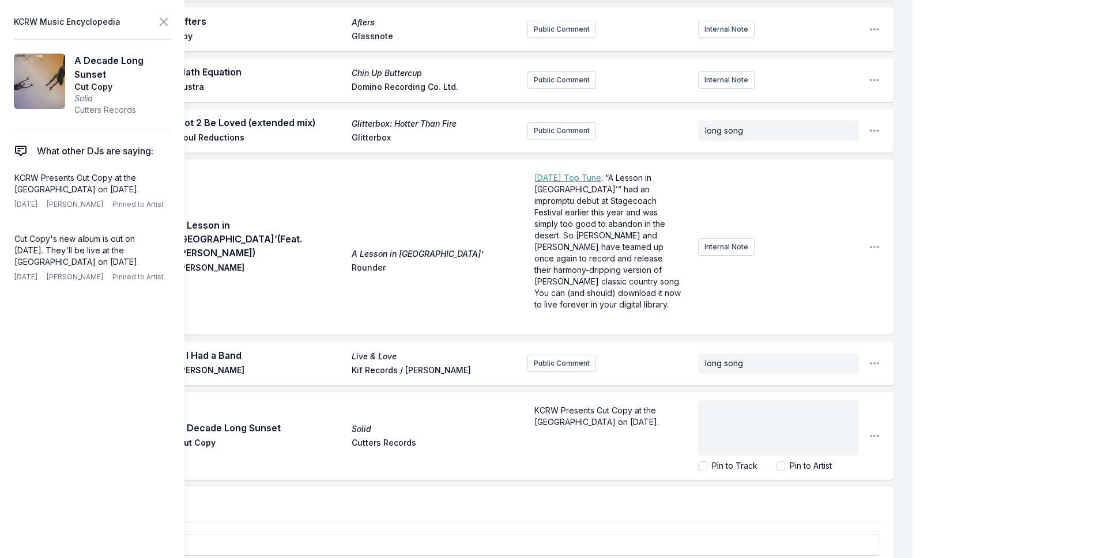
scroll to position [2076, 0]
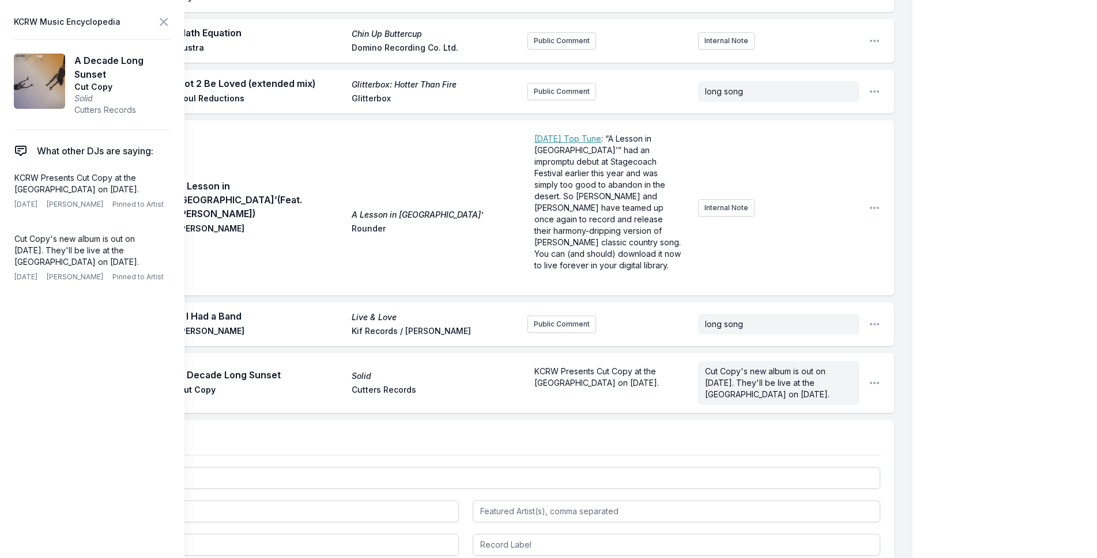
scroll to position [2049, 0]
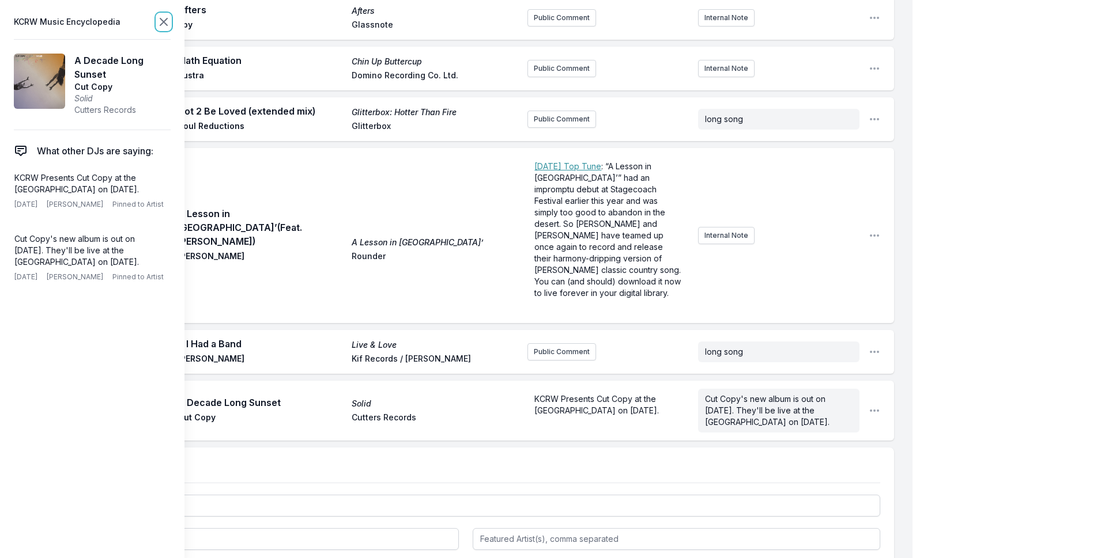
click at [168, 15] on icon at bounding box center [164, 22] width 14 height 14
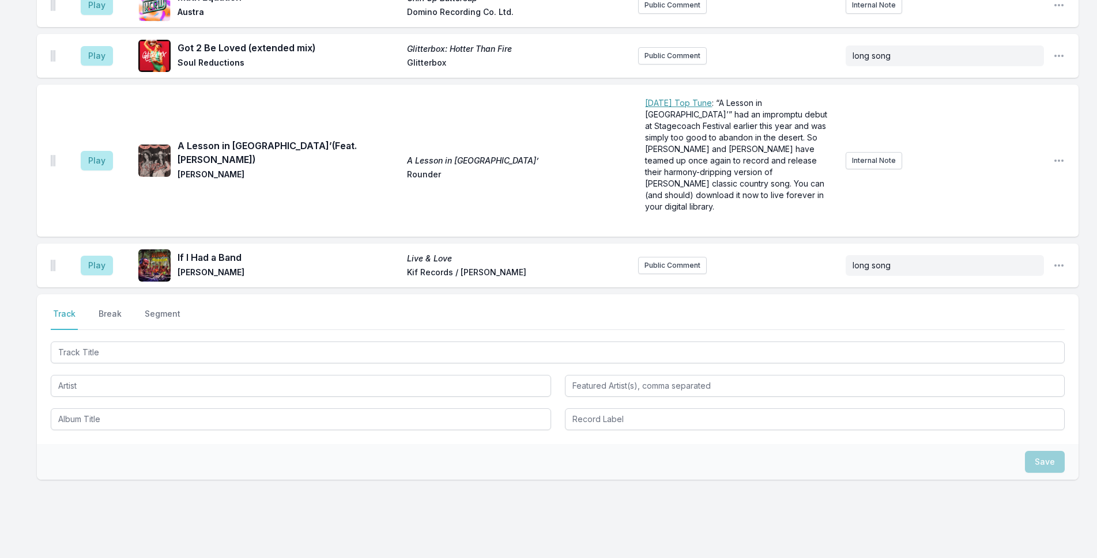
scroll to position [2126, 0]
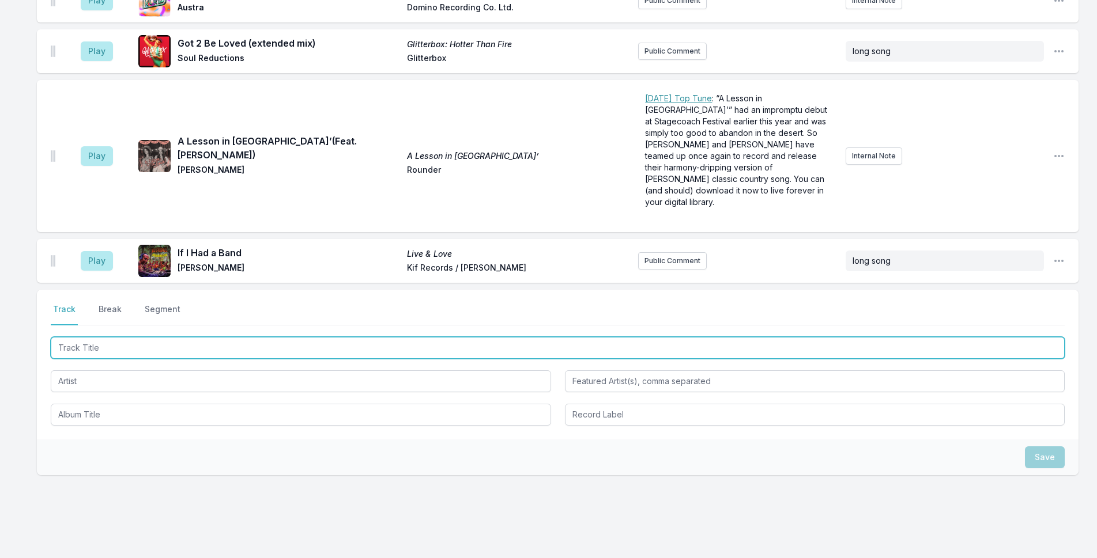
click at [262, 337] on input "Track Title" at bounding box center [558, 348] width 1014 height 22
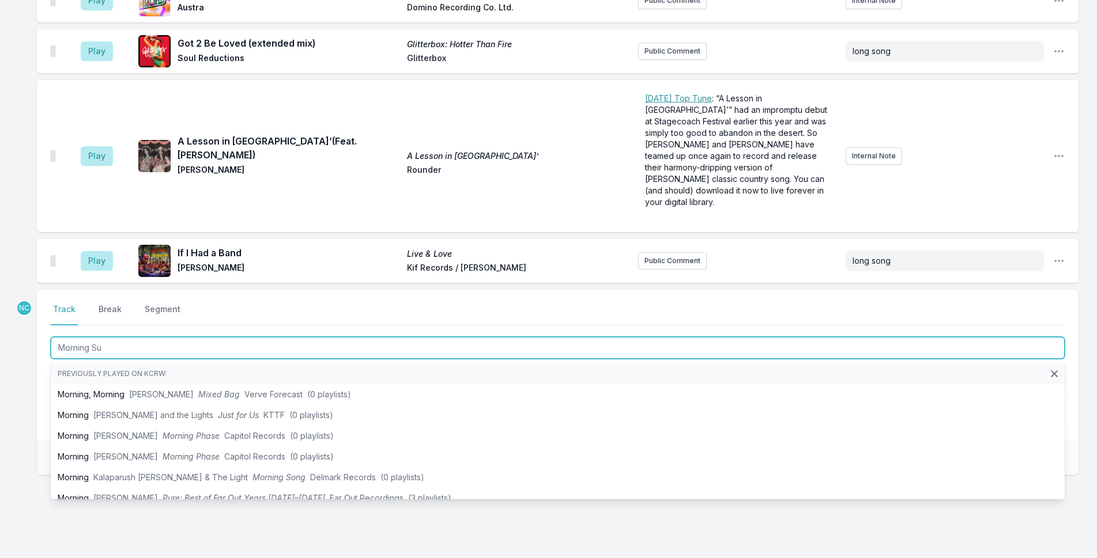
type input "Morning Sun"
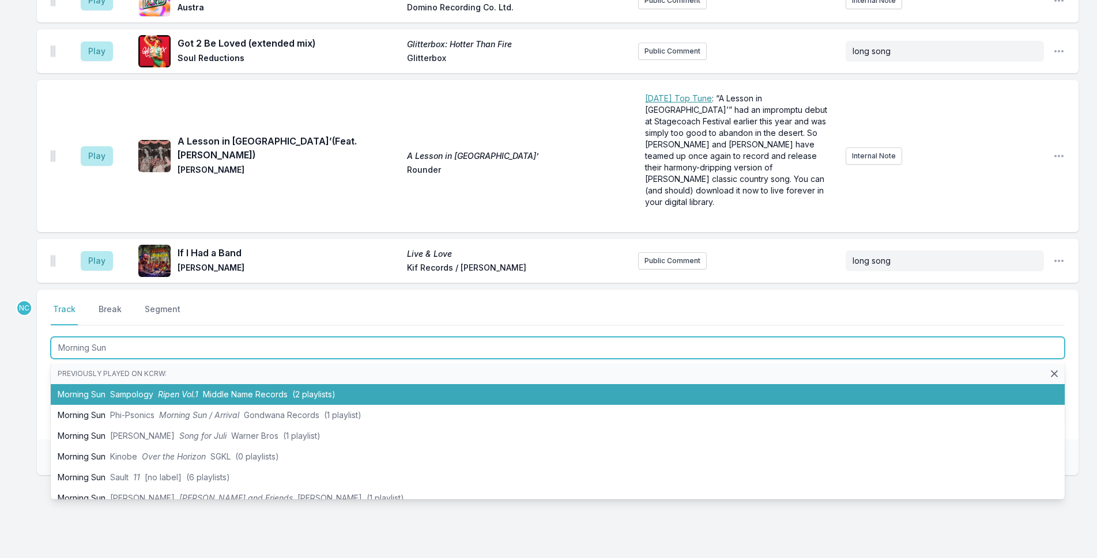
click at [269, 390] on span "Middle Name Records" at bounding box center [245, 395] width 85 height 10
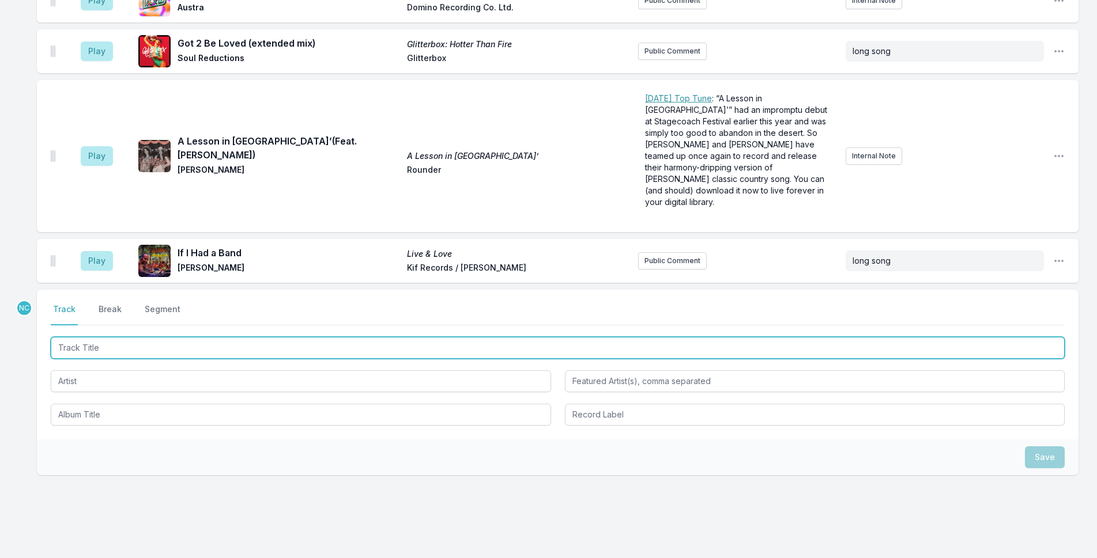
scroll to position [2177, 0]
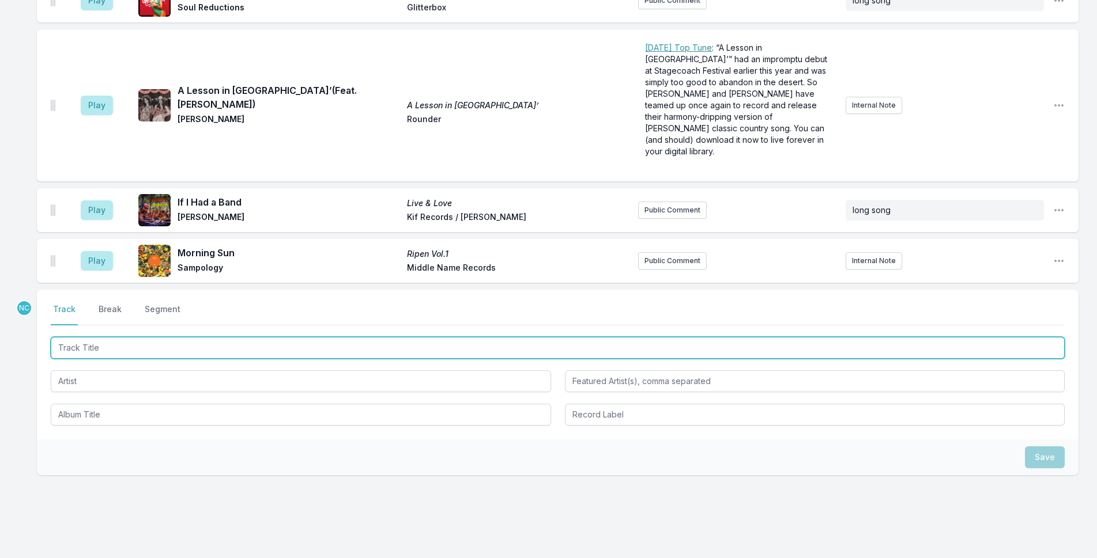
click at [422, 337] on input "Track Title" at bounding box center [558, 348] width 1014 height 22
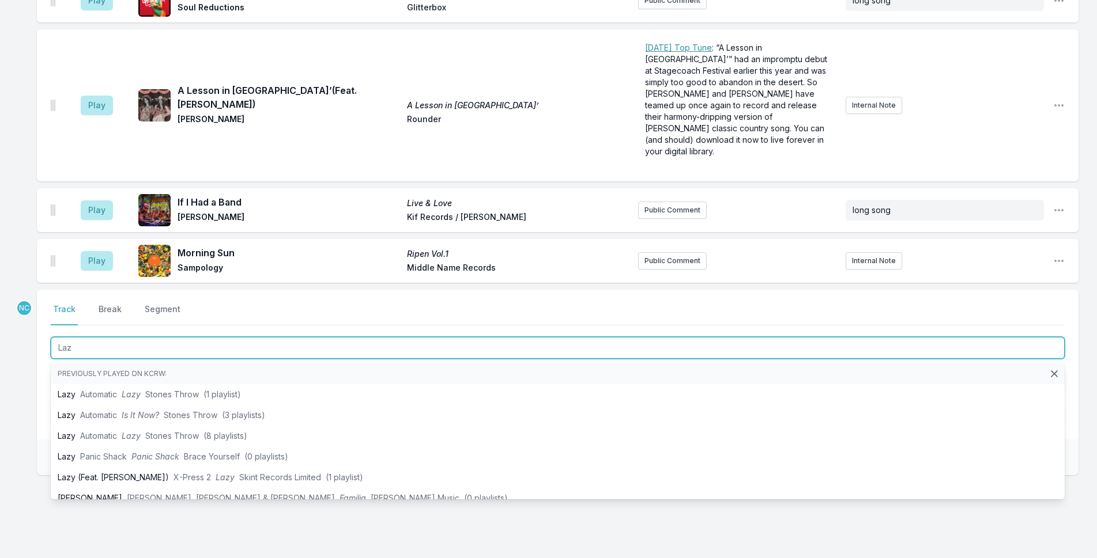
type input "Lazy"
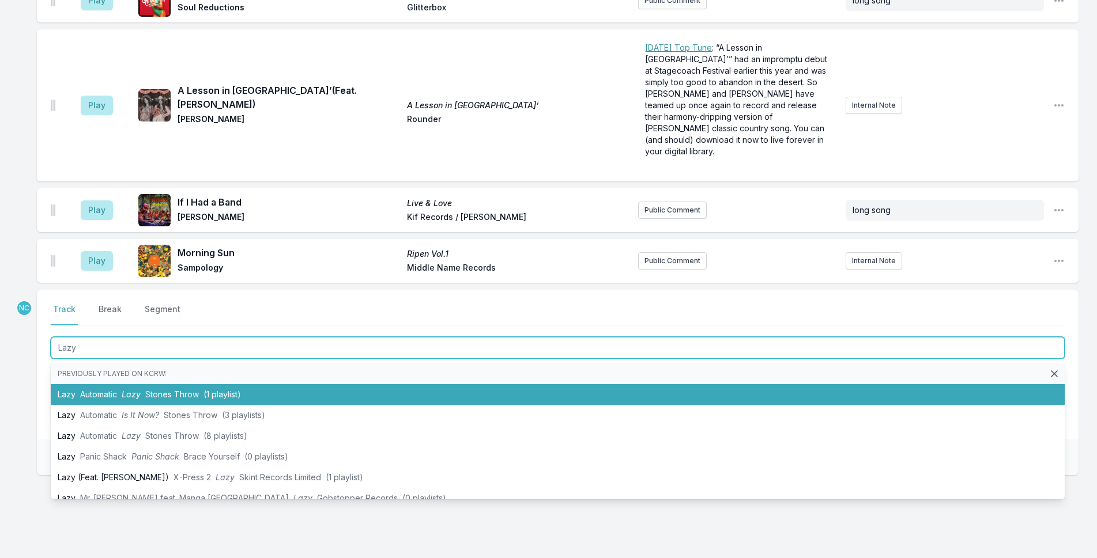
click at [277, 384] on li "Lazy Automatic Lazy Stones Throw (1 playlist)" at bounding box center [558, 394] width 1014 height 21
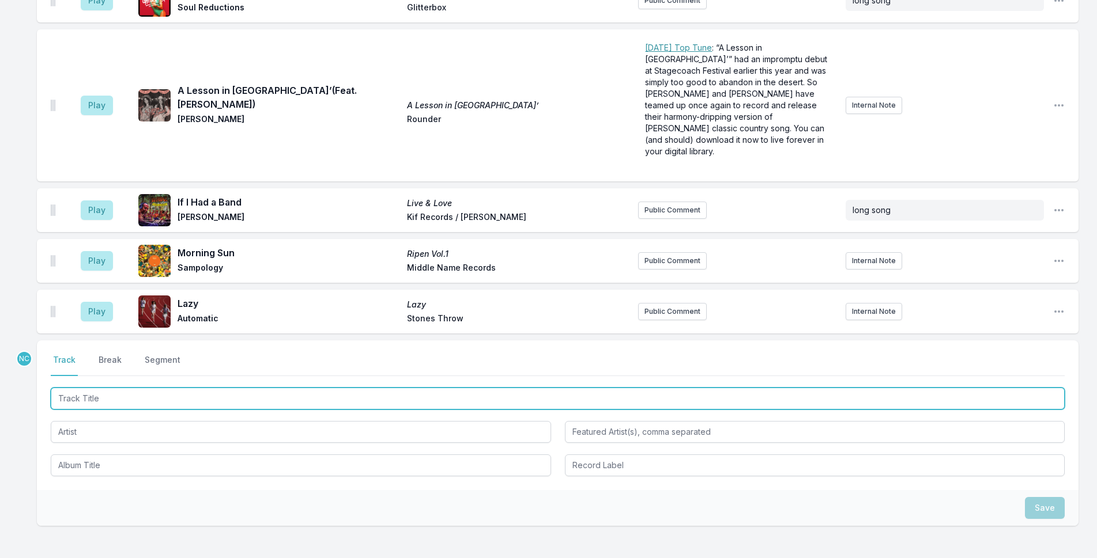
scroll to position [2227, 0]
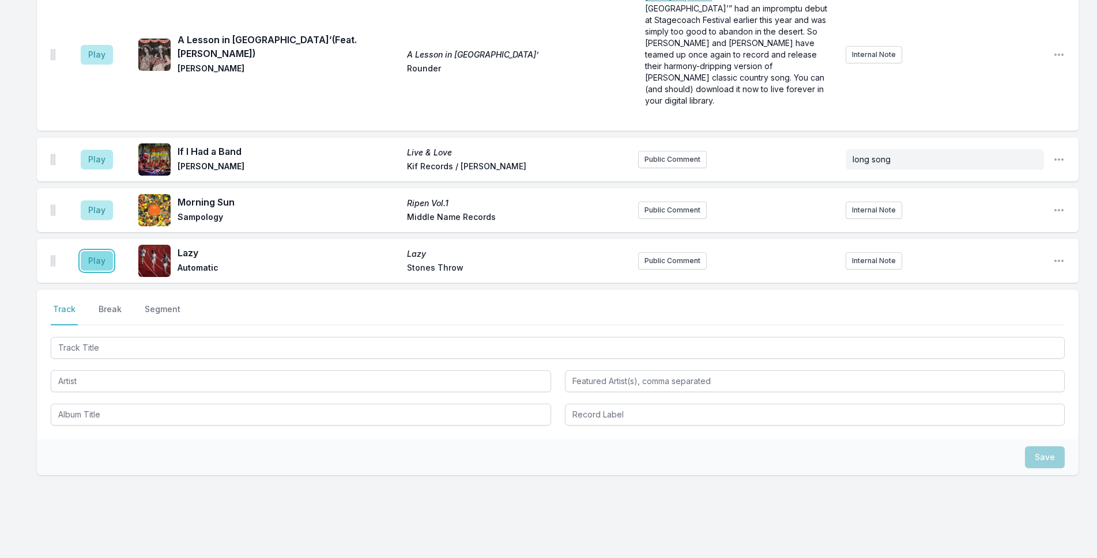
click at [105, 251] on button "Play" at bounding box center [97, 261] width 32 height 20
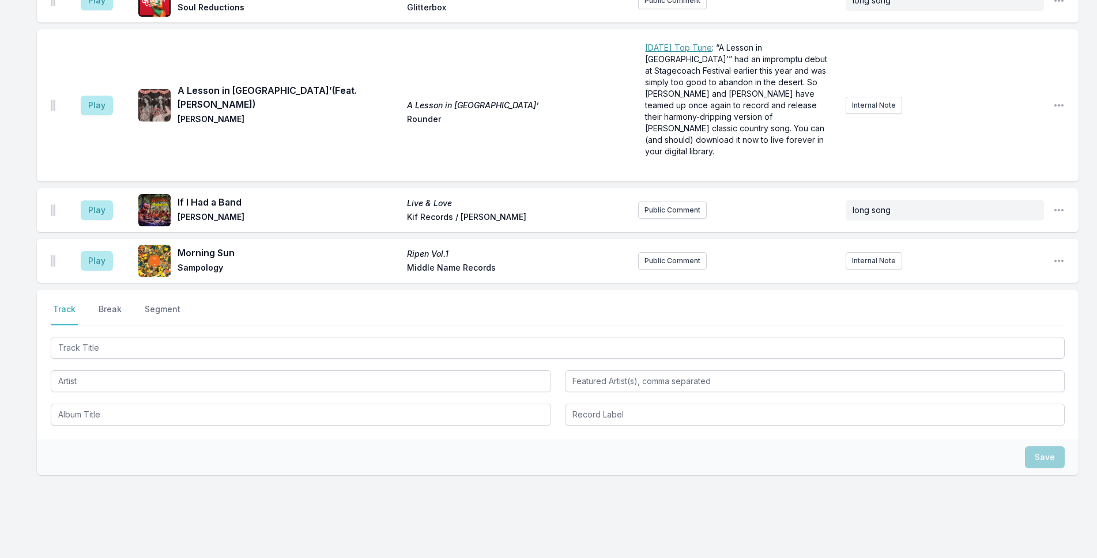
scroll to position [2278, 0]
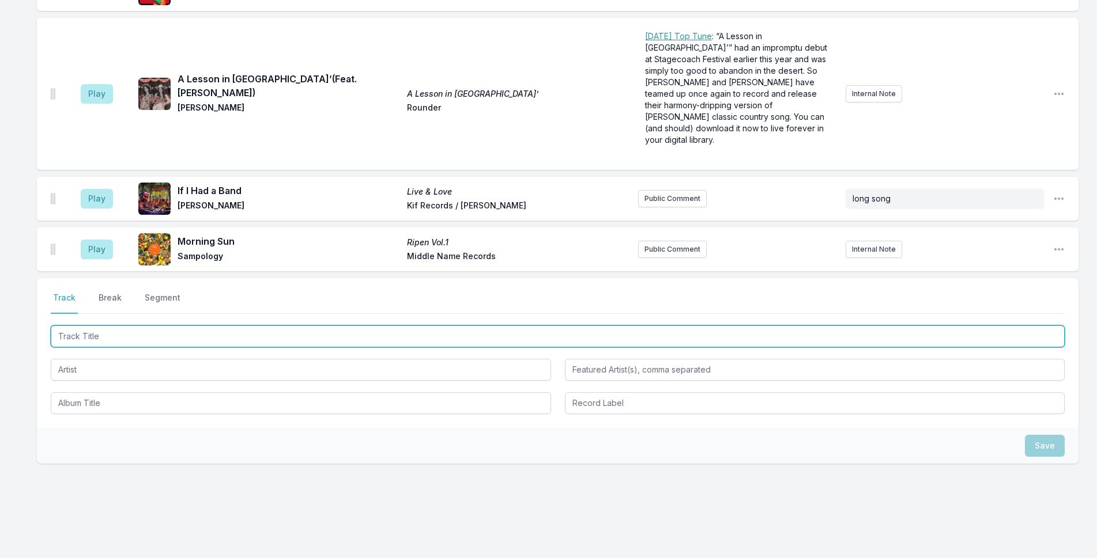
drag, startPoint x: 178, startPoint y: 324, endPoint x: 1106, endPoint y: 167, distance: 941.7
click at [202, 326] on input "Track Title" at bounding box center [558, 337] width 1014 height 22
type input "Stronger Than Pride"
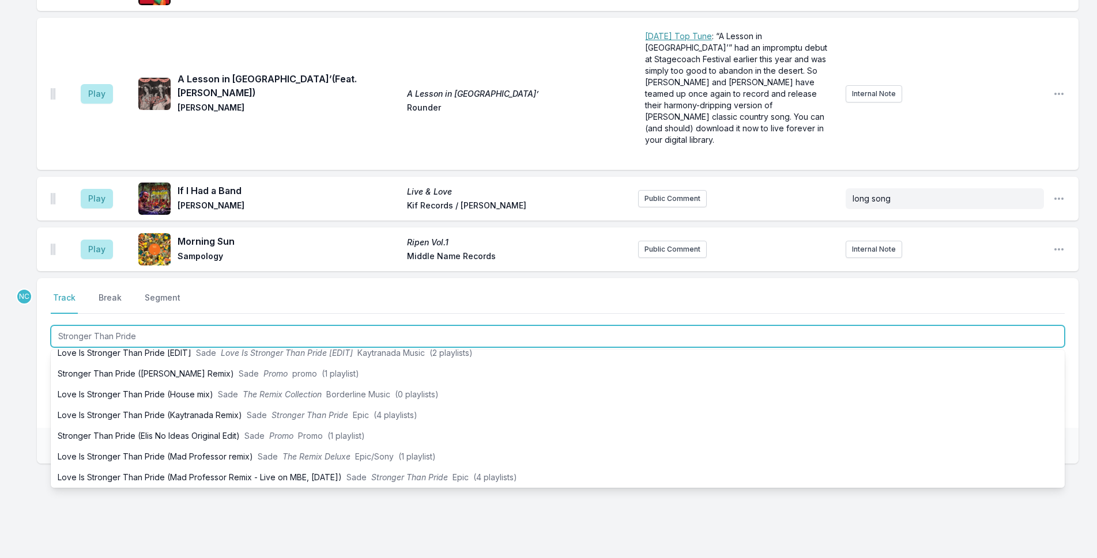
scroll to position [240, 0]
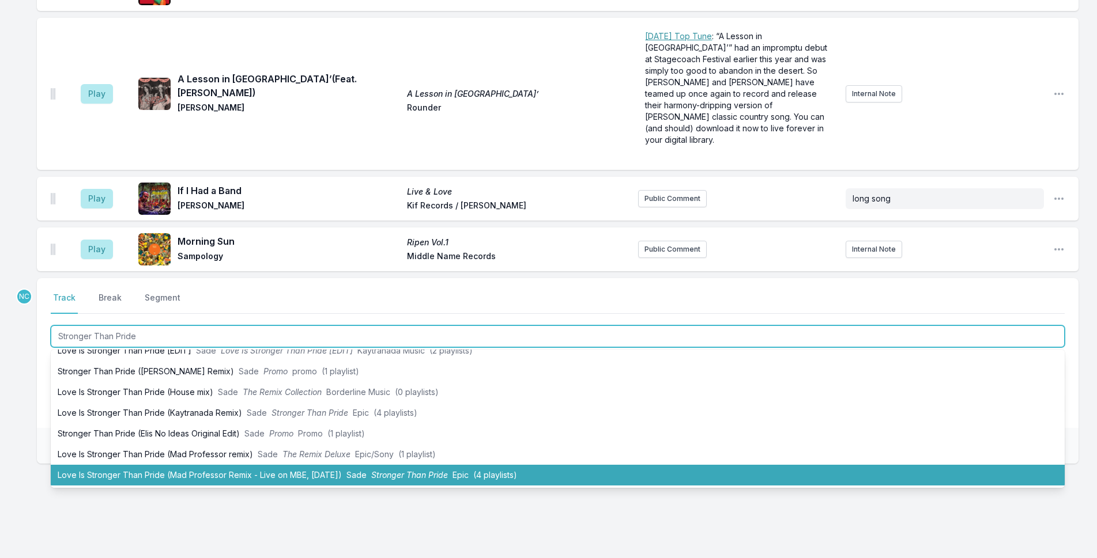
click at [269, 465] on li "Love Is Stronger Than Pride (Mad Professor Remix - Live on MBE, [DATE]) Sade St…" at bounding box center [558, 475] width 1014 height 21
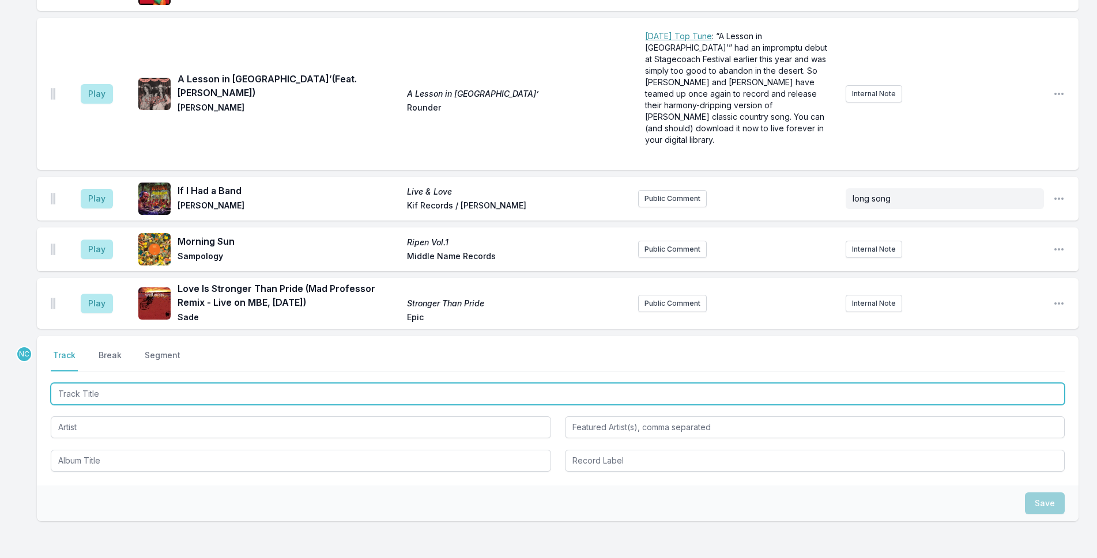
scroll to position [2336, 0]
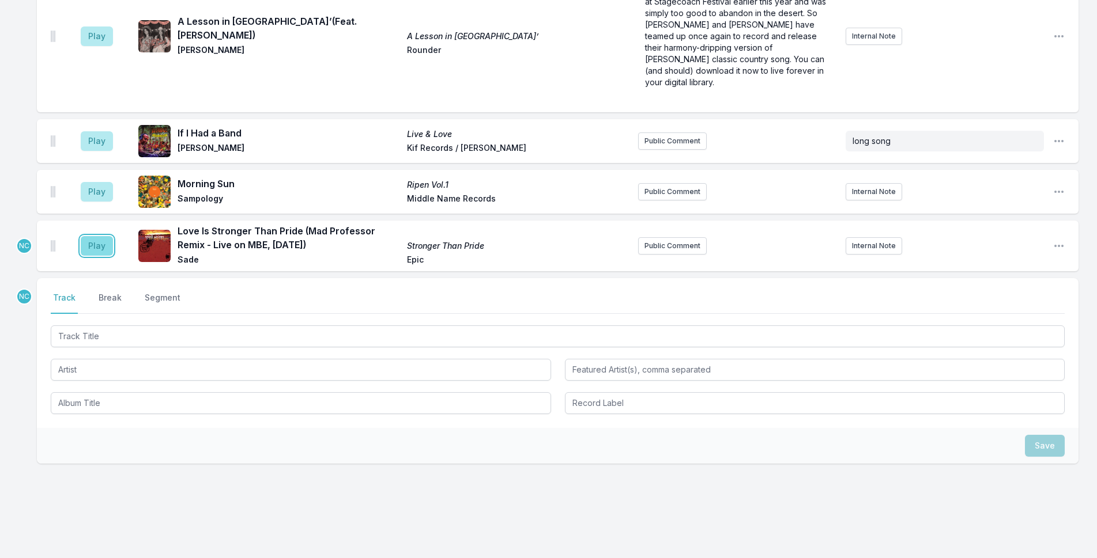
click at [97, 236] on button "Play" at bounding box center [97, 246] width 32 height 20
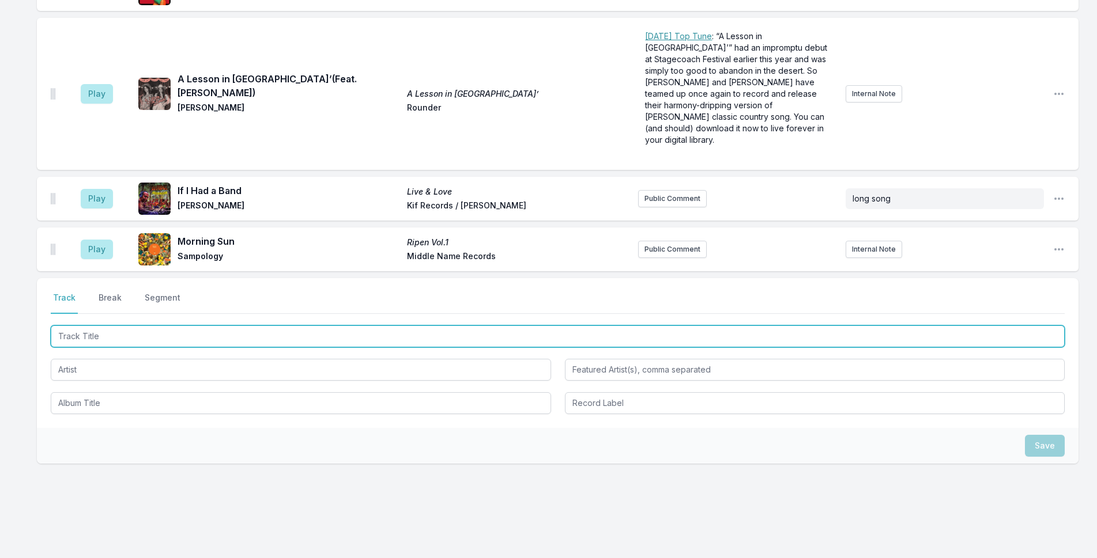
click at [419, 326] on input "Track Title" at bounding box center [558, 337] width 1014 height 22
type input "Desire"
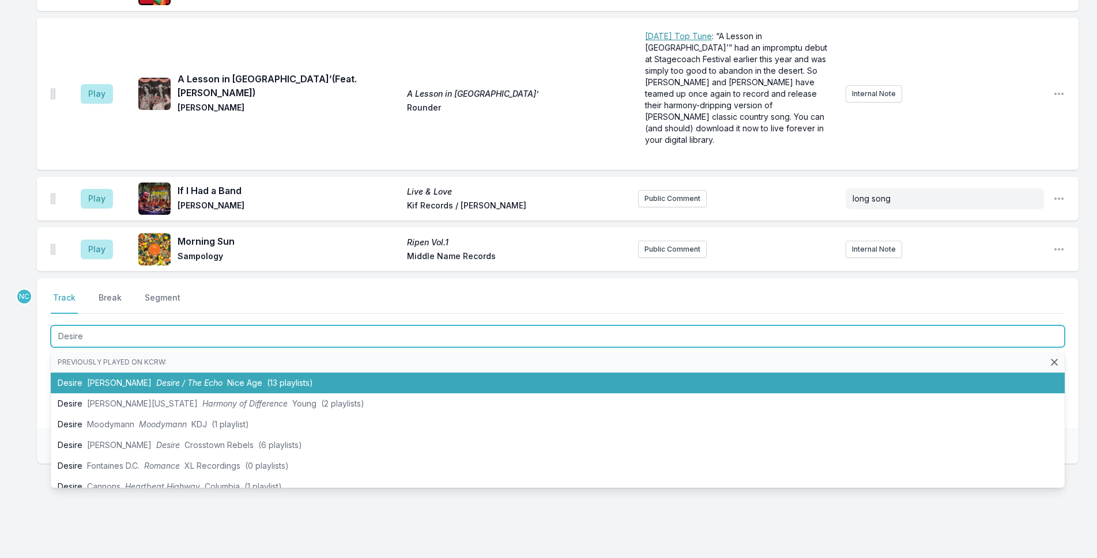
click at [227, 378] on span "Nice Age" at bounding box center [244, 383] width 35 height 10
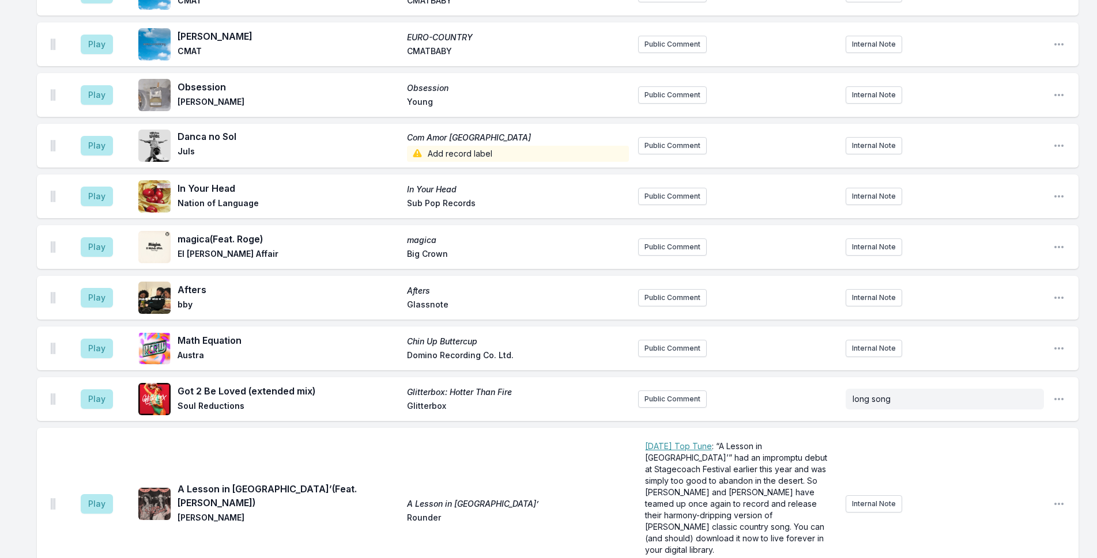
scroll to position [2387, 0]
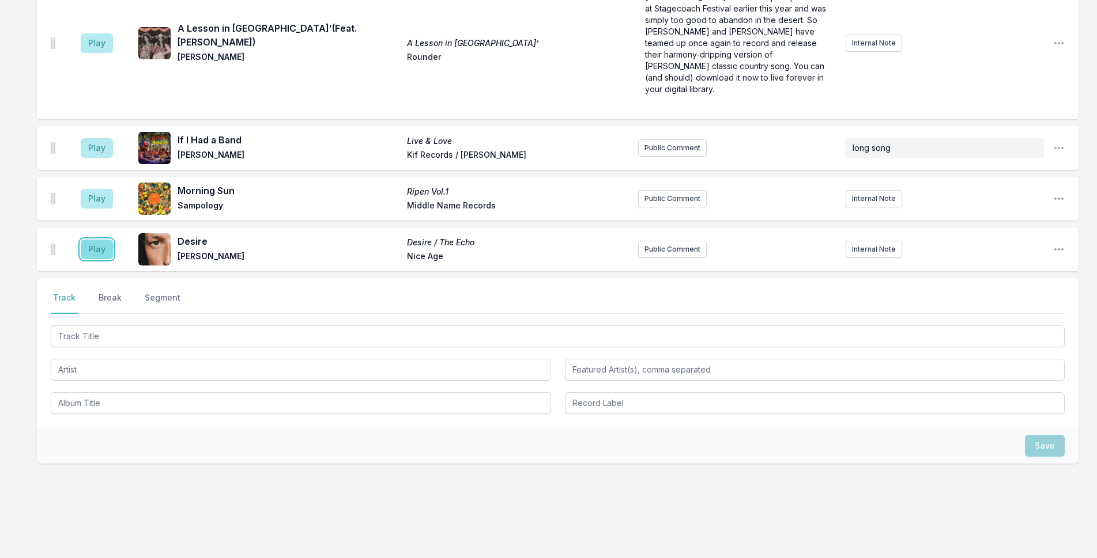
click at [102, 240] on button "Play" at bounding box center [97, 250] width 32 height 20
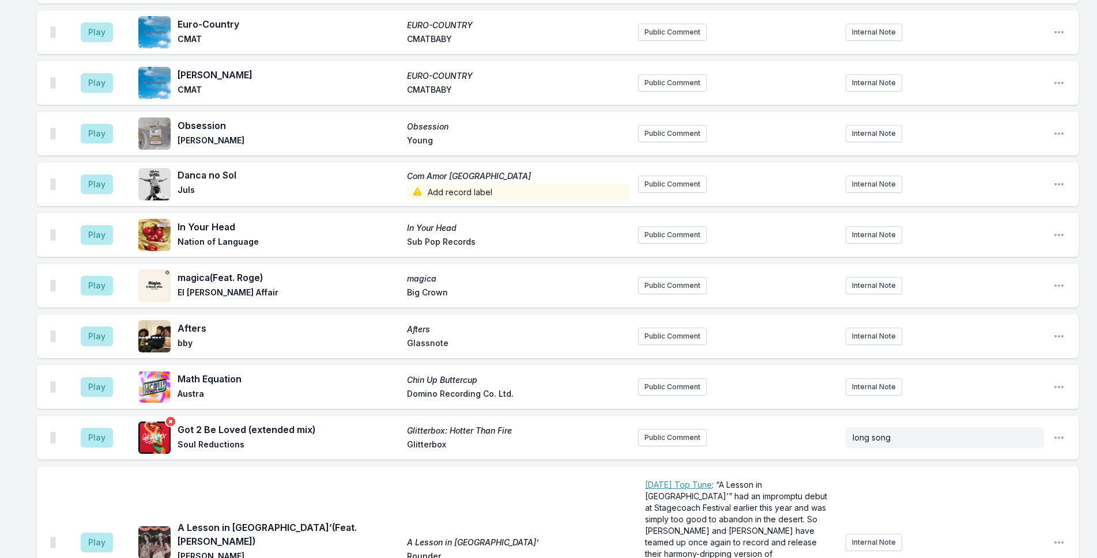
scroll to position [1868, 0]
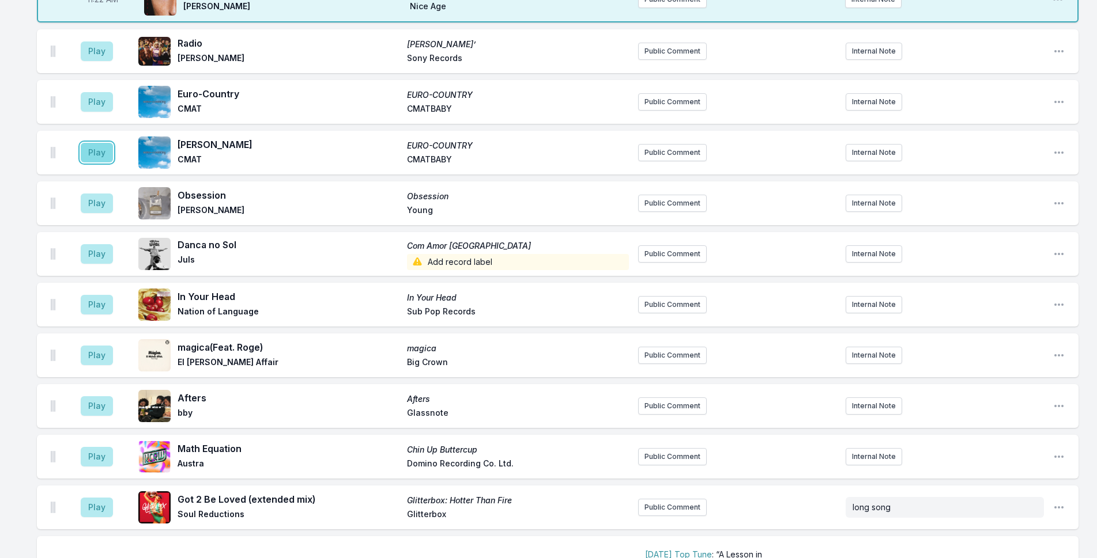
click at [88, 143] on button "Play" at bounding box center [97, 153] width 32 height 20
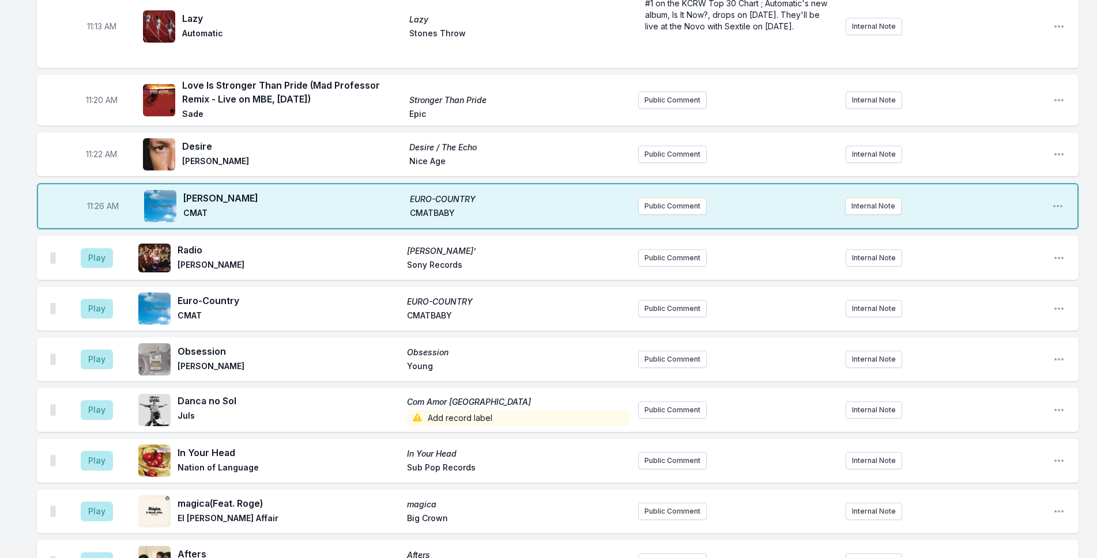
scroll to position [1579, 0]
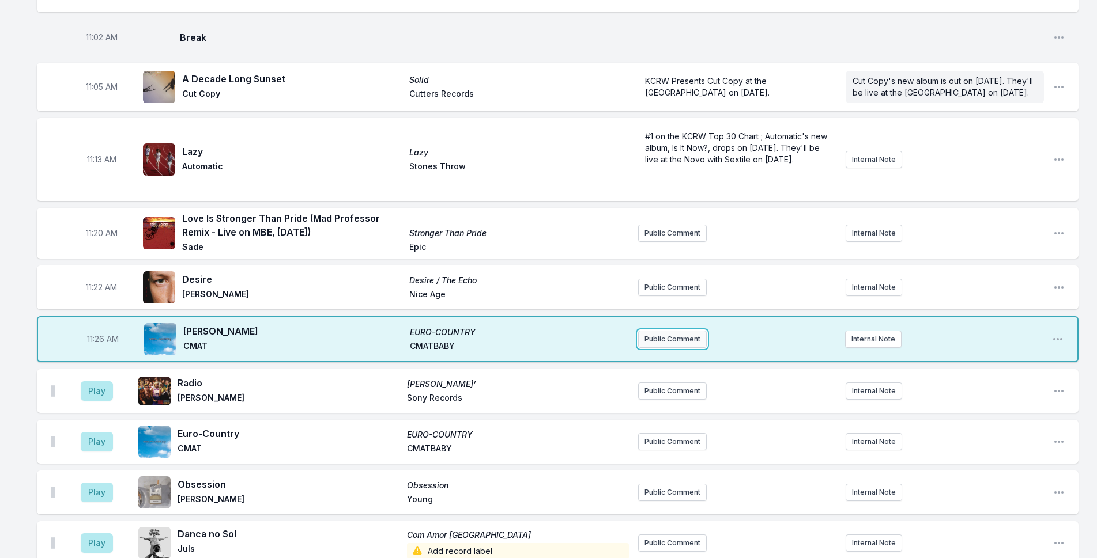
click at [675, 333] on button "Public Comment" at bounding box center [672, 339] width 69 height 17
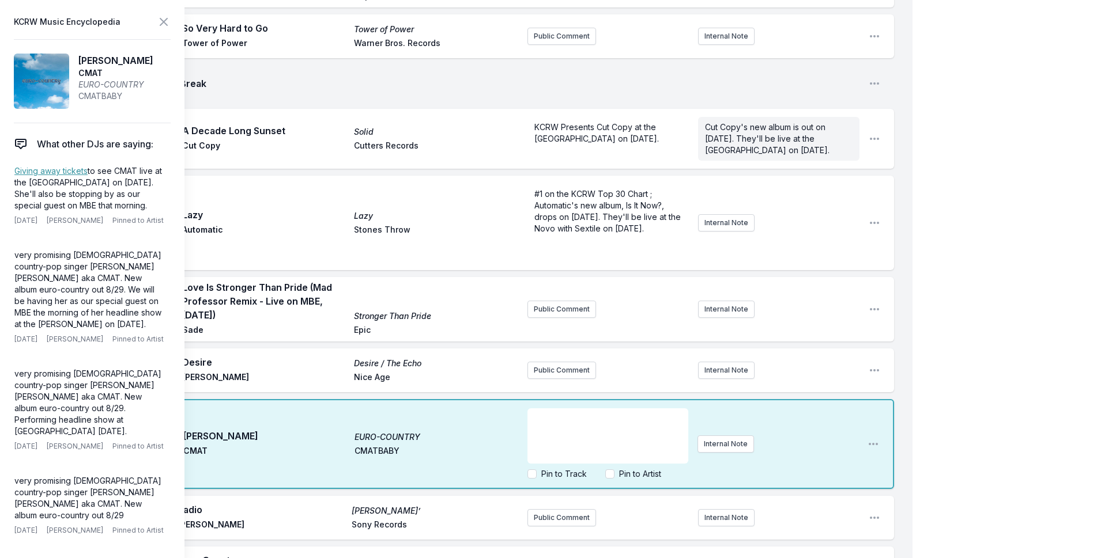
click at [579, 411] on div "﻿" at bounding box center [607, 436] width 161 height 55
click at [58, 168] on link "Giving away tickets" at bounding box center [50, 171] width 73 height 10
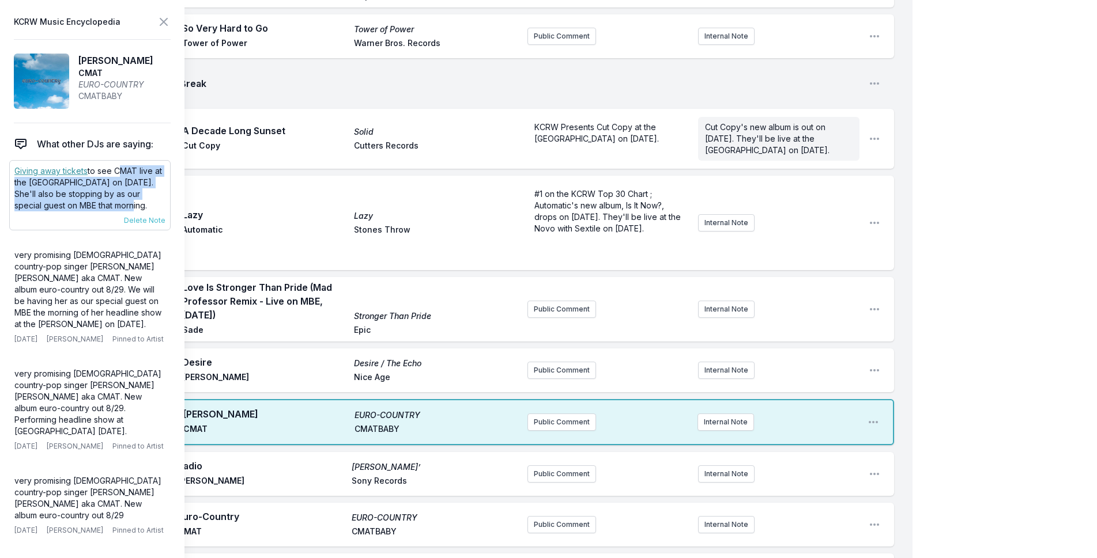
drag, startPoint x: 116, startPoint y: 168, endPoint x: 167, endPoint y: 204, distance: 62.5
click at [167, 204] on div "Giving away tickets to see CMAT live at the [GEOGRAPHIC_DATA] on [DATE]. She'll…" at bounding box center [89, 195] width 161 height 70
copy p "CMAT live at the [GEOGRAPHIC_DATA] on [DATE]. She'll also be stopping by as our…"
click at [586, 414] on button "Public Comment" at bounding box center [561, 422] width 69 height 17
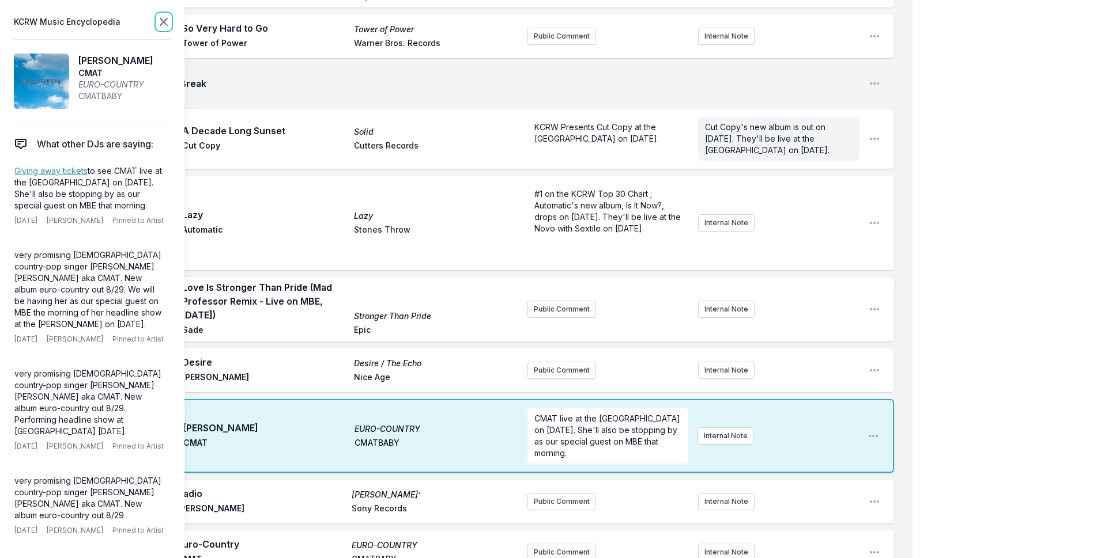
click at [161, 19] on icon at bounding box center [163, 21] width 7 height 7
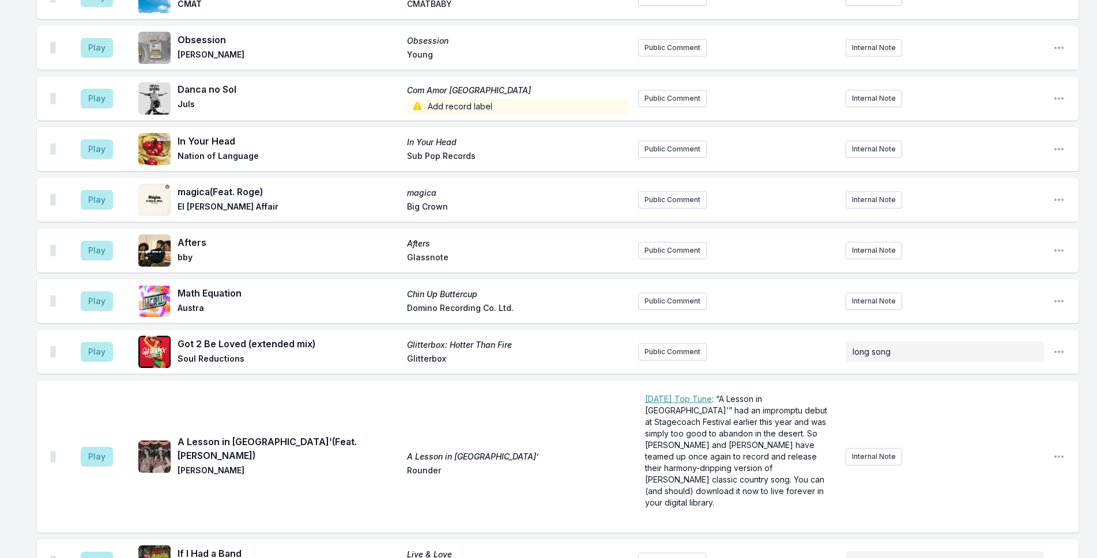
scroll to position [2270, 0]
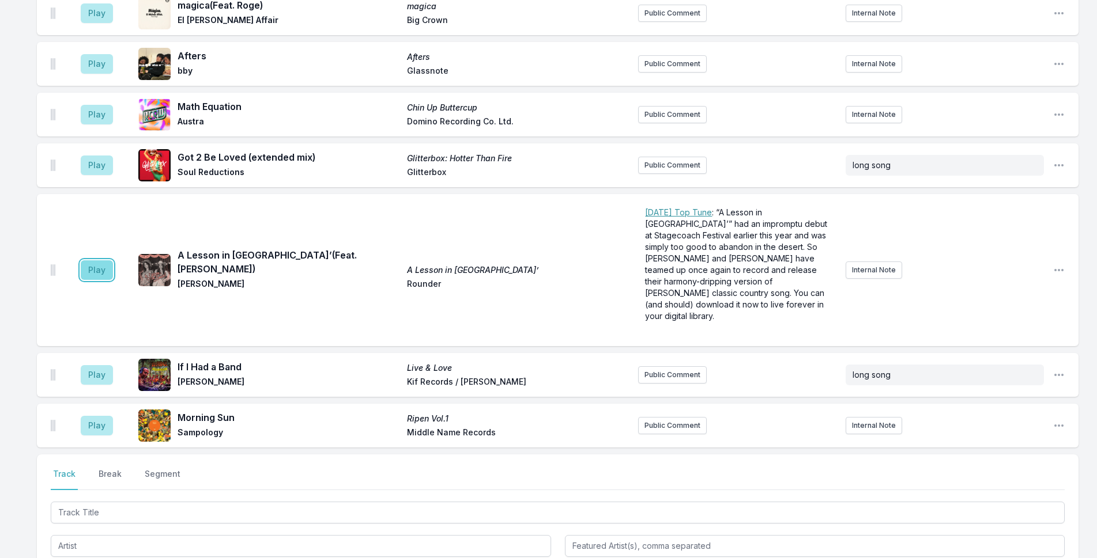
click at [95, 260] on button "Play" at bounding box center [97, 270] width 32 height 20
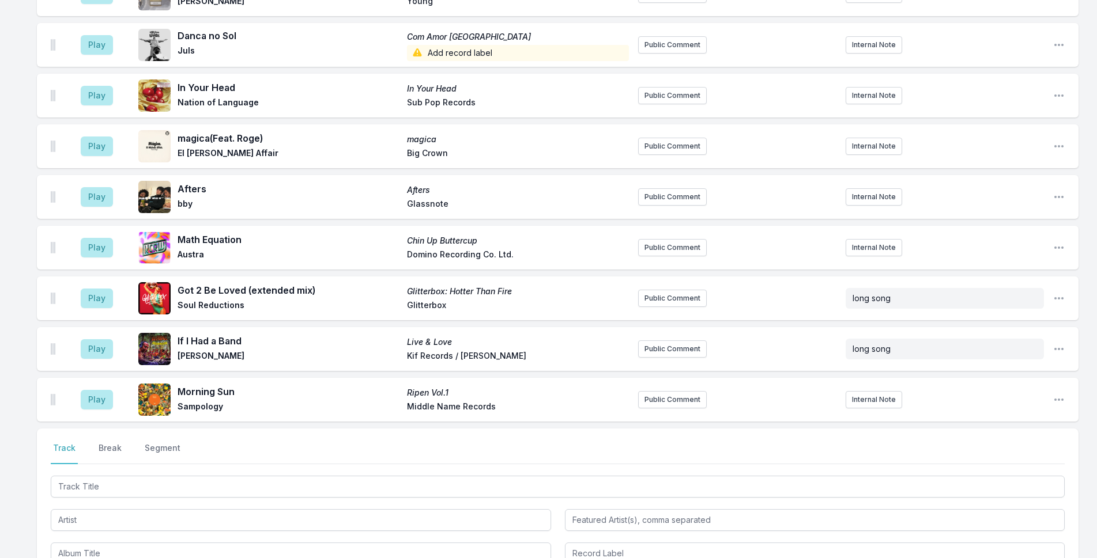
scroll to position [2446, 0]
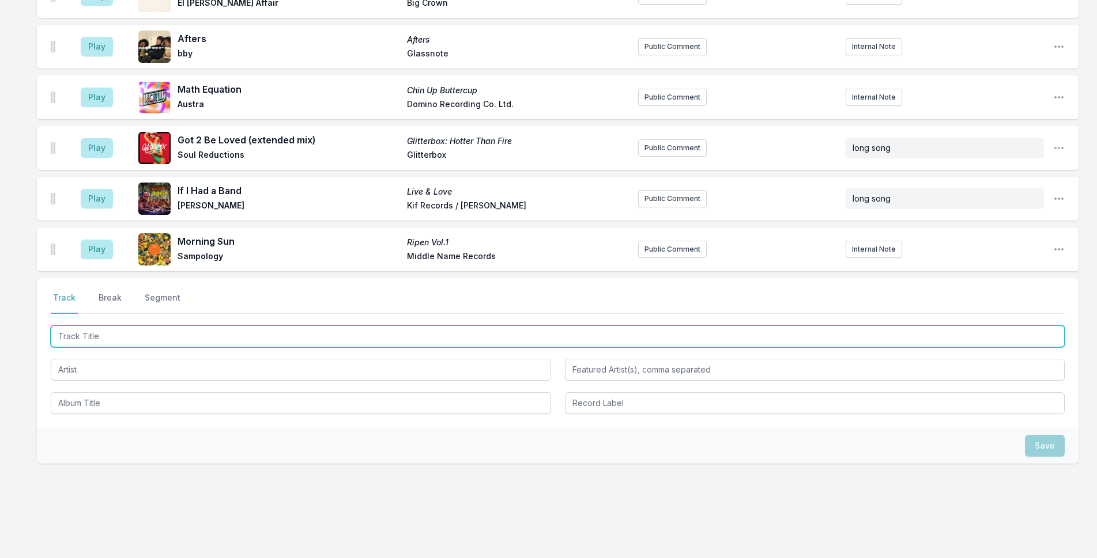
drag, startPoint x: 355, startPoint y: 322, endPoint x: 398, endPoint y: 322, distance: 42.6
click at [359, 326] on input "Track Title" at bounding box center [558, 337] width 1014 height 22
type input "z"
type input "Chateau Blues"
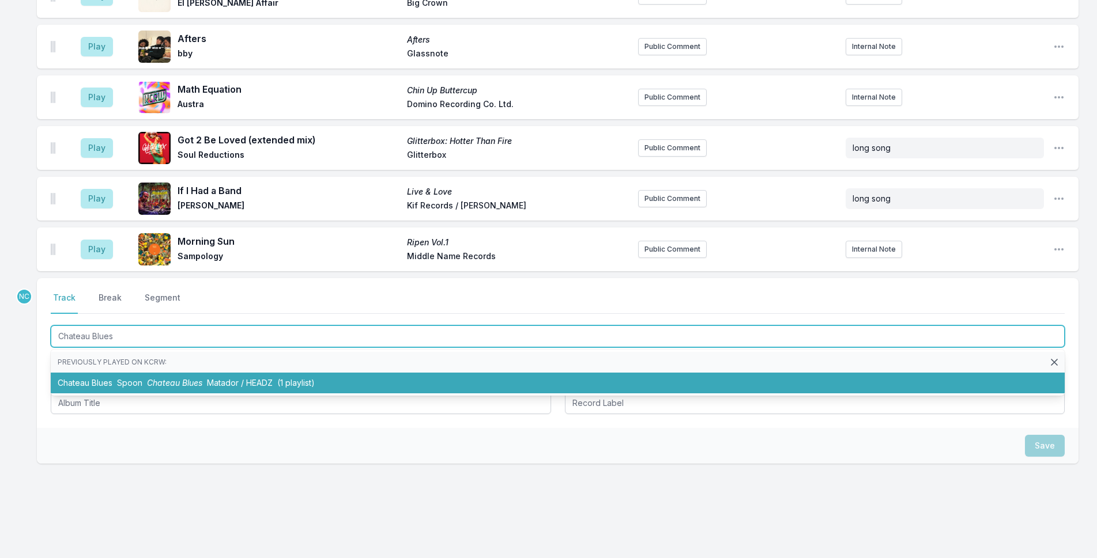
click at [209, 378] on span "Matador / HEADZ" at bounding box center [240, 383] width 66 height 10
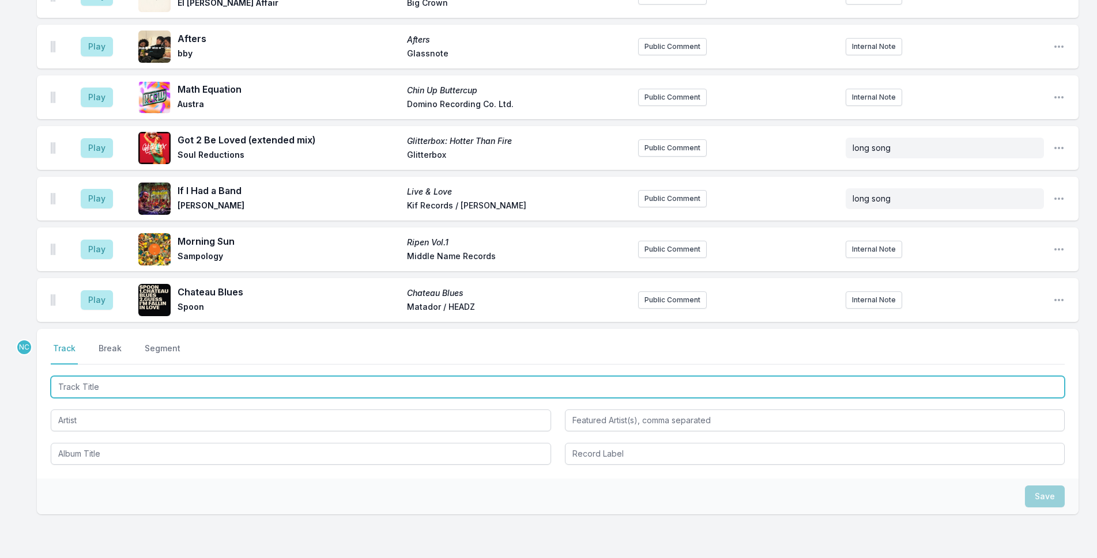
scroll to position [2497, 0]
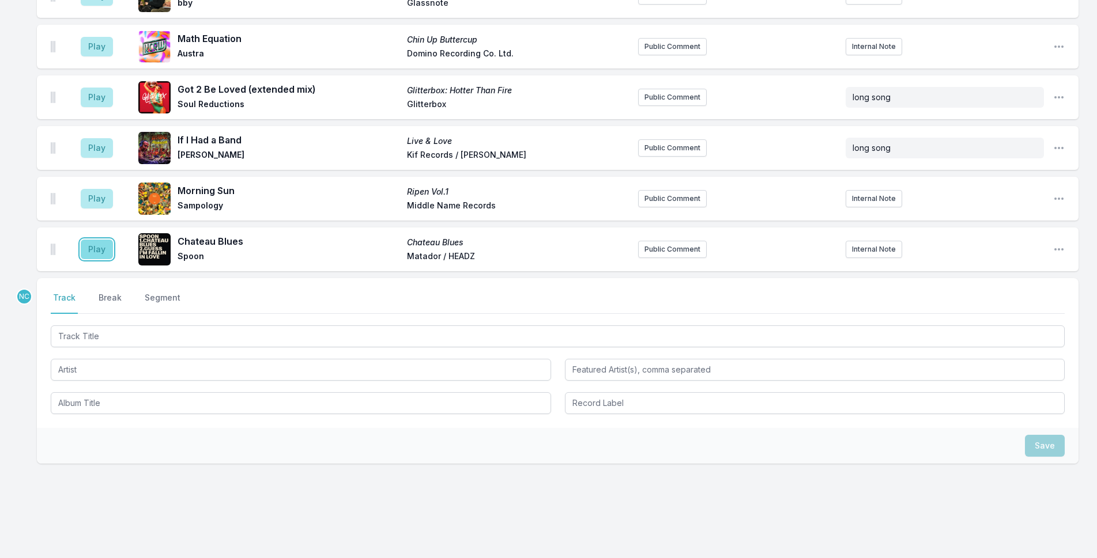
click at [102, 240] on button "Play" at bounding box center [97, 250] width 32 height 20
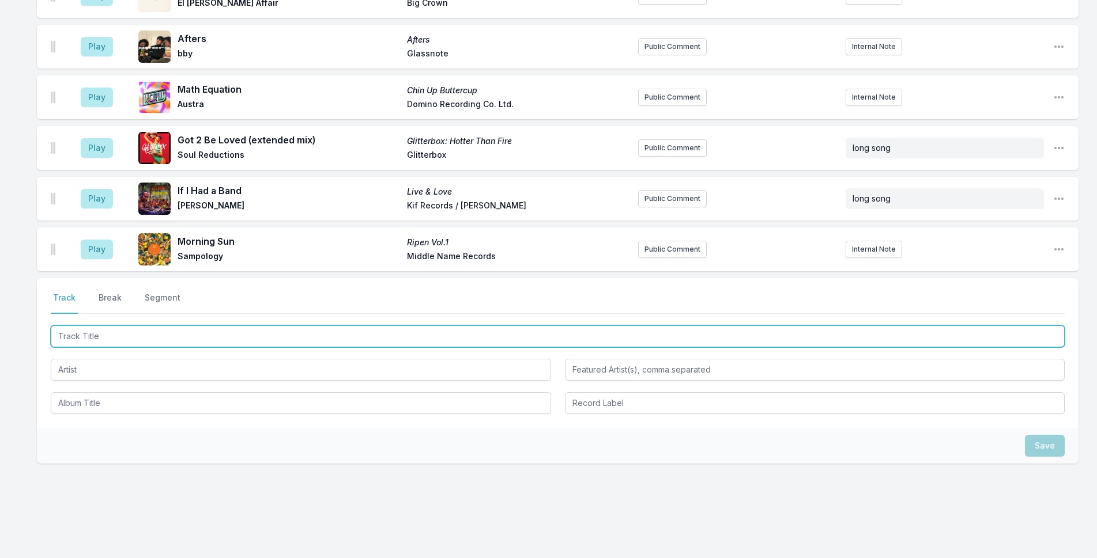
click at [234, 326] on input "Track Title" at bounding box center [558, 337] width 1014 height 22
type input "Body Heat"
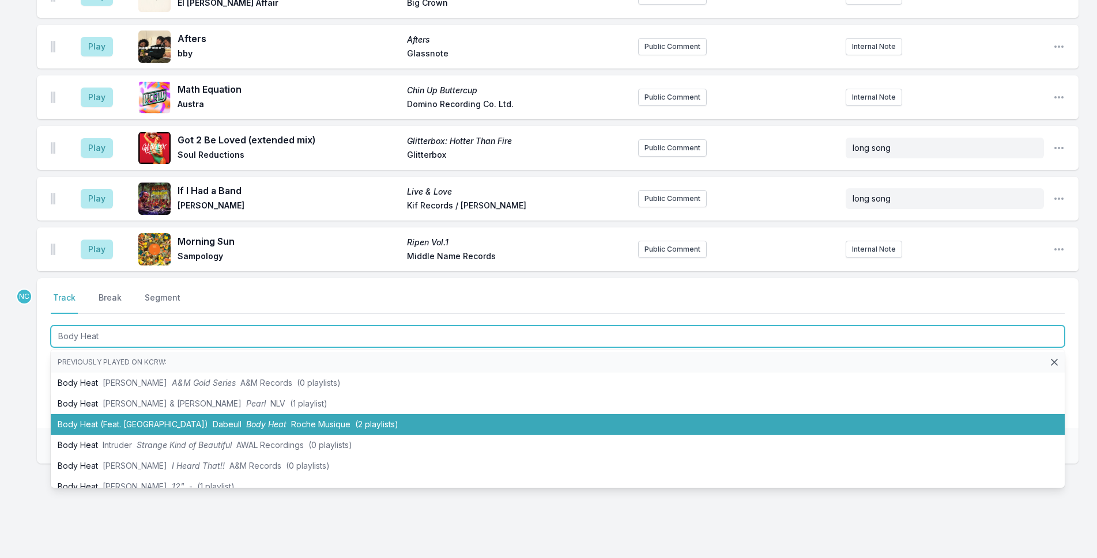
click at [148, 414] on li "Body Heat (Feat. Holybrune) Dabeull Body Heat Roche Musique (2 playlists)" at bounding box center [558, 424] width 1014 height 21
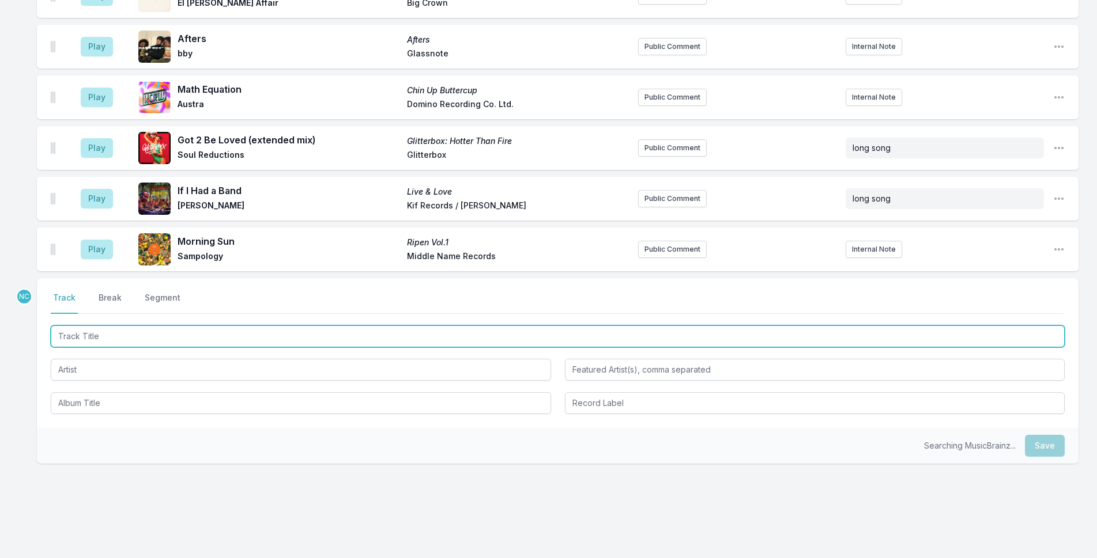
scroll to position [2548, 0]
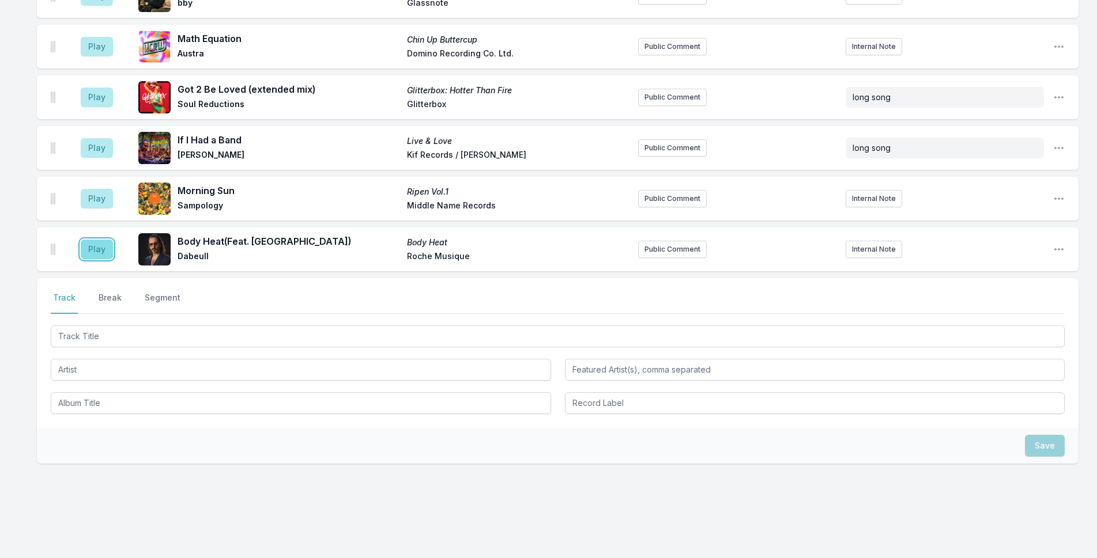
click at [103, 240] on button "Play" at bounding box center [97, 250] width 32 height 20
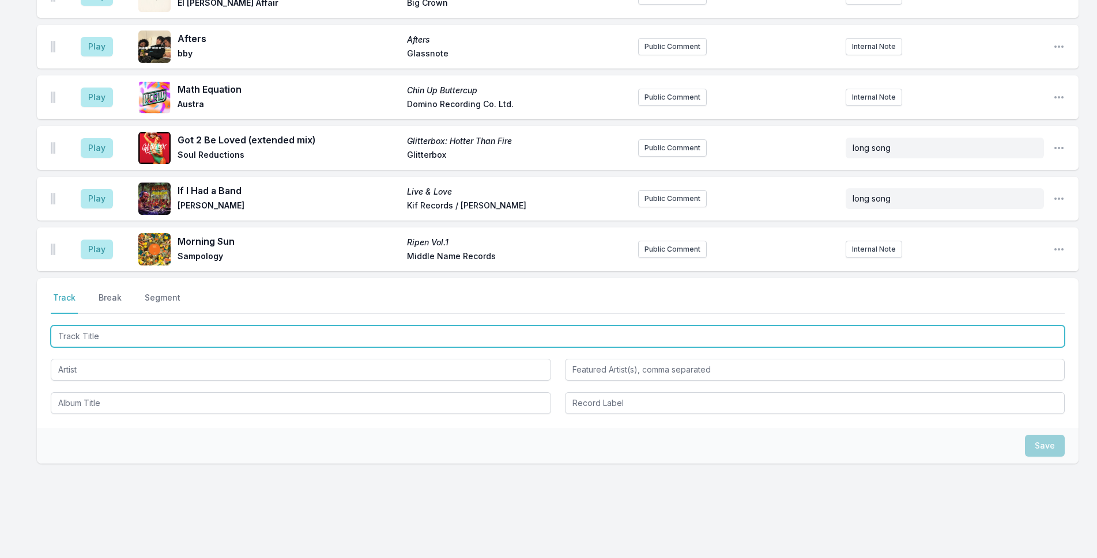
click at [304, 326] on input "Track Title" at bounding box center [558, 337] width 1014 height 22
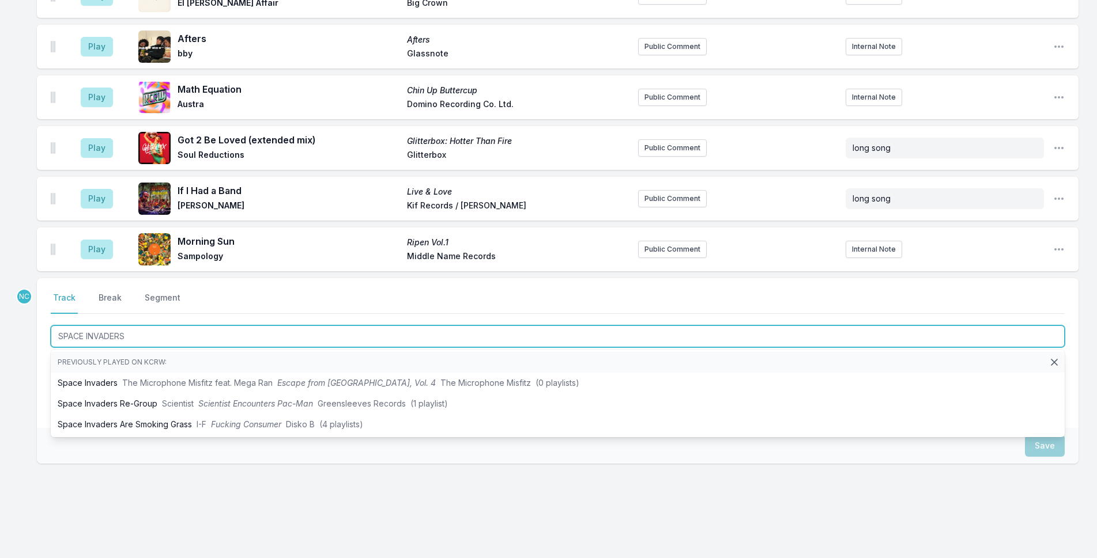
type input "SPACE INVADER"
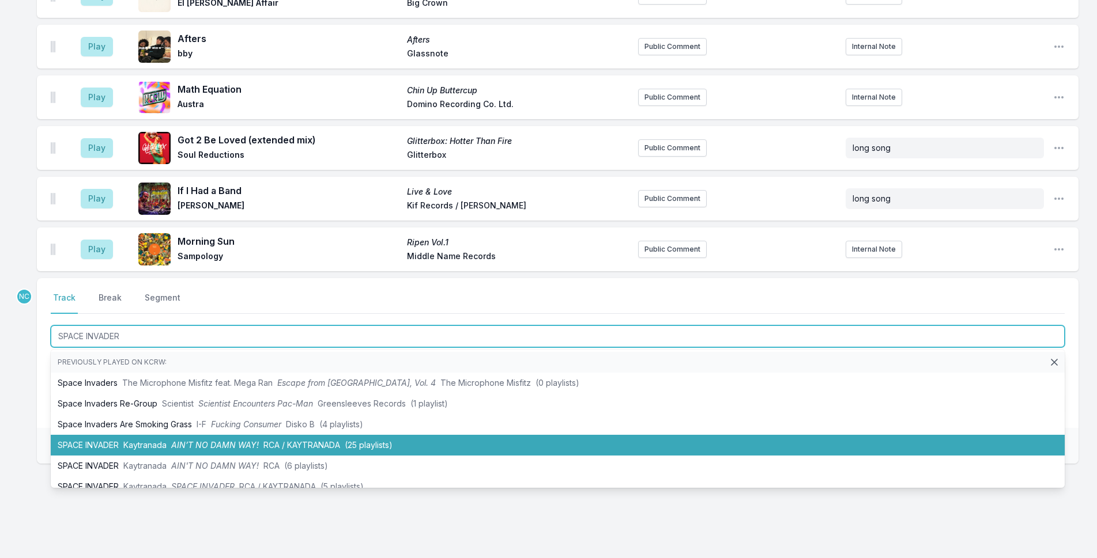
click at [324, 440] on span "RCA / KAYTRANADA" at bounding box center [301, 445] width 77 height 10
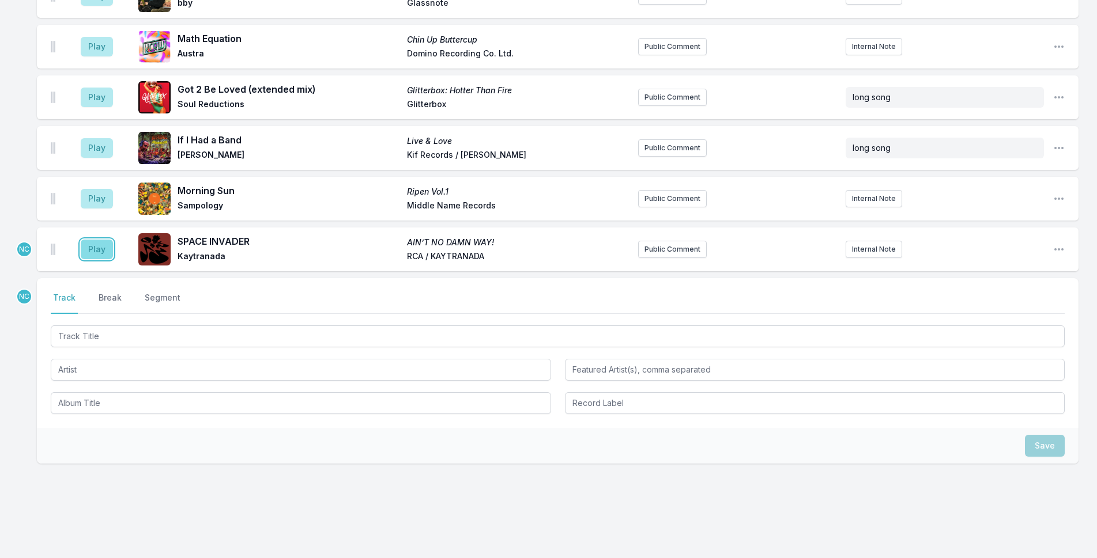
click at [92, 240] on button "Play" at bounding box center [97, 250] width 32 height 20
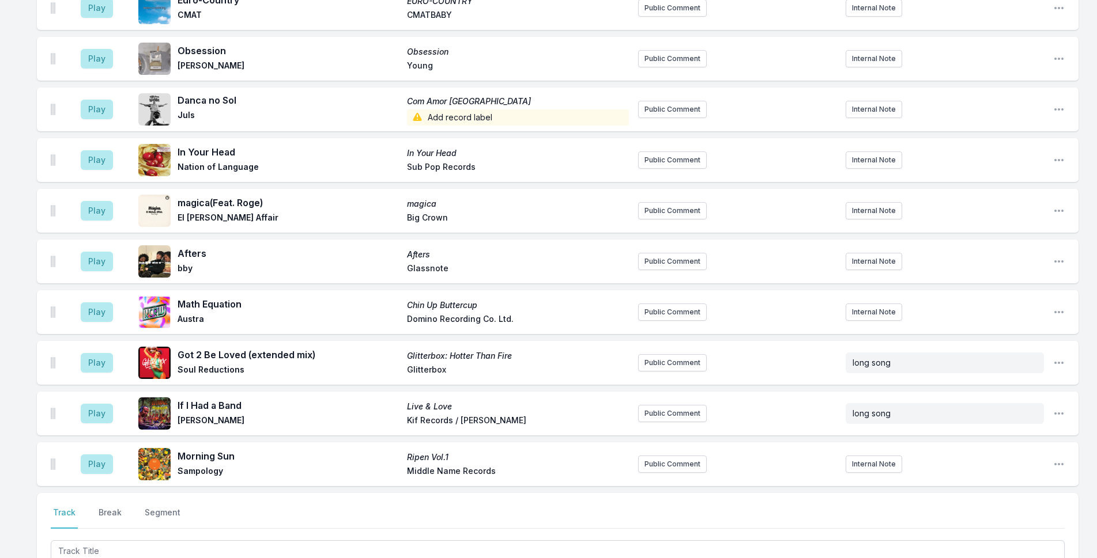
scroll to position [2396, 0]
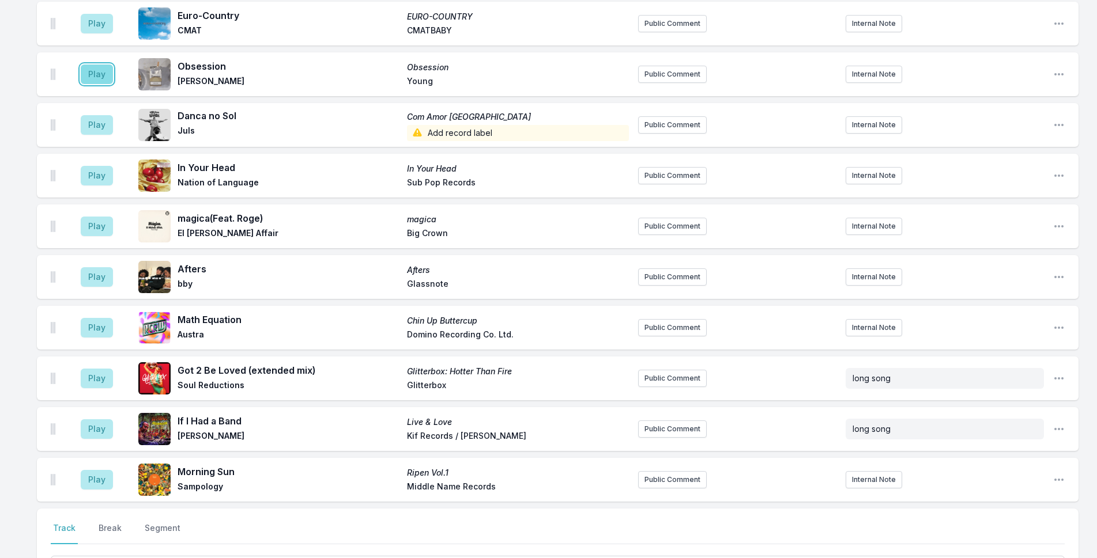
click at [89, 65] on button "Play" at bounding box center [97, 75] width 32 height 20
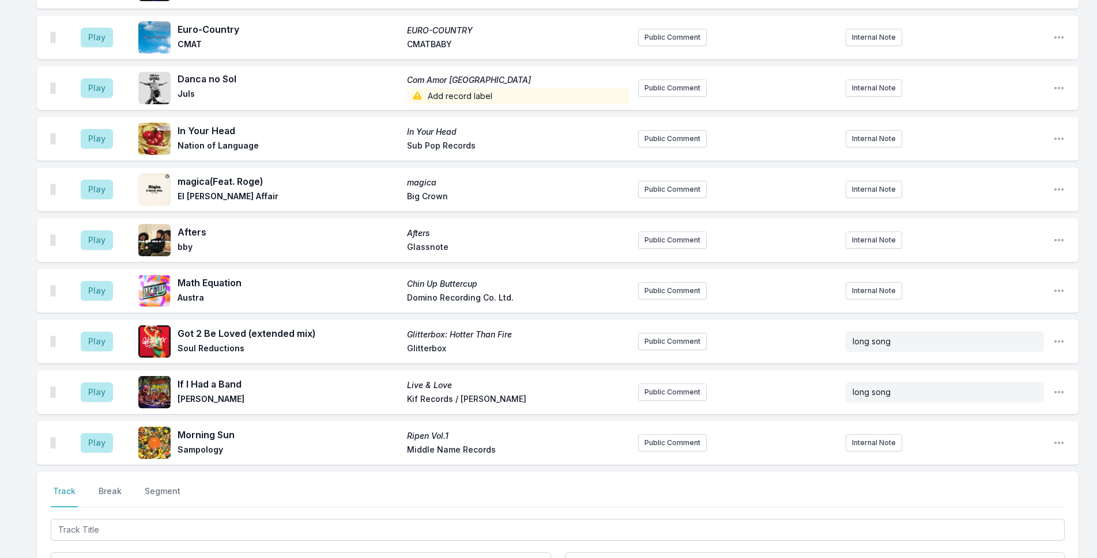
scroll to position [2453, 0]
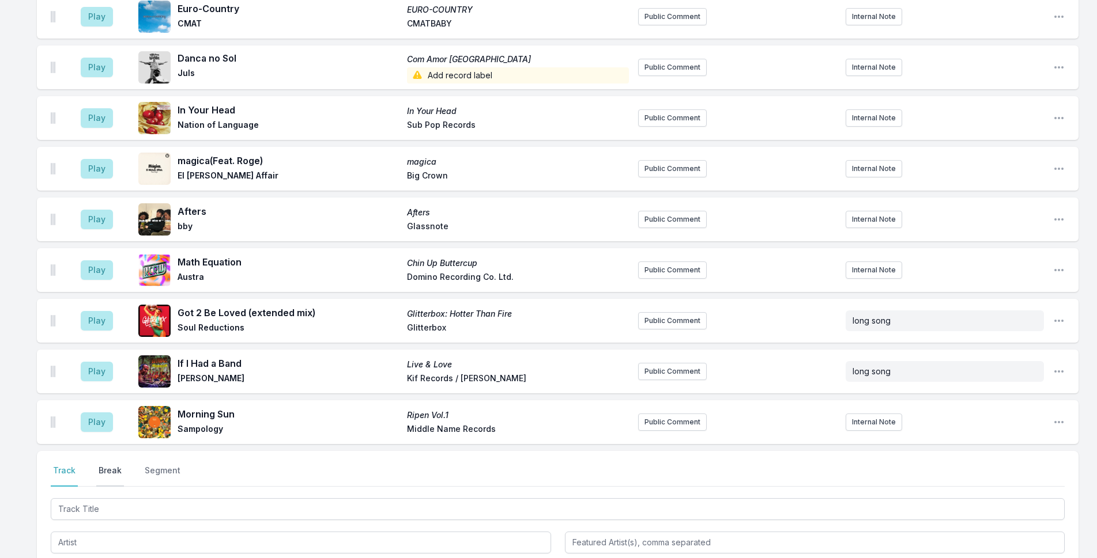
click at [108, 465] on button "Break" at bounding box center [110, 476] width 28 height 22
click at [1036, 531] on button "Save" at bounding box center [1045, 542] width 40 height 22
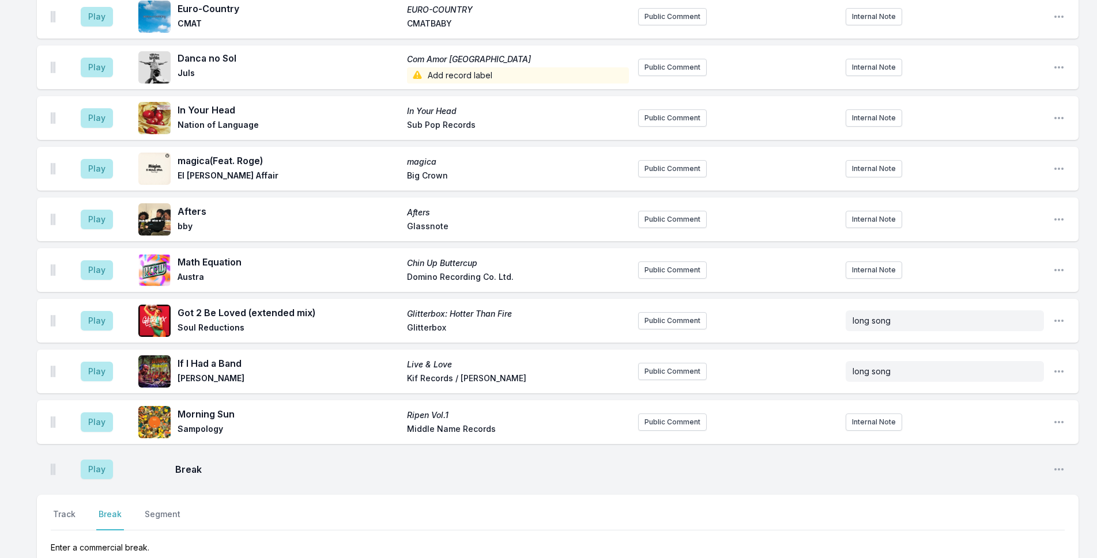
scroll to position [2497, 0]
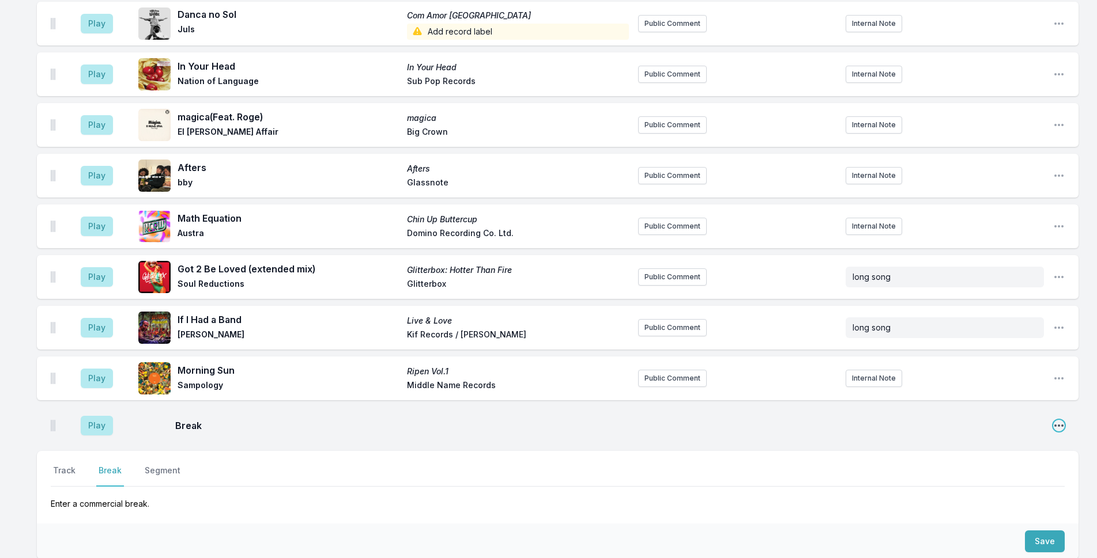
click at [1056, 420] on icon "Open playlist item options" at bounding box center [1059, 426] width 12 height 12
click at [1012, 439] on button "Edit Timestamp" at bounding box center [999, 449] width 129 height 21
type input "11:45"
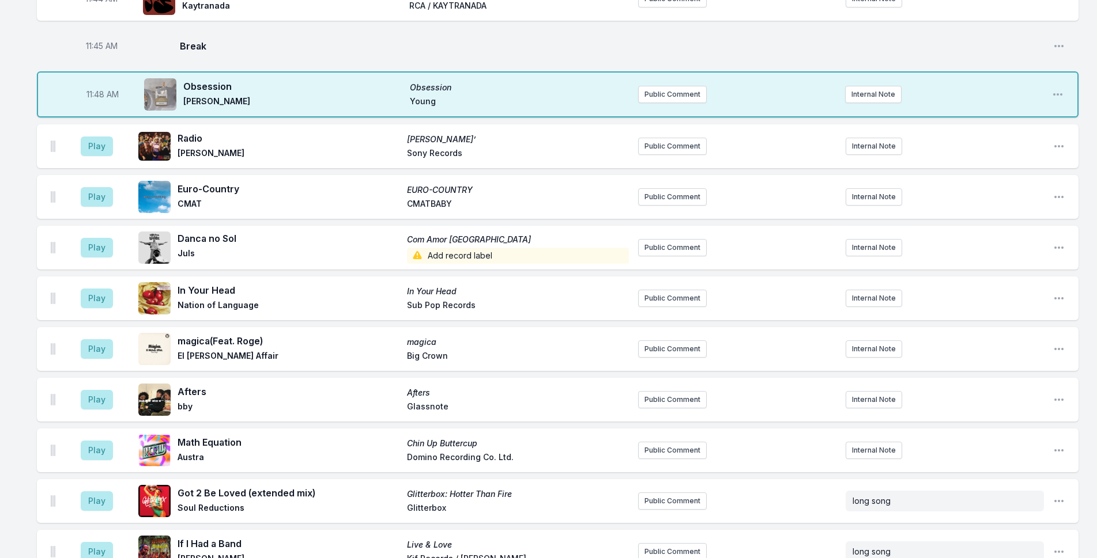
scroll to position [2267, 0]
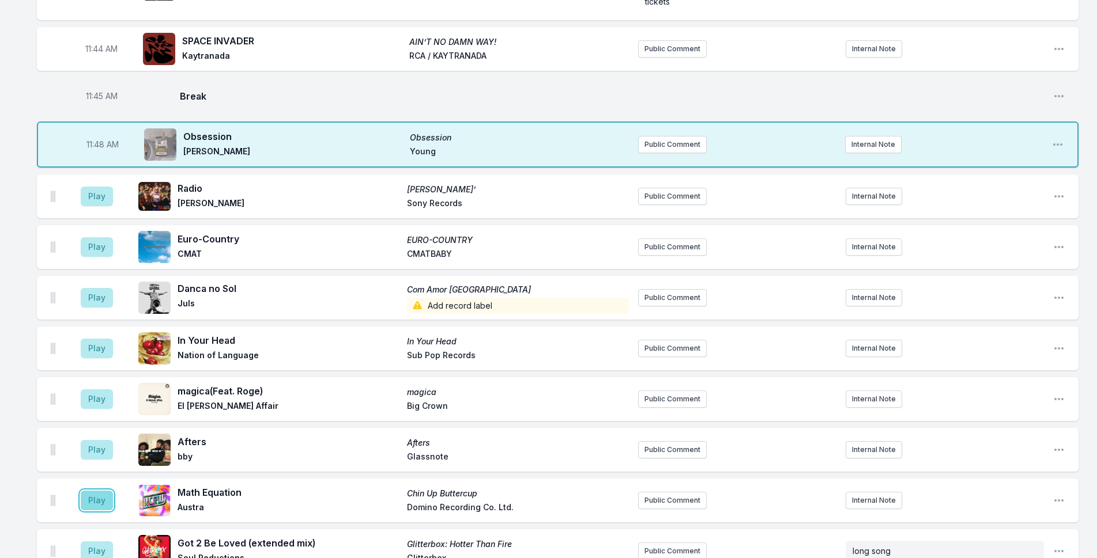
click at [91, 491] on button "Play" at bounding box center [97, 501] width 32 height 20
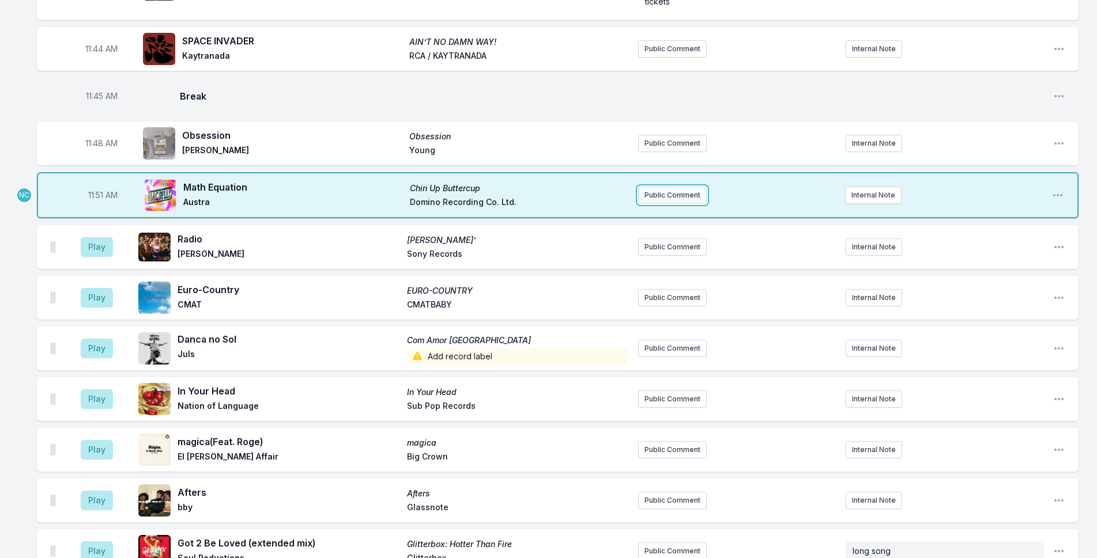
click at [667, 187] on button "Public Comment" at bounding box center [672, 195] width 69 height 17
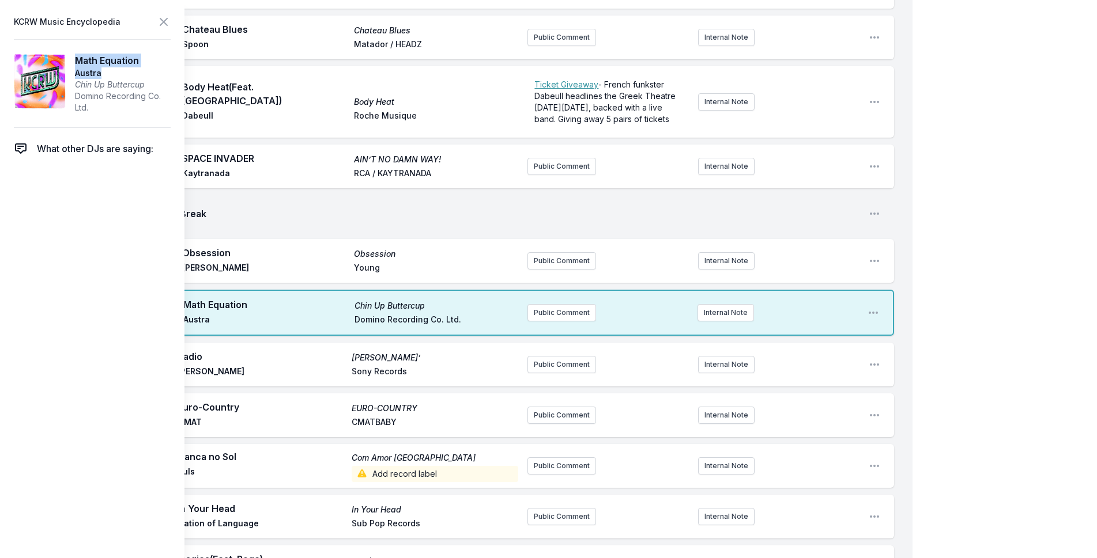
drag, startPoint x: 105, startPoint y: 71, endPoint x: 75, endPoint y: 59, distance: 33.1
click at [75, 59] on aside "Math Equation [PERSON_NAME] Up Buttercup Domino Recording Co. Ltd." at bounding box center [123, 84] width 96 height 60
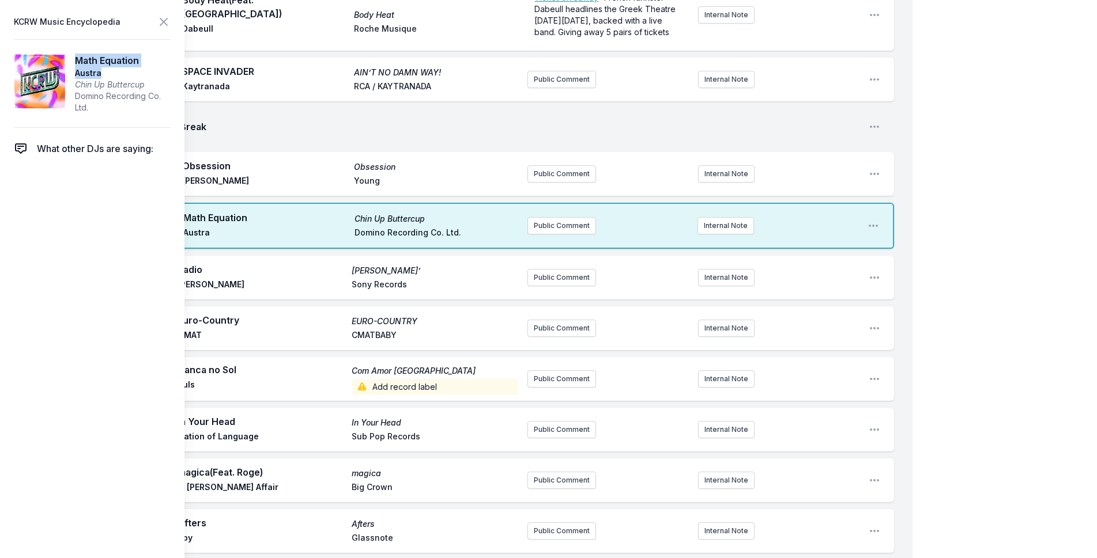
scroll to position [2440, 0]
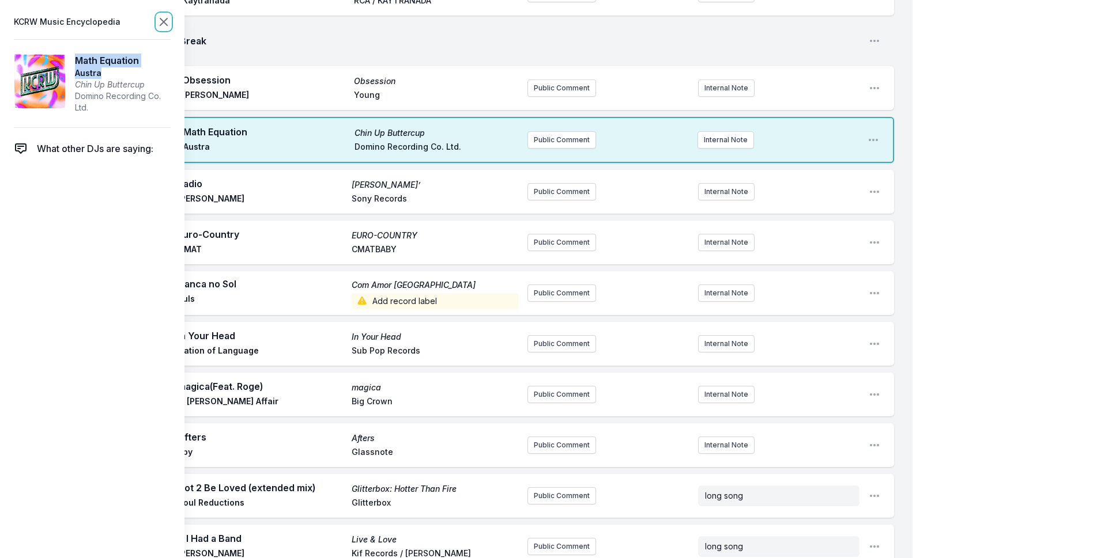
click at [163, 24] on icon at bounding box center [164, 22] width 14 height 14
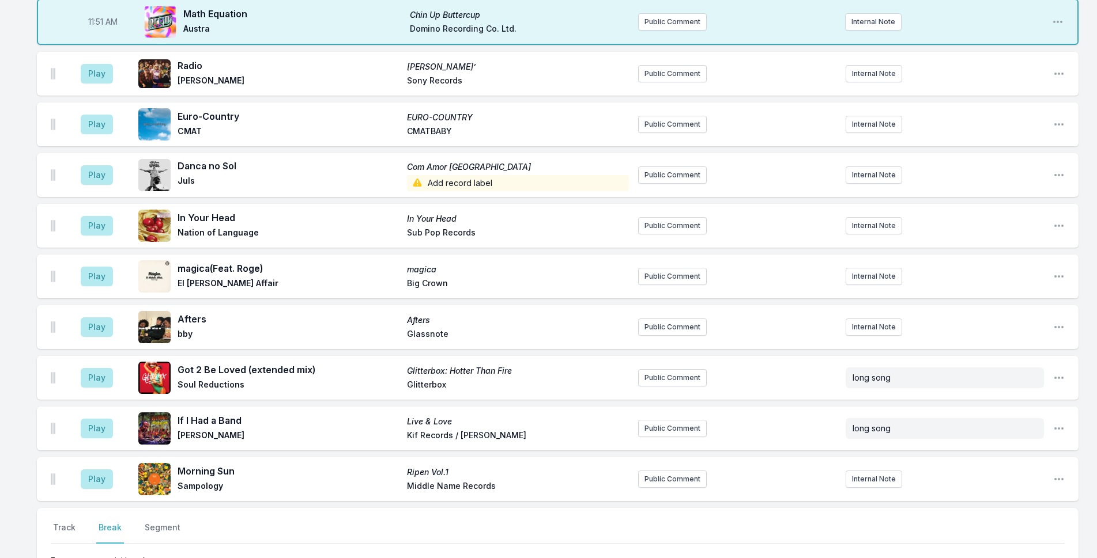
scroll to position [2593, 0]
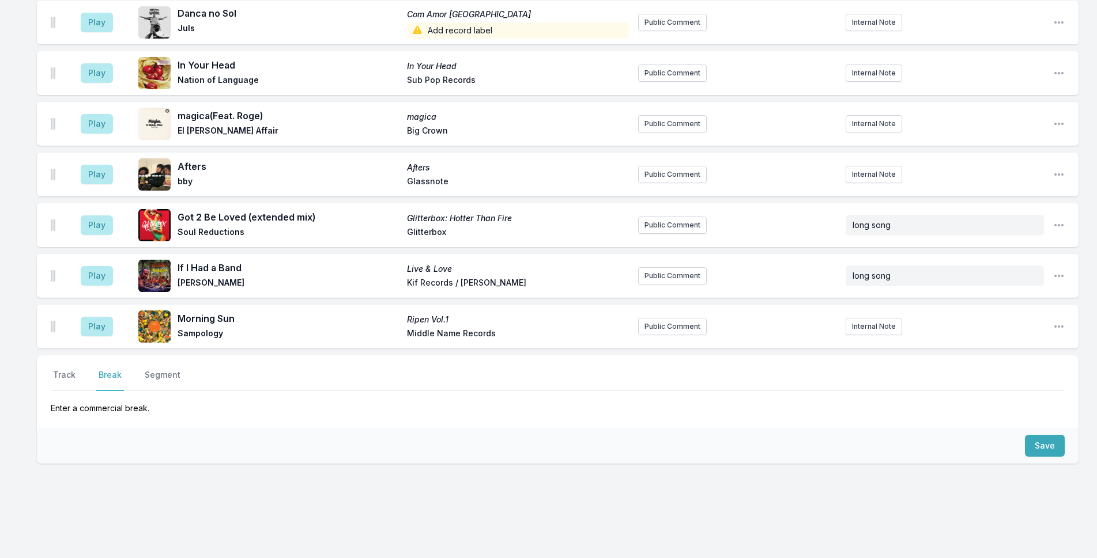
click at [54, 356] on div "Select a tab Track Break Segment Track Break Segment Enter a commercial break." at bounding box center [557, 392] width 1041 height 73
click at [63, 369] on button "Track" at bounding box center [64, 380] width 27 height 22
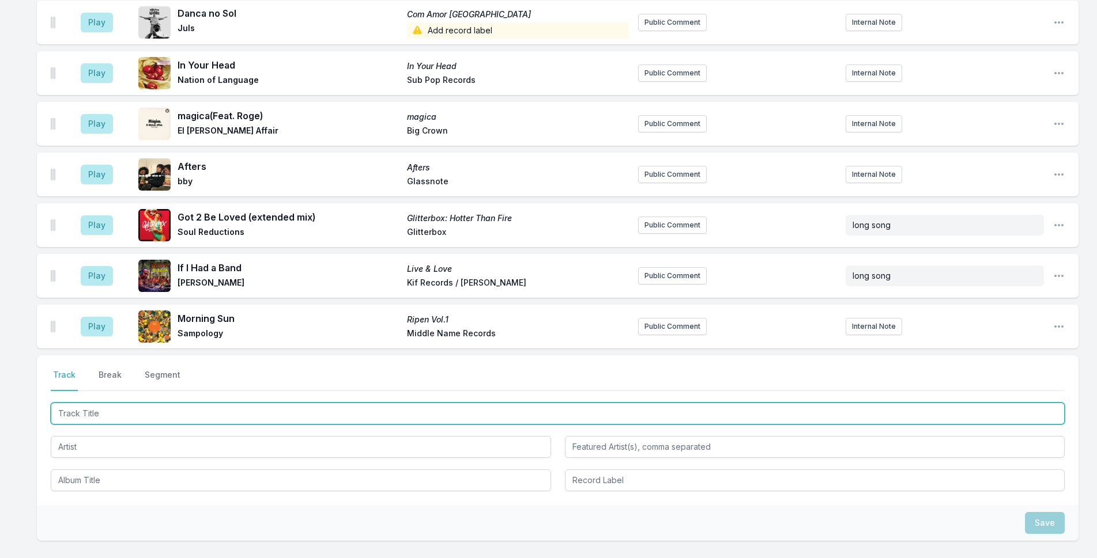
click at [130, 403] on input "Track Title" at bounding box center [558, 414] width 1014 height 22
type input "m"
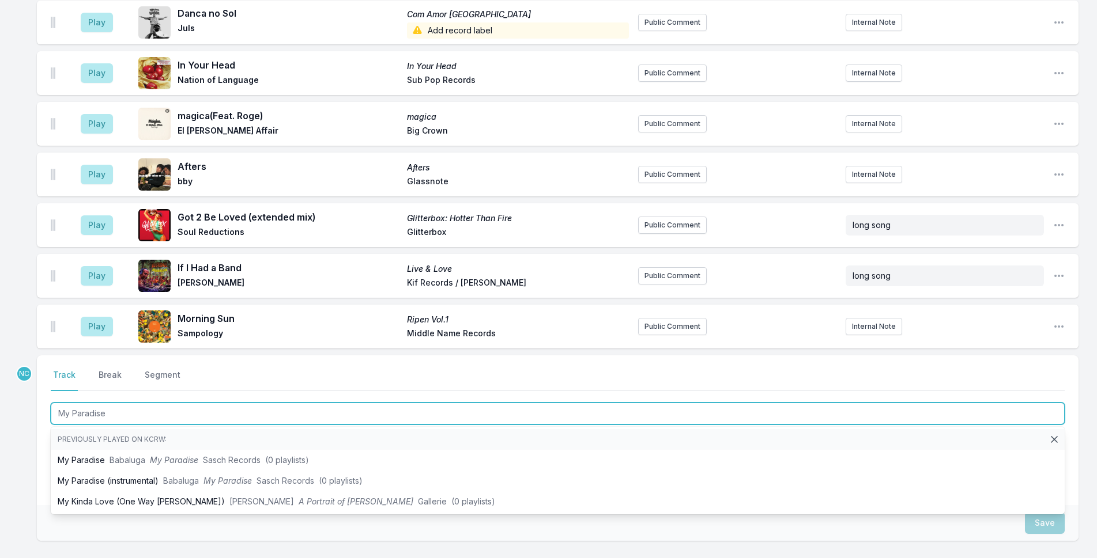
type input "My Paradise"
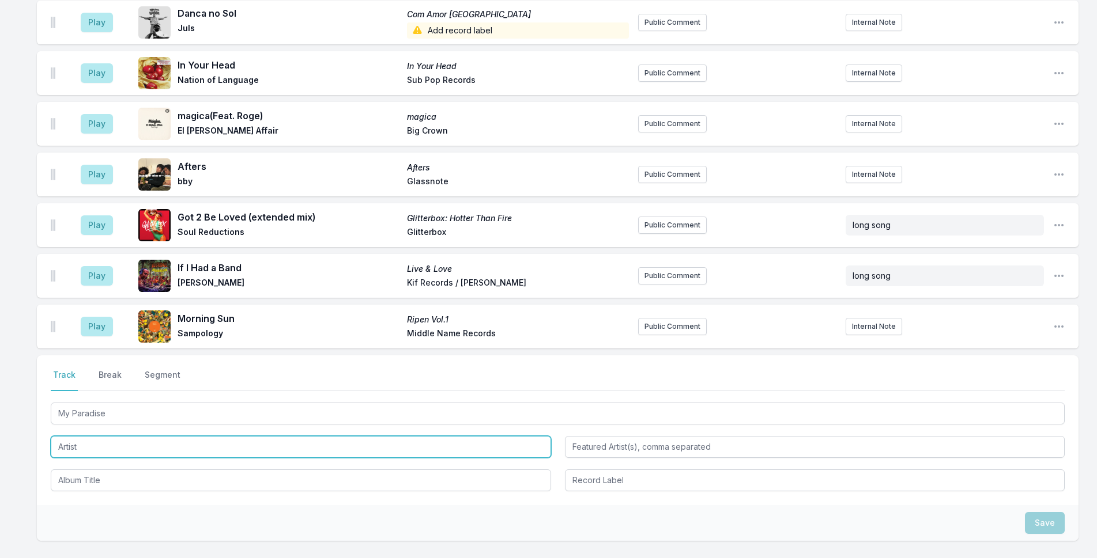
click at [212, 438] on input "Artist" at bounding box center [301, 447] width 500 height 22
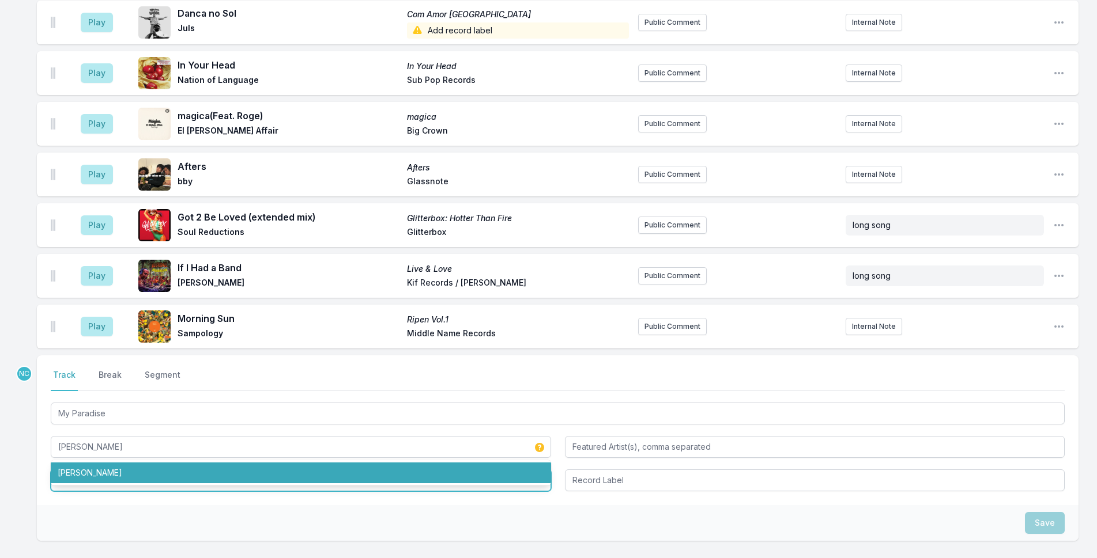
click at [294, 470] on input "Album Title" at bounding box center [301, 481] width 500 height 22
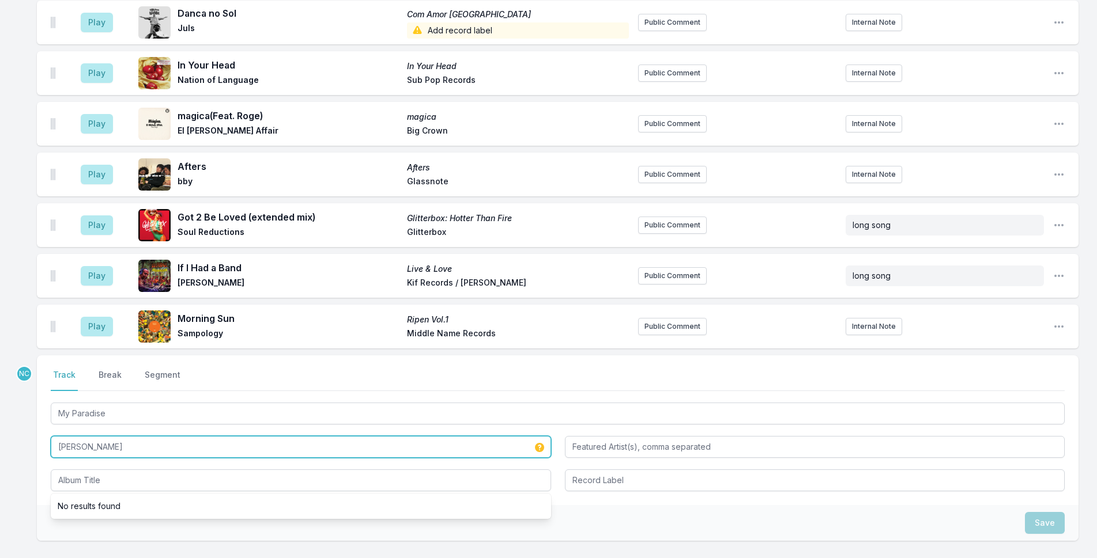
click at [274, 436] on input "[PERSON_NAME]" at bounding box center [301, 447] width 500 height 22
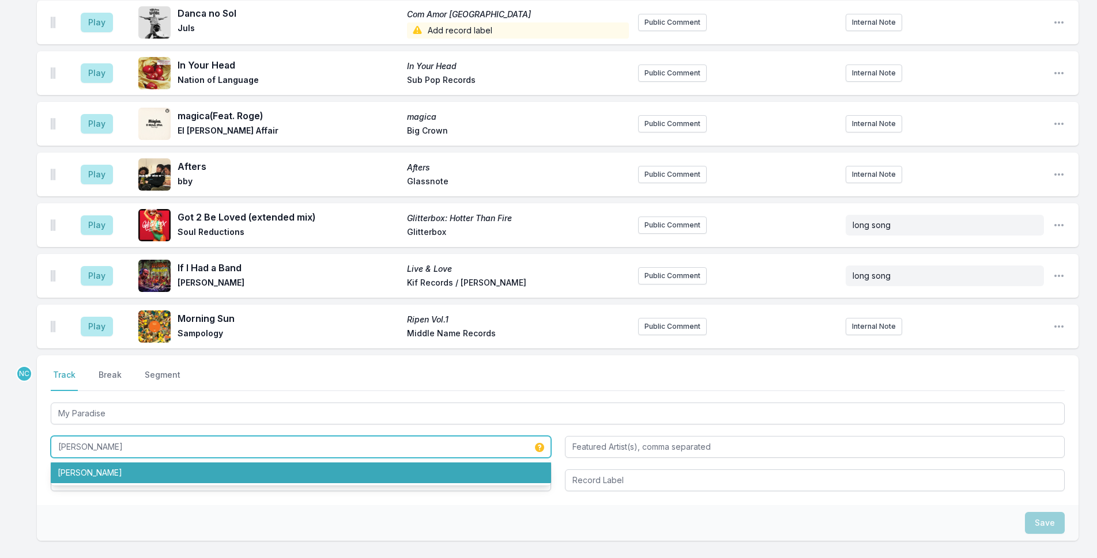
click at [265, 463] on li "[PERSON_NAME]" at bounding box center [301, 473] width 500 height 21
type input "[PERSON_NAME]"
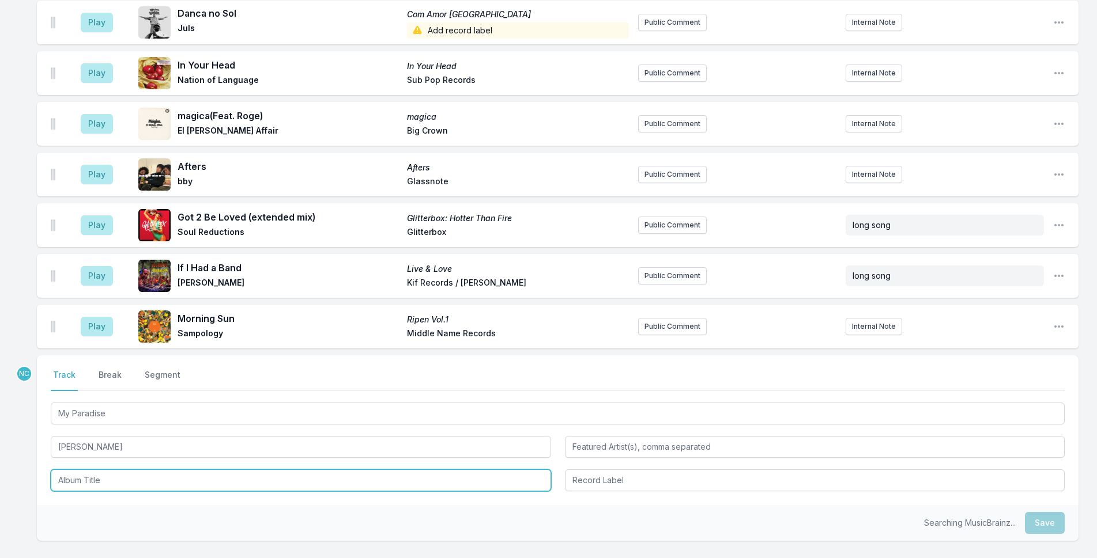
click at [265, 470] on input "Album Title" at bounding box center [301, 481] width 500 height 22
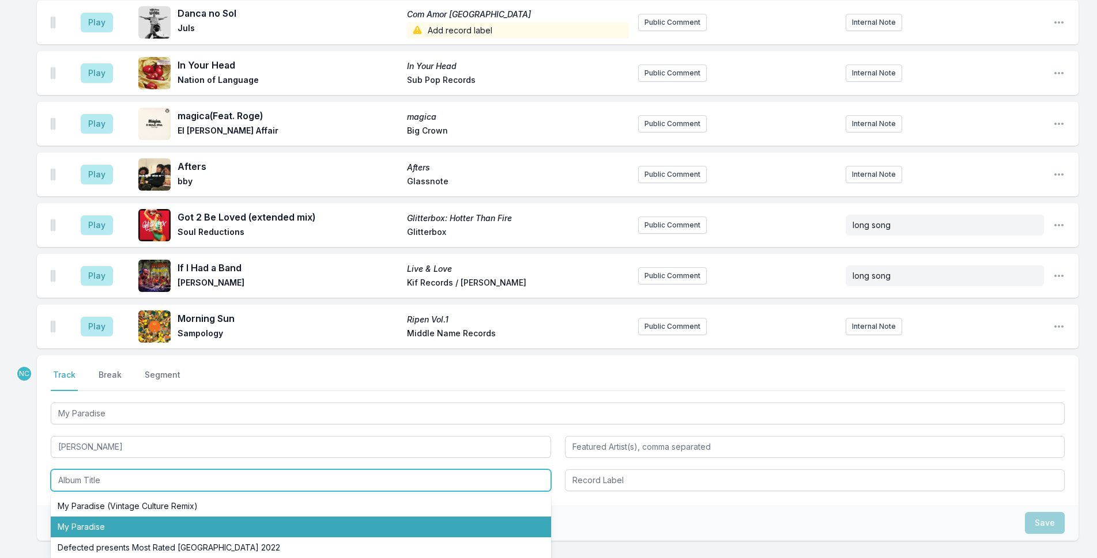
click at [274, 517] on li "My Paradise" at bounding box center [301, 527] width 500 height 21
type input "My Paradise"
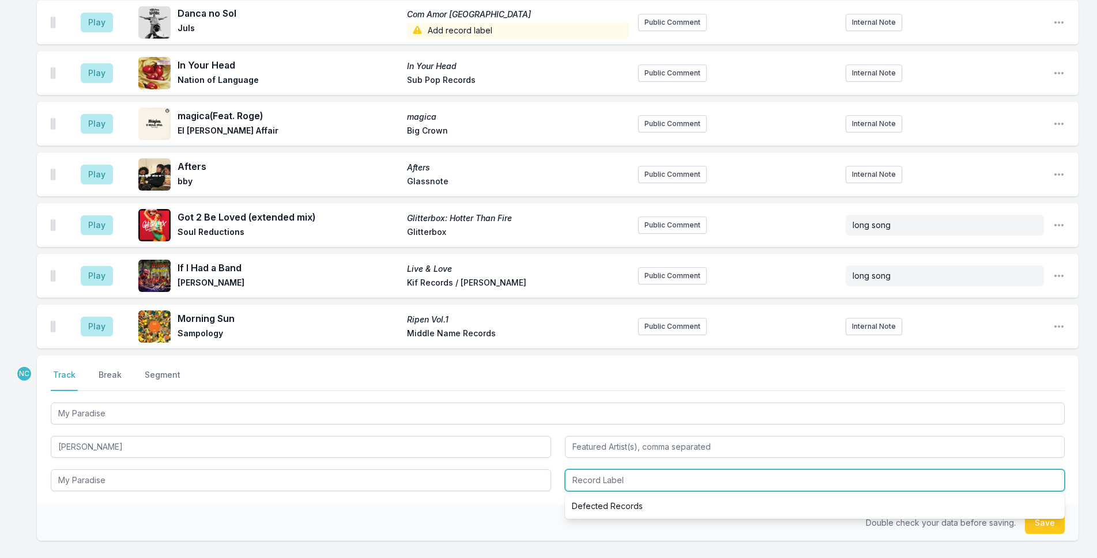
click at [746, 470] on input "Record Label" at bounding box center [815, 481] width 500 height 22
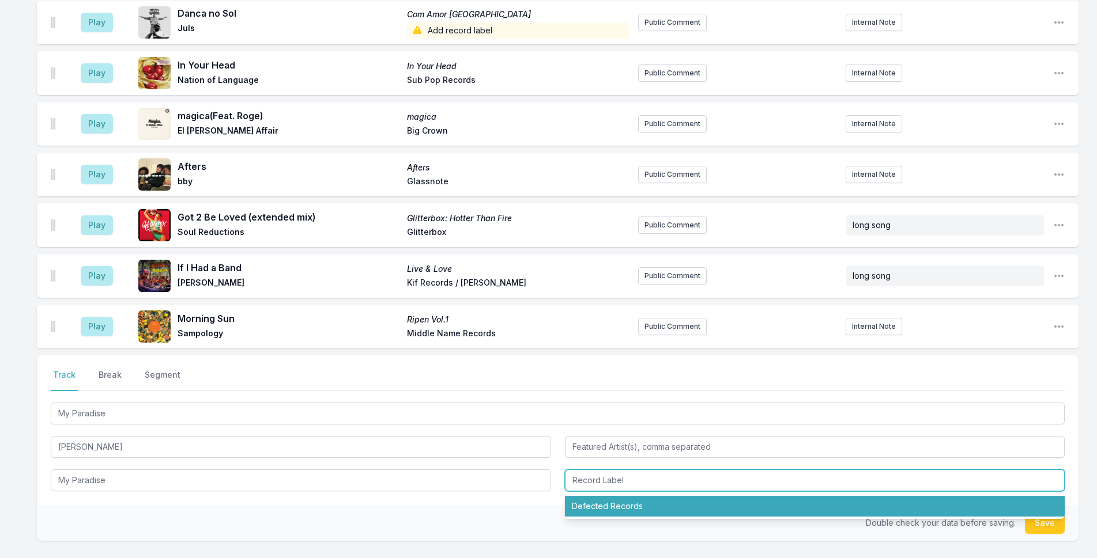
click at [775, 496] on li "Defected Records" at bounding box center [815, 506] width 500 height 21
type input "Defected Records"
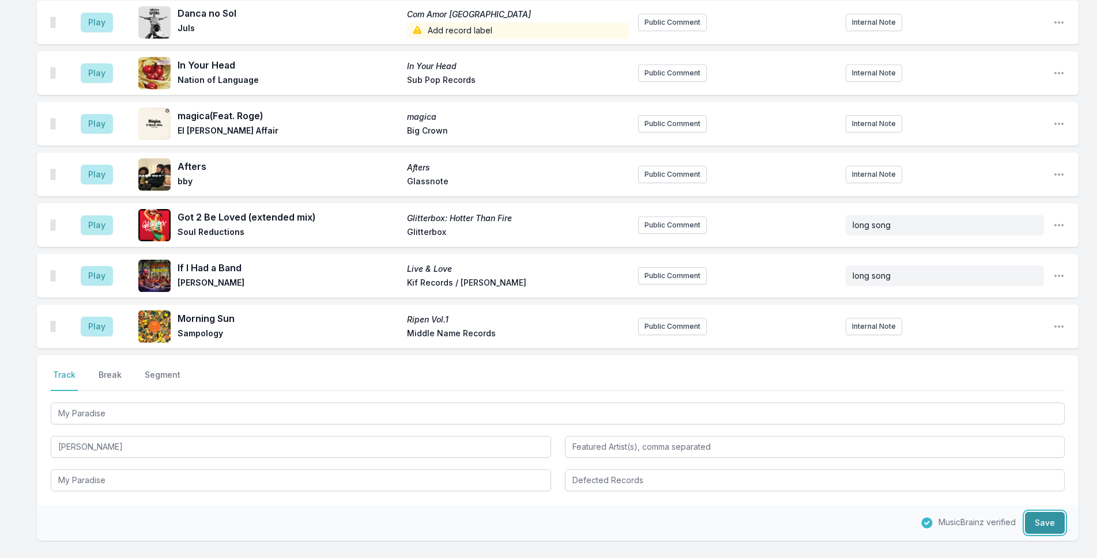
click at [1034, 512] on button "Save" at bounding box center [1045, 523] width 40 height 22
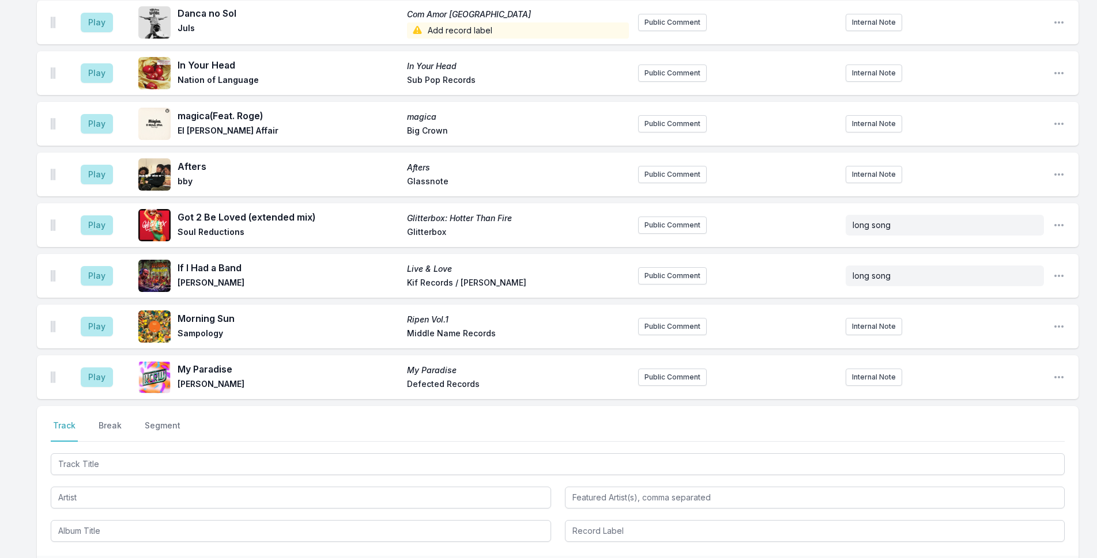
scroll to position [2644, 0]
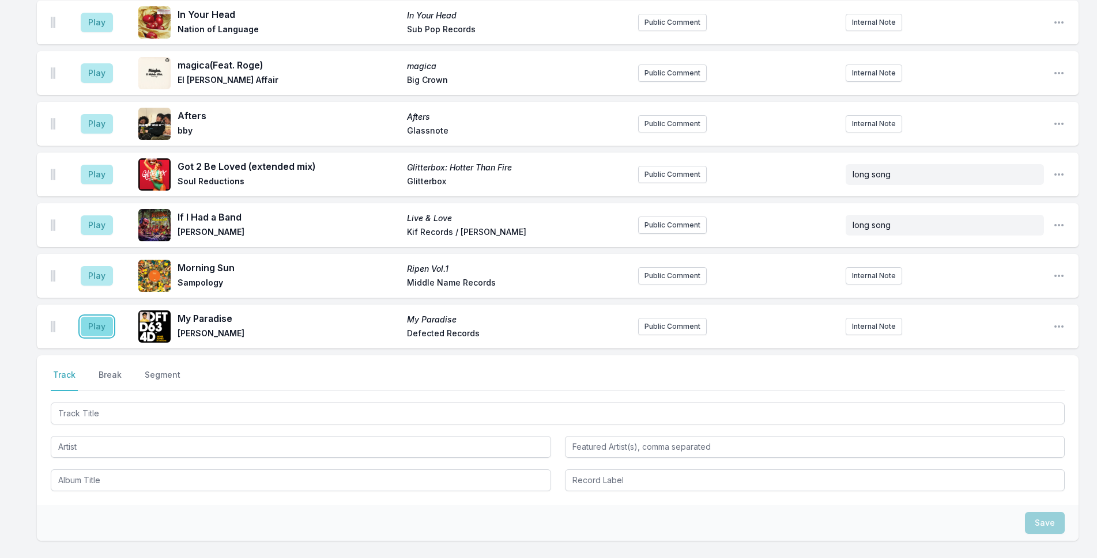
click at [100, 317] on button "Play" at bounding box center [97, 327] width 32 height 20
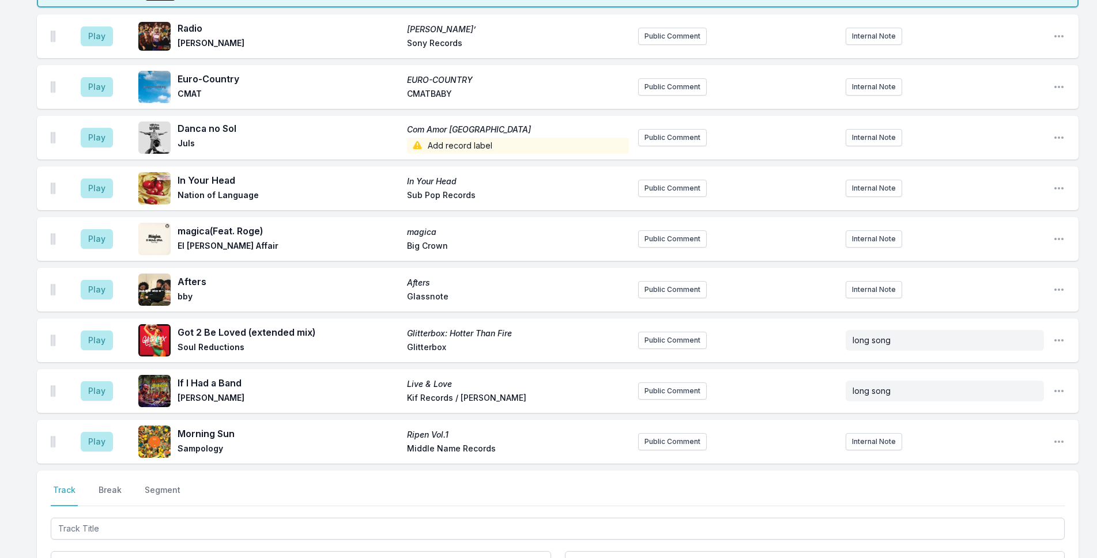
scroll to position [2471, 0]
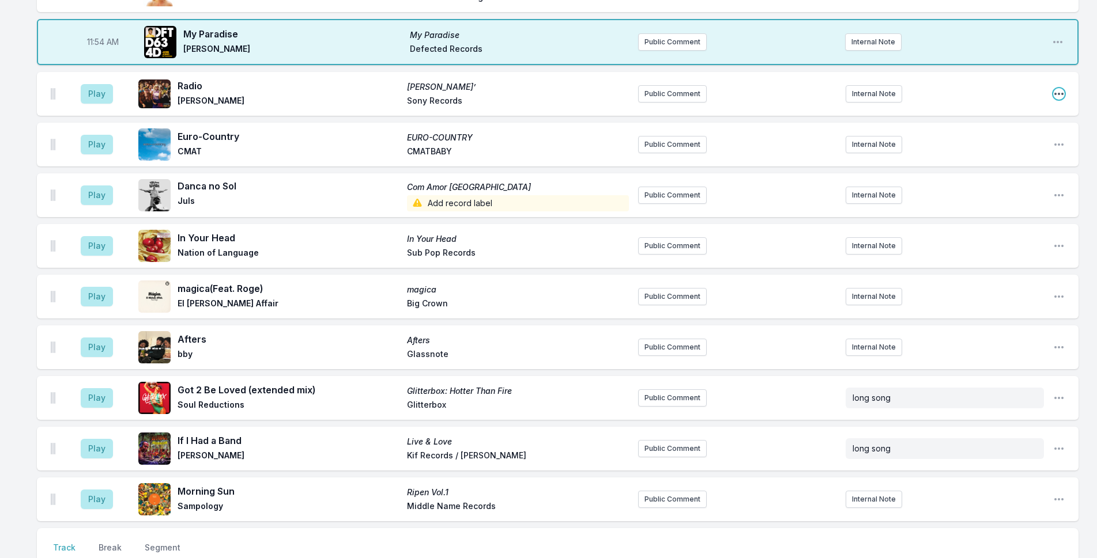
click at [1058, 88] on icon "Open playlist item options" at bounding box center [1059, 94] width 12 height 12
click at [1043, 148] on button "Delete Entry" at bounding box center [999, 158] width 129 height 21
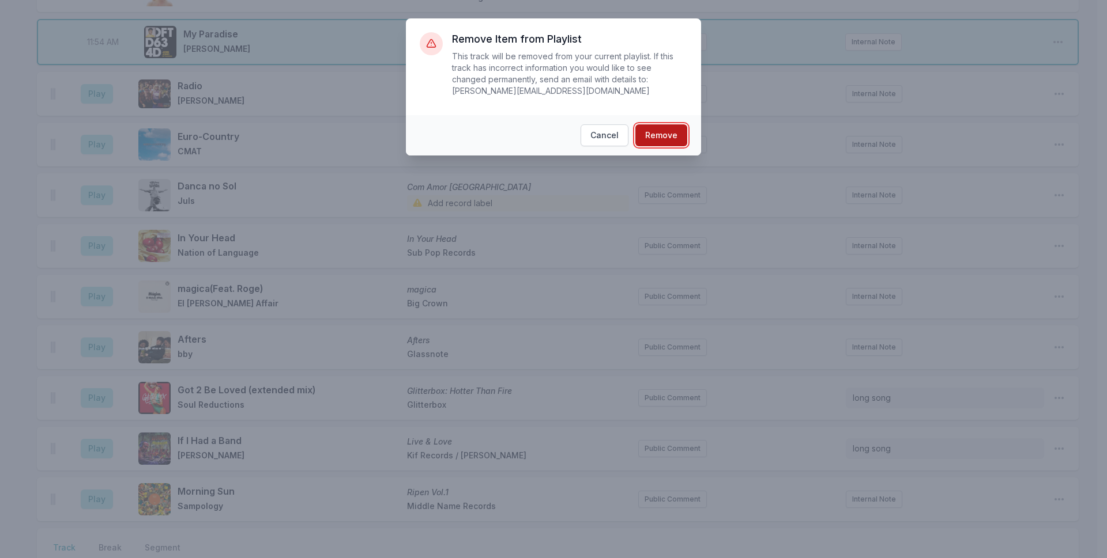
click at [646, 126] on button "Remove" at bounding box center [661, 135] width 52 height 22
